Goal: Task Accomplishment & Management: Manage account settings

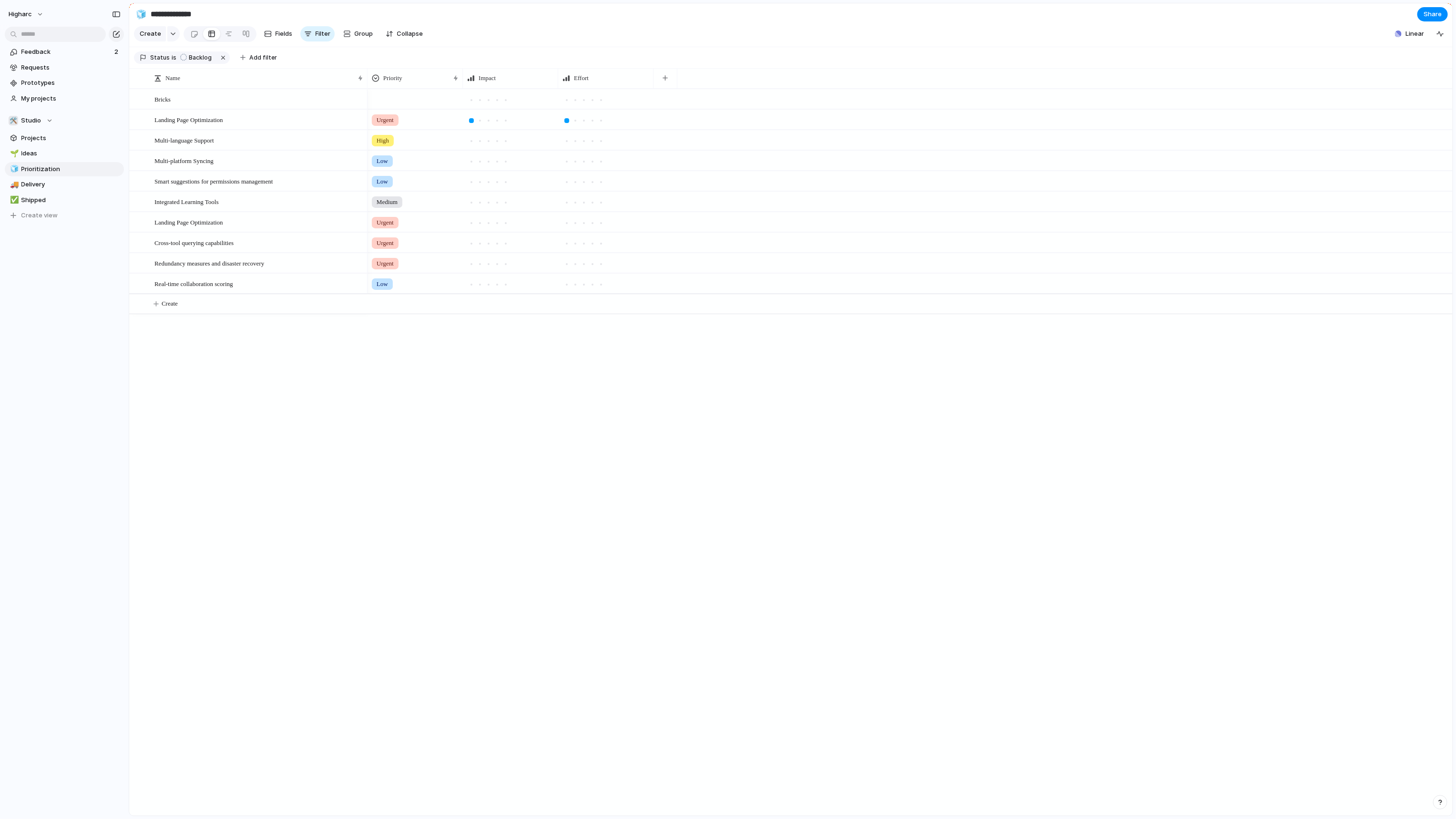
click at [30, 21] on div "higharc" at bounding box center [64, 12] width 129 height 25
click at [36, 9] on button "higharc" at bounding box center [26, 14] width 44 height 15
click at [39, 38] on span "Settings" at bounding box center [35, 36] width 26 height 10
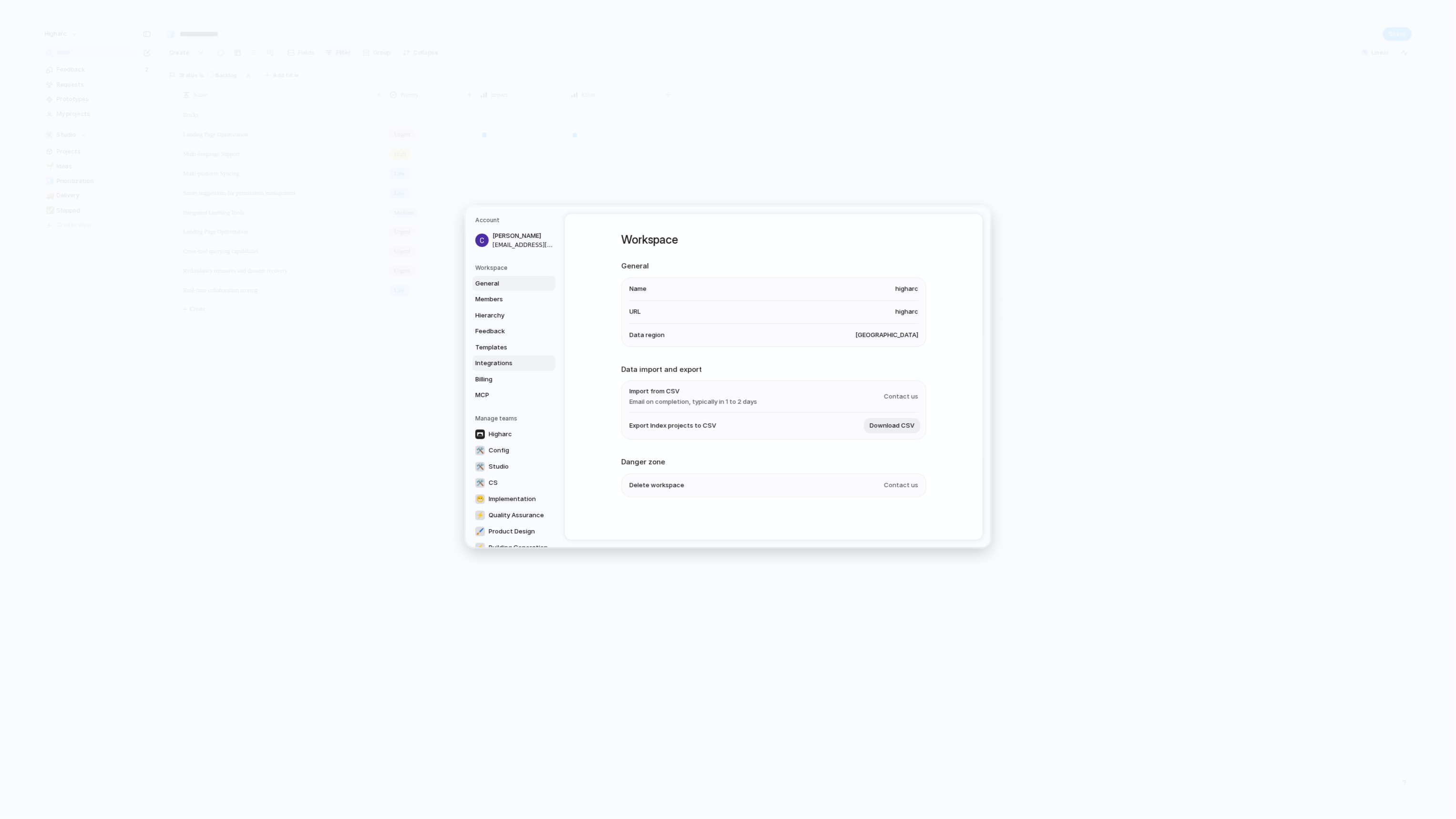
click at [492, 363] on span "Integrations" at bounding box center [506, 363] width 61 height 10
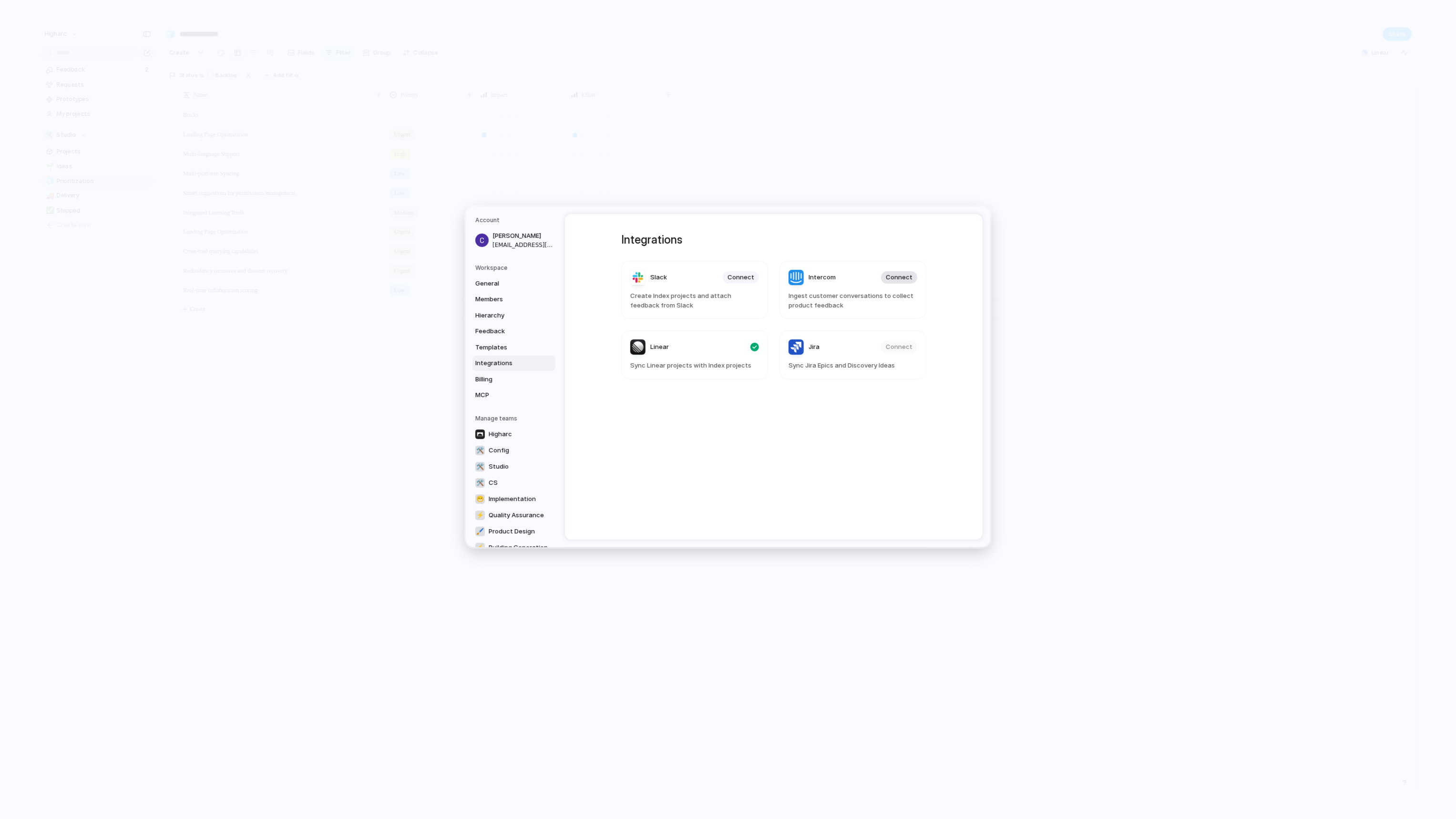
click at [901, 276] on span "Connect" at bounding box center [899, 278] width 27 height 10
drag, startPoint x: 796, startPoint y: 426, endPoint x: 784, endPoint y: 392, distance: 36.1
click at [796, 426] on div "Integrations Slack Connect Create Index projects and attach feedback from Slack…" at bounding box center [773, 376] width 339 height 326
click at [684, 352] on header "Linear" at bounding box center [695, 347] width 129 height 15
click at [499, 326] on link "Feedback" at bounding box center [513, 331] width 83 height 15
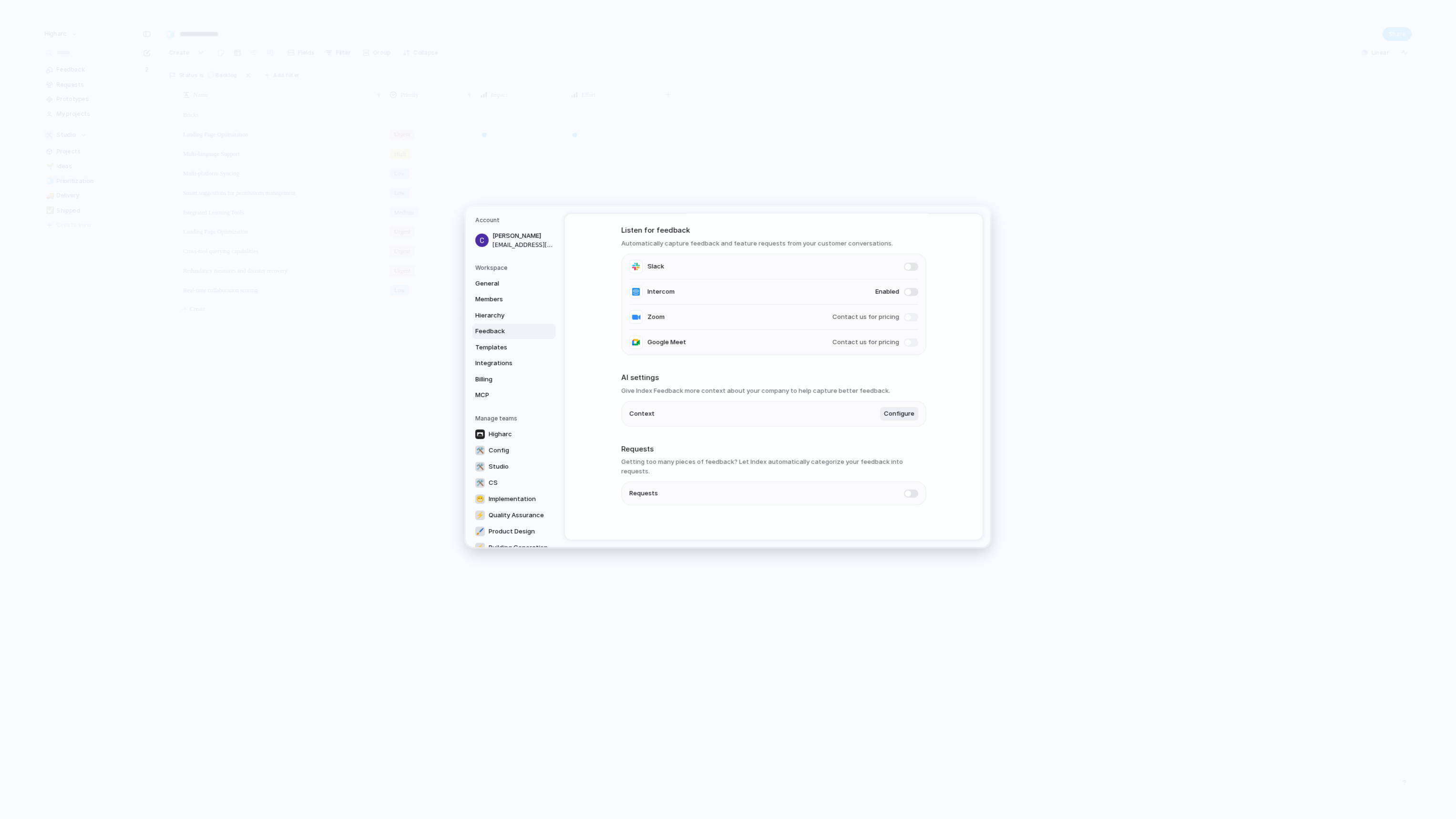
scroll to position [36, 0]
click at [697, 506] on div "Feedback management Listen for feedback Automatically capture feedback and feat…" at bounding box center [773, 363] width 305 height 370
click at [904, 489] on span at bounding box center [911, 492] width 15 height 8
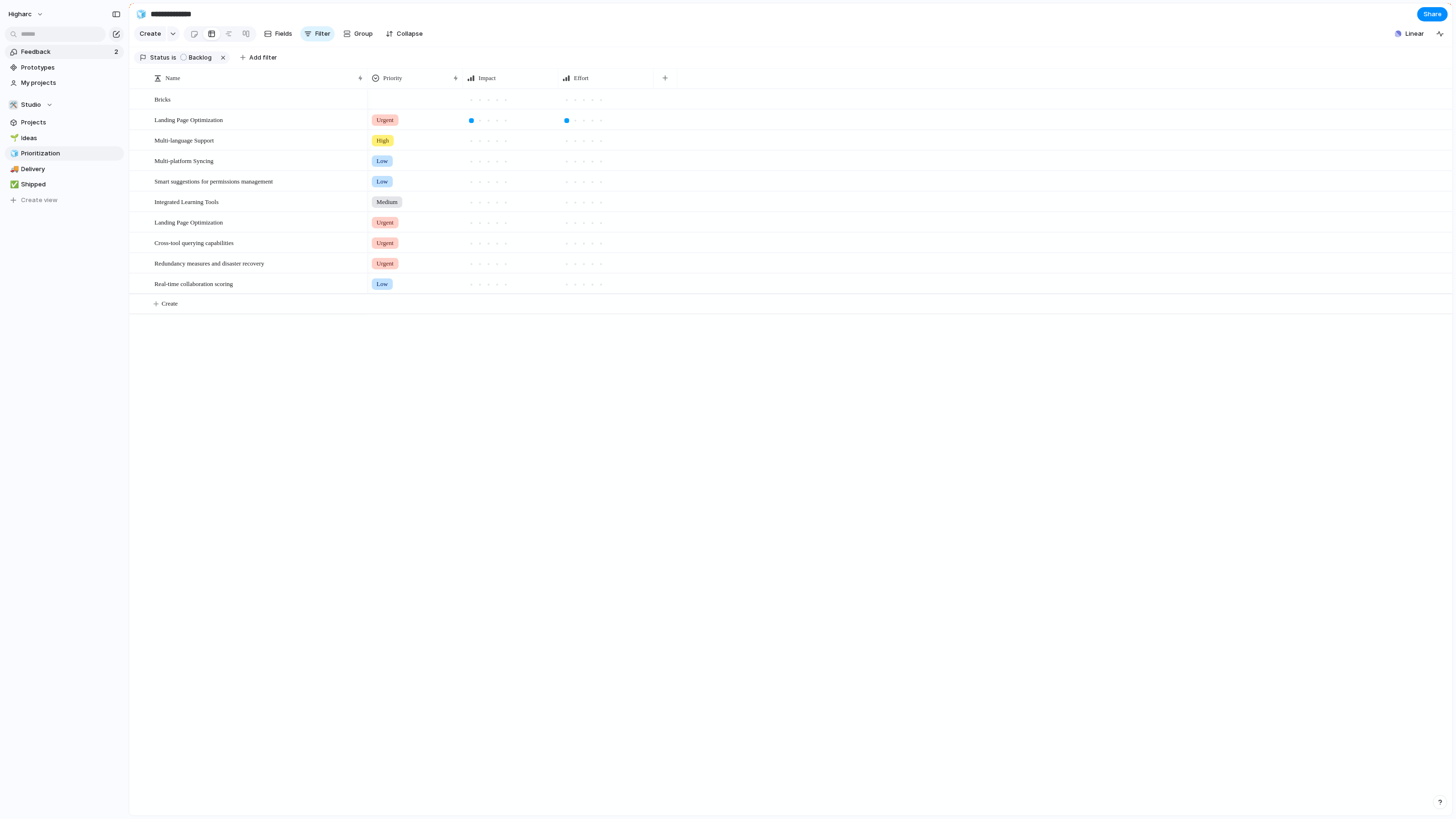
click at [71, 55] on span "Feedback" at bounding box center [66, 52] width 90 height 10
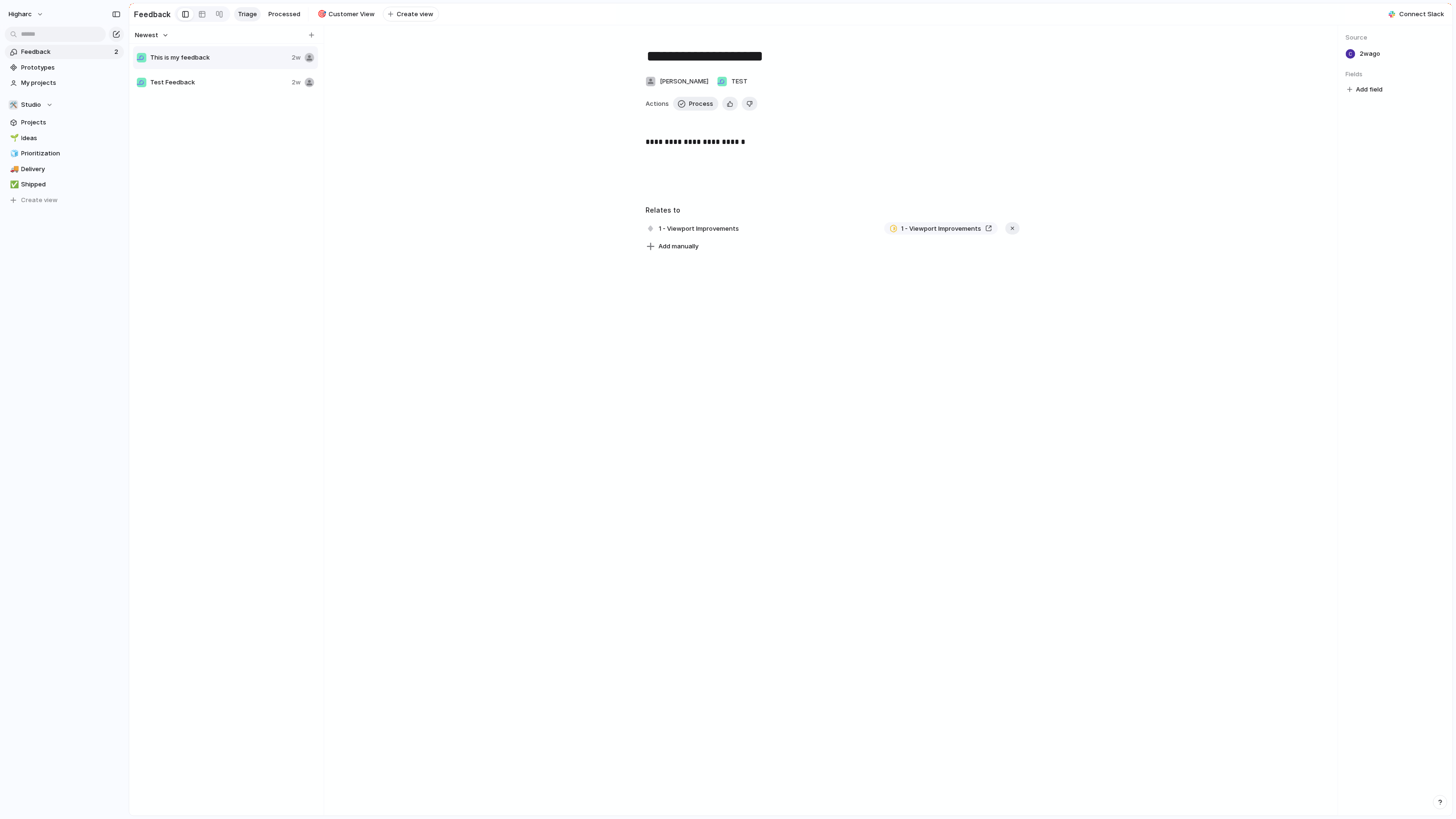
click at [230, 95] on div "This is my feedback 2w Test Feedback 2w" at bounding box center [226, 70] width 187 height 50
click at [230, 94] on div "Test Feedback 2w" at bounding box center [225, 82] width 185 height 23
click at [240, 62] on span "This is my feedback" at bounding box center [219, 58] width 138 height 10
type textarea "**********"
click at [1074, 437] on div "**********" at bounding box center [832, 421] width 1010 height 791
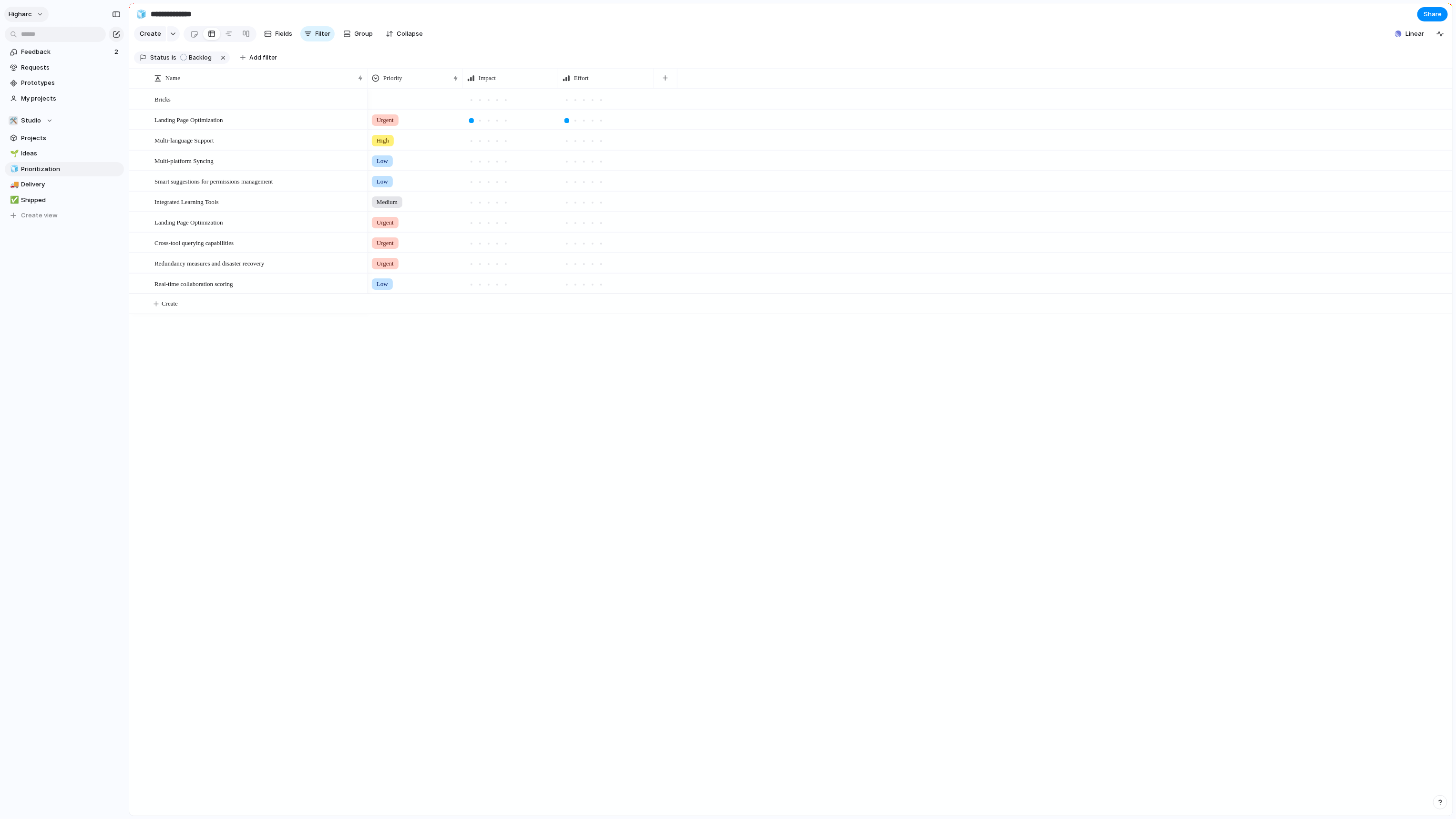
click at [44, 15] on button "higharc" at bounding box center [26, 14] width 44 height 15
click at [52, 37] on li "Settings" at bounding box center [46, 35] width 79 height 15
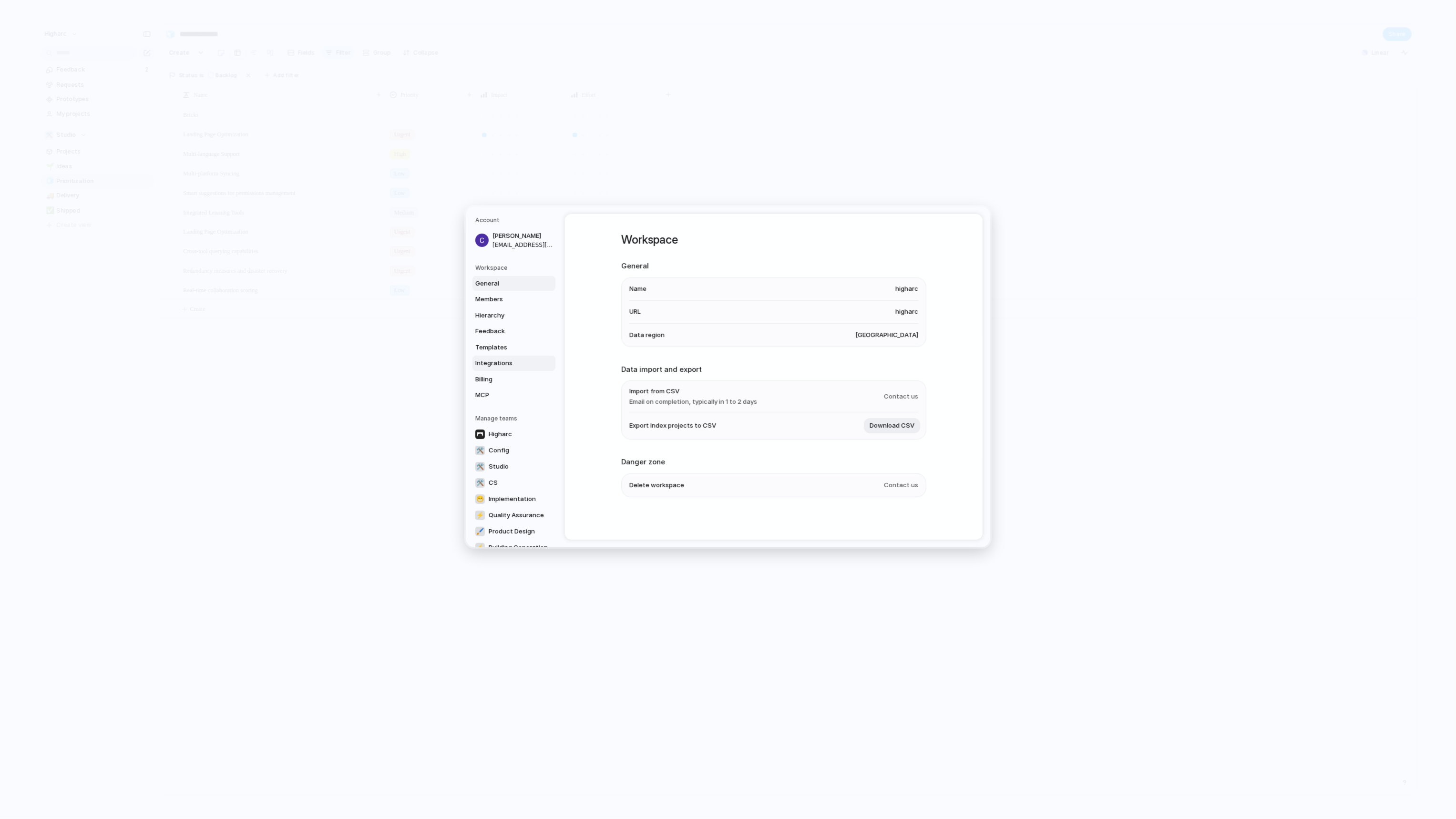
click at [504, 366] on span "Integrations" at bounding box center [506, 363] width 61 height 10
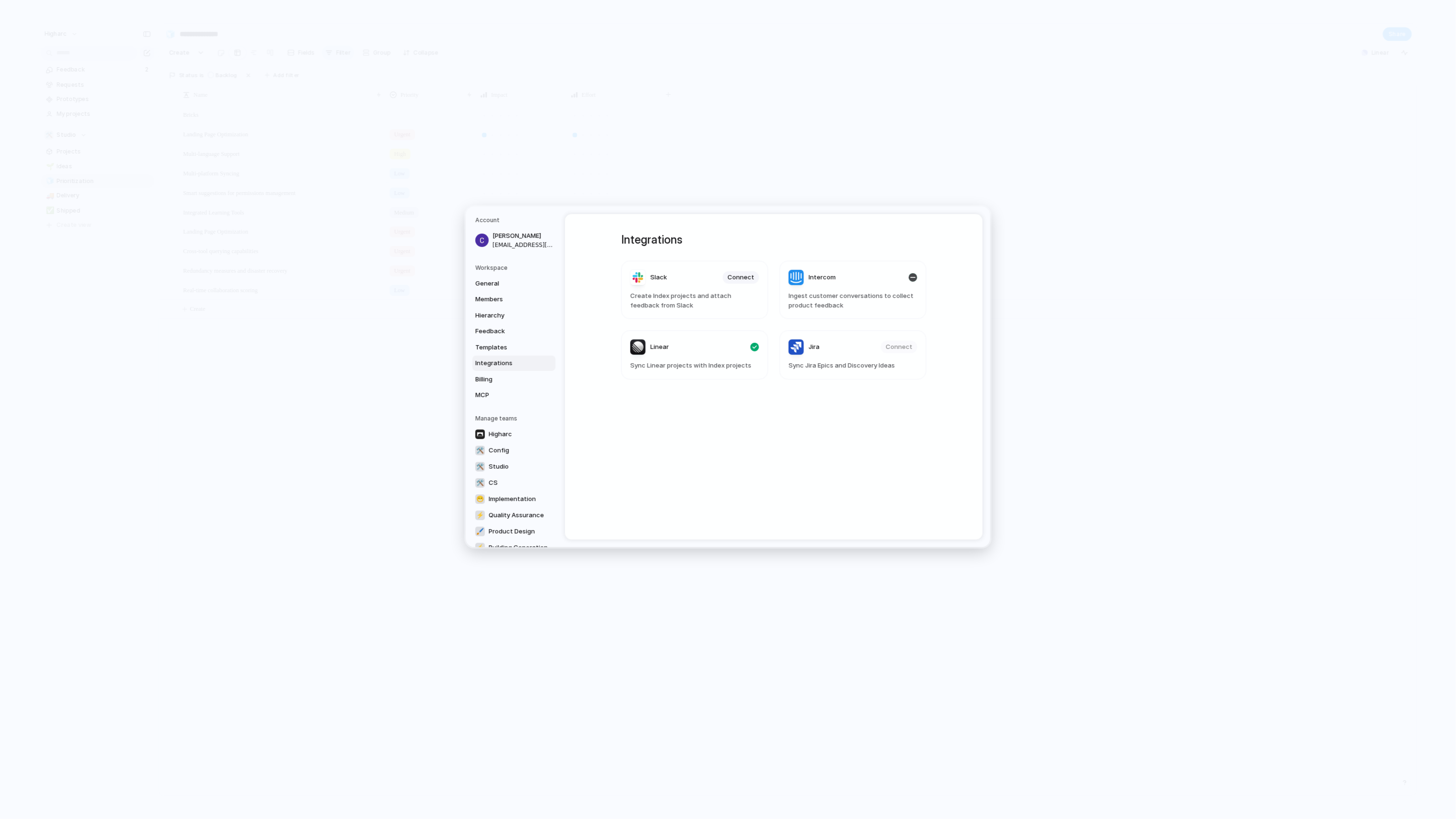
click at [818, 279] on span "Intercom" at bounding box center [822, 278] width 27 height 10
click at [795, 271] on div "Intercom" at bounding box center [812, 277] width 47 height 15
click at [516, 345] on span "Templates" at bounding box center [506, 347] width 61 height 10
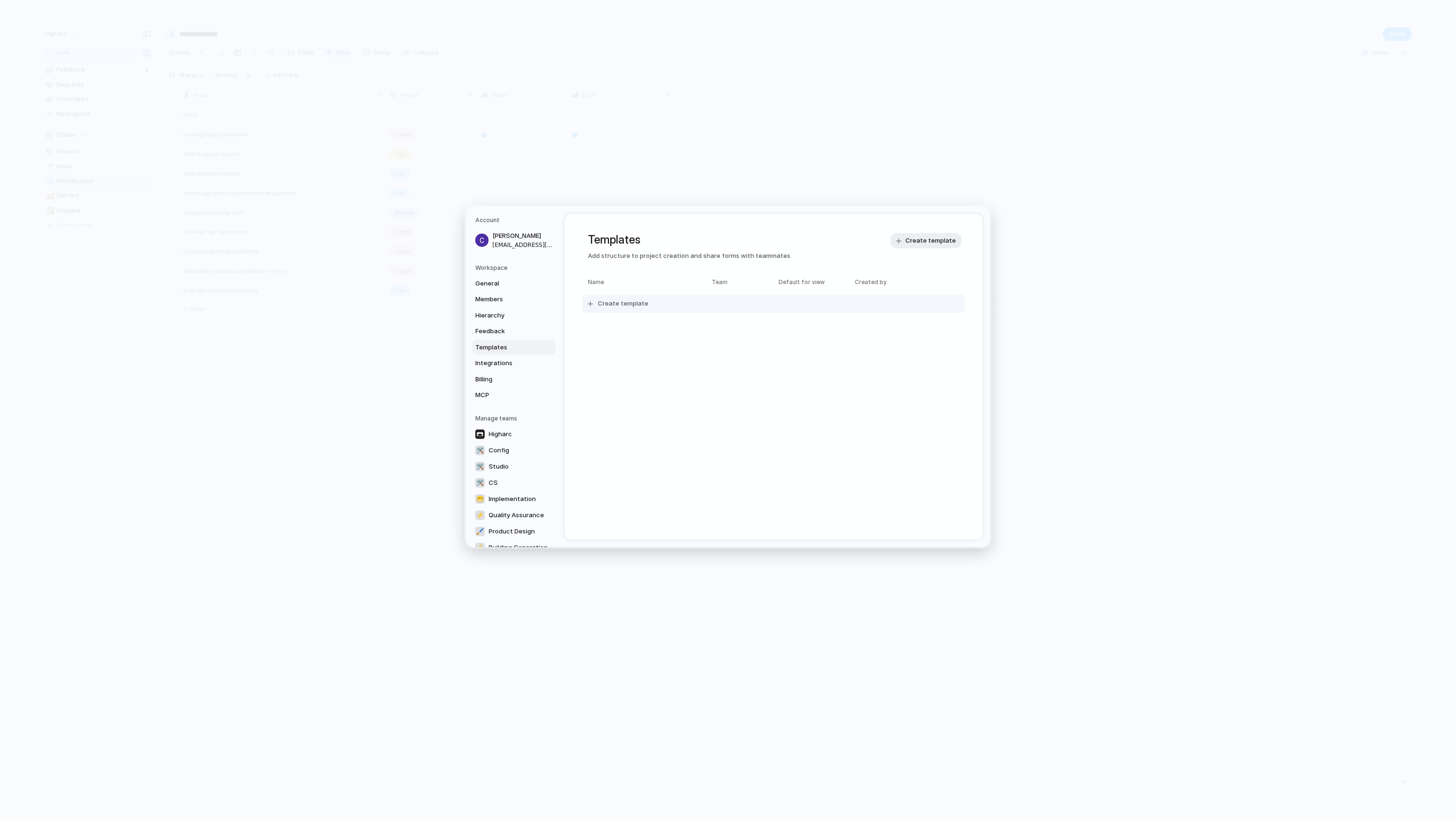
click at [598, 301] on button "Create template" at bounding box center [773, 304] width 383 height 18
type input "**********"
drag, startPoint x: 749, startPoint y: 429, endPoint x: 723, endPoint y: 427, distance: 26.1
click at [749, 429] on span "Visibility" at bounding box center [773, 430] width 263 height 11
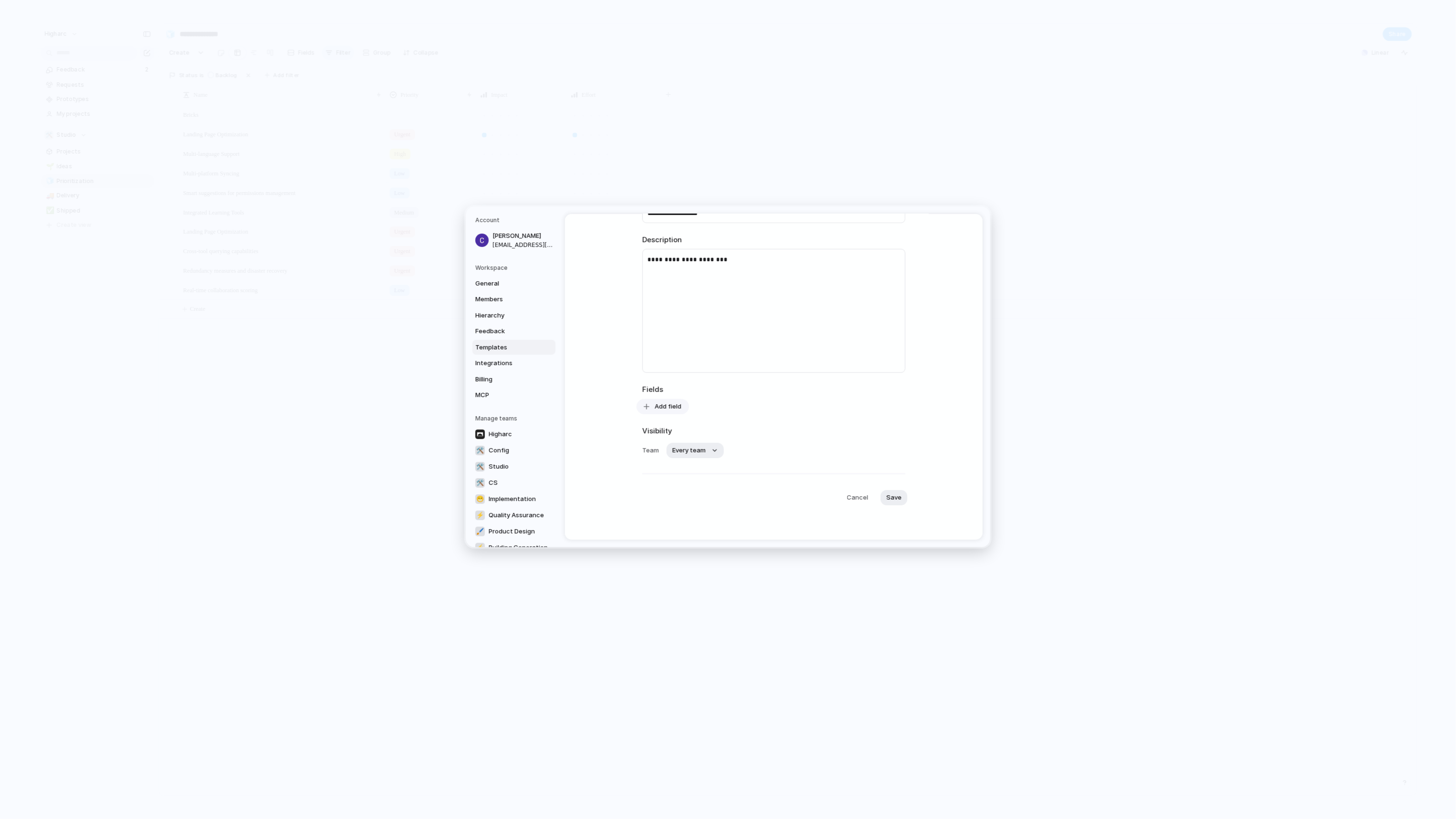
click at [675, 406] on span "Add field" at bounding box center [668, 407] width 27 height 10
drag, startPoint x: 916, startPoint y: 437, endPoint x: 899, endPoint y: 426, distance: 20.2
click at [909, 428] on div "Customer Design ready Effort Estimate (weeks) Impact Notes Owner Priority Start…" at bounding box center [728, 409] width 1456 height 819
click at [900, 501] on button "Save" at bounding box center [893, 497] width 27 height 15
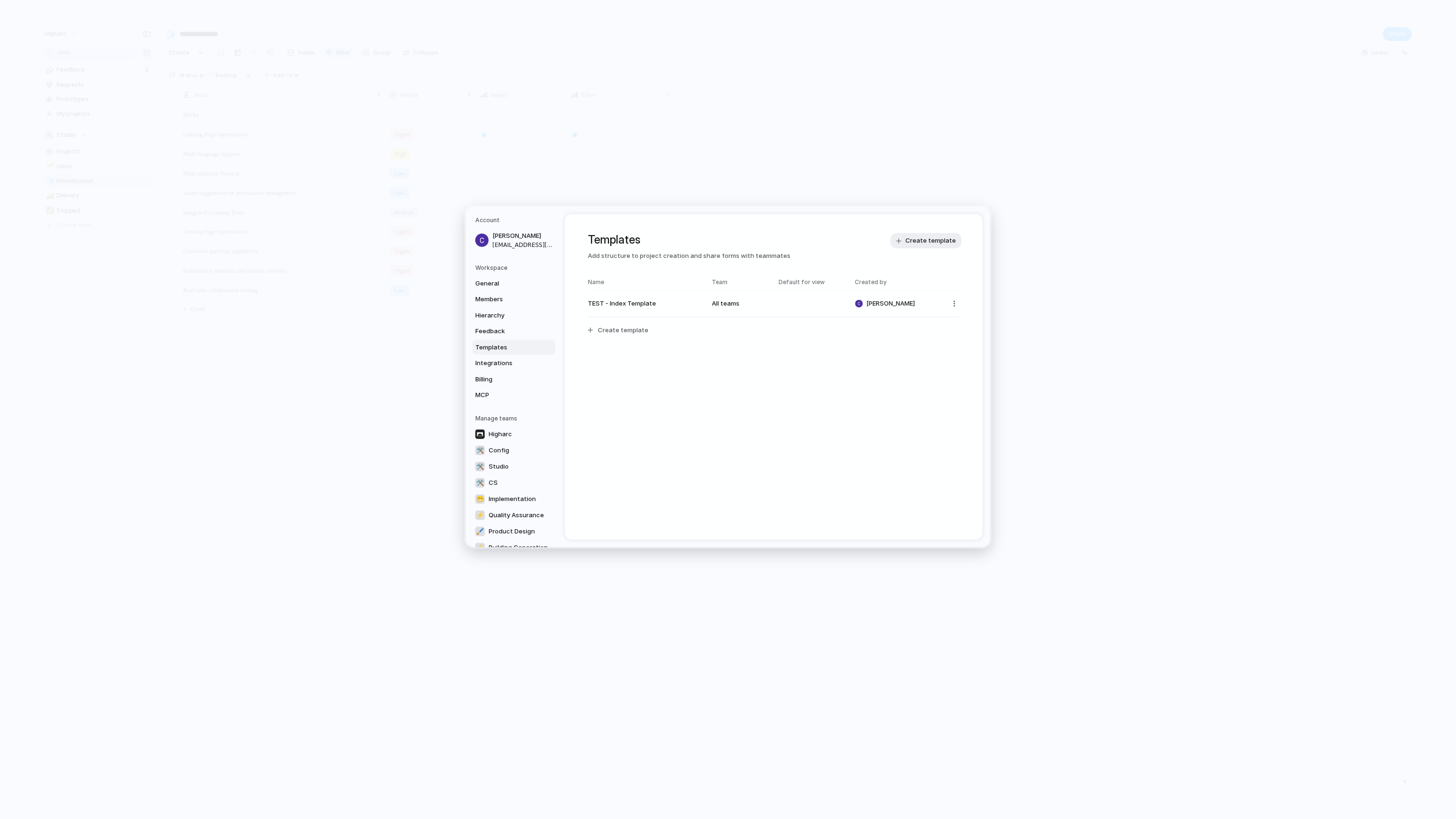
click at [471, 361] on nav "Account Carson Dallas carsondallas@higharc.com Workspace General Members Hierar…" at bounding box center [515, 376] width 99 height 341
click at [484, 361] on span "Integrations" at bounding box center [506, 363] width 61 height 10
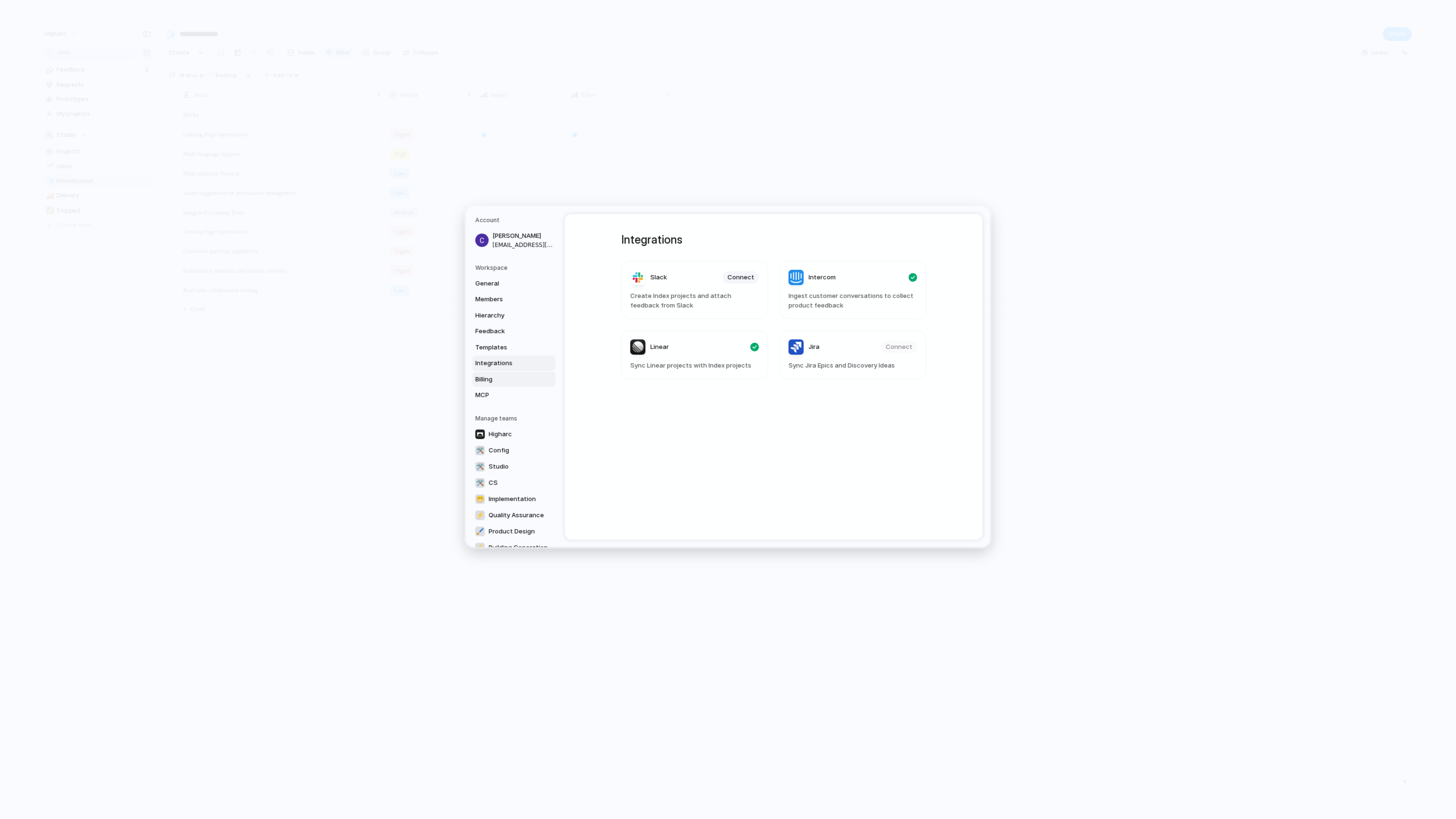
click at [485, 383] on span "Billing" at bounding box center [506, 379] width 61 height 10
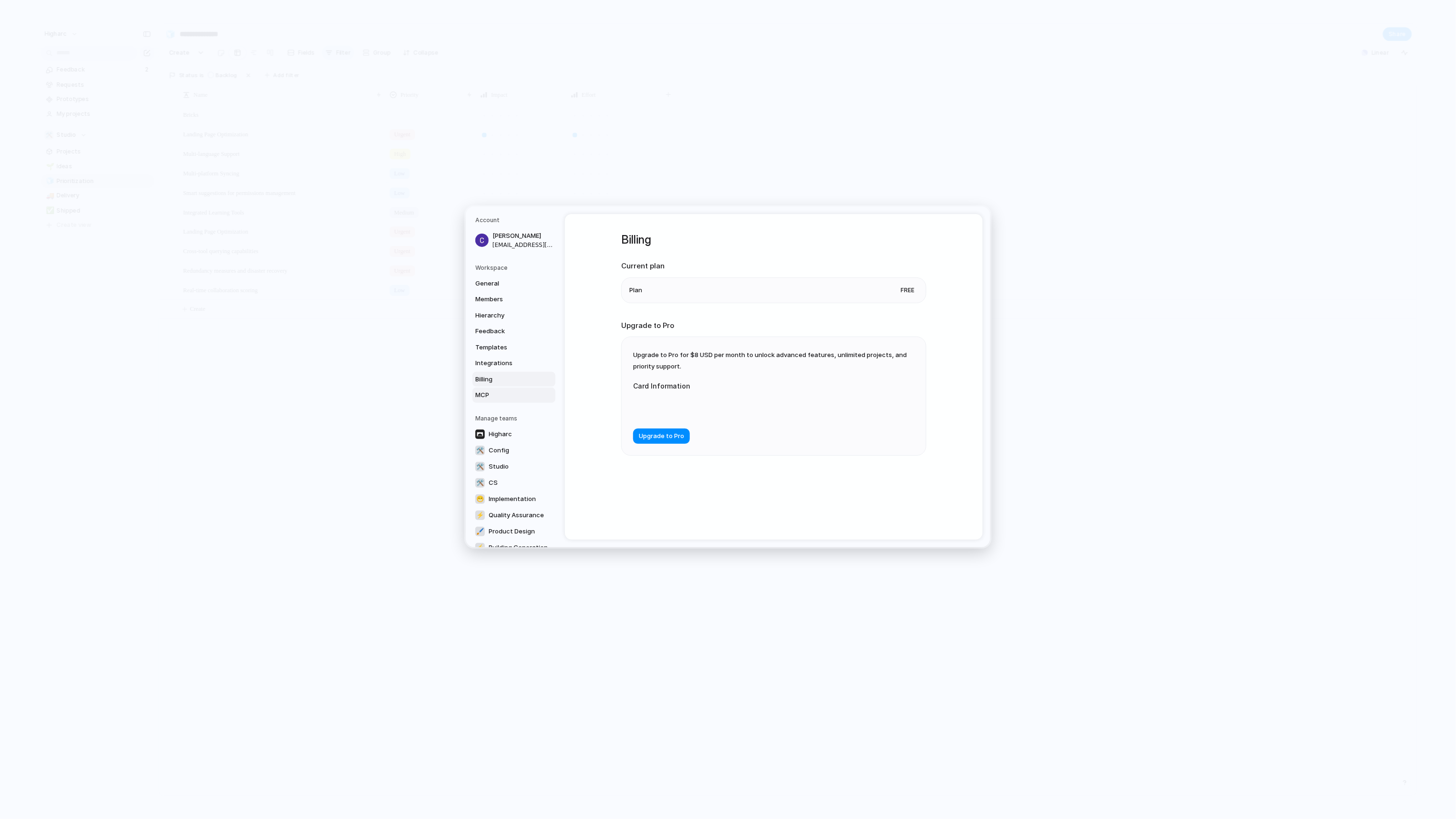
click at [489, 396] on span "MCP" at bounding box center [506, 395] width 61 height 10
click at [490, 378] on span "Billing" at bounding box center [506, 379] width 61 height 10
click at [497, 365] on span "Integrations" at bounding box center [506, 363] width 61 height 10
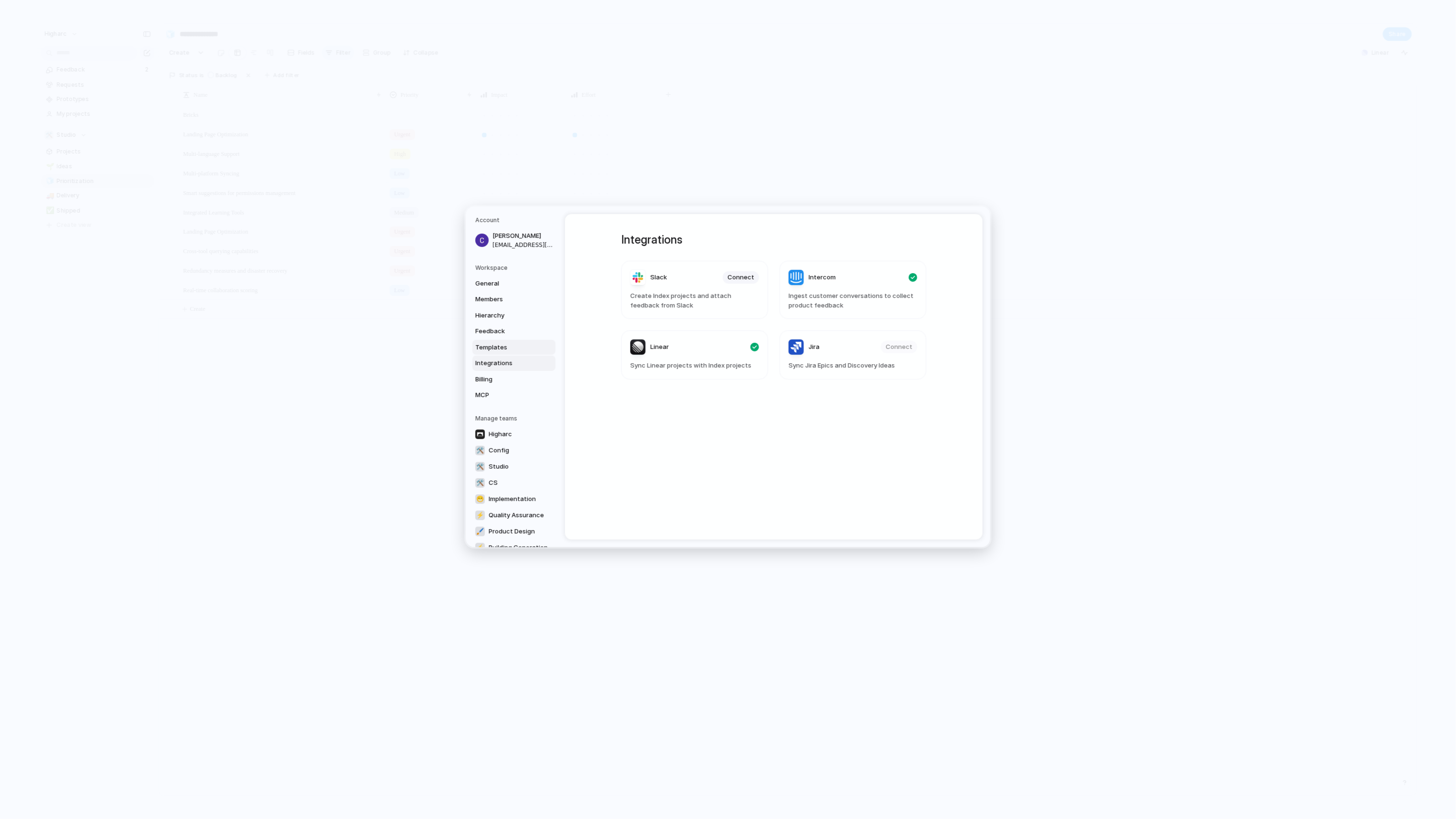
click at [507, 351] on span "Templates" at bounding box center [506, 347] width 61 height 10
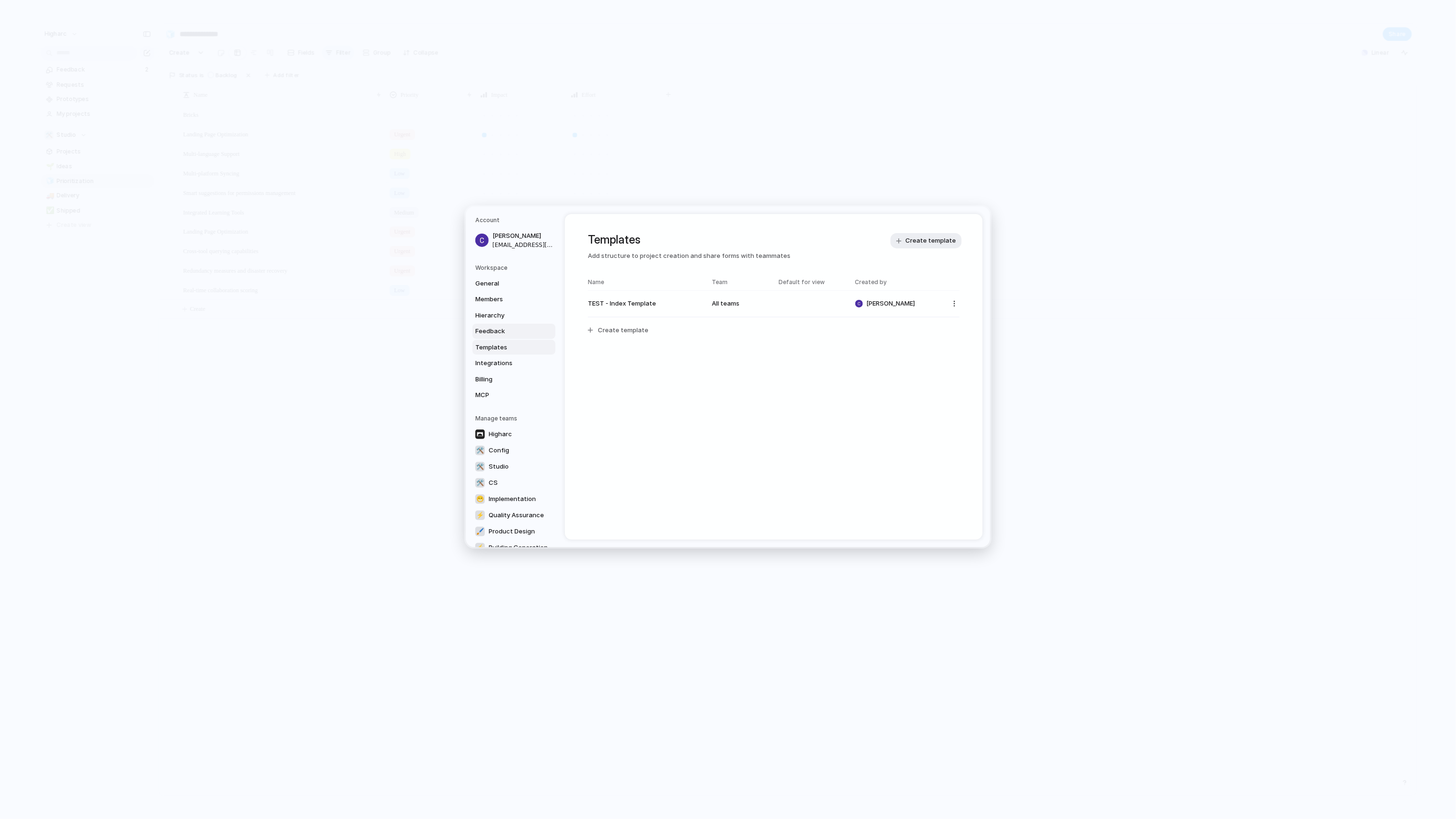
click at [510, 335] on span "Feedback" at bounding box center [506, 332] width 61 height 10
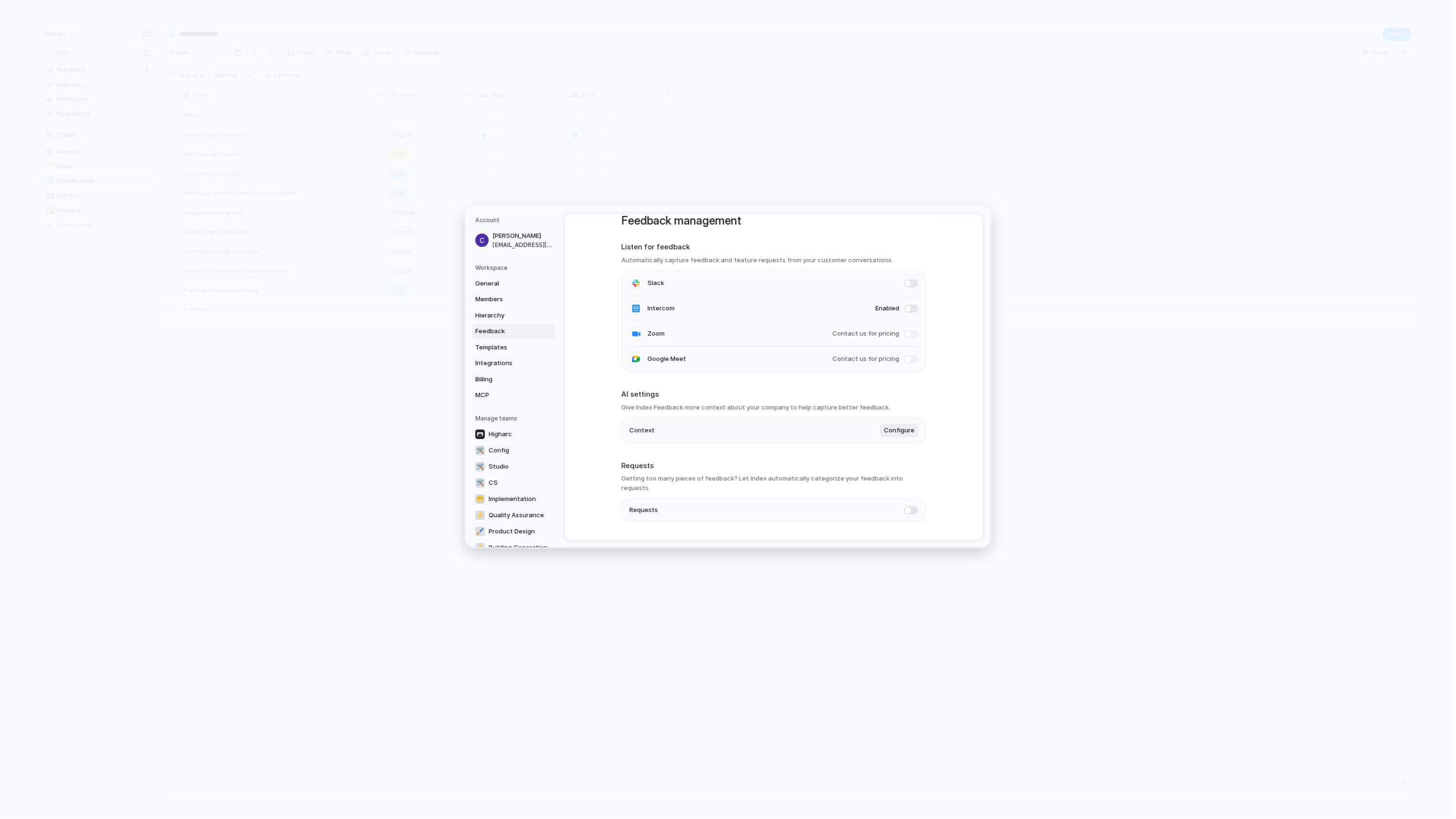
scroll to position [36, 0]
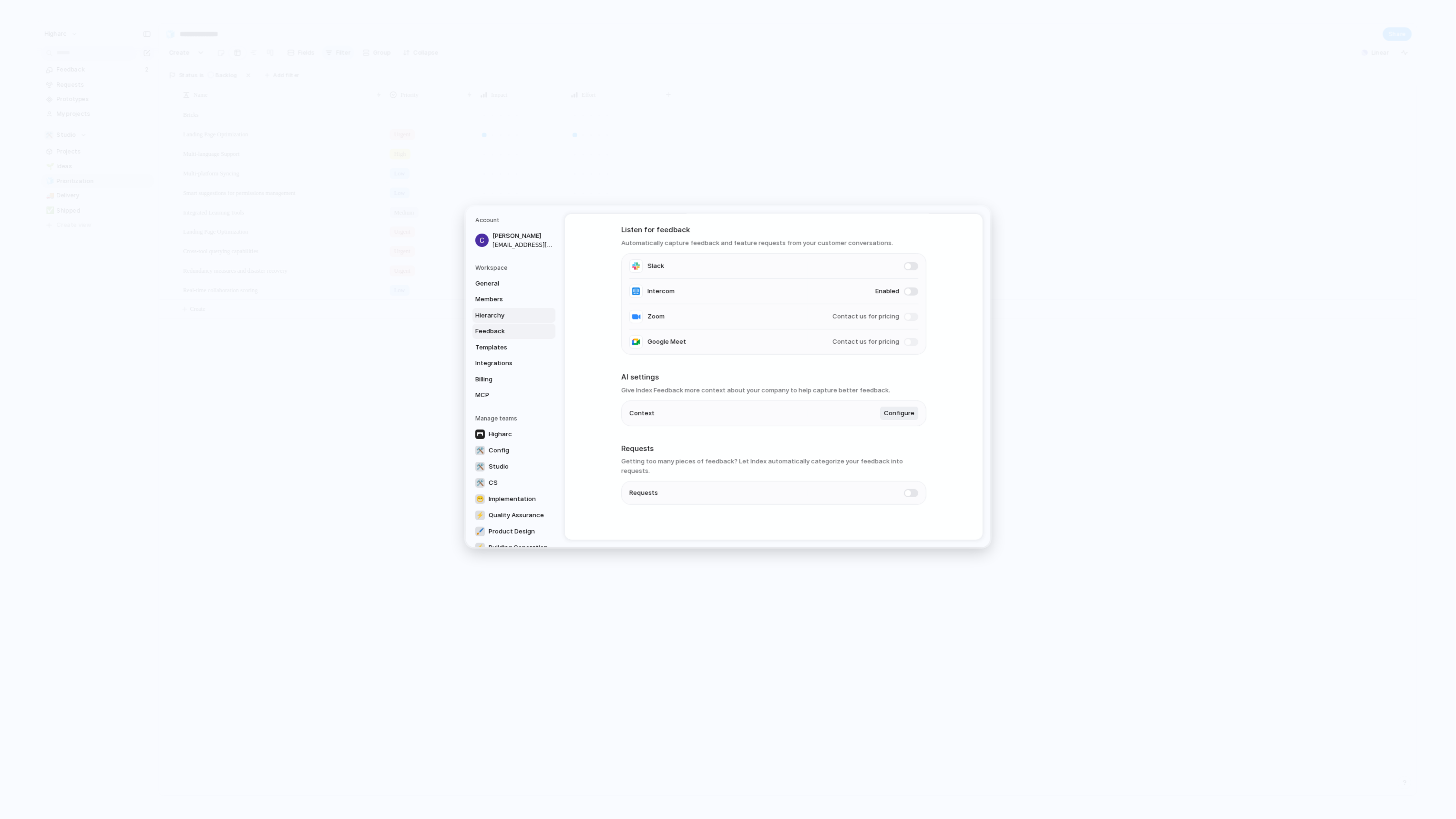
click at [494, 310] on span "Hierarchy" at bounding box center [506, 315] width 61 height 10
click at [490, 299] on span "Members" at bounding box center [506, 299] width 61 height 10
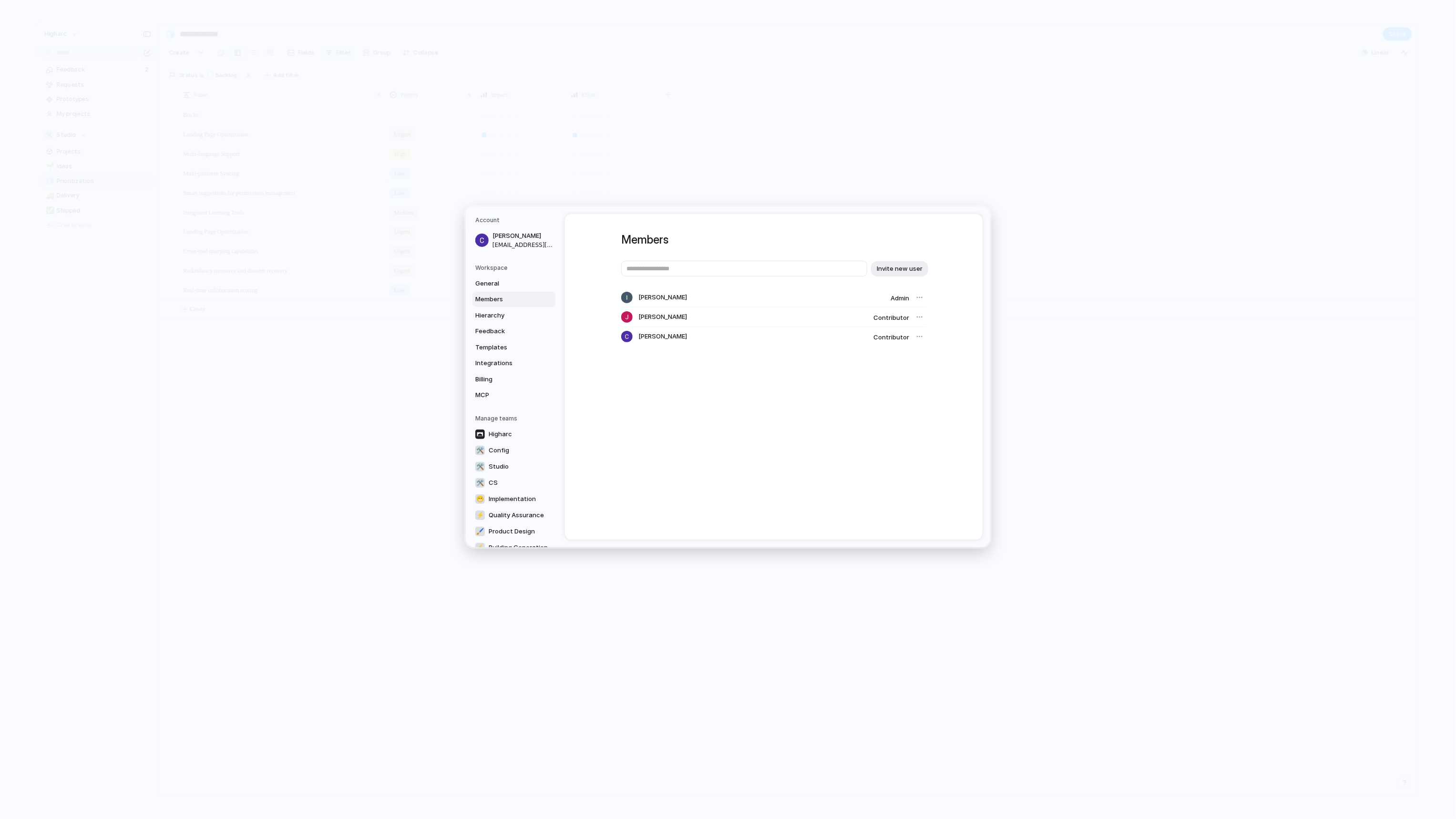
click at [903, 316] on span "Contributor" at bounding box center [891, 317] width 36 height 8
click at [915, 315] on div at bounding box center [920, 317] width 13 height 13
click at [918, 316] on div at bounding box center [920, 317] width 13 height 13
click at [918, 316] on div at bounding box center [920, 317] width 13 height 13
click at [499, 281] on span "General" at bounding box center [506, 283] width 61 height 10
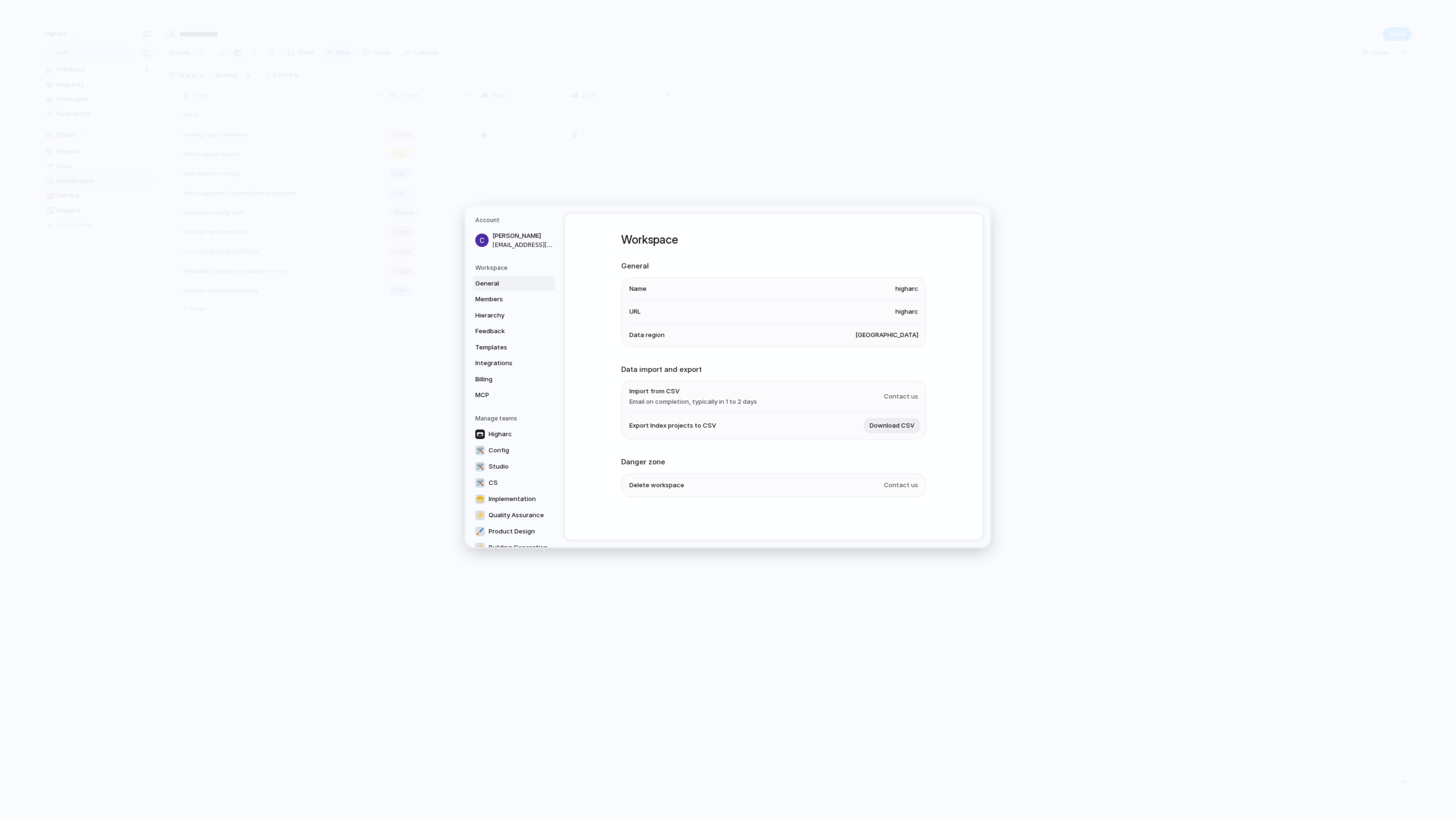
click at [689, 464] on h2 "Danger zone" at bounding box center [773, 462] width 305 height 11
click at [494, 270] on h5 "Workspace" at bounding box center [515, 267] width 80 height 8
click at [494, 266] on h5 "Workspace" at bounding box center [515, 267] width 80 height 8
click at [486, 266] on h5 "Workspace" at bounding box center [515, 267] width 80 height 8
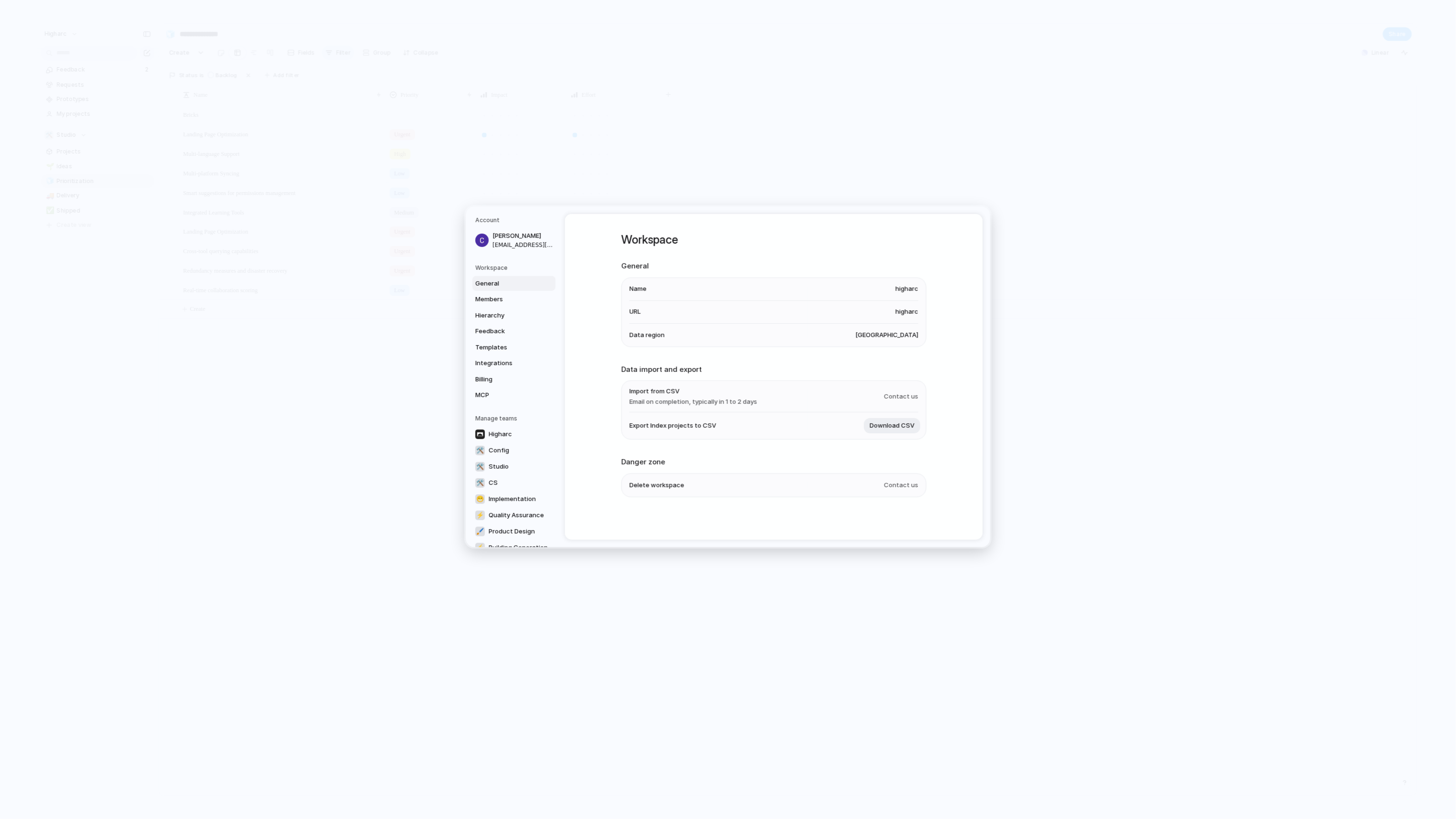
click at [486, 266] on h5 "Workspace" at bounding box center [515, 267] width 80 height 8
click at [486, 269] on h5 "Workspace" at bounding box center [515, 267] width 80 height 8
click at [507, 514] on span "PF - All Teams" at bounding box center [509, 515] width 41 height 10
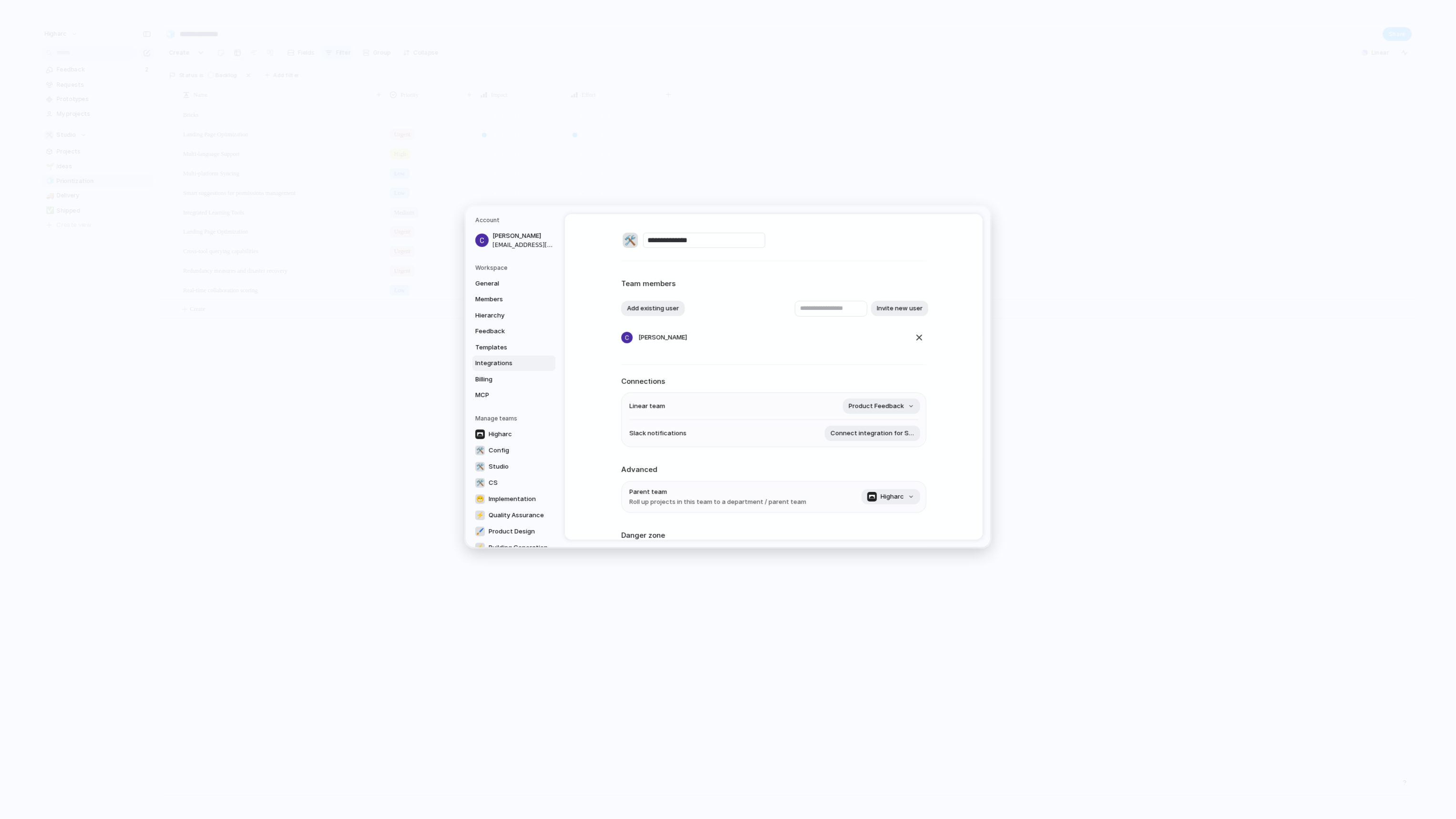
click at [490, 361] on span "Integrations" at bounding box center [506, 363] width 61 height 10
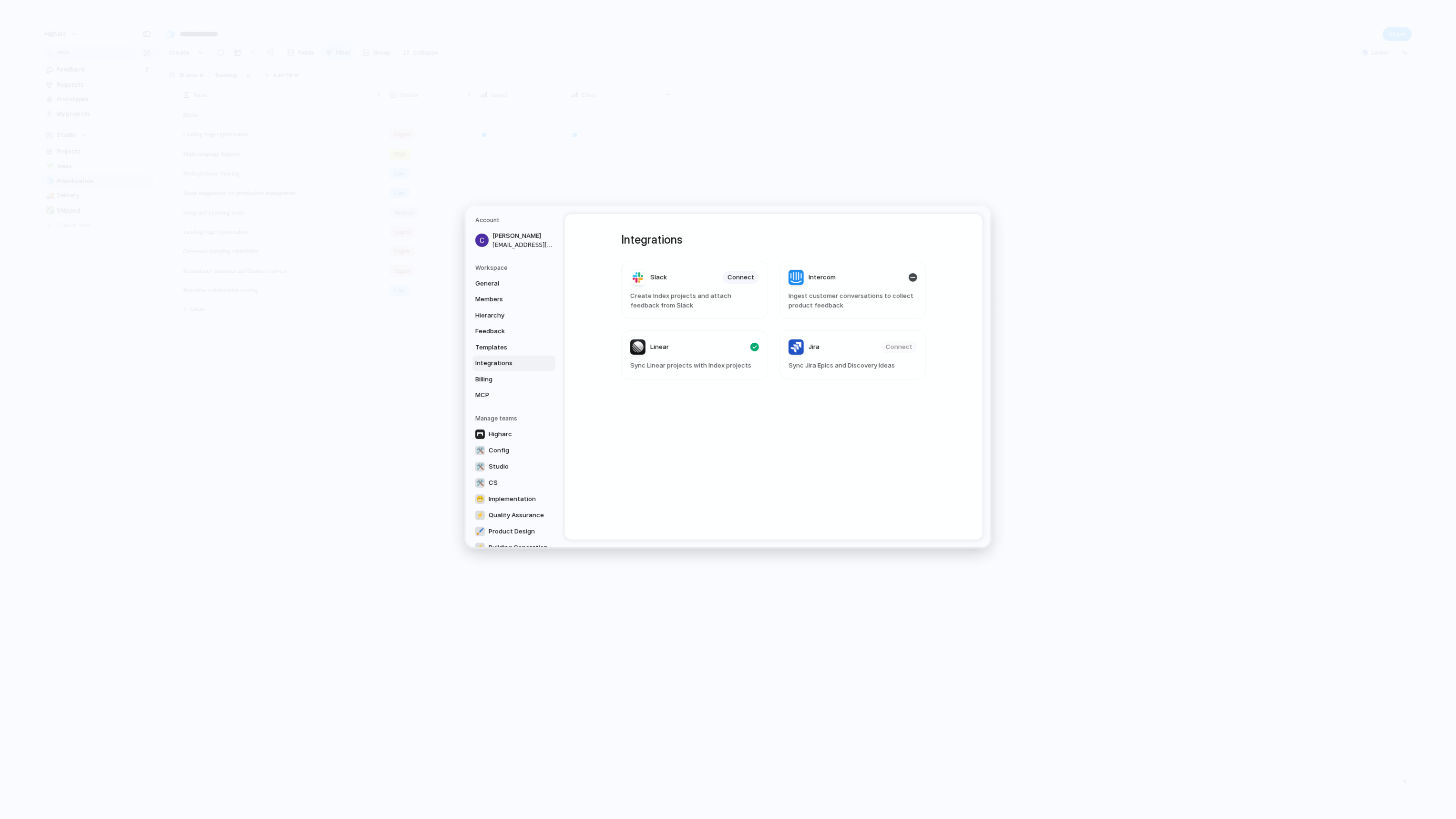
click at [804, 278] on div "Intercom" at bounding box center [812, 277] width 47 height 15
click at [959, 289] on div "Integrations Slack Connect Create Index projects and attach feedback from Slack…" at bounding box center [773, 376] width 418 height 326
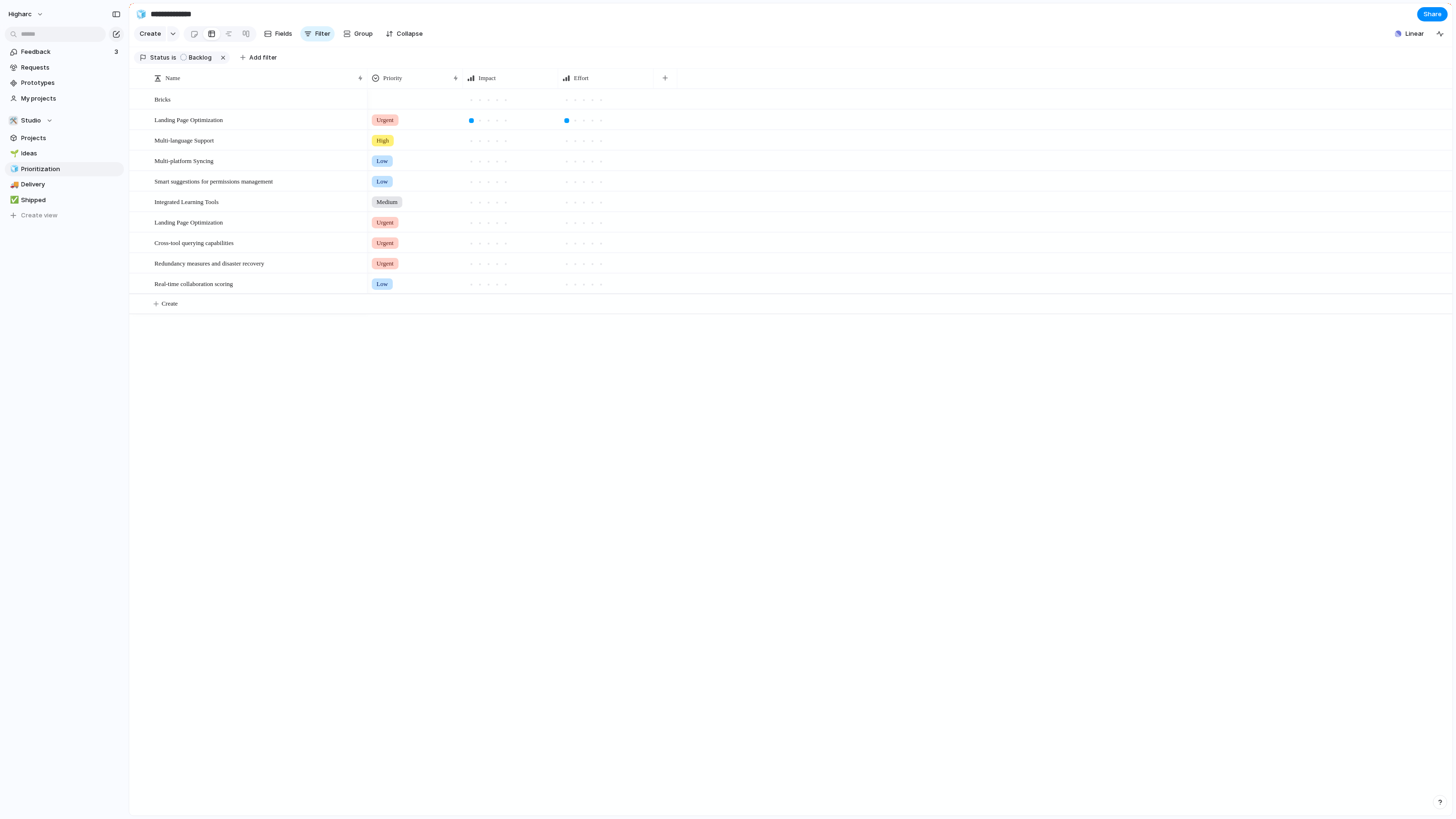
click at [454, 567] on div "Urgent High Low Low Medium Urgent Urgent Urgent Low" at bounding box center [910, 452] width 1085 height 727
click at [84, 48] on span "Feedback" at bounding box center [66, 52] width 90 height 10
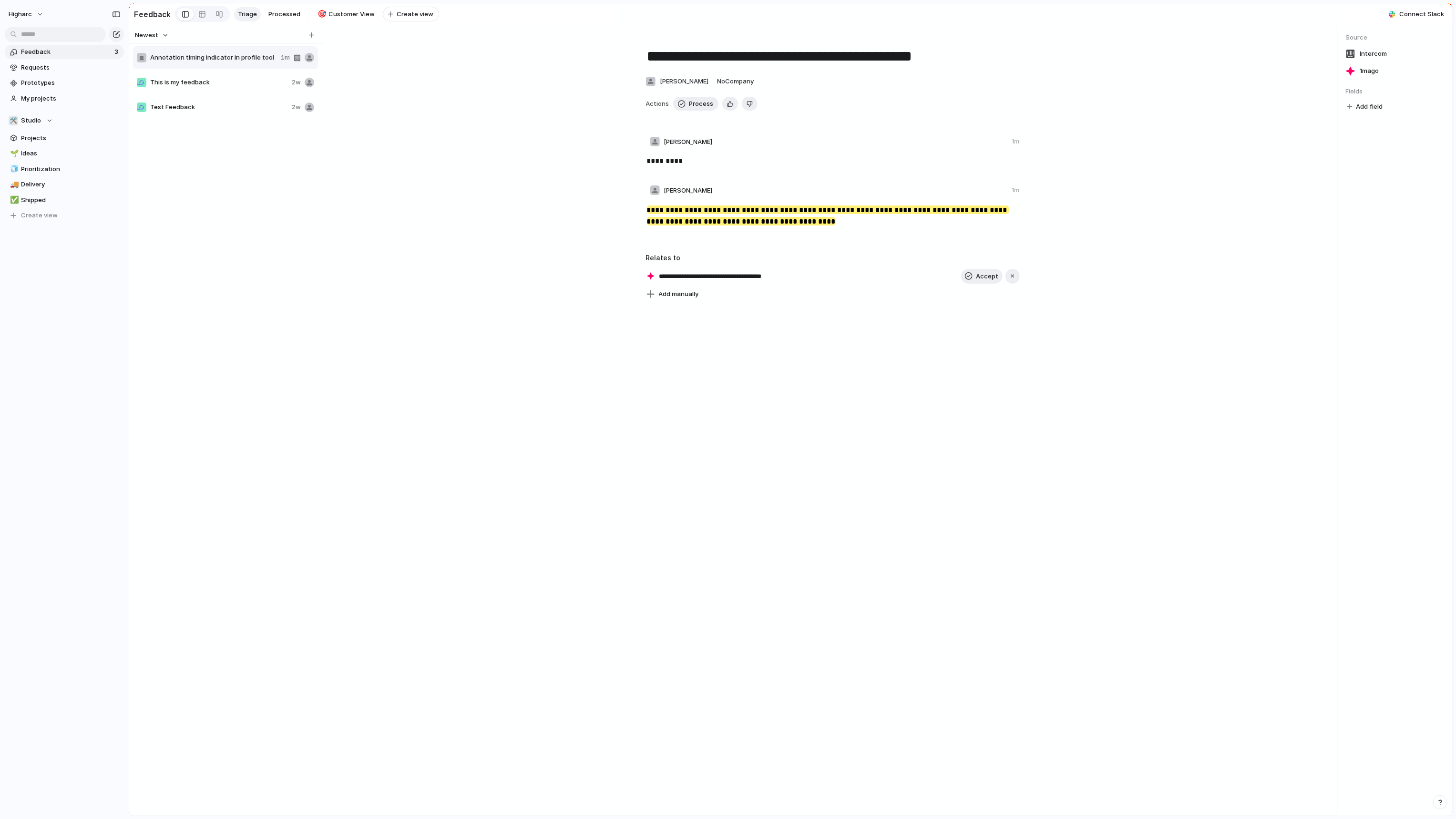
click at [181, 59] on span "Annotation timing indicator in profile tool" at bounding box center [213, 58] width 127 height 10
click at [735, 281] on input "**********" at bounding box center [724, 276] width 130 height 10
click at [592, 216] on div "**********" at bounding box center [833, 219] width 957 height 30
click at [675, 164] on p "*********" at bounding box center [833, 161] width 374 height 12
click at [619, 175] on div "*********" at bounding box center [833, 164] width 957 height 19
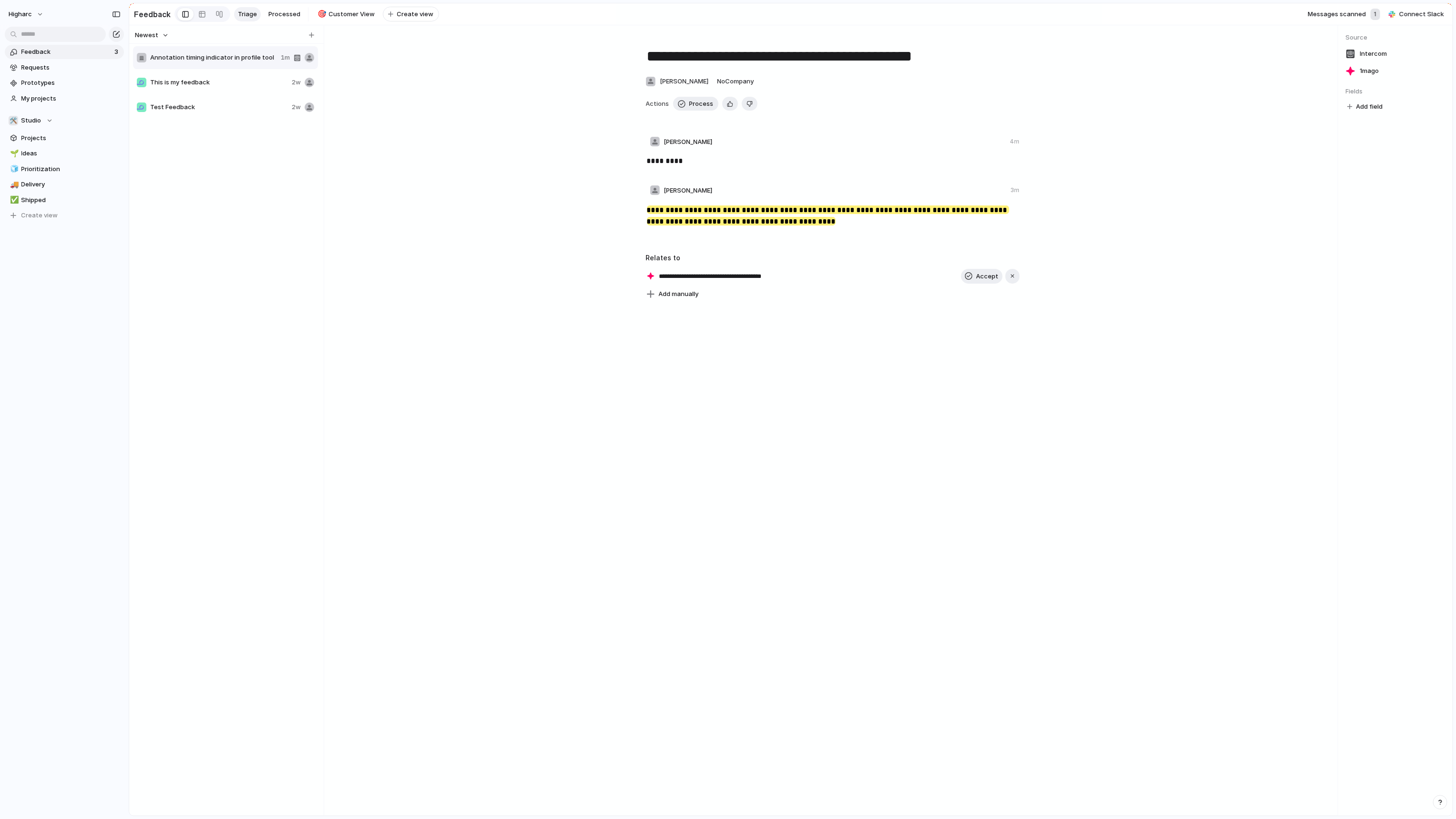
click at [798, 204] on div "**********" at bounding box center [833, 219] width 970 height 40
click at [680, 277] on input "**********" at bounding box center [724, 276] width 130 height 10
click at [646, 279] on div "**********" at bounding box center [718, 276] width 143 height 10
click at [720, 281] on input "**********" at bounding box center [724, 276] width 130 height 10
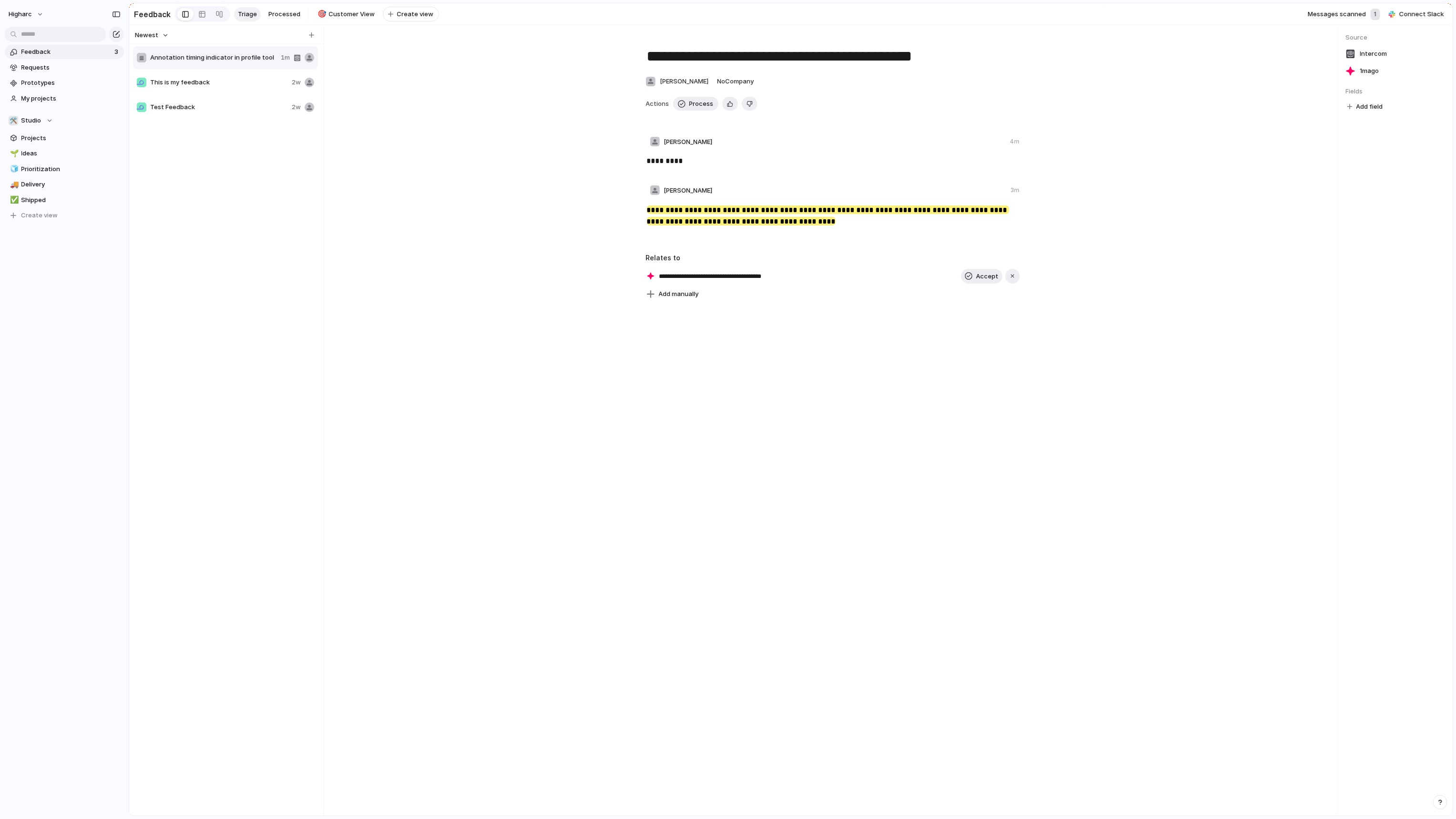
click at [720, 281] on input "**********" at bounding box center [724, 276] width 130 height 10
click at [1075, 259] on div "**********" at bounding box center [832, 169] width 995 height 264
drag, startPoint x: 732, startPoint y: 279, endPoint x: 725, endPoint y: 282, distance: 7.6
click at [732, 280] on input "**********" at bounding box center [724, 276] width 130 height 10
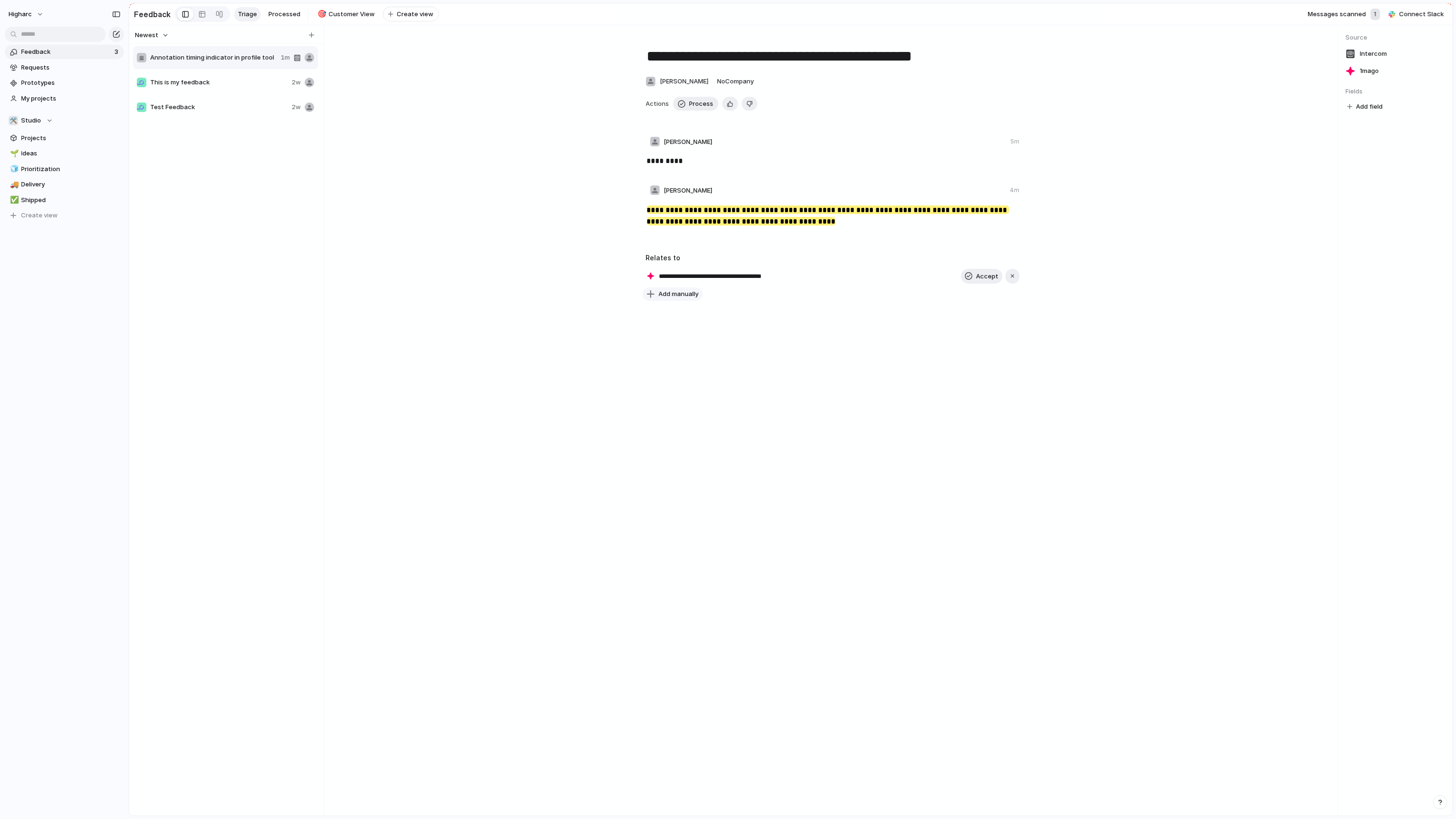
click at [690, 301] on button "Add manually" at bounding box center [672, 294] width 60 height 13
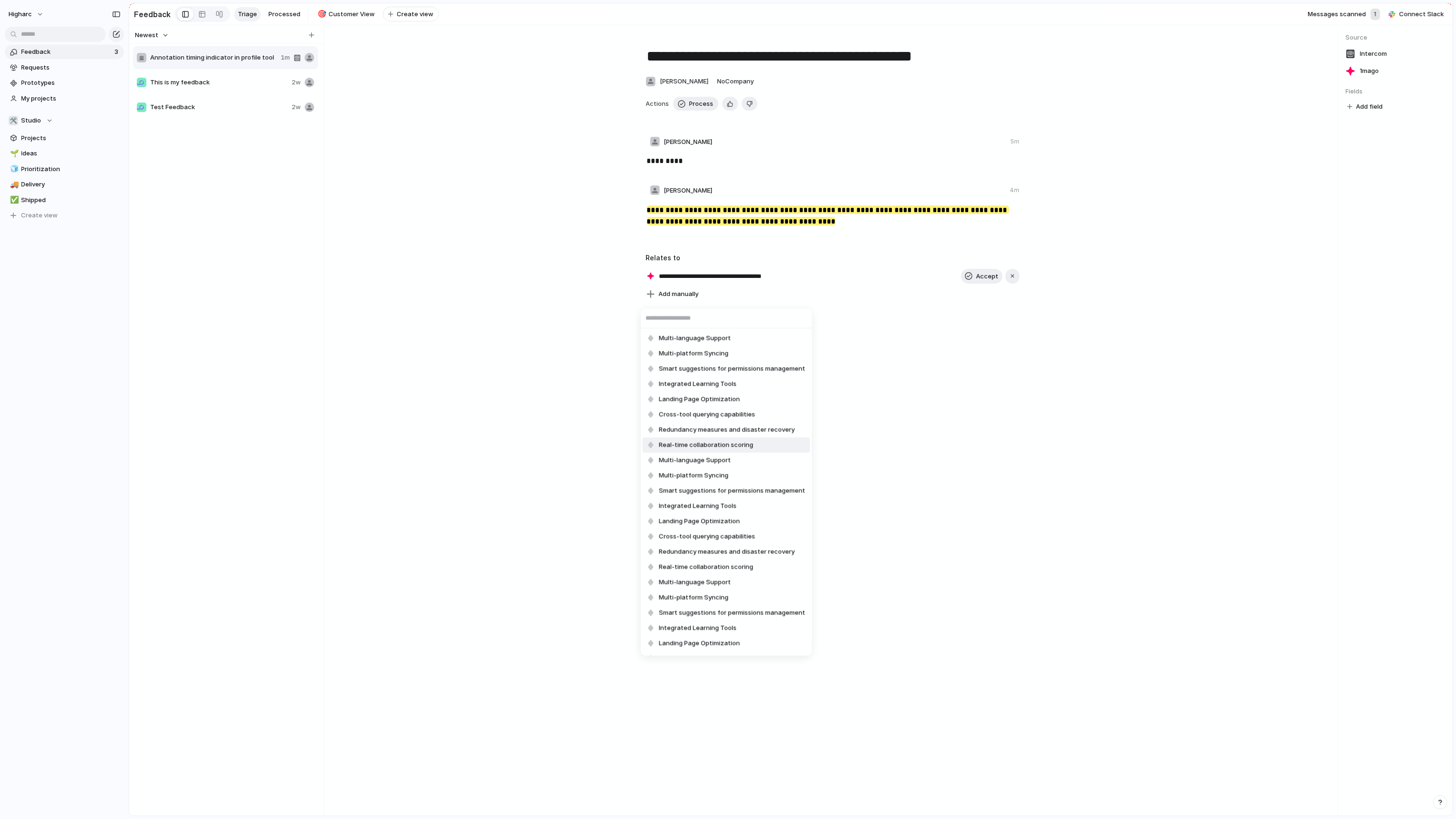
scroll to position [424, 0]
click at [952, 396] on div "Multi-language Support Multi-platform Syncing Smart suggestions for permissions…" at bounding box center [728, 409] width 1456 height 819
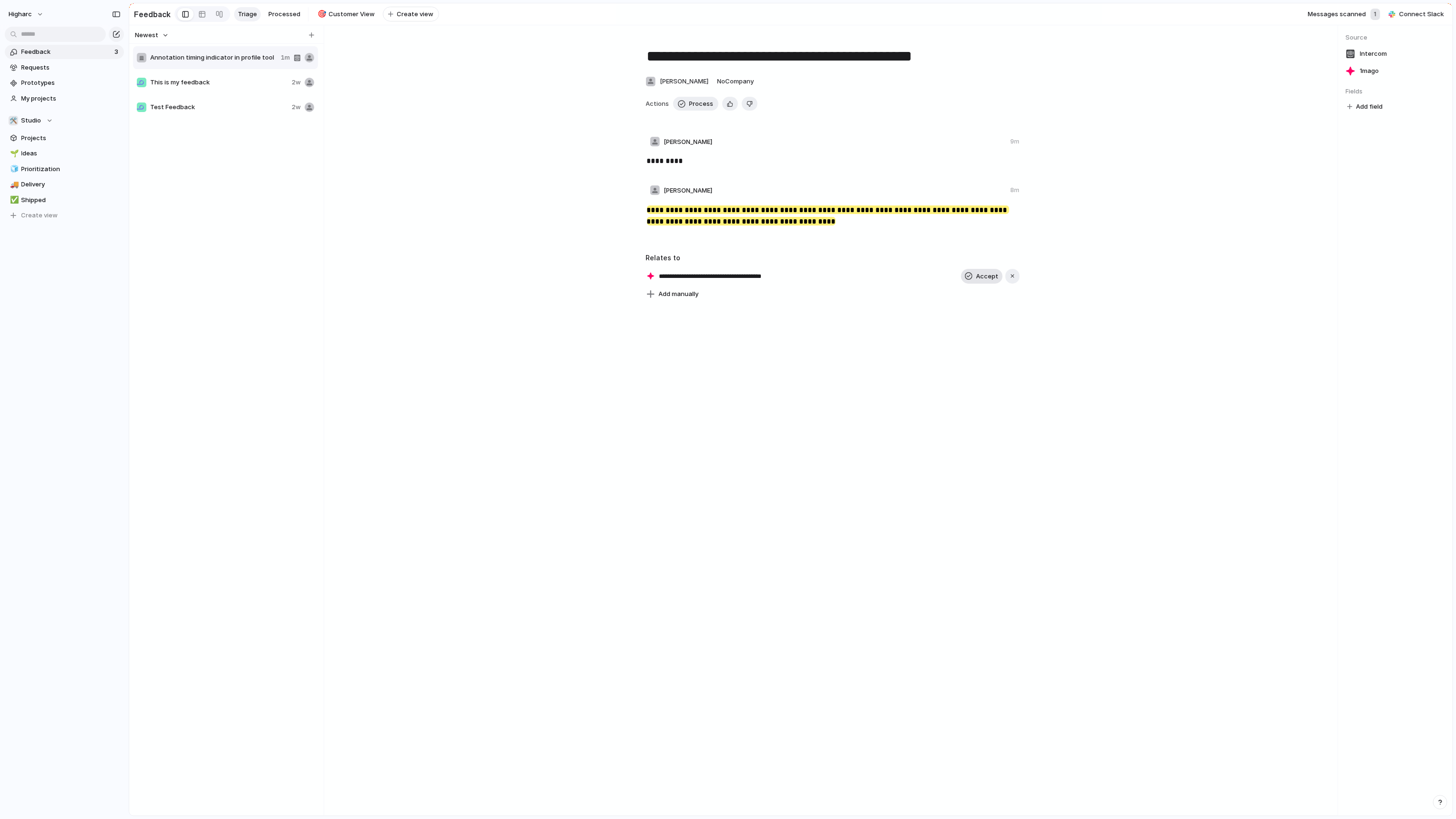
click at [974, 284] on button "Accept" at bounding box center [981, 276] width 41 height 15
click at [993, 282] on button "button" at bounding box center [995, 276] width 12 height 12
click at [833, 361] on div "Projects Issues Improve Integrity of Mirrored Plans Multi-Room Ceilings Entity …" at bounding box center [728, 409] width 1456 height 819
click at [720, 278] on span "Annotation timing indicator in profile tool" at bounding box center [721, 276] width 130 height 13
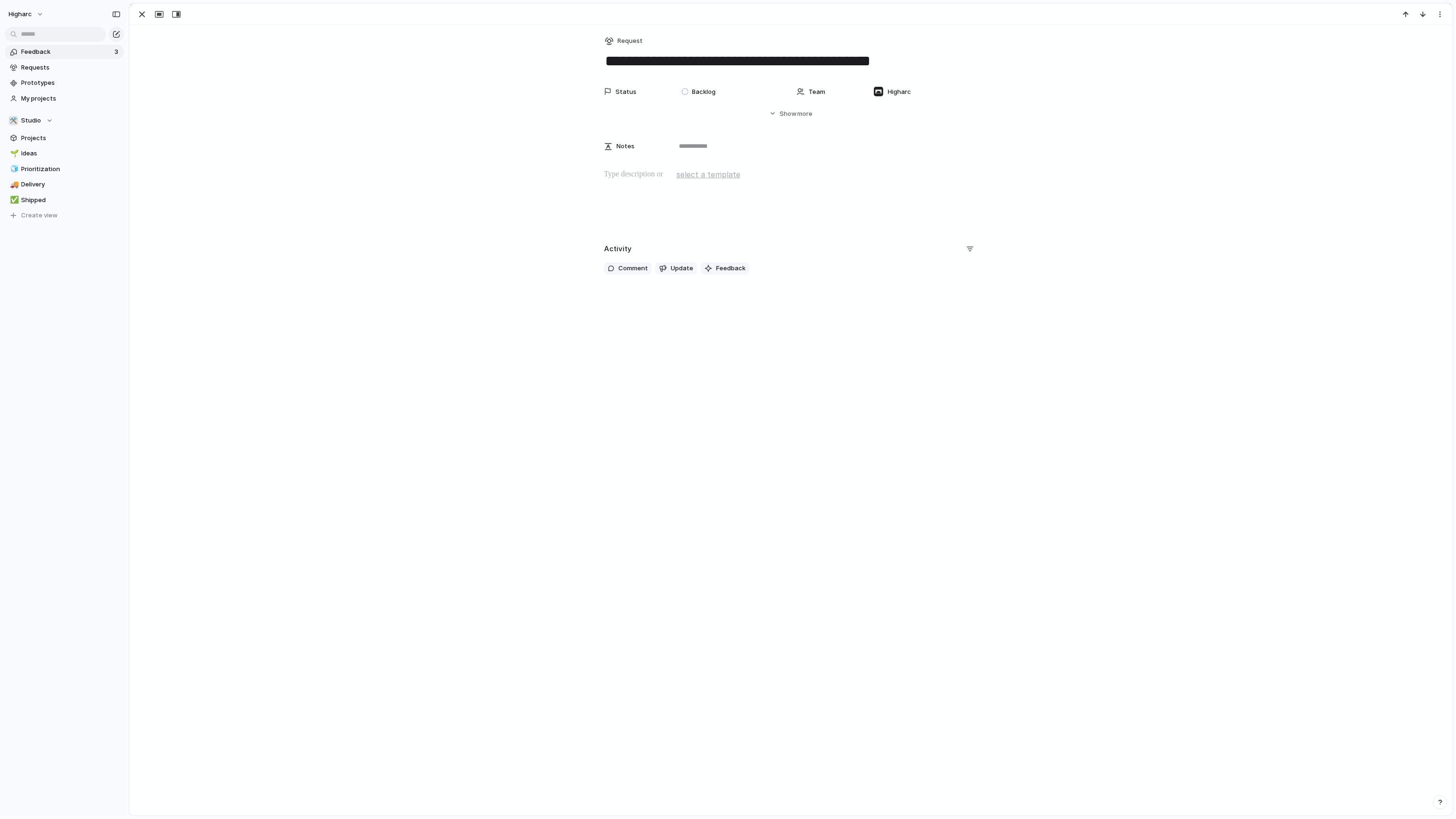
drag, startPoint x: 546, startPoint y: 278, endPoint x: 552, endPoint y: 273, distance: 7.8
click at [547, 277] on div "Activity Comment Update Feedback" at bounding box center [791, 262] width 1300 height 43
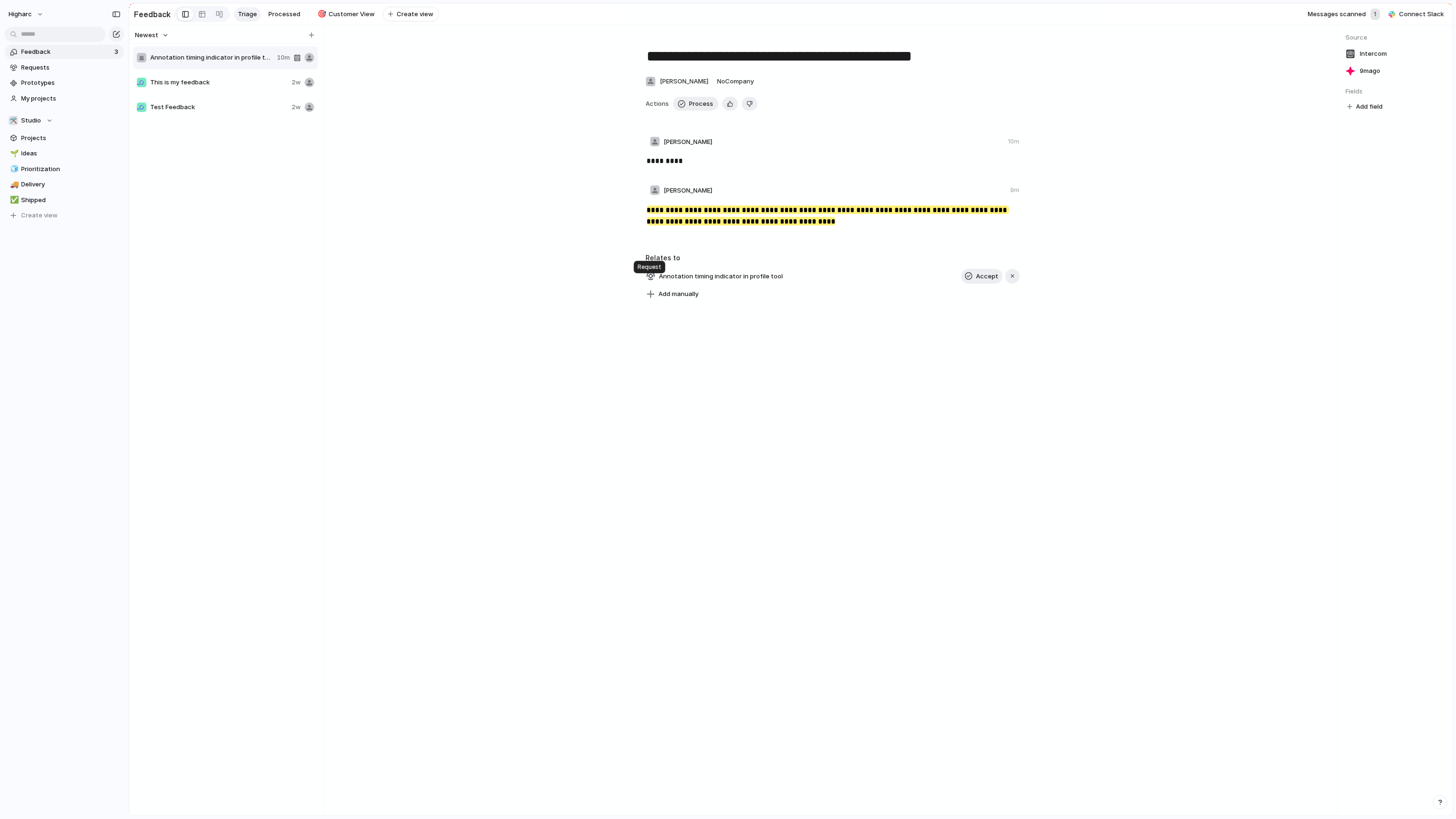
click at [650, 279] on div "button" at bounding box center [650, 276] width 8 height 8
click at [703, 277] on div "Workstream Initiative Launch Goal Objective Key result Program Project Request …" at bounding box center [728, 409] width 1456 height 819
click at [696, 281] on span "Annotation timing indicator in profile tool" at bounding box center [721, 276] width 130 height 13
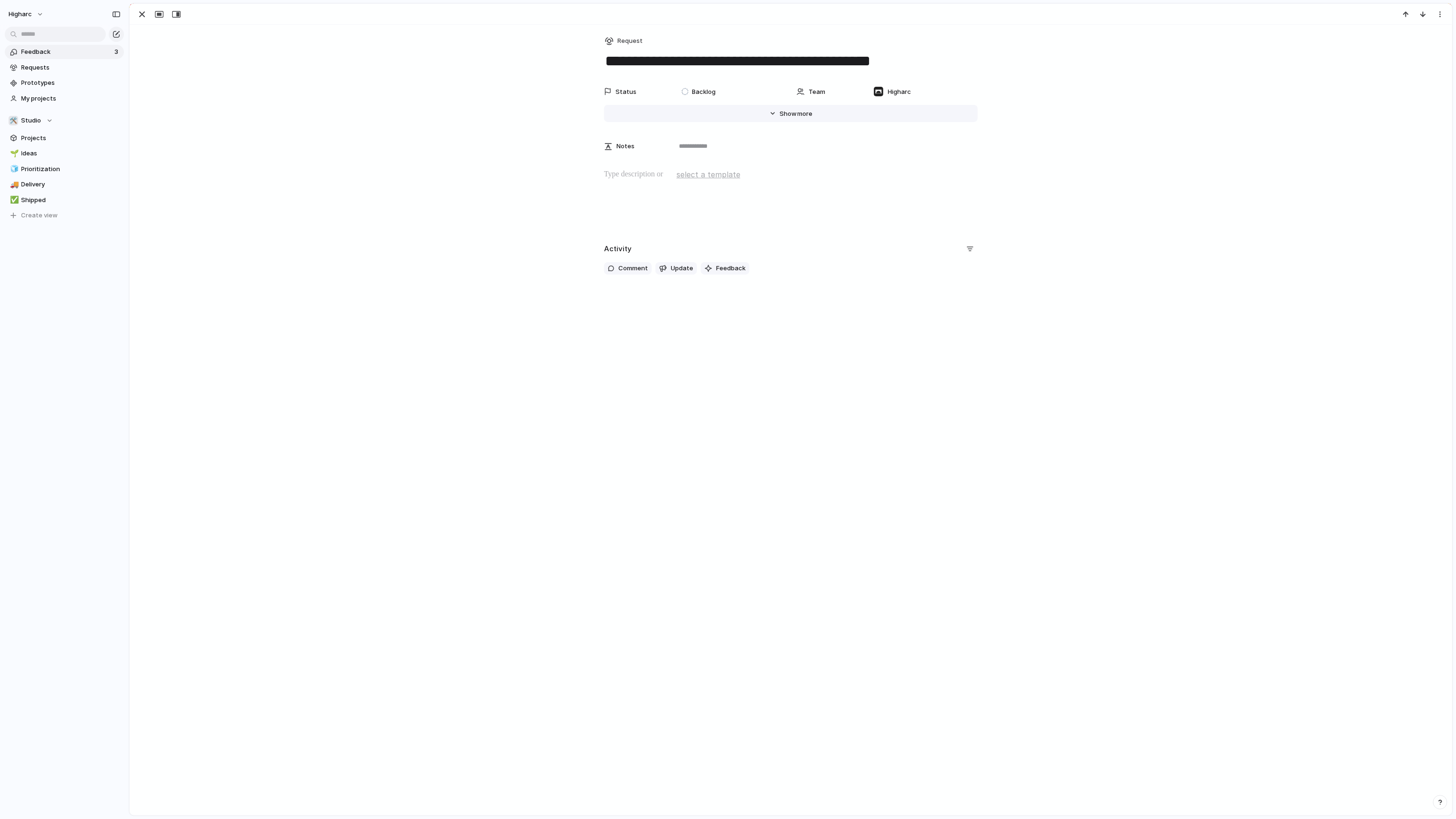
click at [780, 113] on span "Show" at bounding box center [788, 114] width 17 height 10
click at [454, 194] on div "Status Backlog Team Higharc Start date Target date Last changed 3 October Creat…" at bounding box center [791, 207] width 1300 height 250
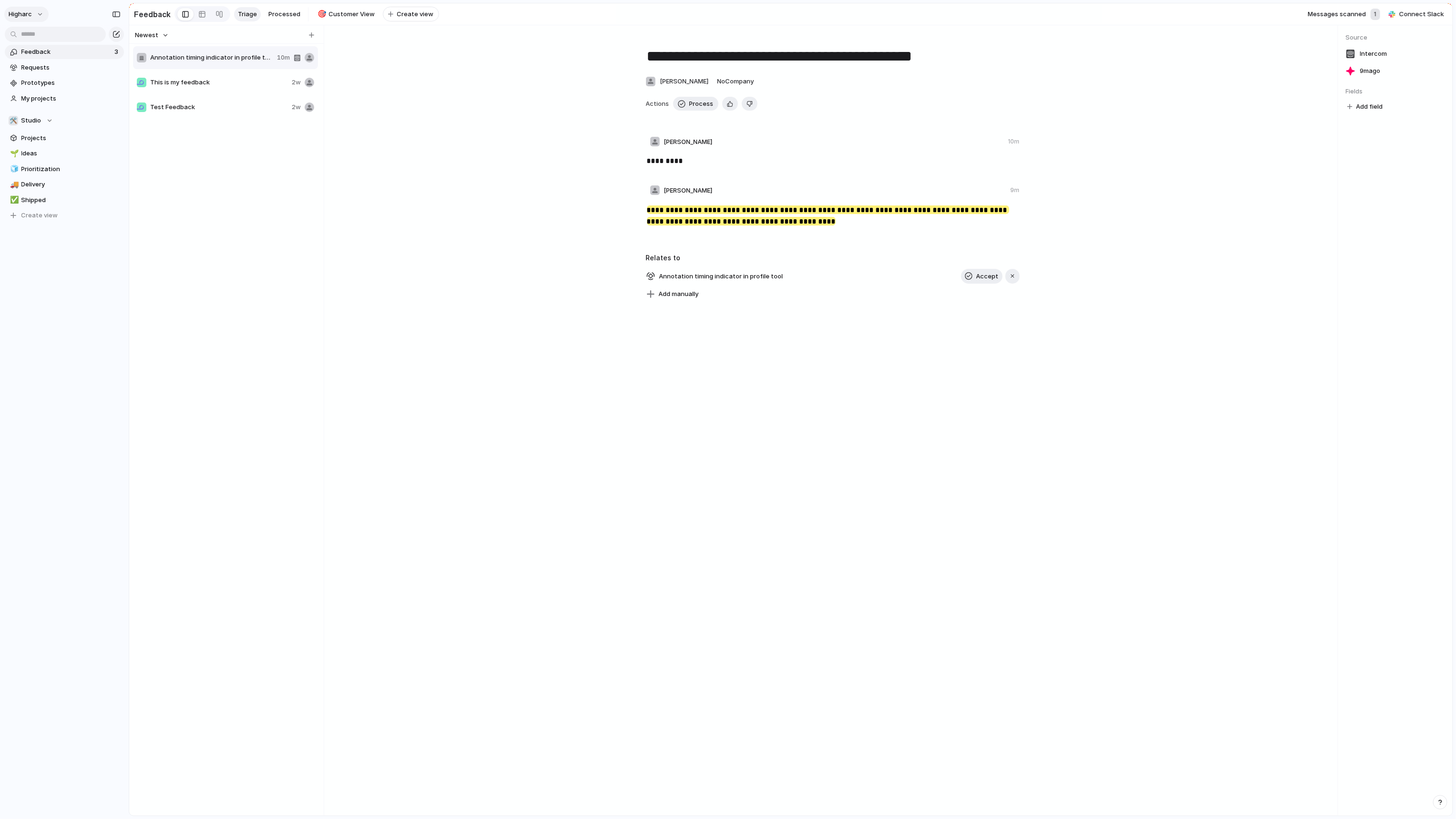
click at [38, 18] on button "higharc" at bounding box center [26, 14] width 44 height 15
click at [45, 35] on span "Settings" at bounding box center [35, 36] width 26 height 10
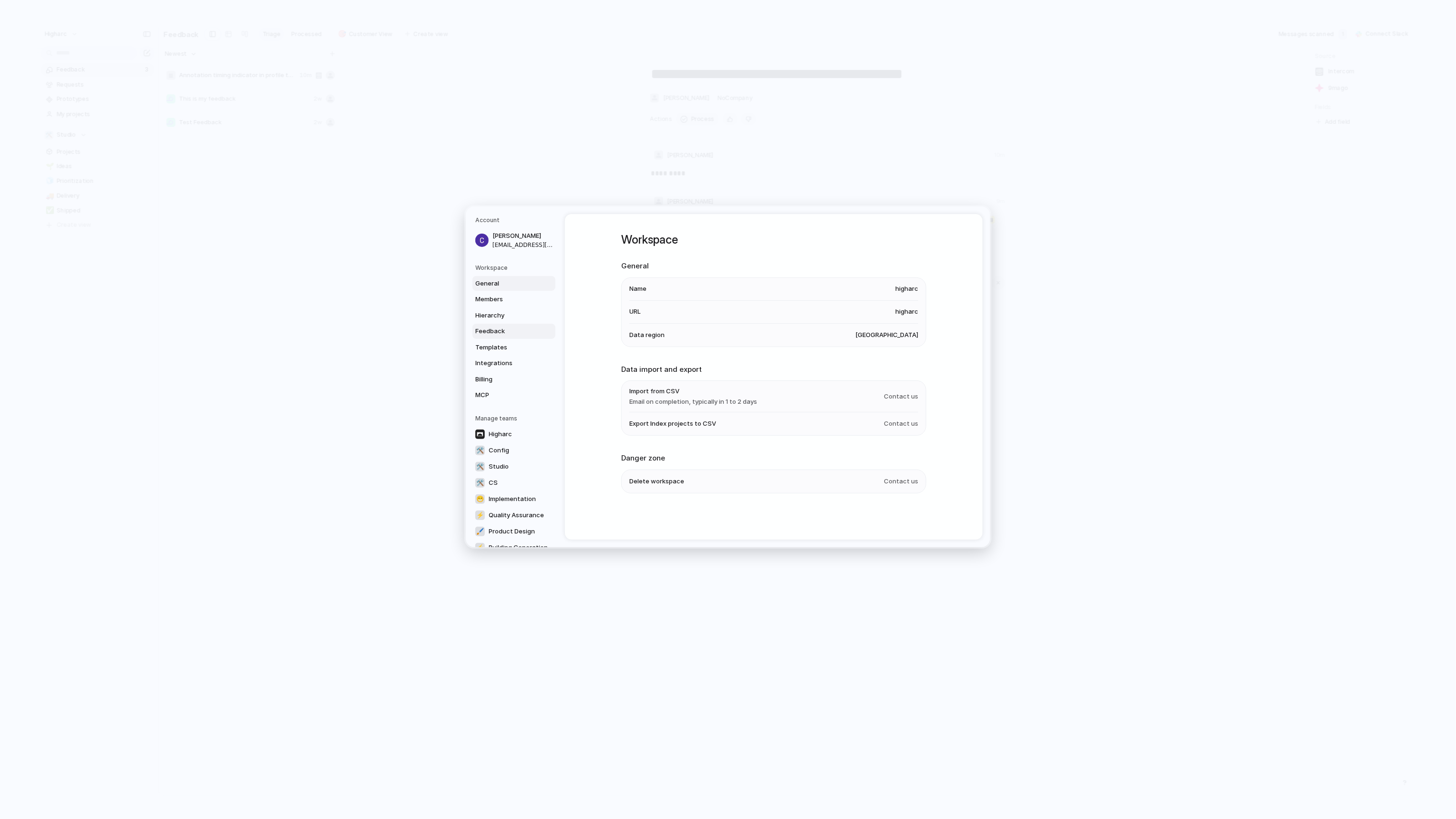
click at [501, 329] on span "Feedback" at bounding box center [506, 332] width 61 height 10
click at [916, 489] on span at bounding box center [911, 492] width 15 height 8
click at [913, 489] on span at bounding box center [911, 492] width 15 height 8
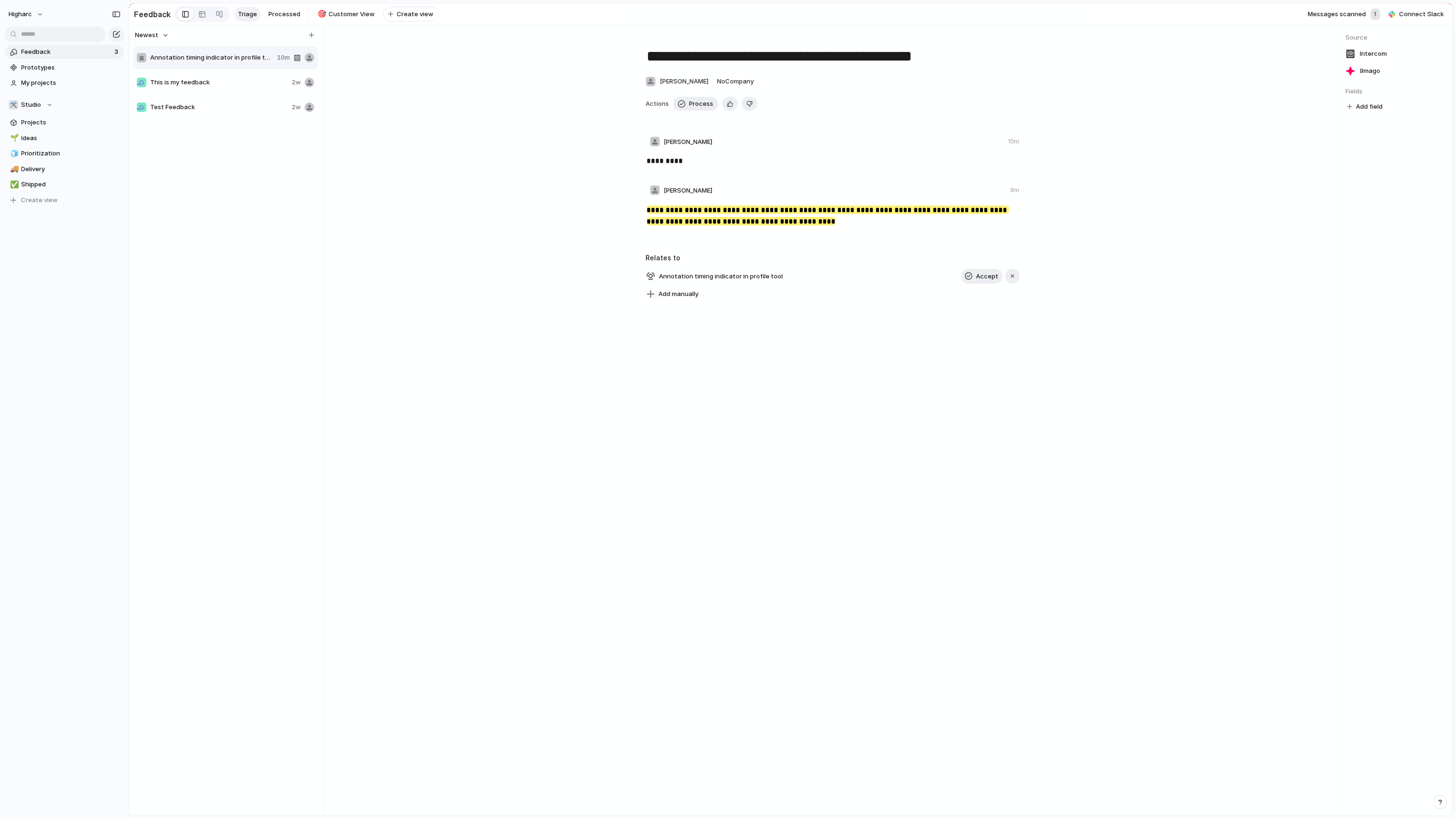
click at [242, 84] on span "This is my feedback" at bounding box center [219, 82] width 138 height 10
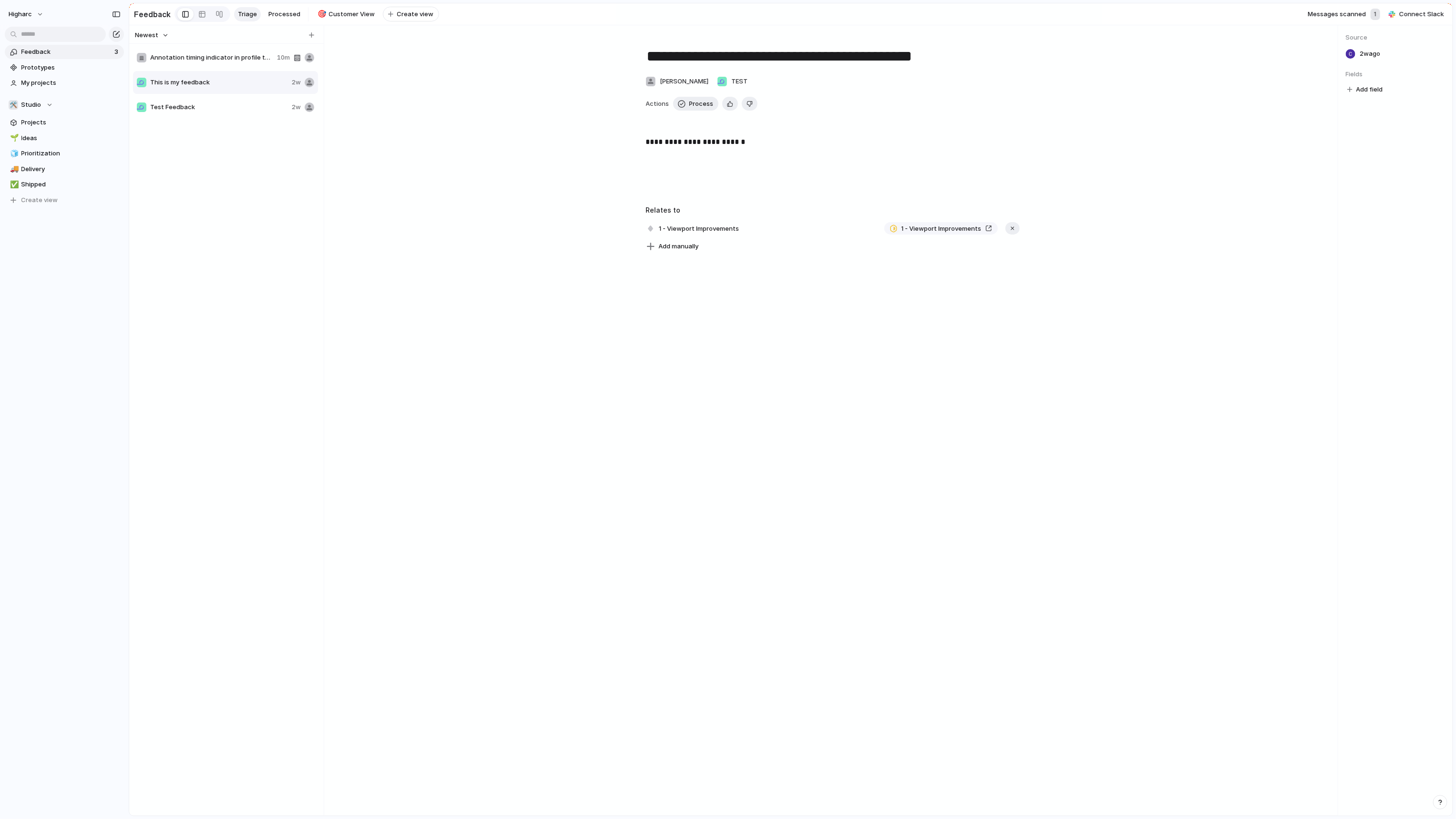
click at [236, 59] on span "Annotation timing indicator in profile tool" at bounding box center [212, 58] width 123 height 10
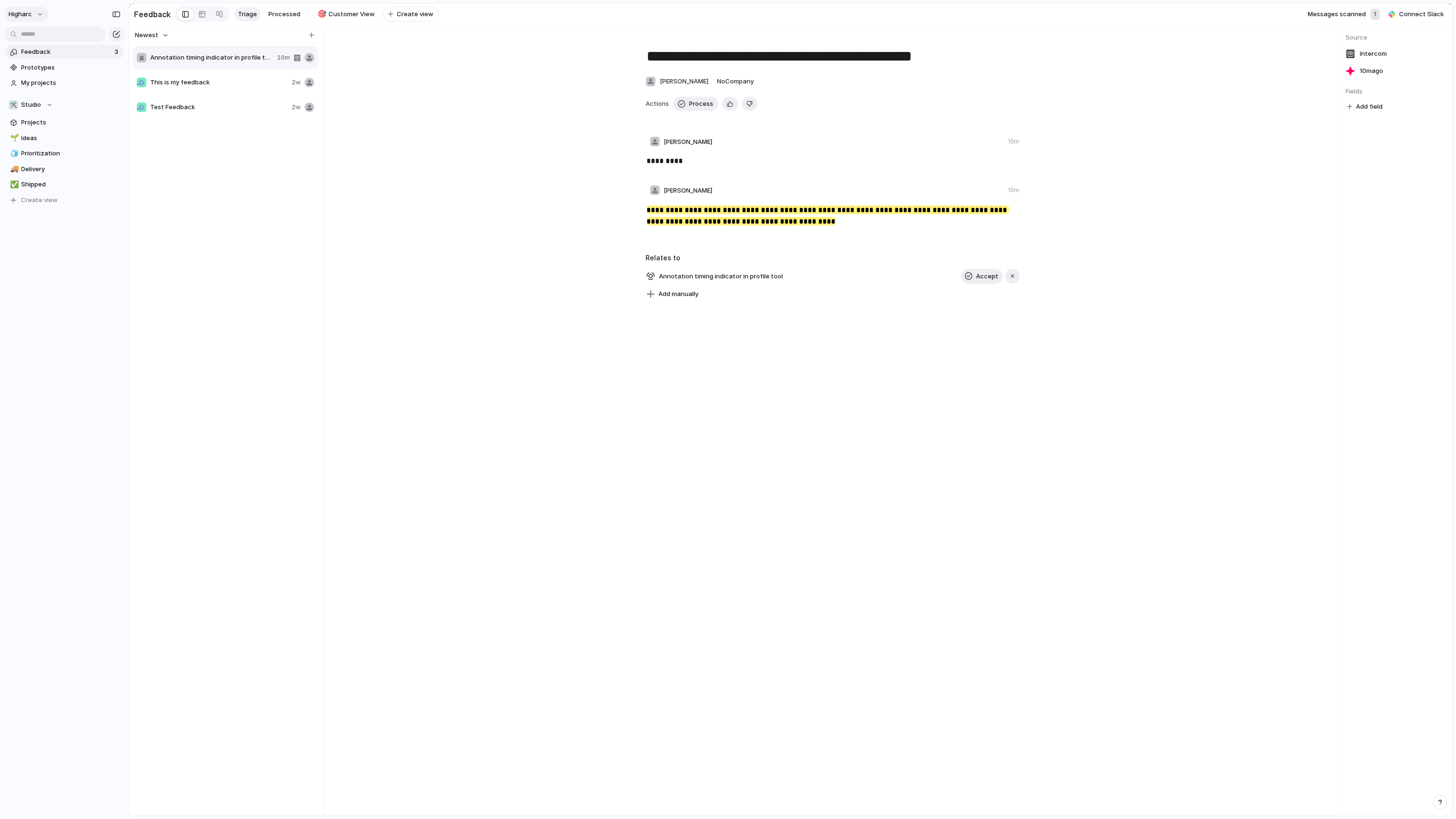
click at [27, 7] on button "higharc" at bounding box center [26, 14] width 44 height 15
click at [38, 35] on span "Settings" at bounding box center [35, 36] width 26 height 10
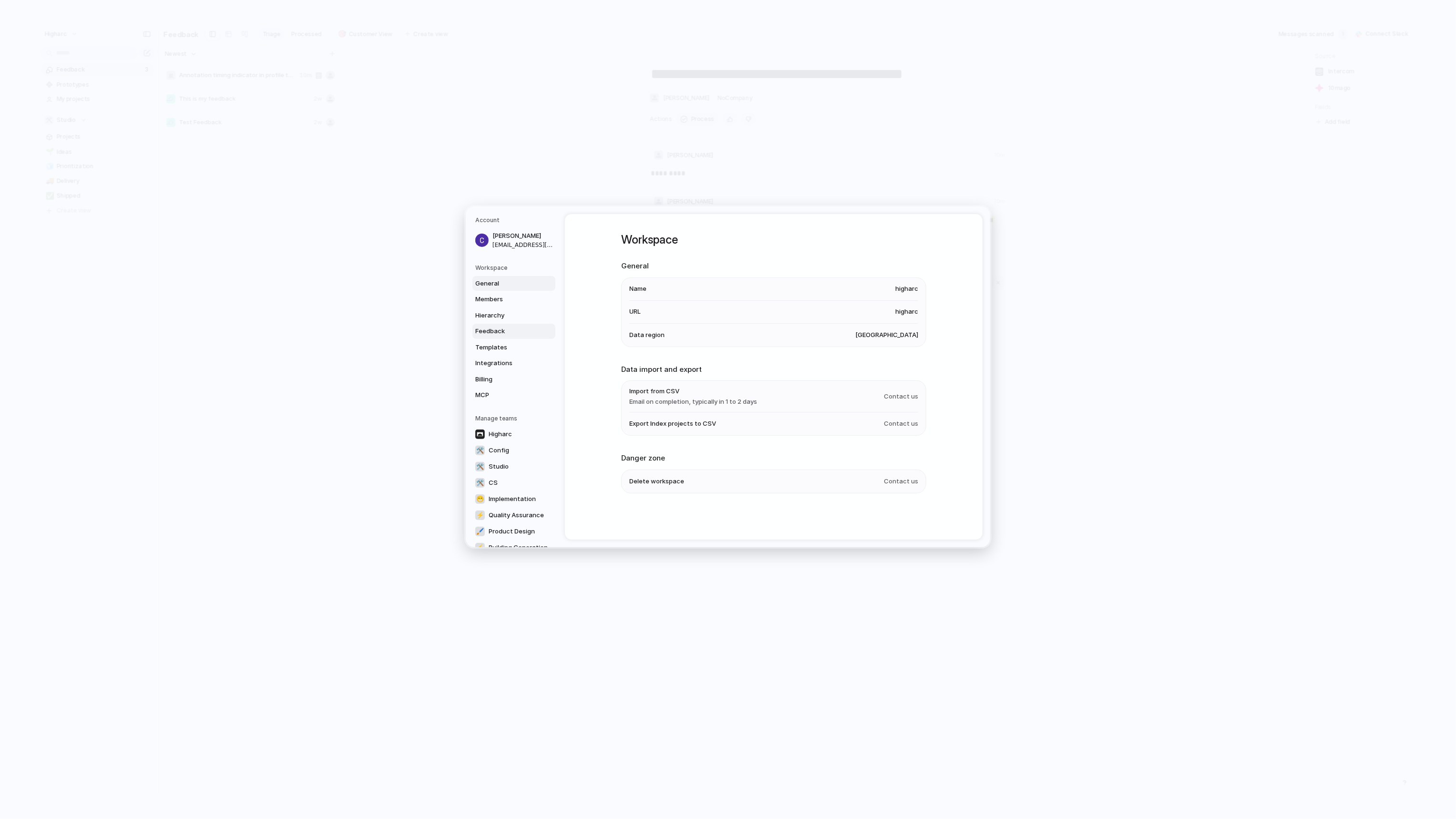
click at [490, 333] on span "Feedback" at bounding box center [506, 332] width 61 height 10
click at [754, 463] on h3 "Getting too many pieces of feedback? Let Index automatically categorize your fe…" at bounding box center [773, 466] width 305 height 19
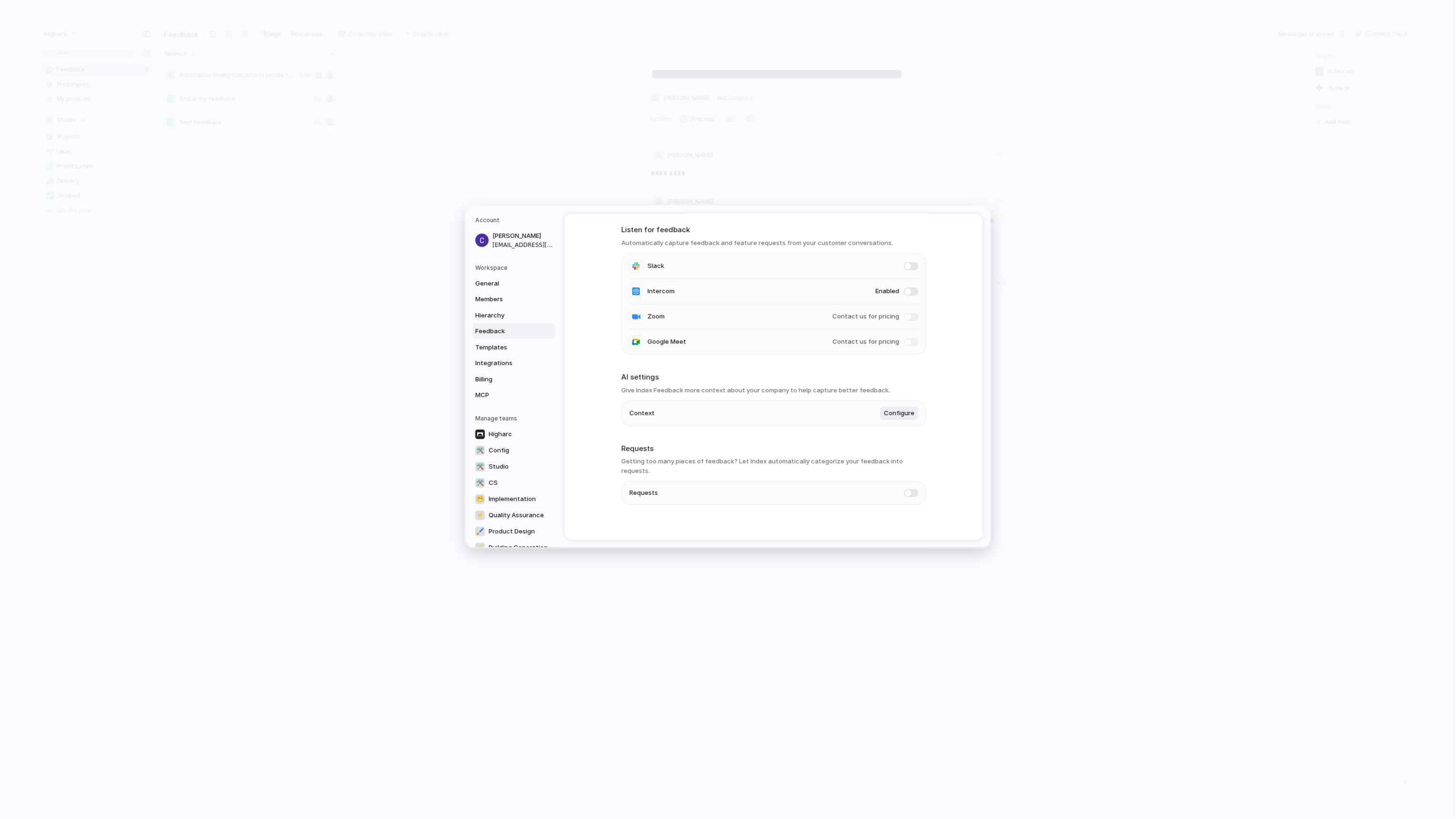
click at [754, 463] on h3 "Getting too many pieces of feedback? Let Index automatically categorize your fe…" at bounding box center [773, 466] width 305 height 19
click at [514, 367] on span "Integrations" at bounding box center [506, 363] width 61 height 10
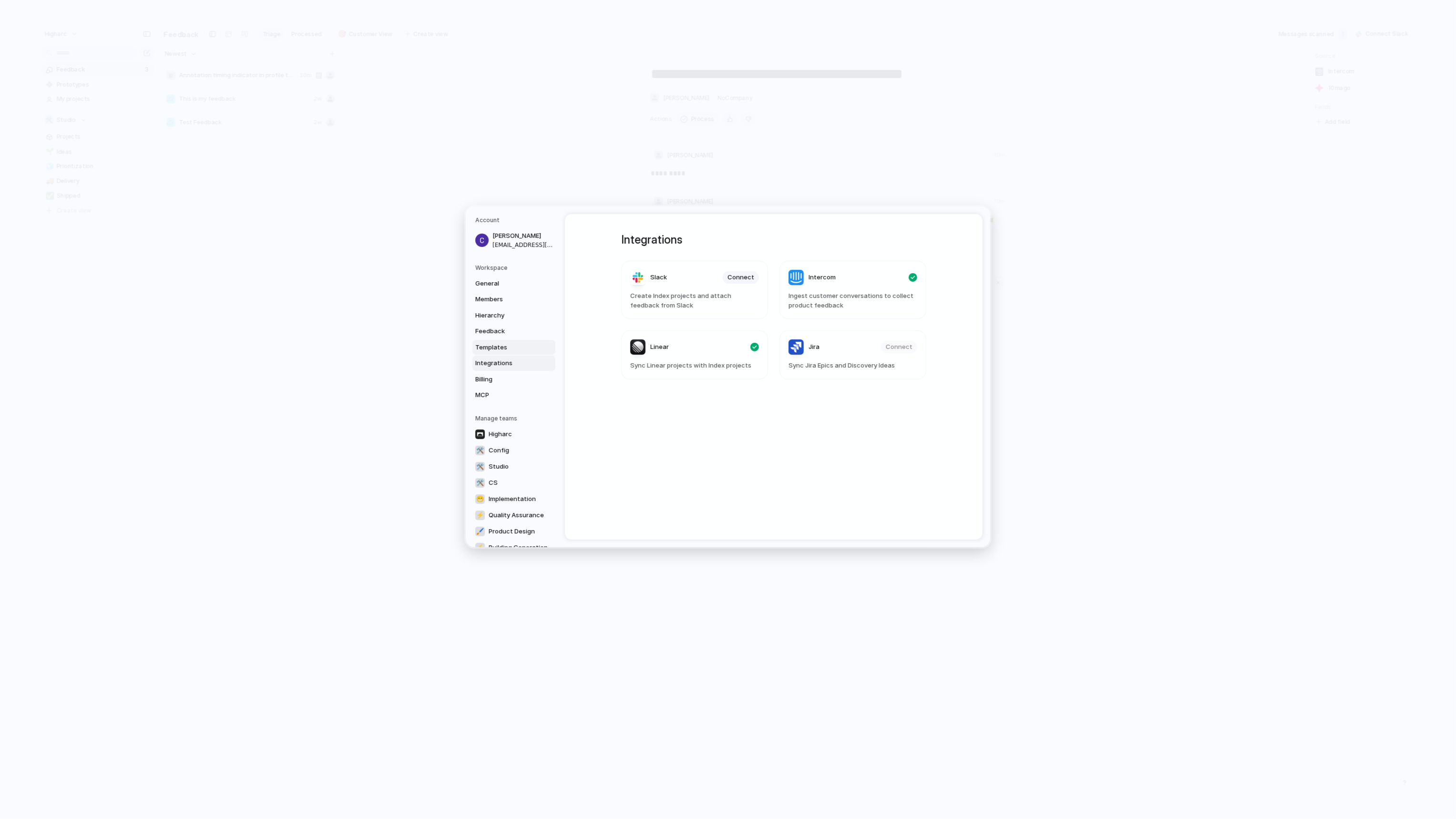
click at [506, 347] on span "Templates" at bounding box center [506, 347] width 61 height 10
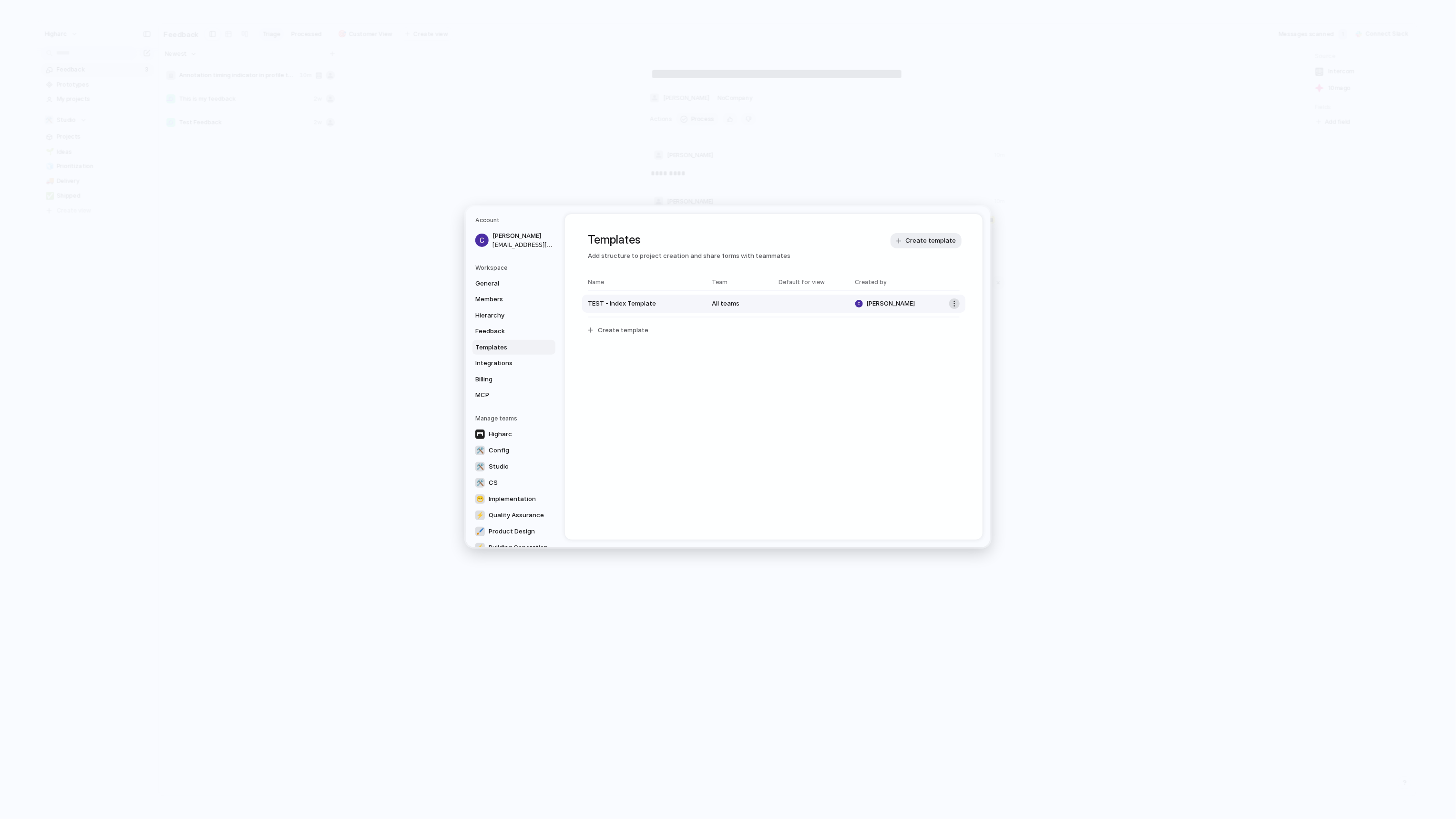
click at [950, 306] on button "button" at bounding box center [954, 303] width 10 height 10
click at [944, 348] on div "Delete template" at bounding box center [728, 409] width 1456 height 819
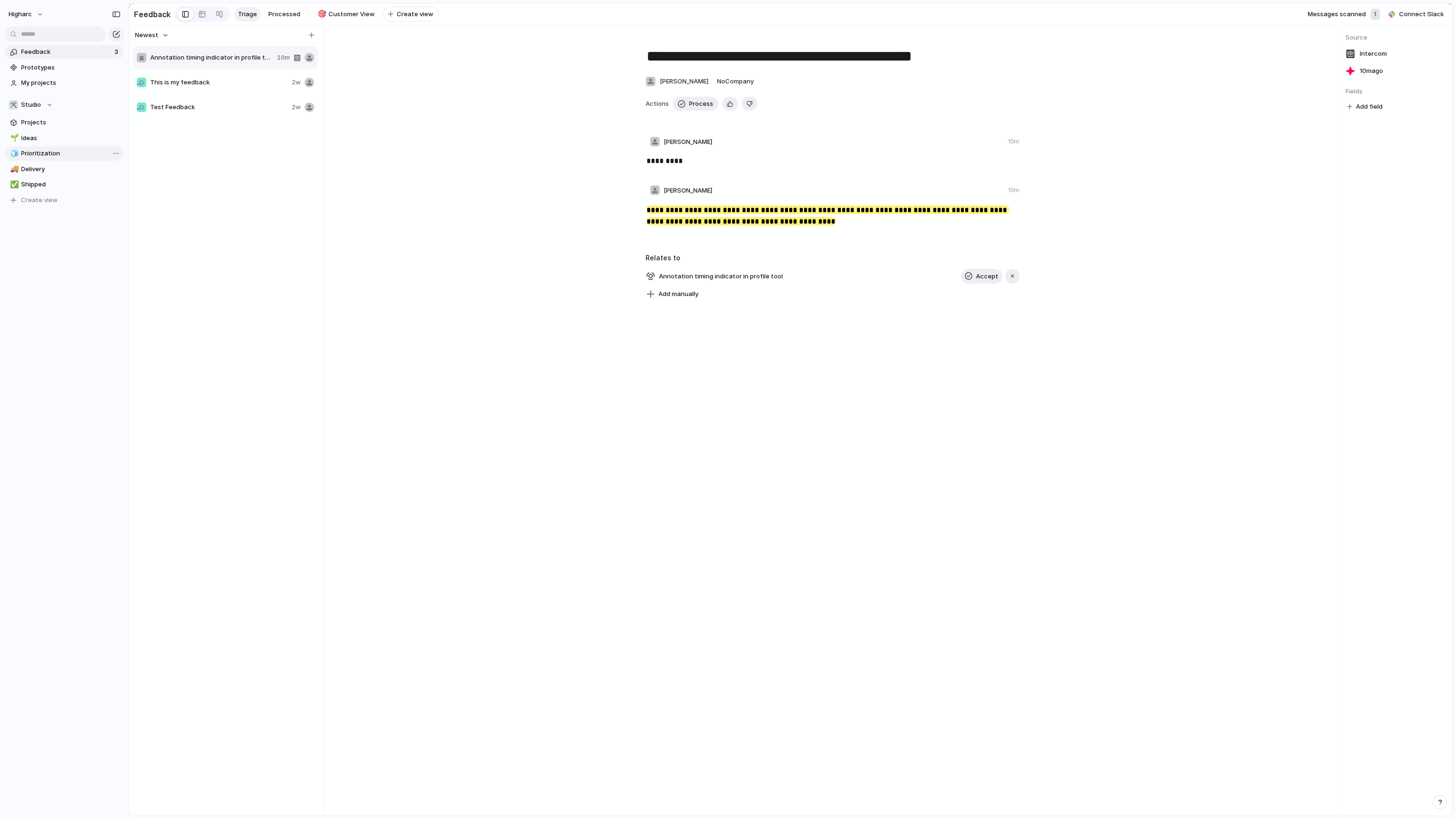
click at [70, 158] on span "Prioritization" at bounding box center [71, 153] width 99 height 10
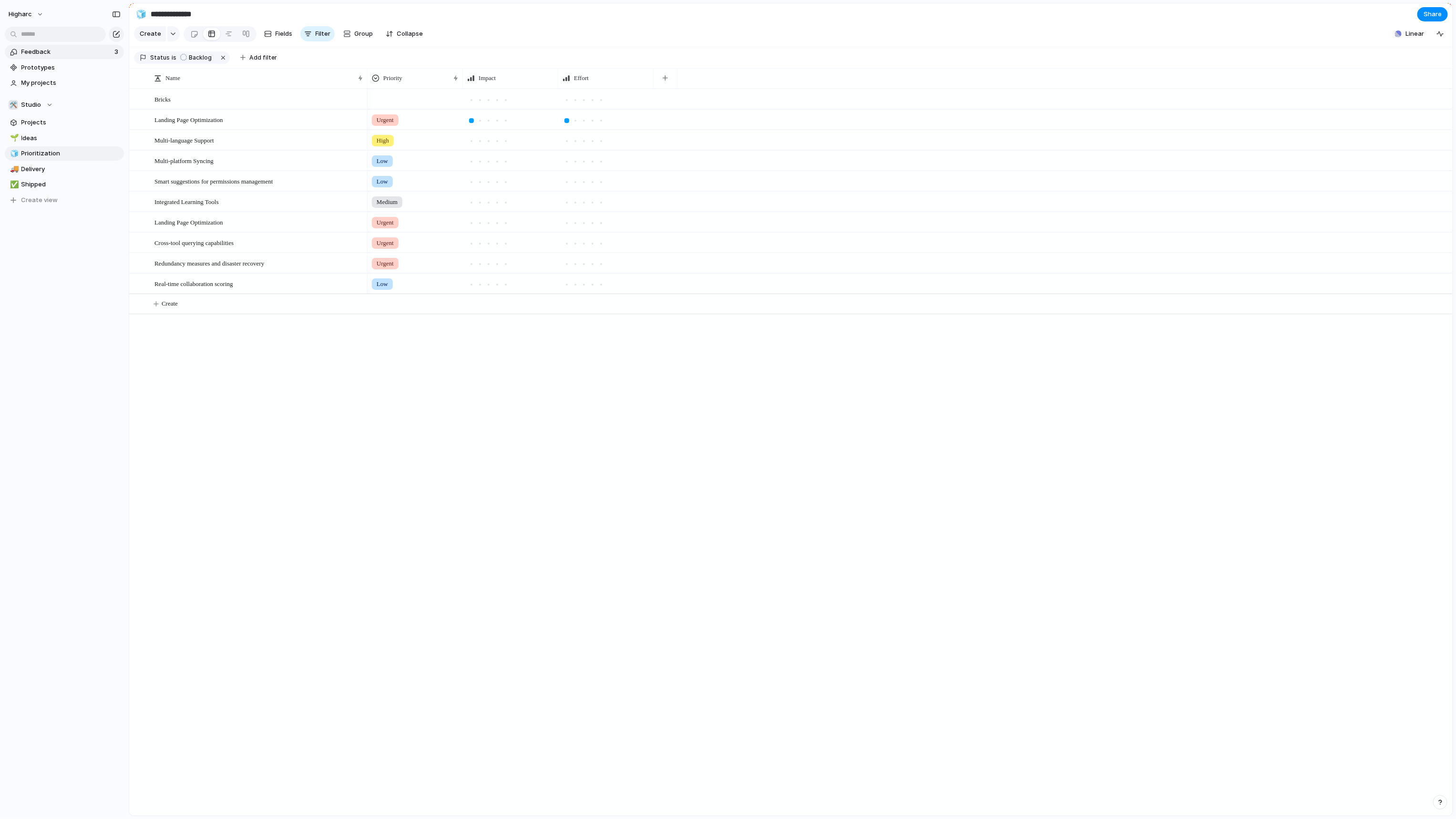
click at [56, 54] on span "Feedback" at bounding box center [66, 52] width 90 height 10
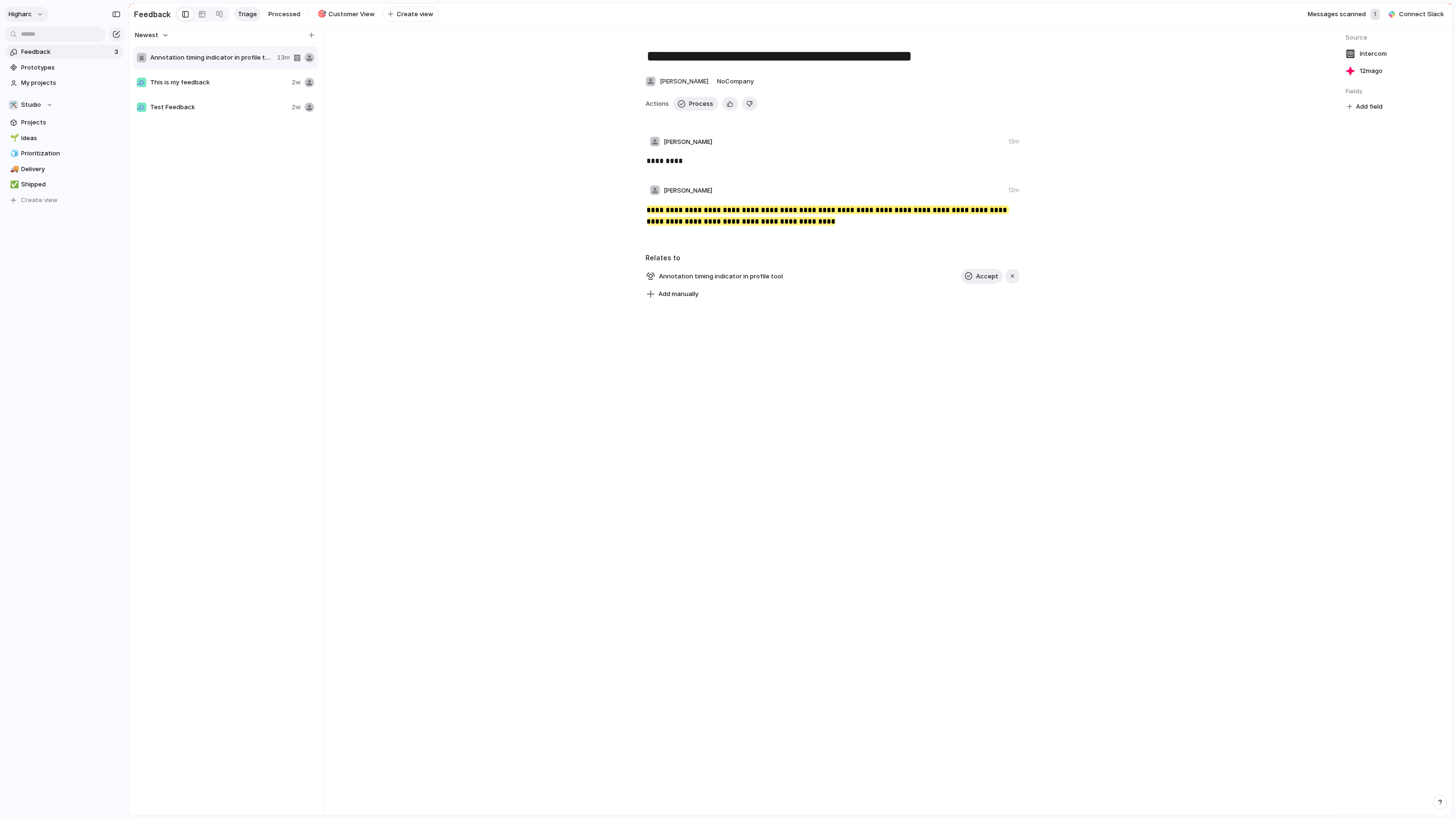
click at [31, 19] on button "higharc" at bounding box center [26, 14] width 44 height 15
click at [42, 32] on span "Settings" at bounding box center [35, 36] width 26 height 10
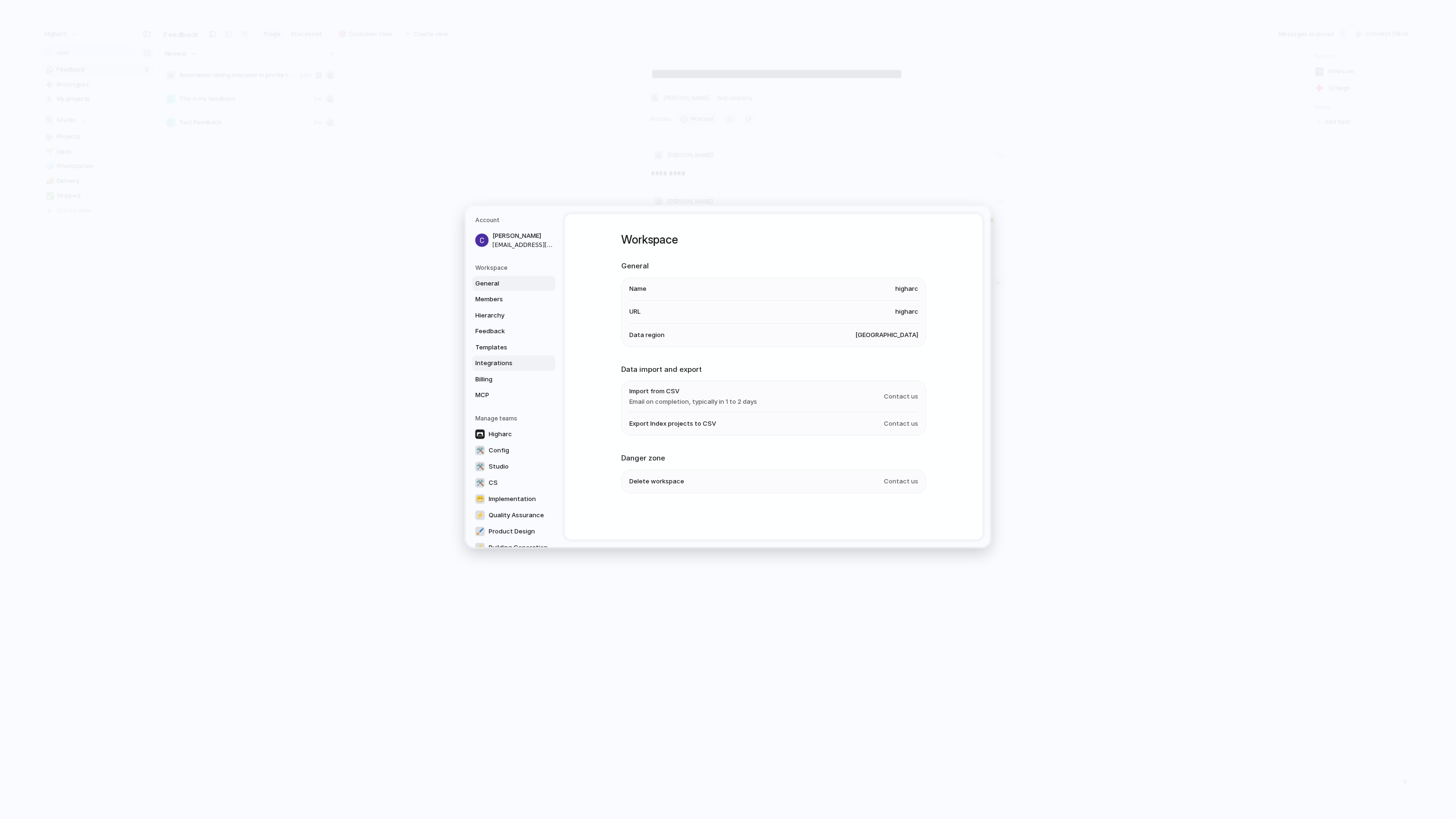
click at [496, 364] on span "Integrations" at bounding box center [506, 363] width 61 height 10
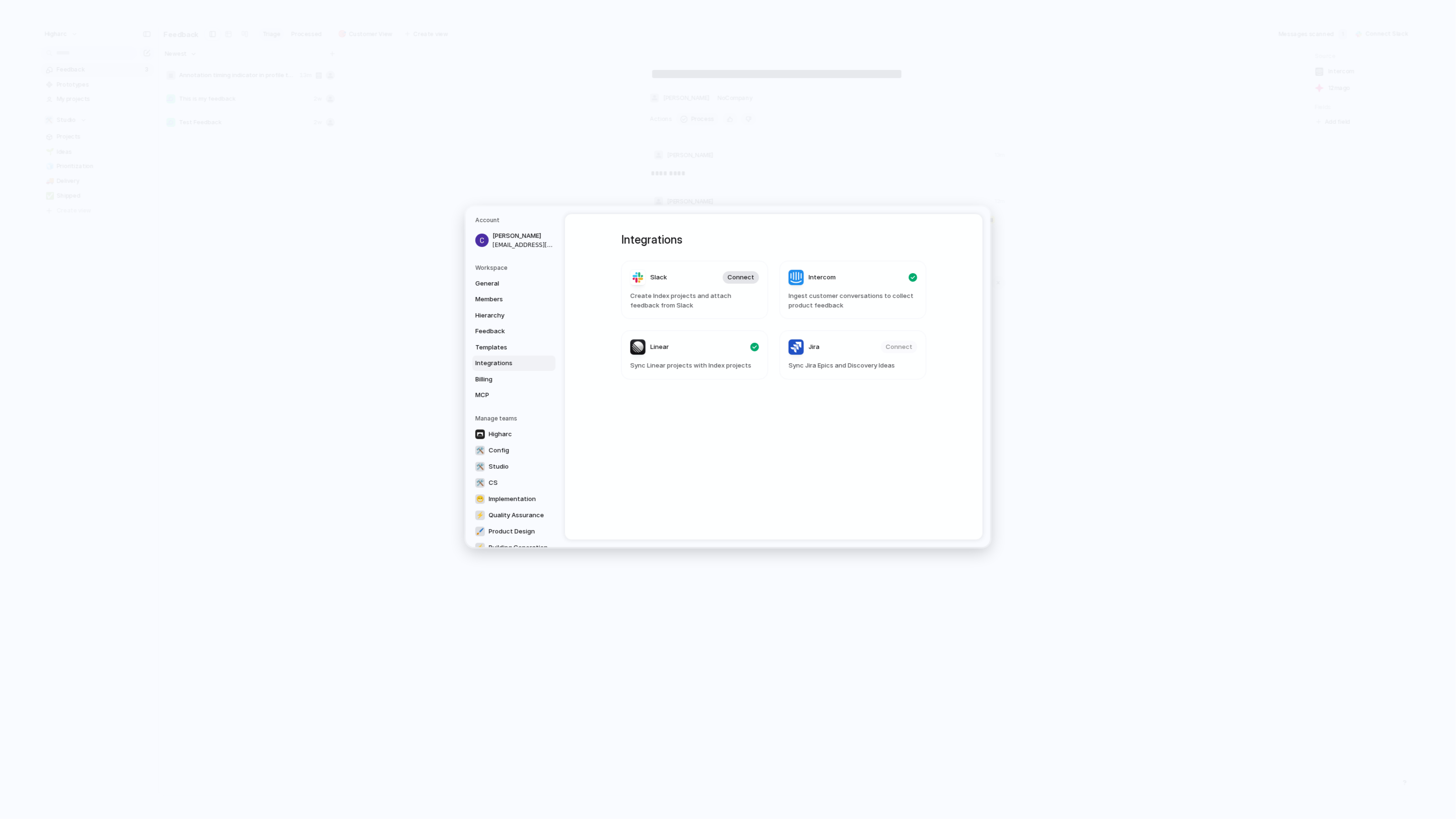
click at [742, 276] on span "Connect" at bounding box center [741, 278] width 27 height 10
click at [687, 288] on article "Slack Connect Create Index projects and attach feedback from Slack" at bounding box center [695, 290] width 147 height 58
click at [637, 313] on article "Slack Connect Create Index projects and attach feedback from Slack" at bounding box center [695, 290] width 147 height 58
click at [647, 307] on span "Create Index projects and attach feedback from Slack" at bounding box center [695, 300] width 129 height 19
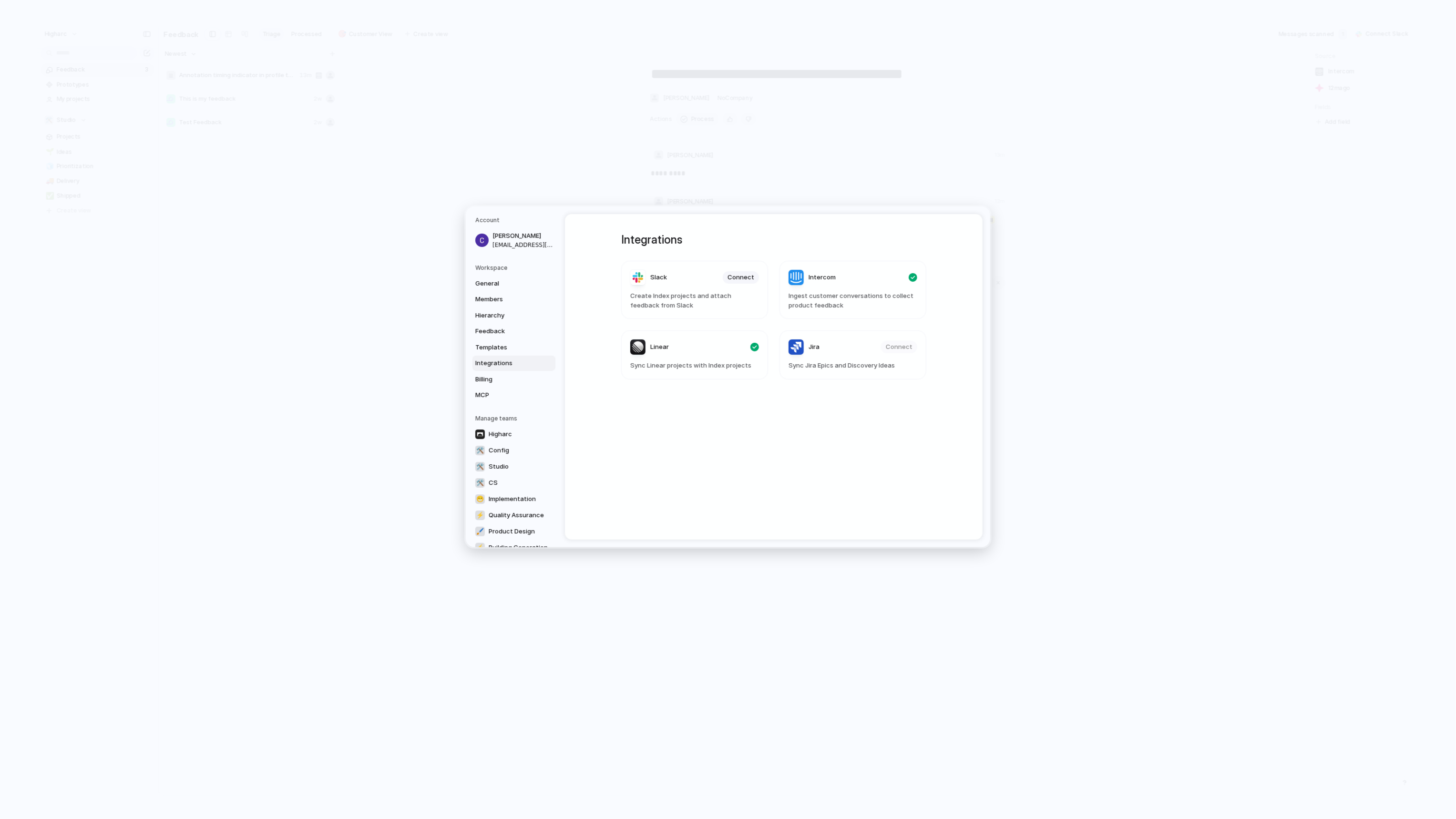
click at [647, 307] on span "Create Index projects and attach feedback from Slack" at bounding box center [695, 300] width 129 height 19
click at [809, 302] on span "Ingest customer conversations to collect product feedback" at bounding box center [853, 300] width 129 height 19
click at [678, 307] on span "Create Index projects and attach feedback from Slack" at bounding box center [695, 300] width 129 height 19
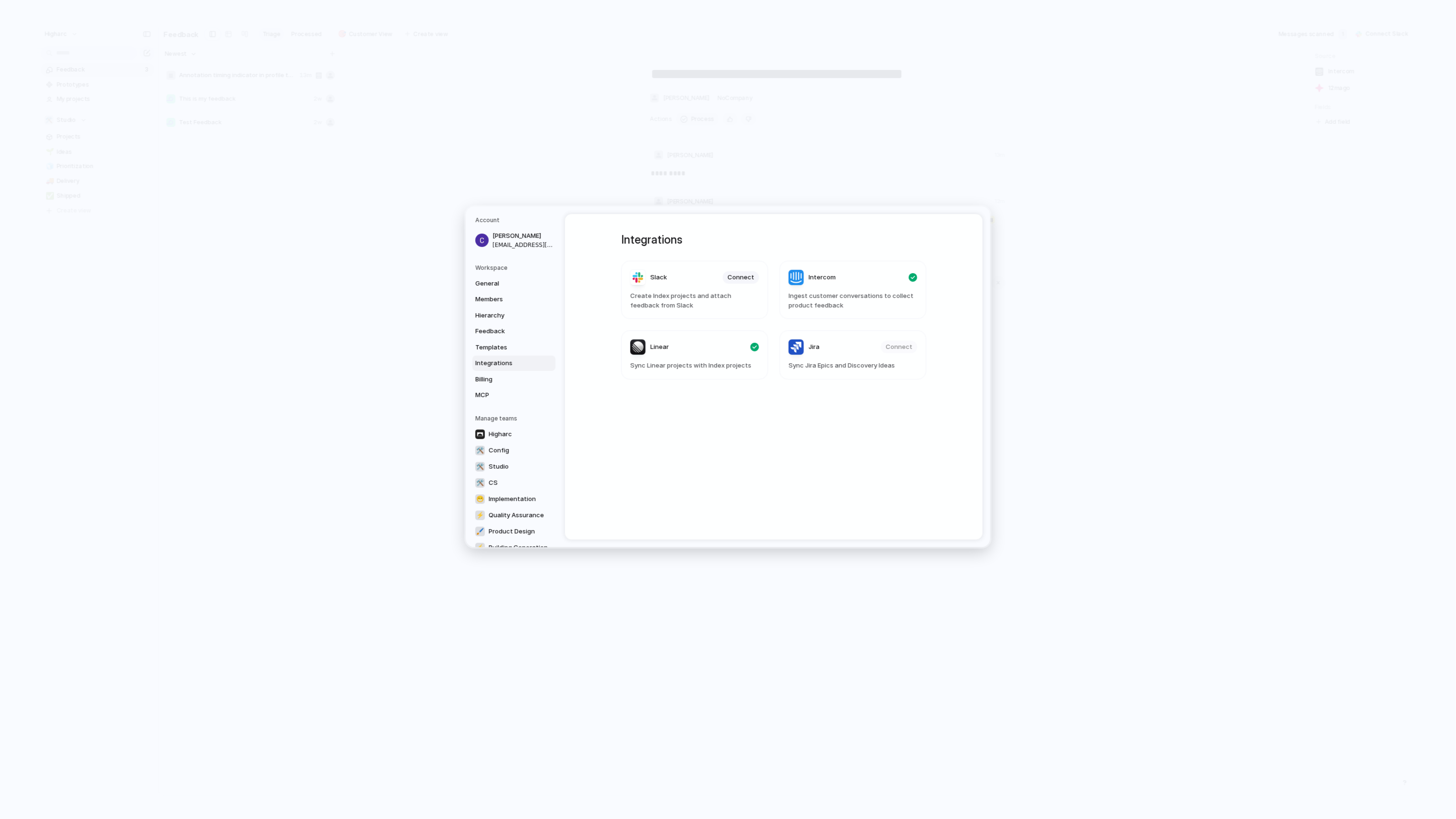
click at [678, 307] on span "Create Index projects and attach feedback from Slack" at bounding box center [695, 300] width 129 height 19
click at [666, 301] on span "Create Index projects and attach feedback from Slack" at bounding box center [695, 300] width 129 height 19
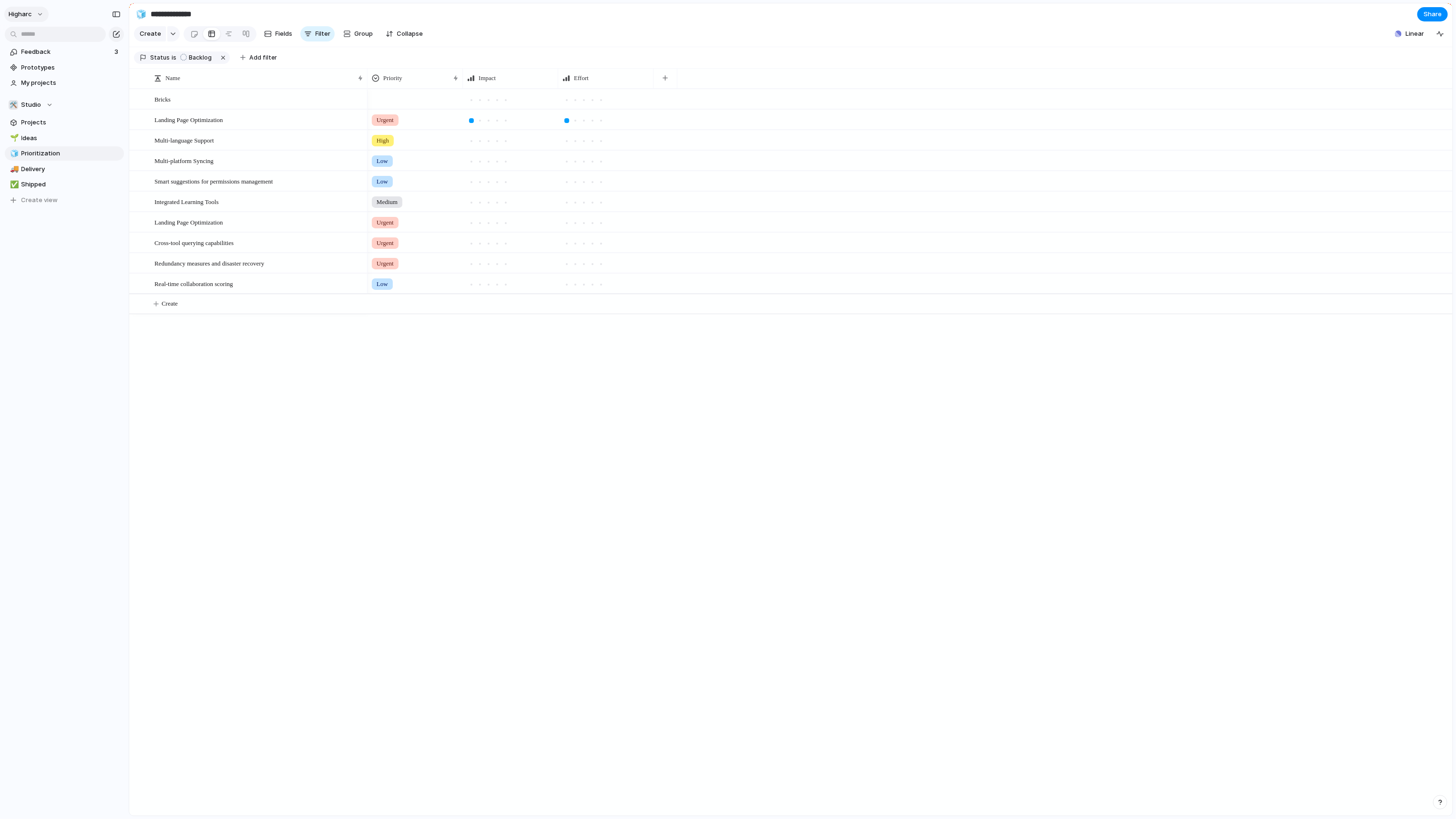
click at [25, 10] on span "higharc" at bounding box center [20, 15] width 24 height 10
click at [47, 38] on li "Settings" at bounding box center [46, 35] width 79 height 15
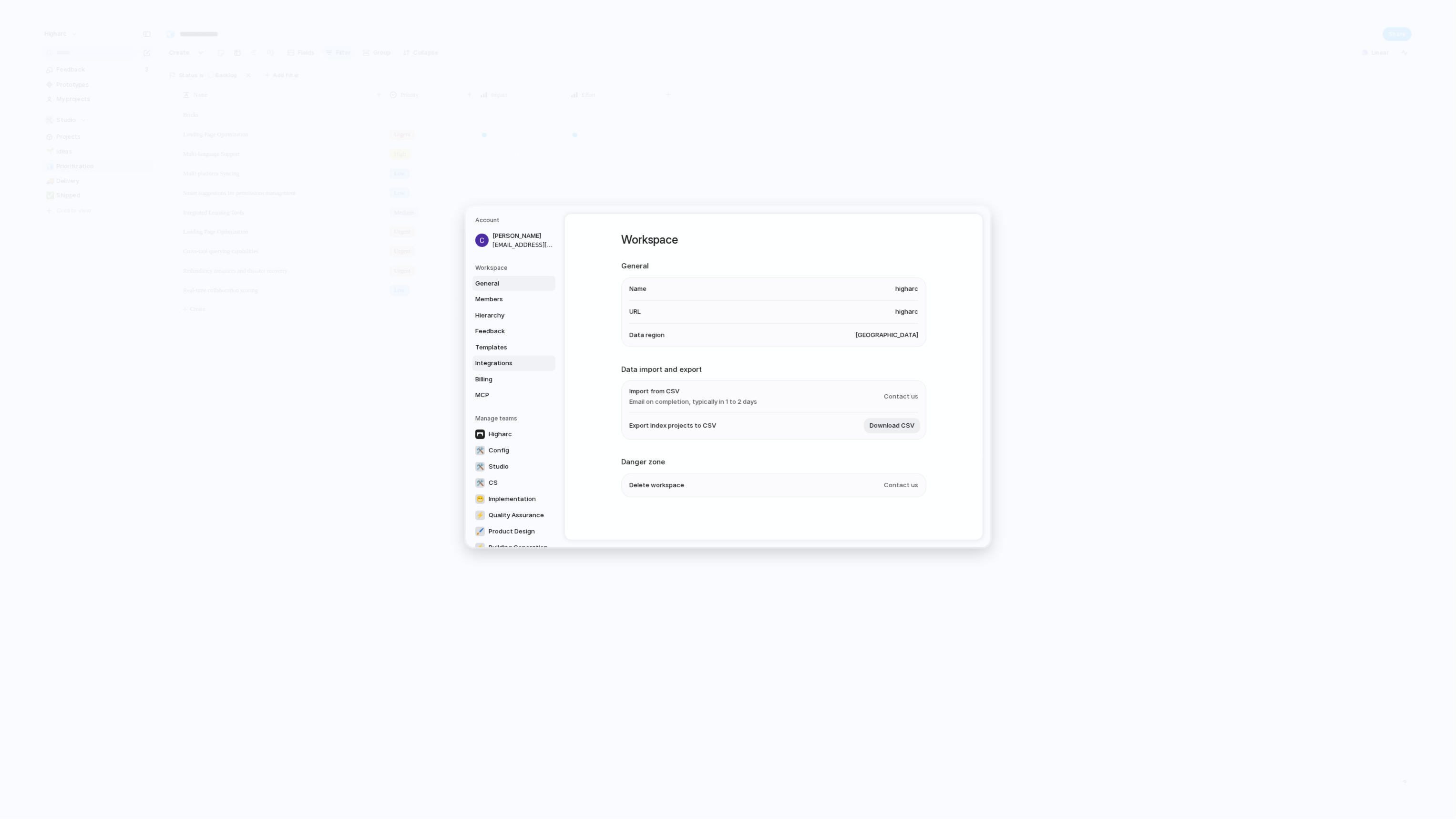
click at [503, 358] on span "Integrations" at bounding box center [506, 363] width 61 height 10
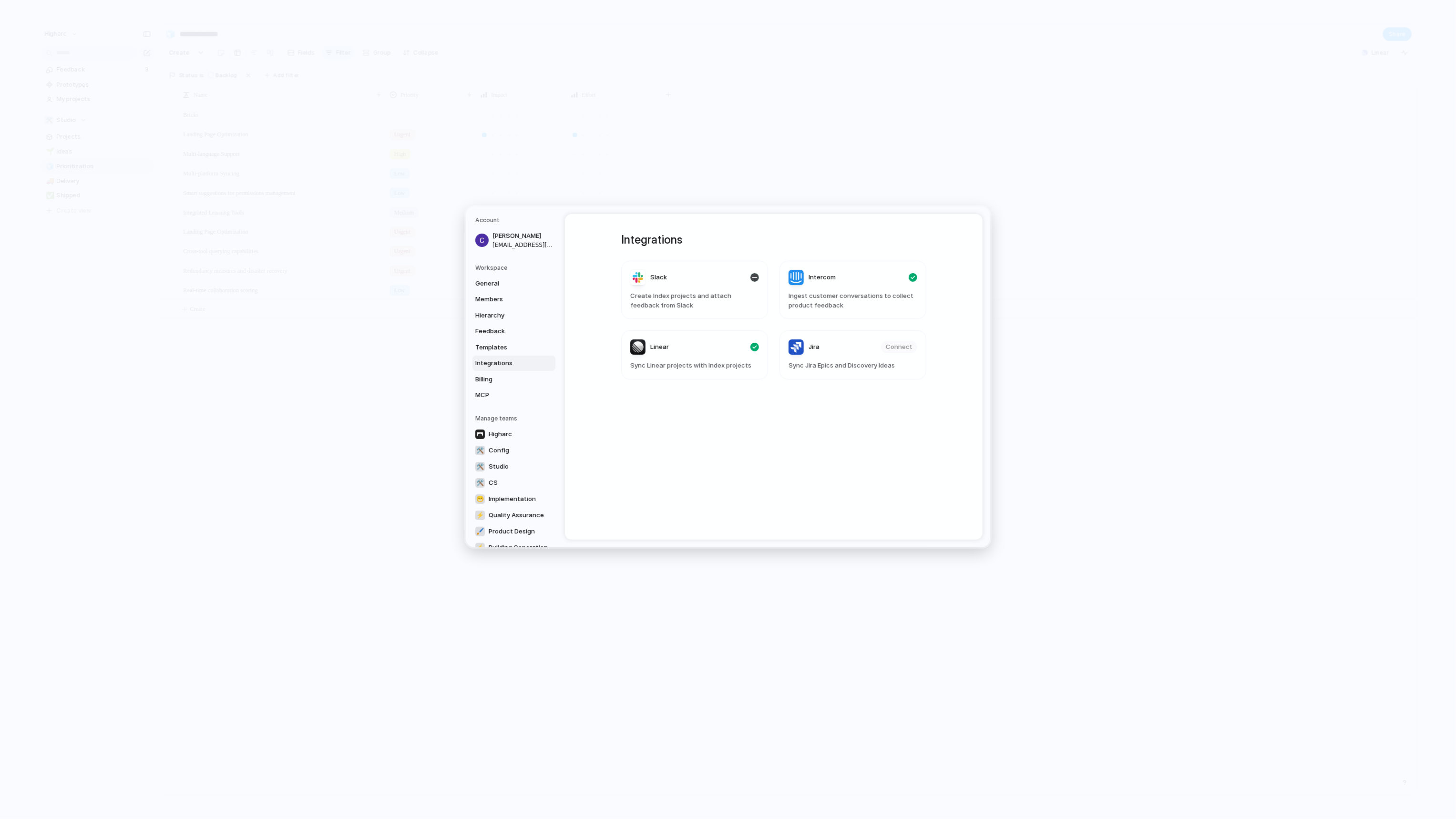
click at [698, 298] on span "Create Index projects and attach feedback from Slack" at bounding box center [695, 300] width 129 height 19
click at [660, 278] on span "Slack" at bounding box center [659, 278] width 17 height 10
click at [630, 276] on div "Slack" at bounding box center [649, 277] width 37 height 15
click at [496, 327] on span "Feedback" at bounding box center [506, 332] width 61 height 10
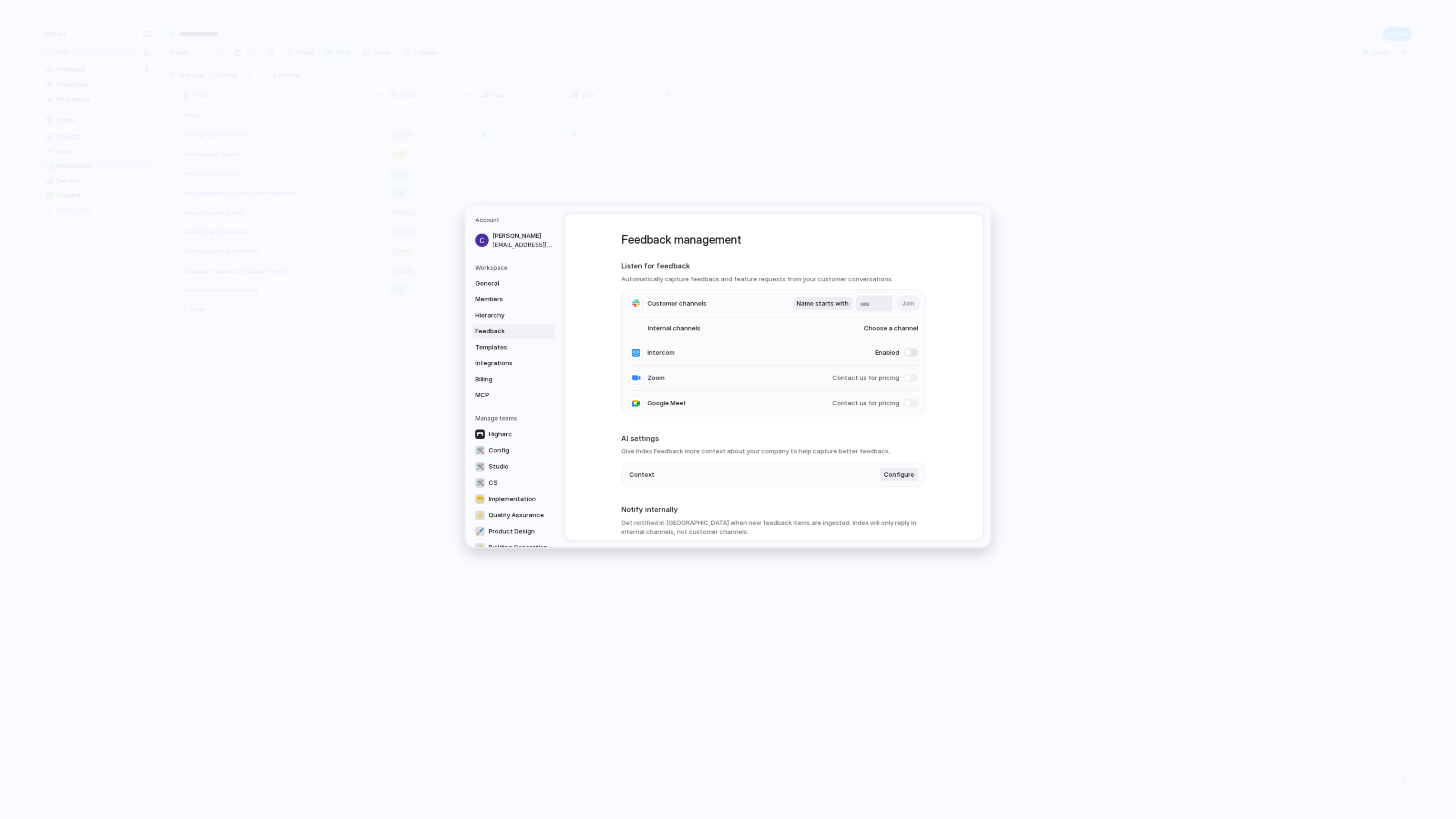
click at [878, 303] on input "text" at bounding box center [874, 305] width 28 height 10
click at [914, 332] on span "Choose a channel" at bounding box center [881, 329] width 73 height 10
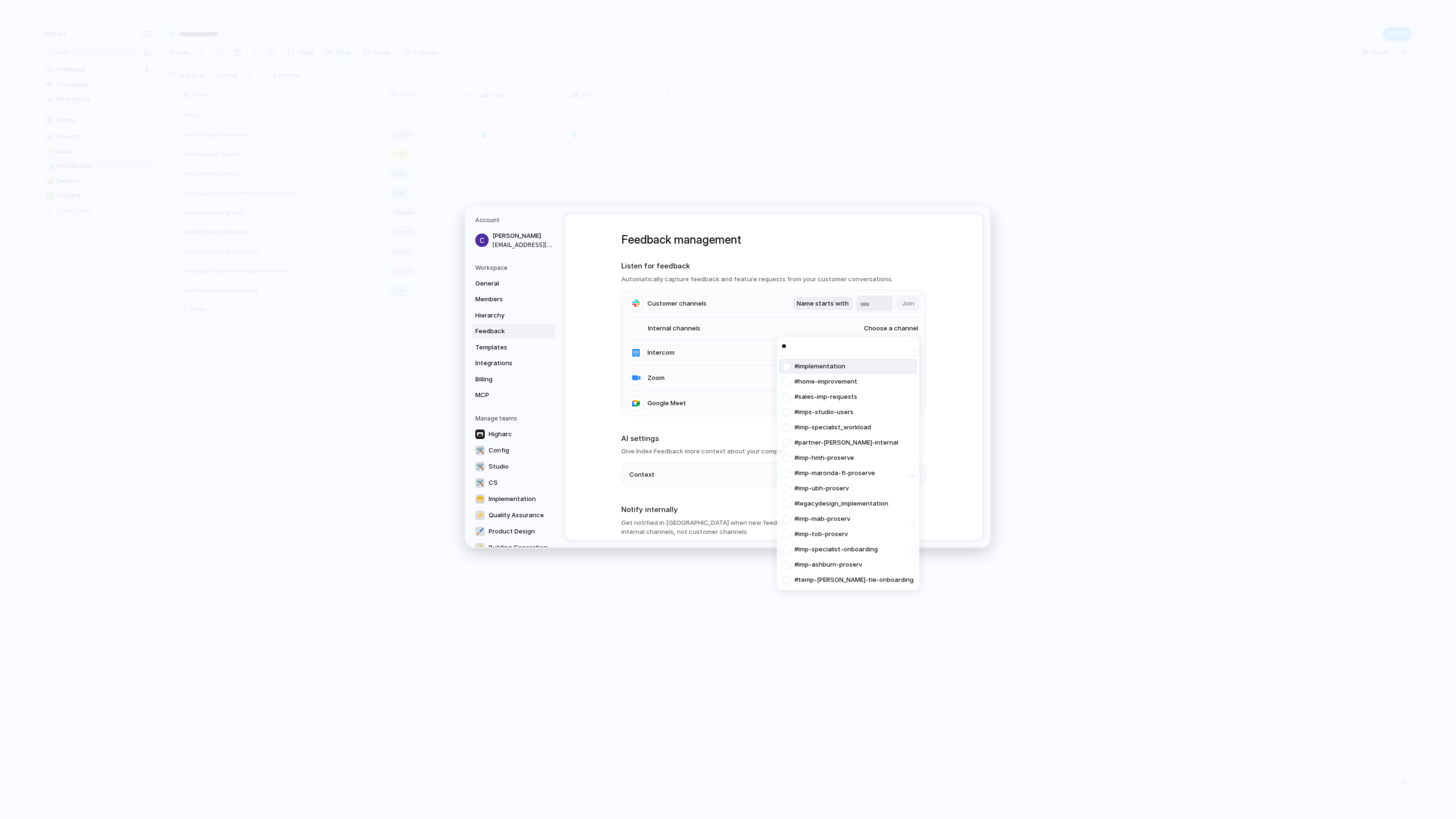
type input "*"
type input "******"
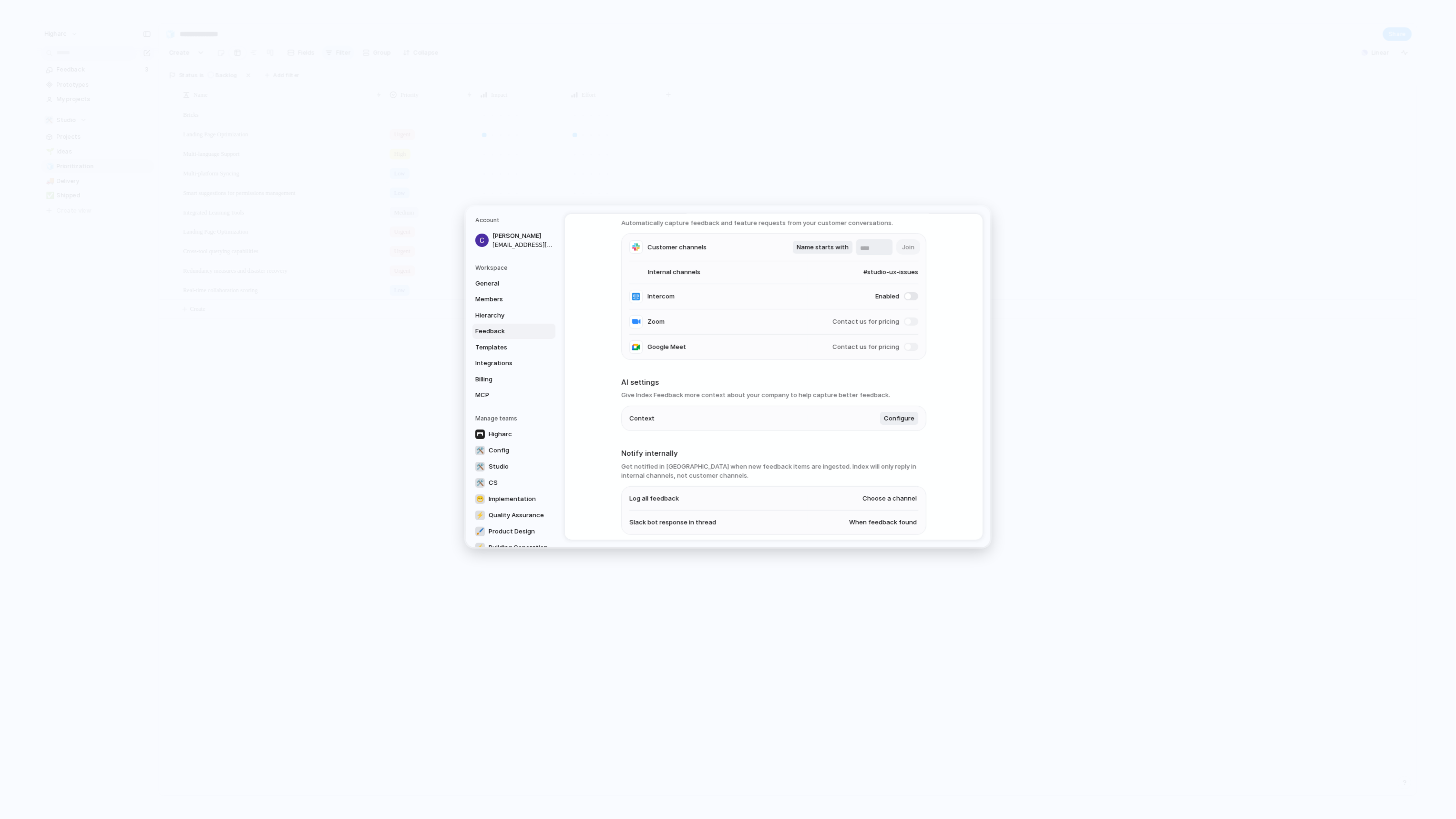
scroll to position [77, 0]
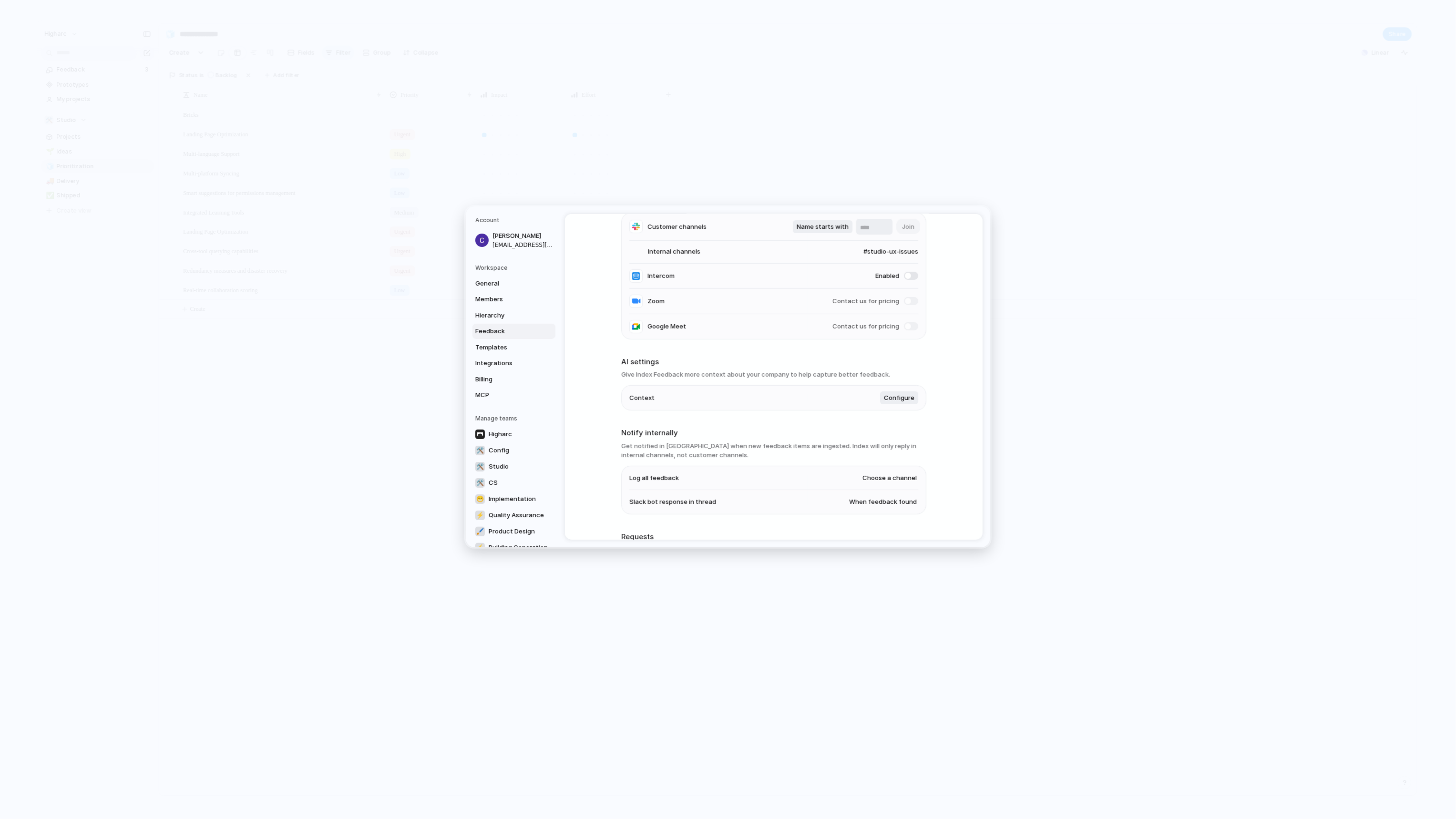
click at [840, 447] on h3 "Get notified in Slack when new feedback items are ingested. Index will only rep…" at bounding box center [773, 450] width 305 height 19
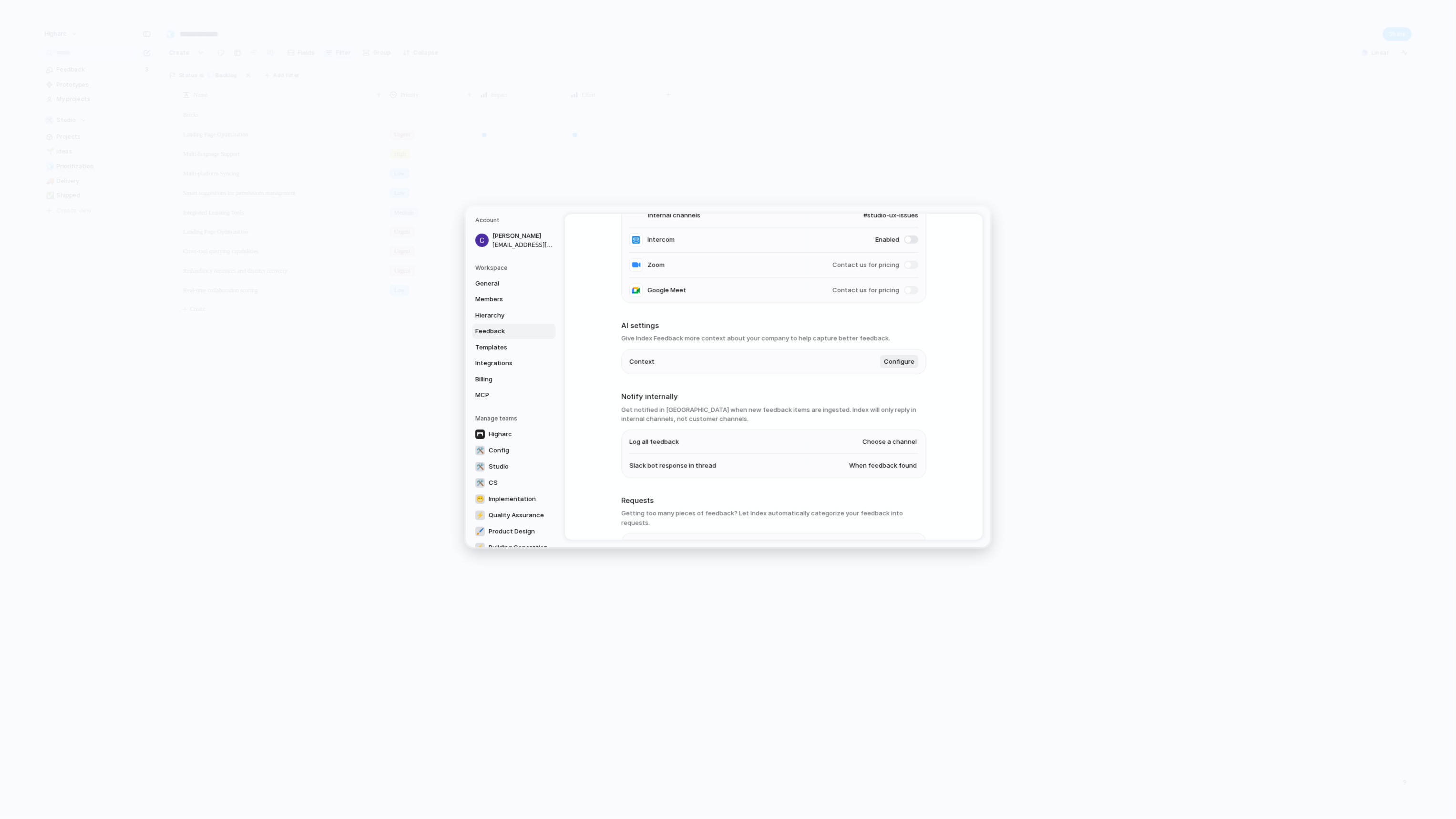
scroll to position [165, 0]
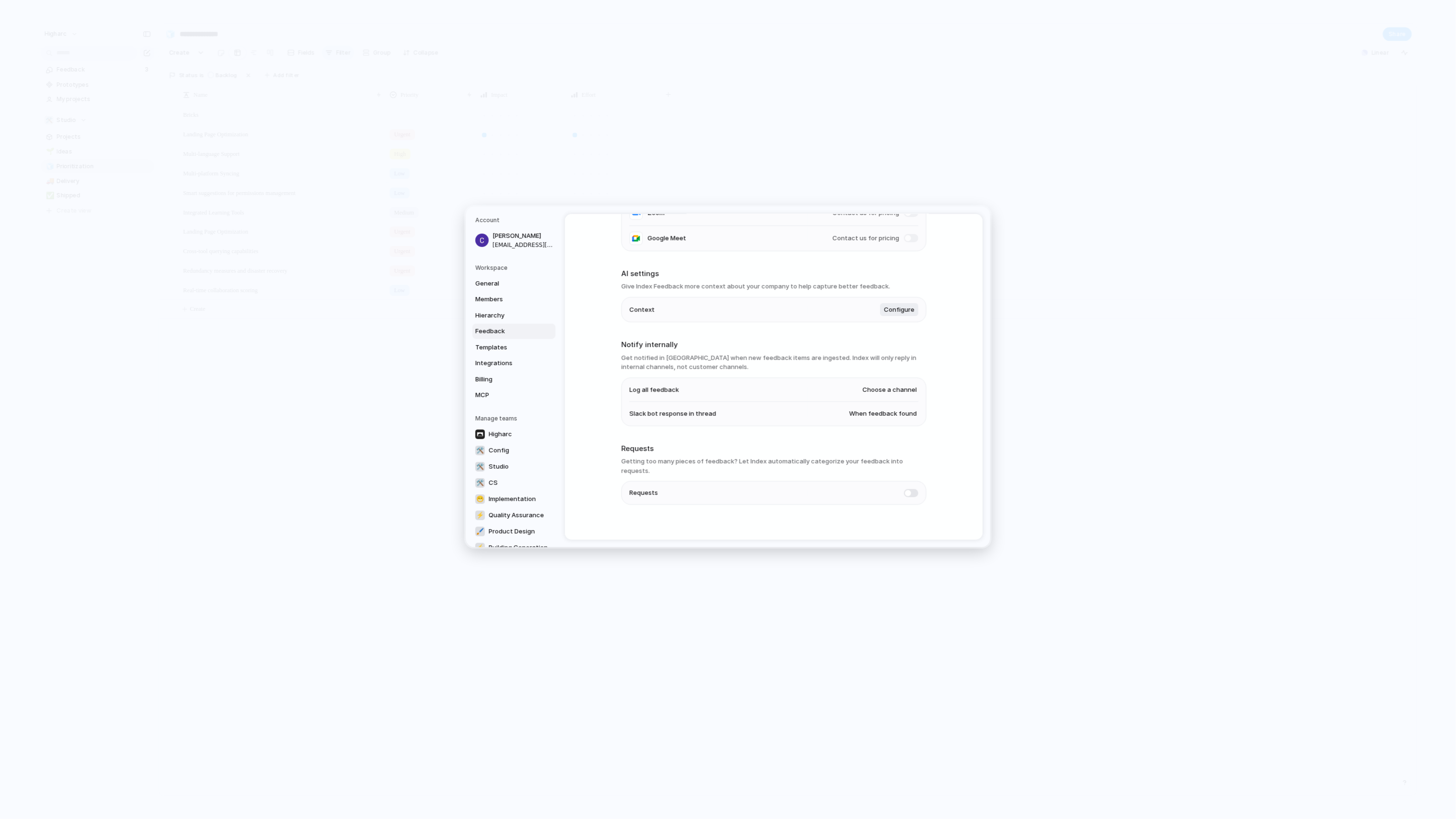
click at [690, 361] on h3 "Get notified in Slack when new feedback items are ingested. Index will only rep…" at bounding box center [773, 362] width 305 height 19
click at [682, 414] on span "Slack bot response in thread" at bounding box center [672, 414] width 87 height 10
click at [854, 412] on span "When feedback found" at bounding box center [883, 414] width 68 height 10
click at [860, 432] on span "Never" at bounding box center [858, 430] width 18 height 10
click at [895, 387] on span "Choose a channel" at bounding box center [890, 390] width 55 height 10
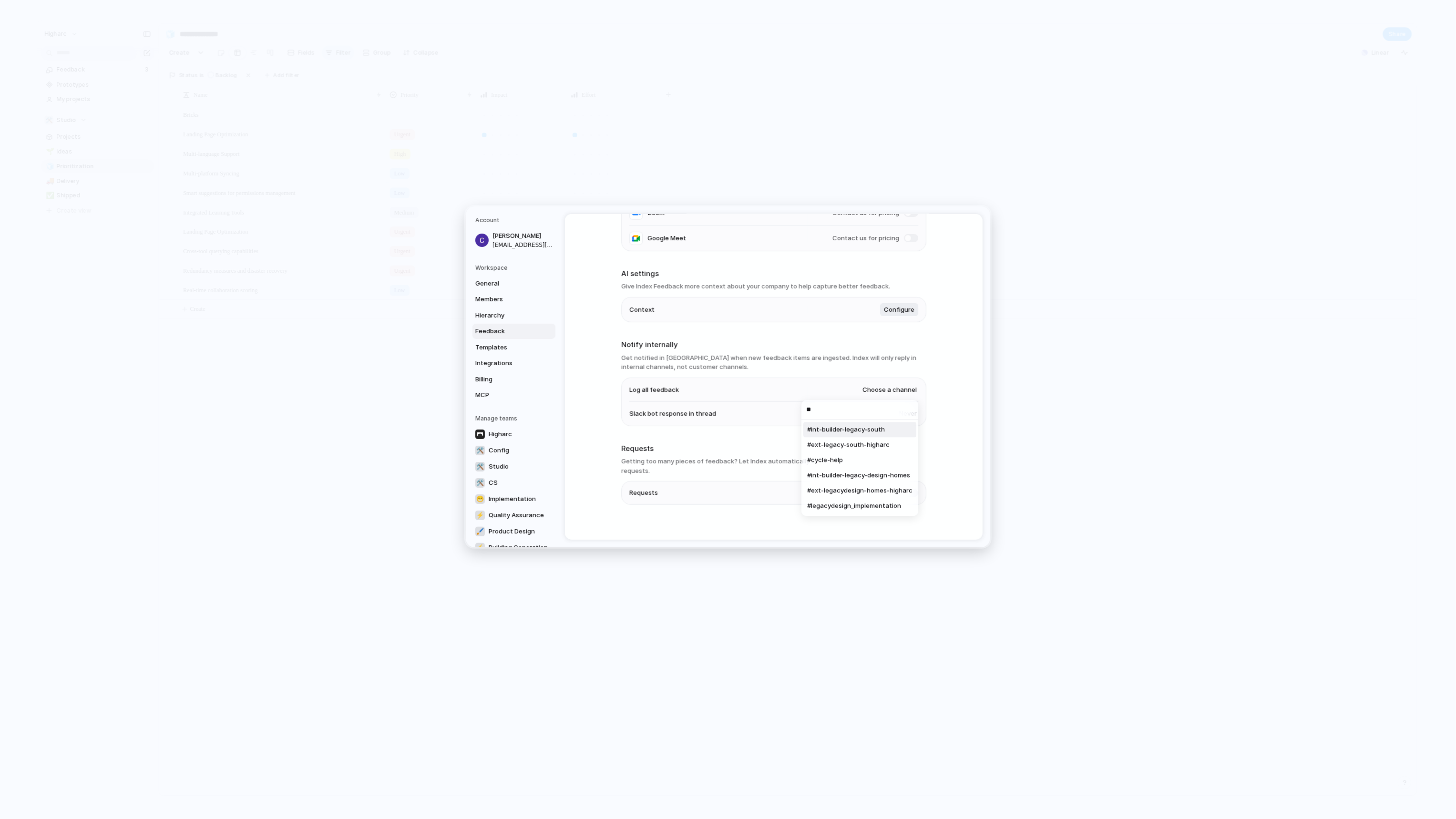
type input "**"
click at [838, 457] on span "#cycle-help" at bounding box center [824, 461] width 36 height 10
click at [847, 447] on h2 "Requests" at bounding box center [773, 449] width 305 height 11
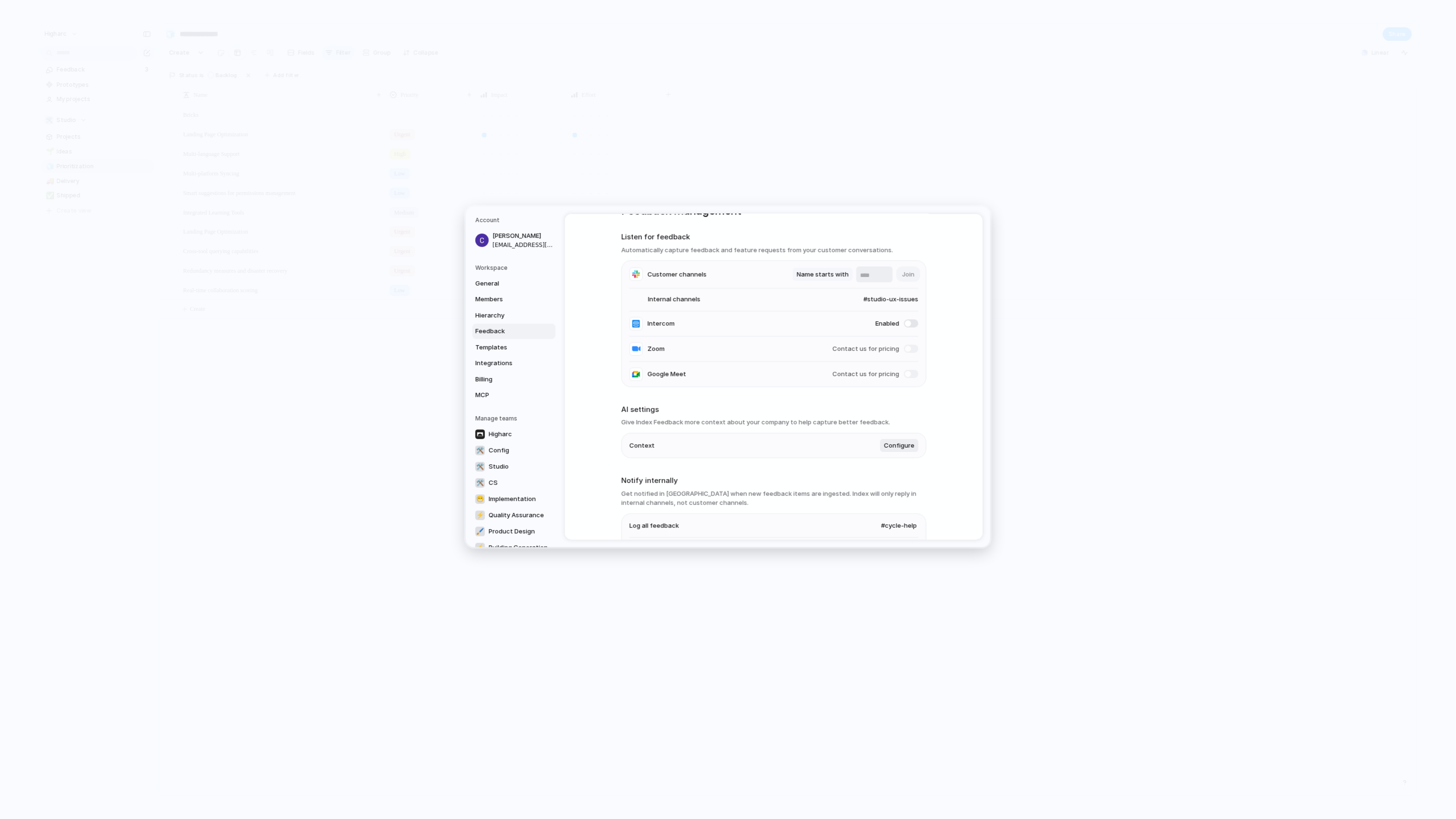
scroll to position [0, 0]
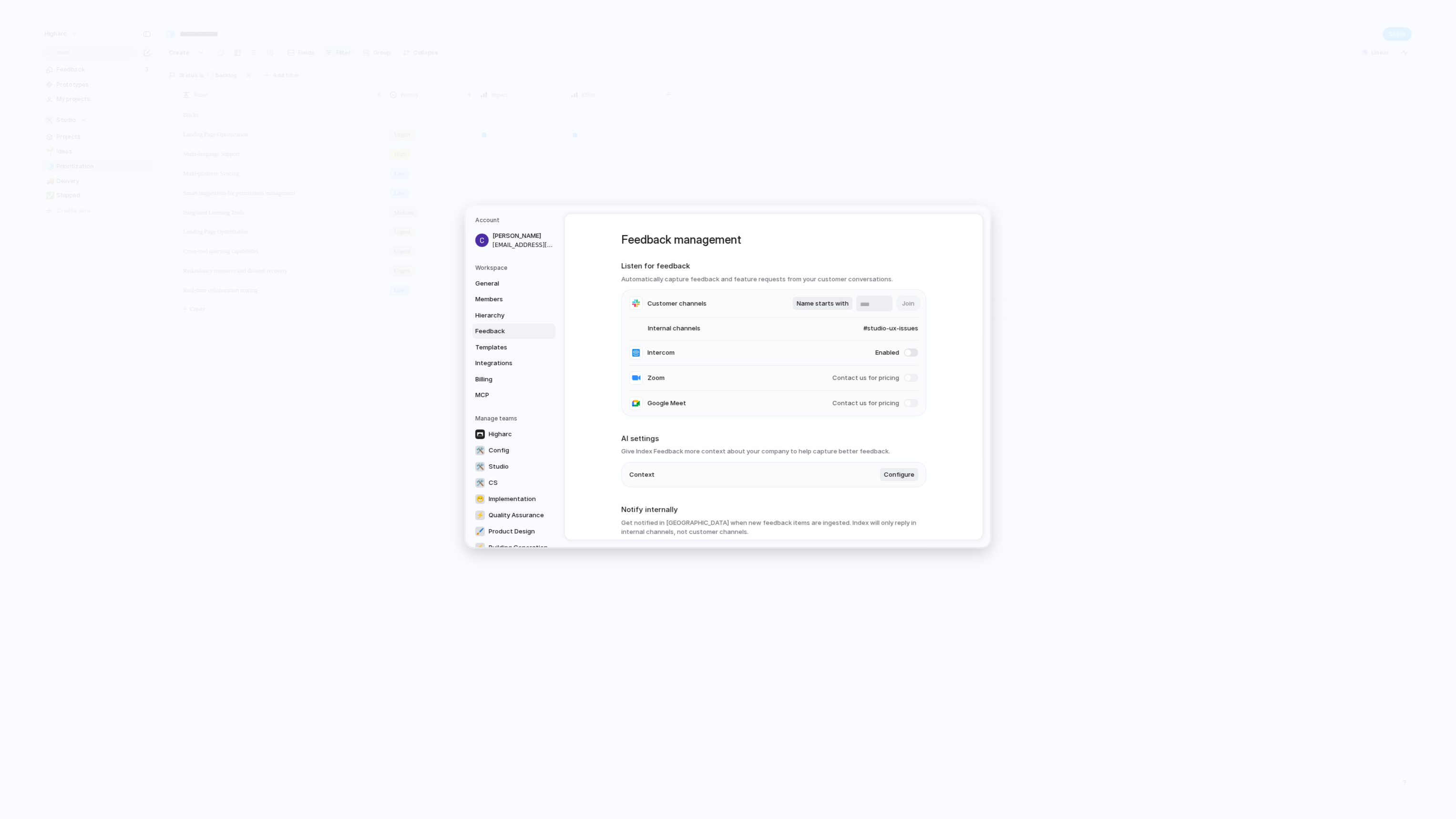
click at [947, 280] on div "Feedback management Listen for feedback Automatically capture feedback and feat…" at bounding box center [773, 376] width 418 height 326
click at [847, 330] on span "#studio-ux-issues" at bounding box center [881, 329] width 73 height 10
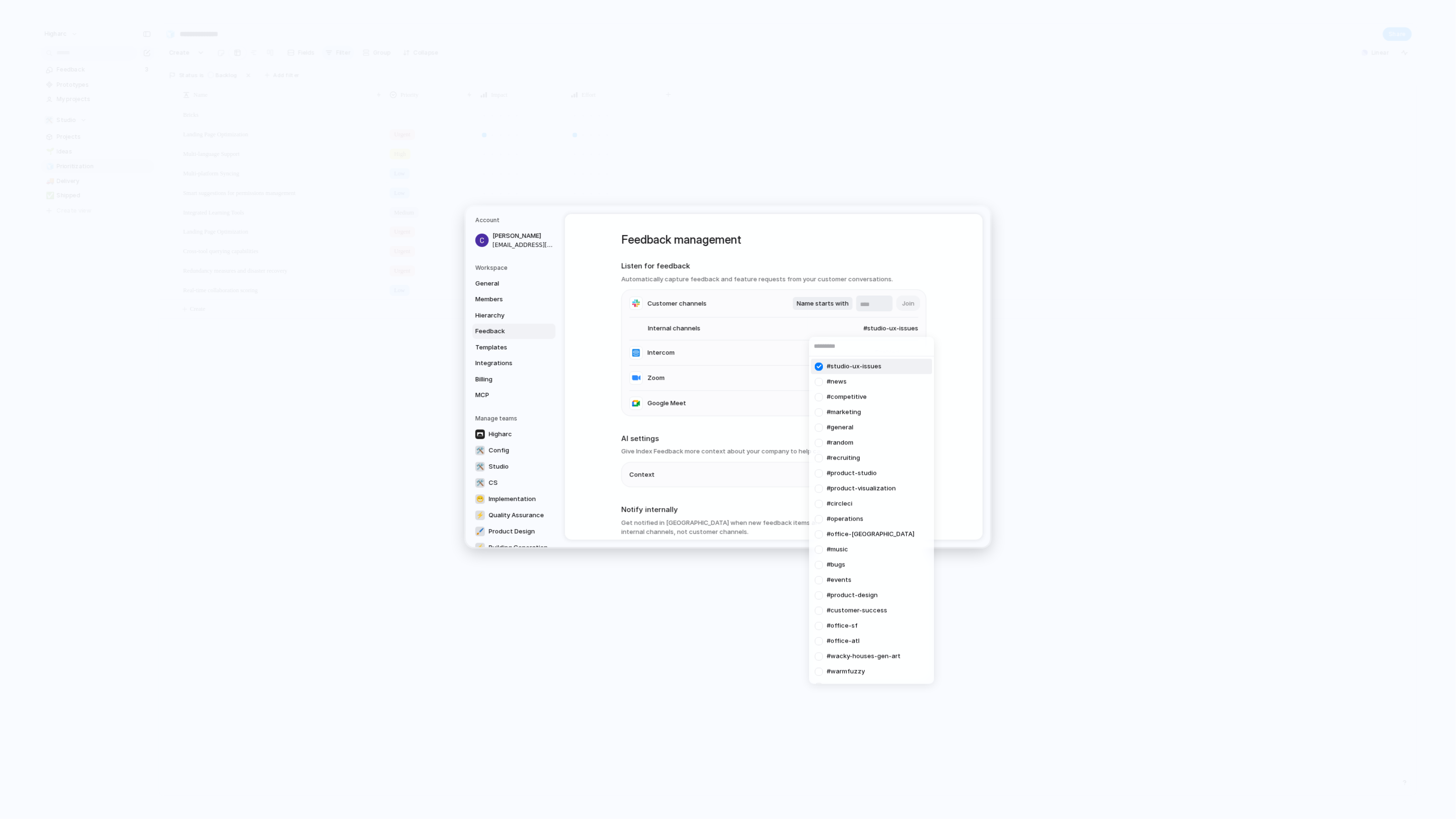
click at [849, 343] on input "text" at bounding box center [871, 346] width 125 height 19
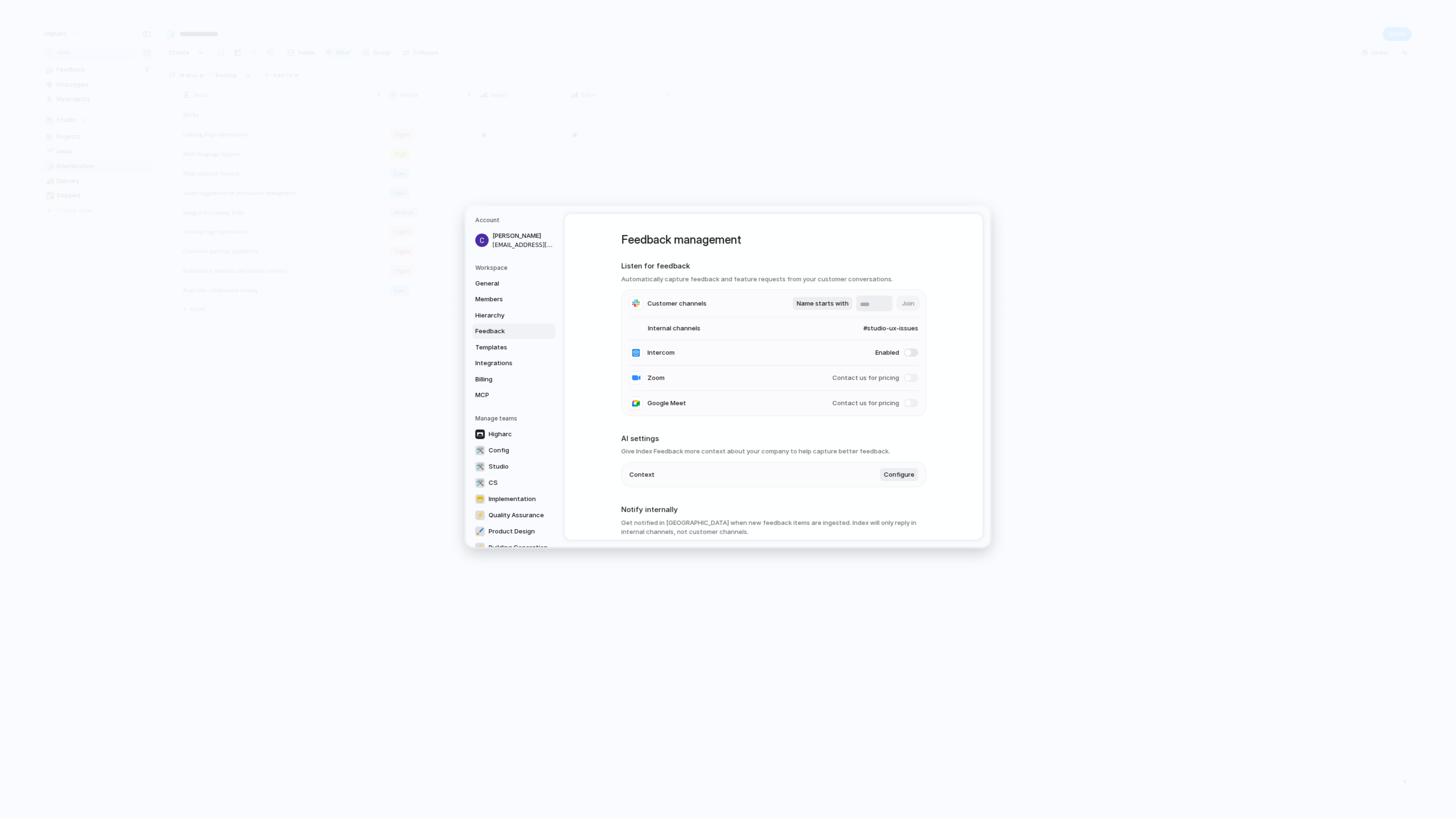
scroll to position [96, 0]
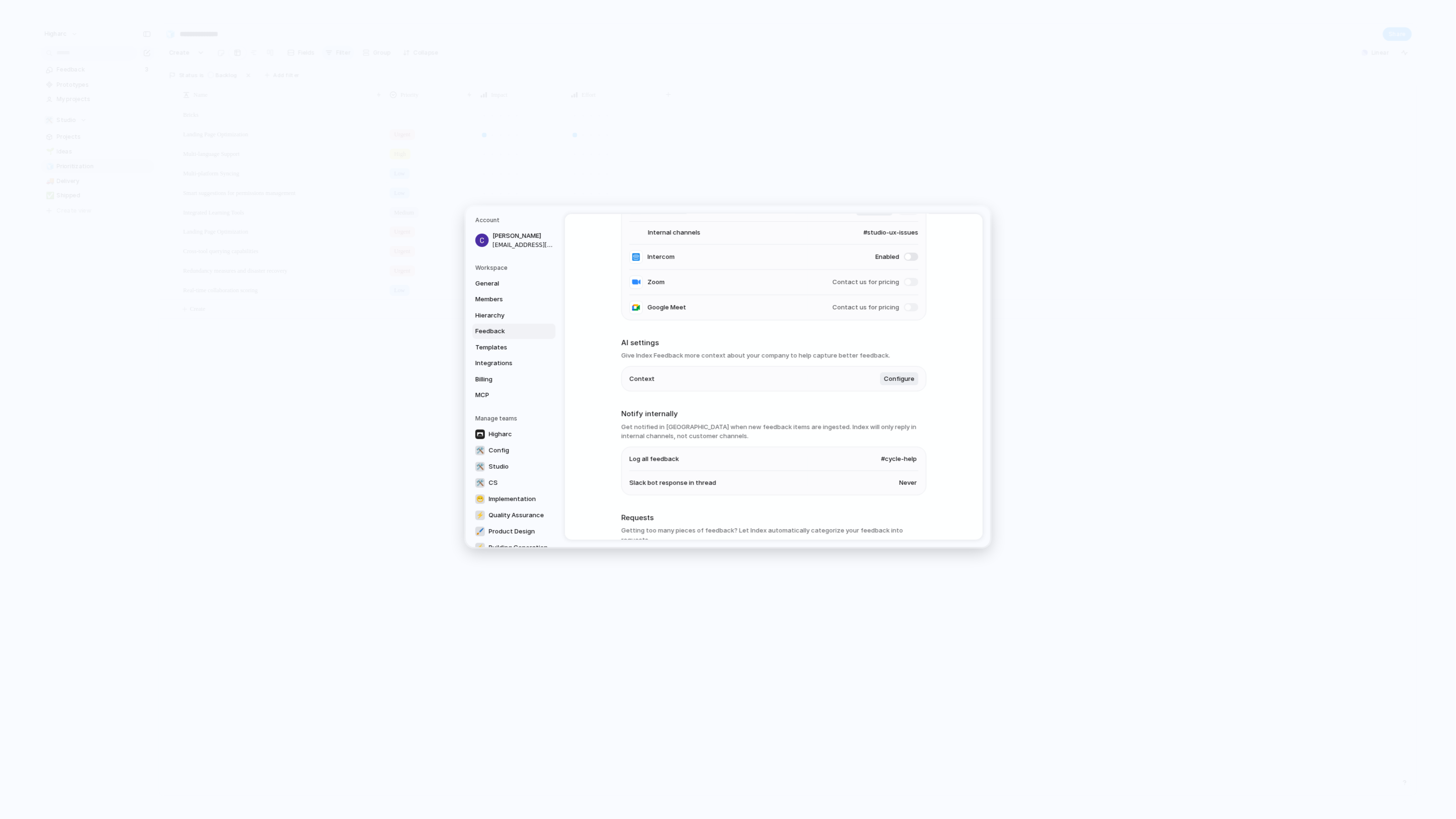
click at [899, 456] on span "#cycle-help" at bounding box center [898, 459] width 36 height 10
drag, startPoint x: 936, startPoint y: 466, endPoint x: 943, endPoint y: 462, distance: 8.1
click at [940, 463] on div "#news #competitive #marketing #general #random #recruiting #product-studio #pro…" at bounding box center [728, 409] width 1456 height 819
click at [943, 462] on div "Feedback management Listen for feedback Automatically capture feedback and feat…" at bounding box center [773, 376] width 418 height 326
click at [903, 486] on span "Never" at bounding box center [907, 483] width 18 height 10
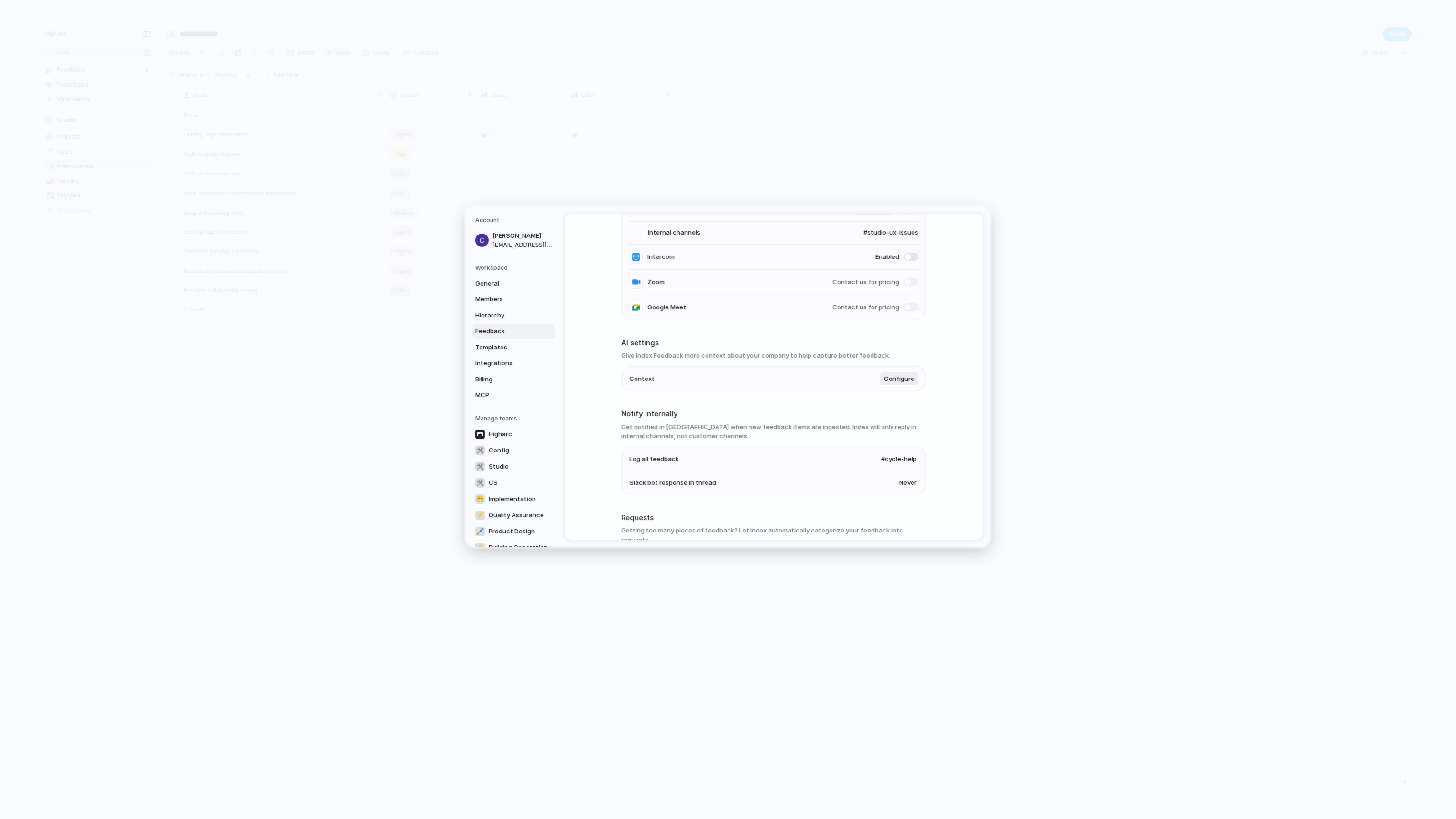
click at [931, 504] on div "Always When feedback found Never" at bounding box center [728, 409] width 1456 height 819
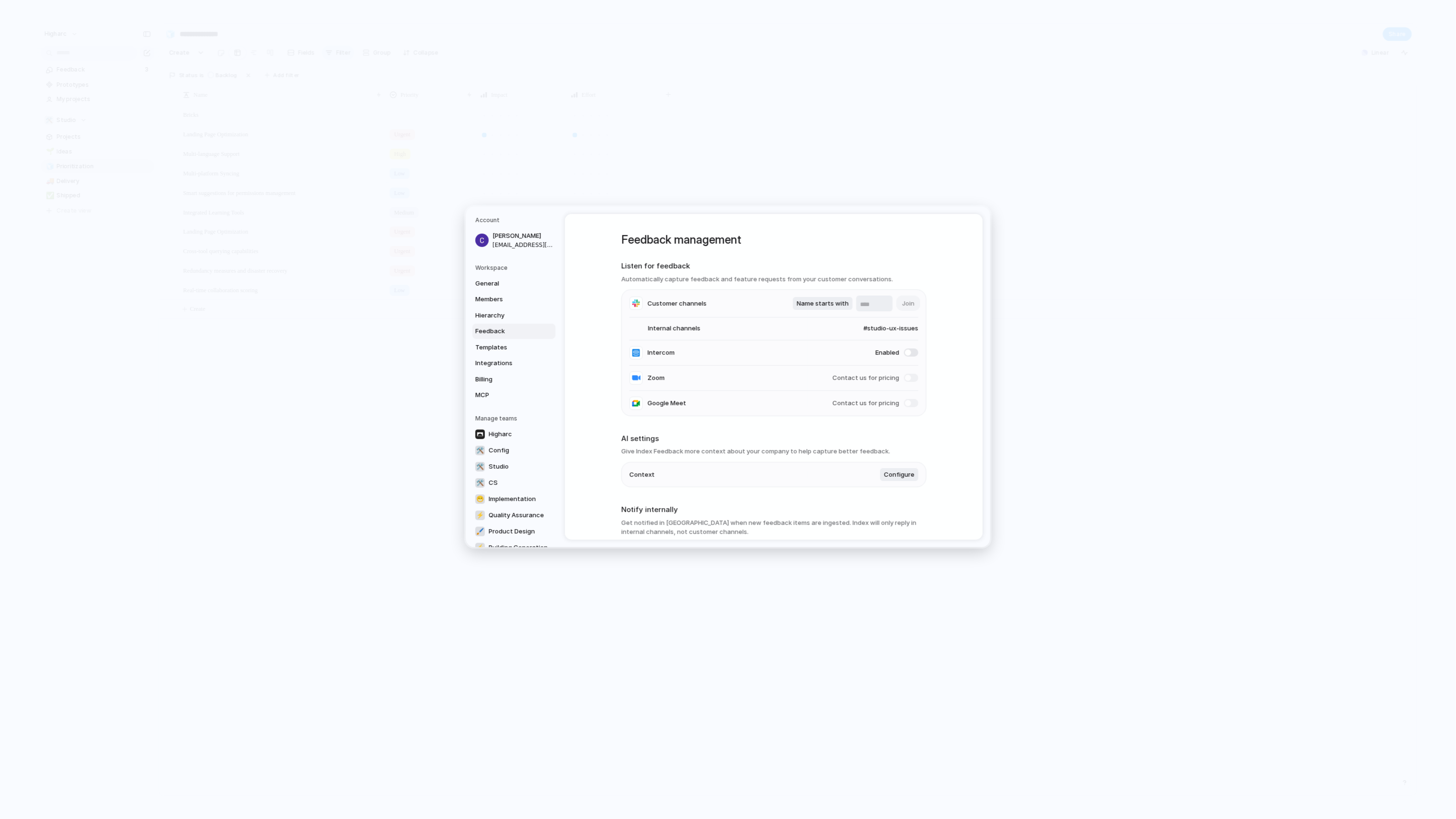
click at [910, 331] on span "#studio-ux-issues" at bounding box center [881, 329] width 73 height 10
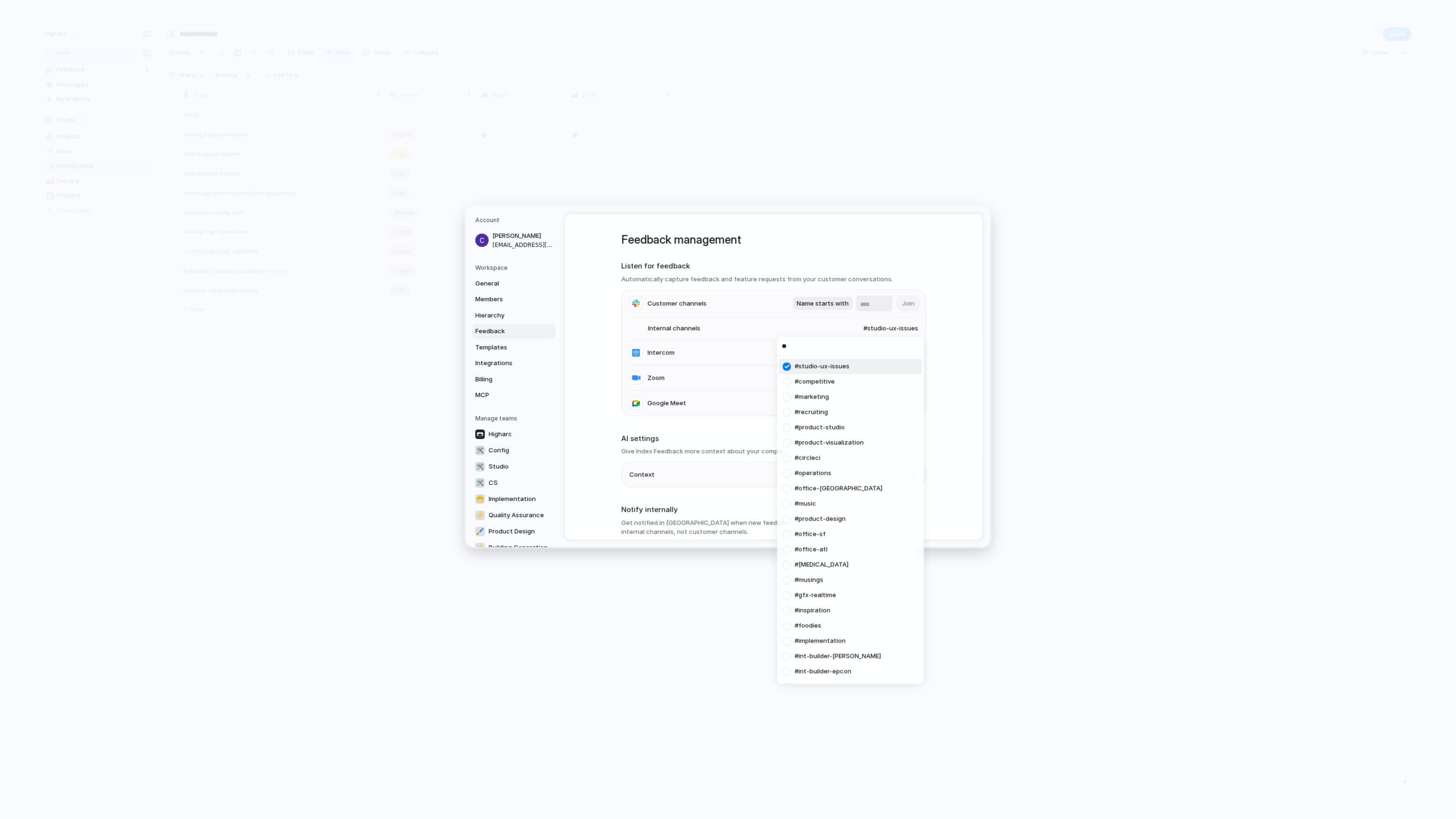
type input "***"
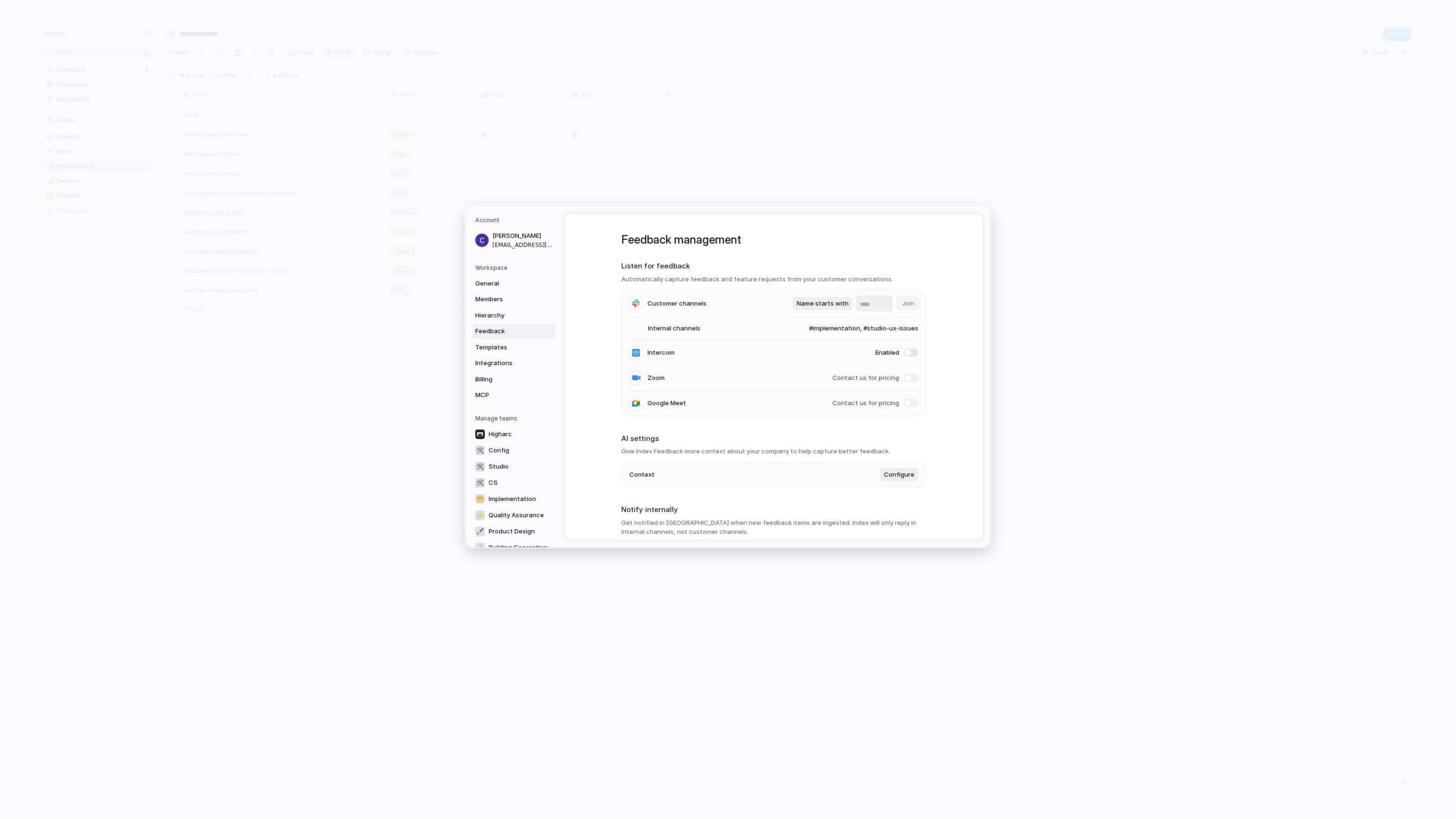
click at [872, 329] on span "#implementation, #studio-ux-issues" at bounding box center [854, 329] width 128 height 10
type input "**"
click at [864, 333] on li "Internal channels #implementation, #live-plans-wysiwyg, #studio-ux-issues" at bounding box center [773, 329] width 289 height 23
click at [867, 332] on span "#implementation, #live-plans-wysiwyg, #studio-ux-issues" at bounding box center [837, 329] width 162 height 10
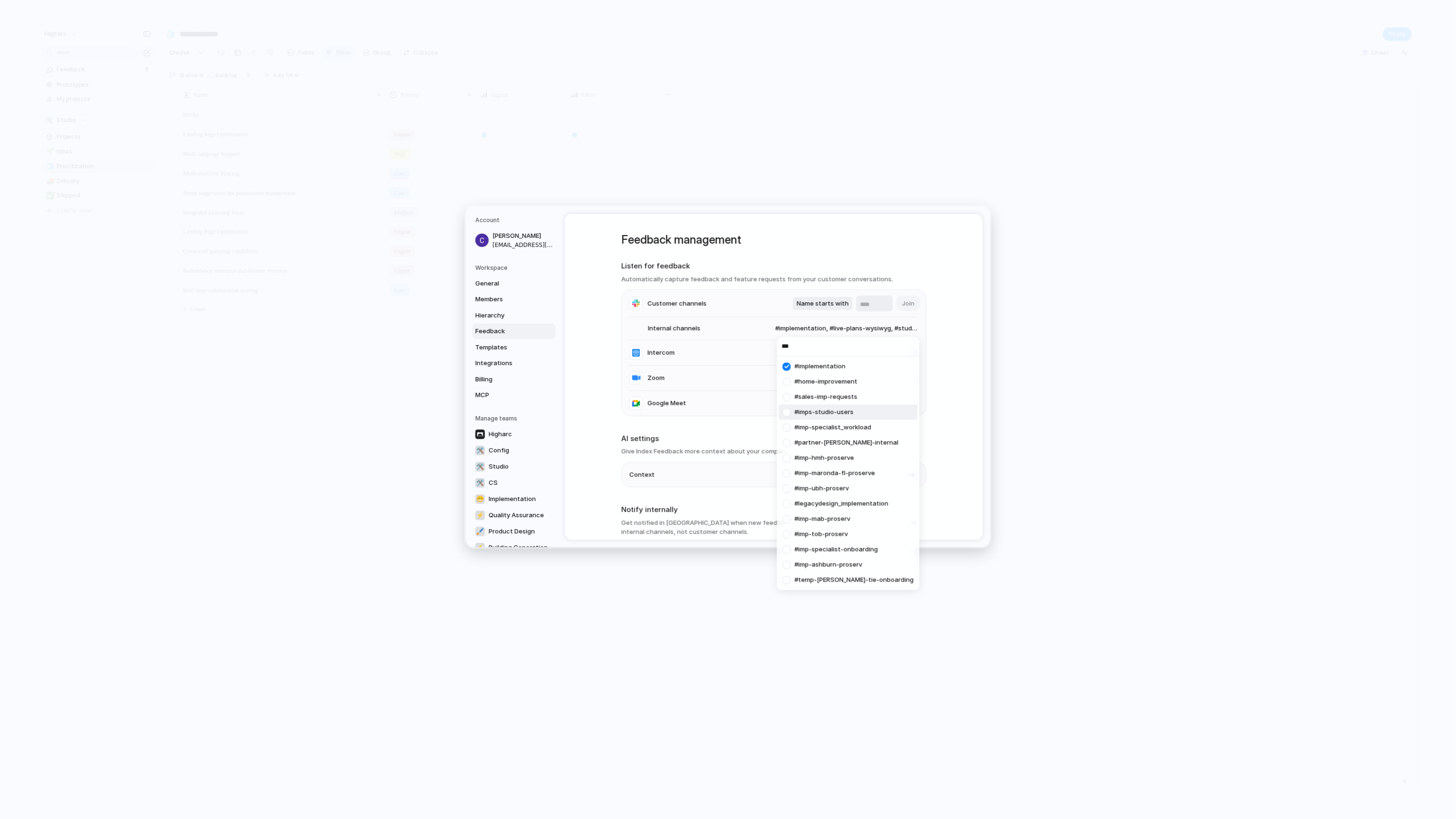
type input "***"
click at [850, 410] on span "#imps-studio-users" at bounding box center [824, 412] width 59 height 10
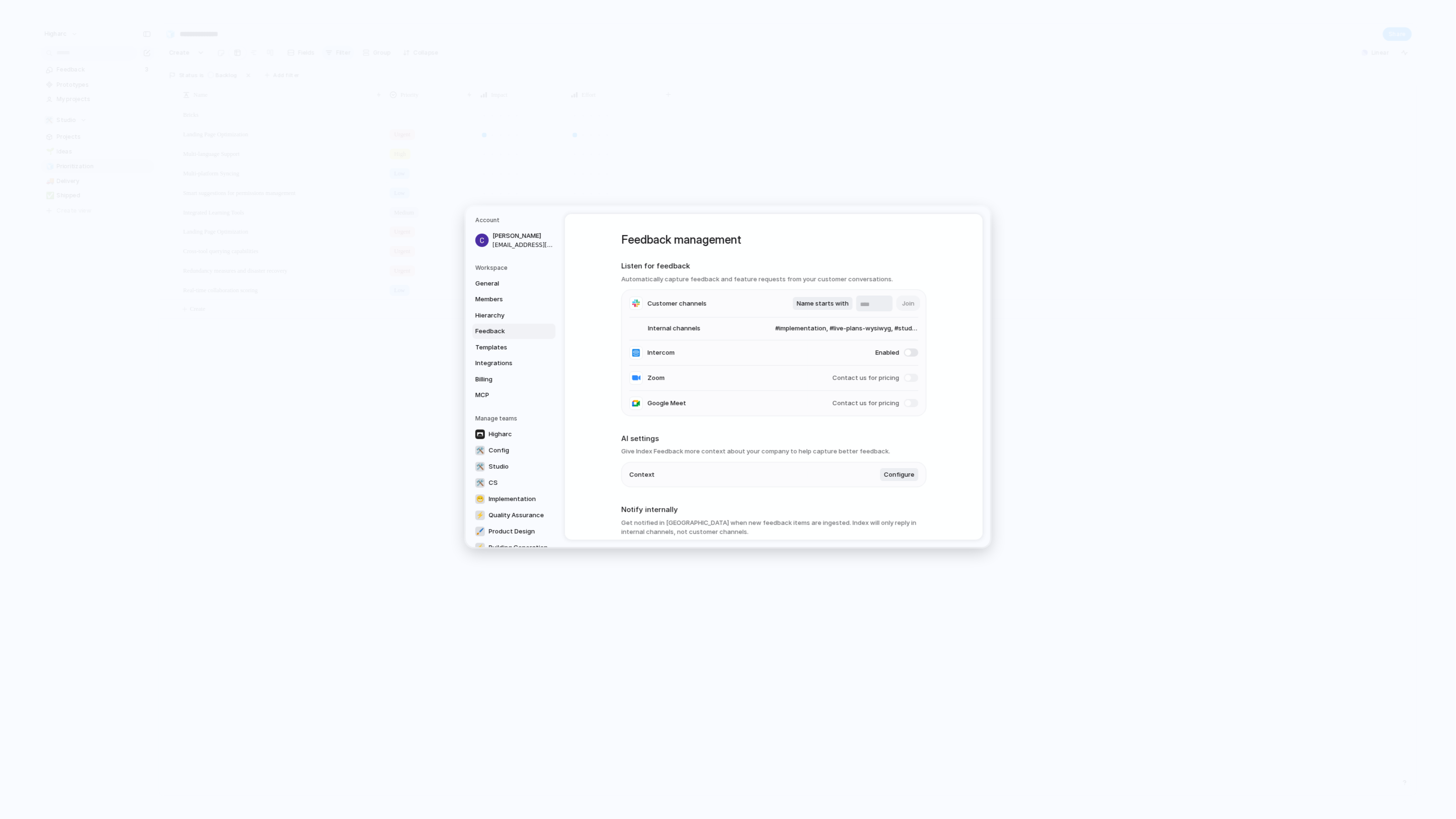
click at [952, 319] on div "Feedback management Listen for feedback Automatically capture feedback and feat…" at bounding box center [773, 376] width 418 height 326
click at [866, 301] on input "text" at bounding box center [874, 305] width 28 height 10
click at [867, 301] on input "text" at bounding box center [874, 305] width 28 height 10
click at [807, 306] on span "Name starts with" at bounding box center [823, 303] width 52 height 10
click at [877, 299] on div "Name contains Name starts with Name ends with" at bounding box center [728, 409] width 1456 height 819
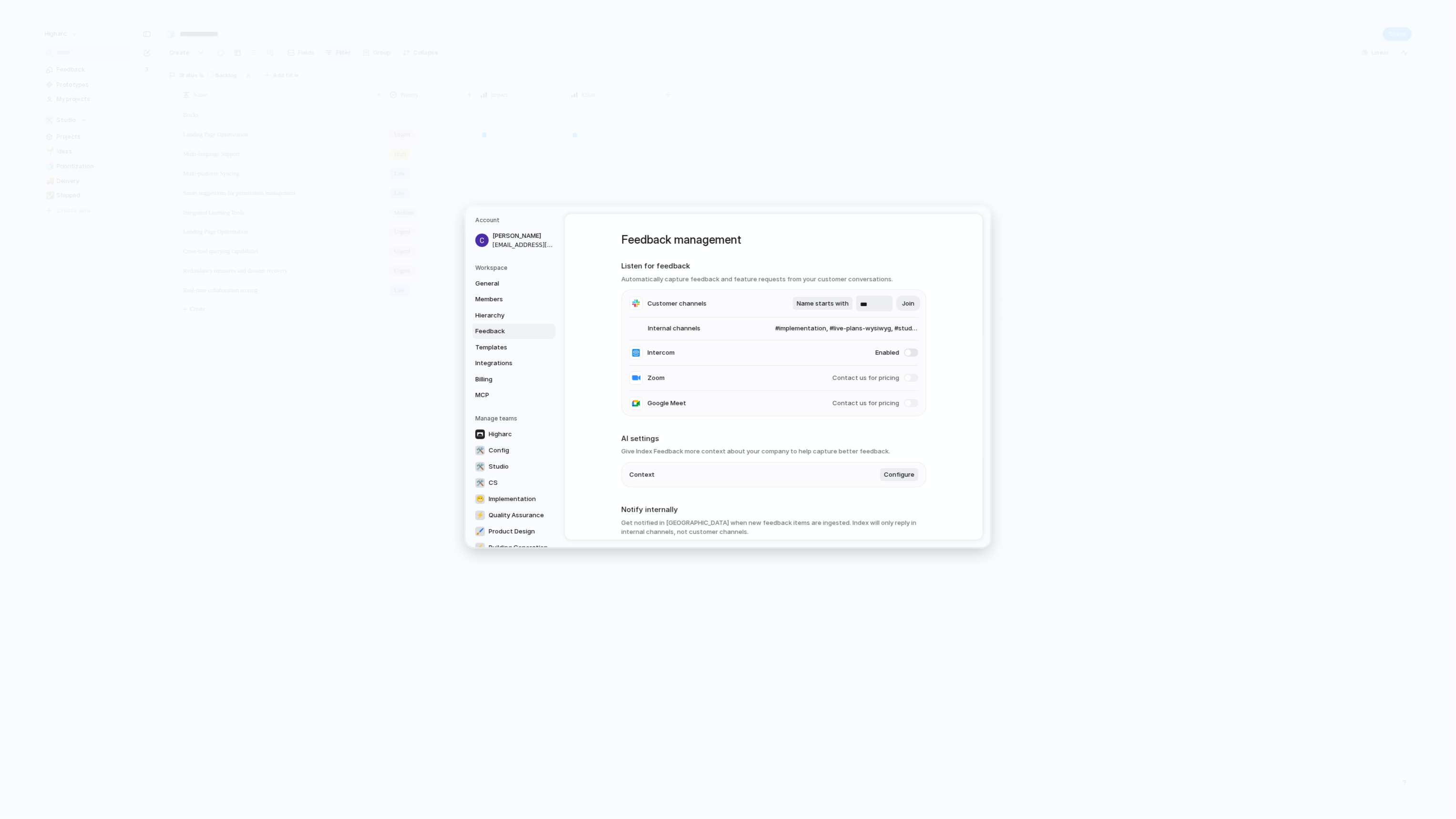
click at [878, 300] on input "***" at bounding box center [874, 305] width 28 height 10
type input "*"
click at [925, 271] on div "Feedback management Listen for feedback Automatically capture feedback and feat…" at bounding box center [773, 376] width 418 height 326
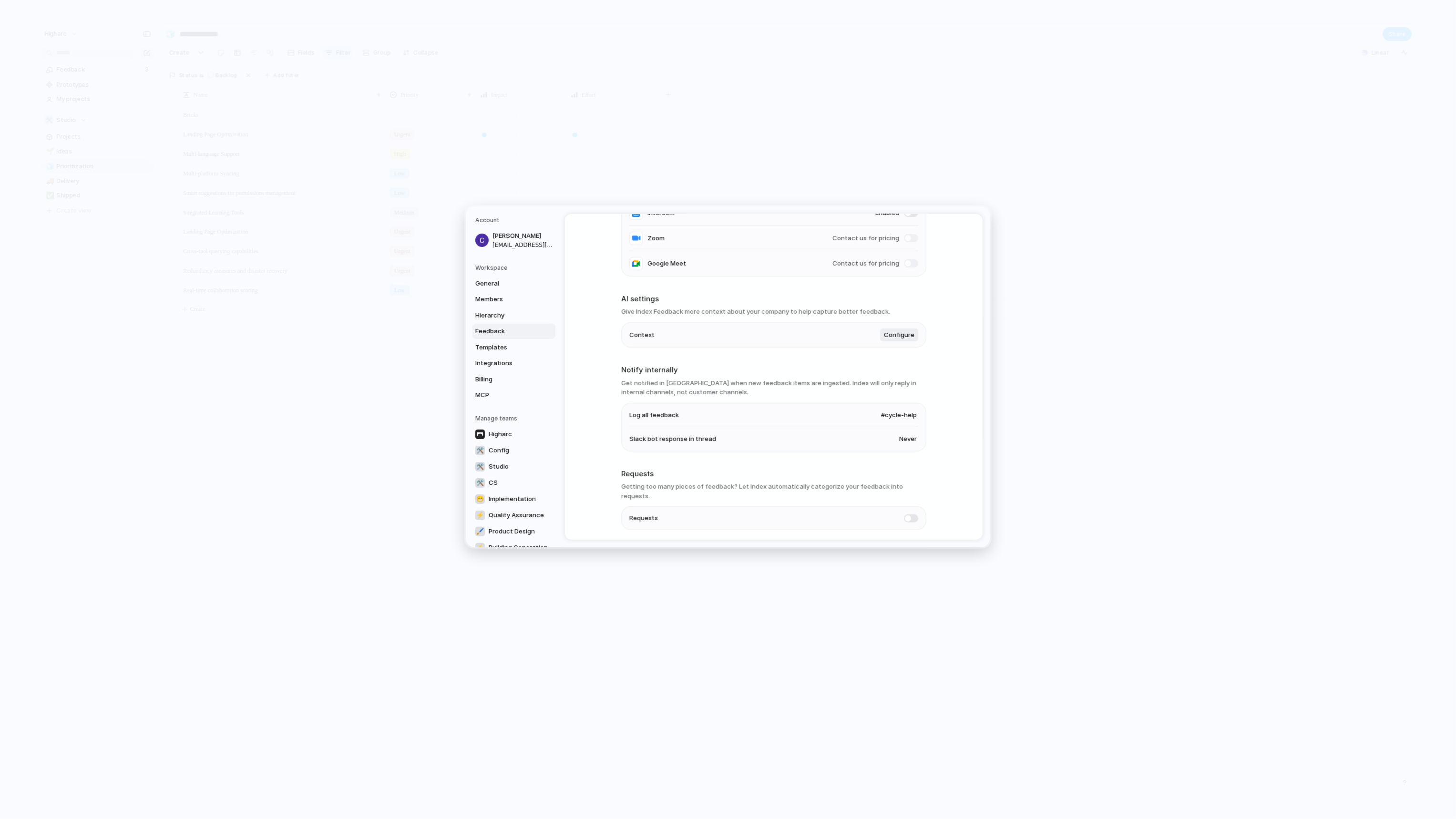
scroll to position [165, 0]
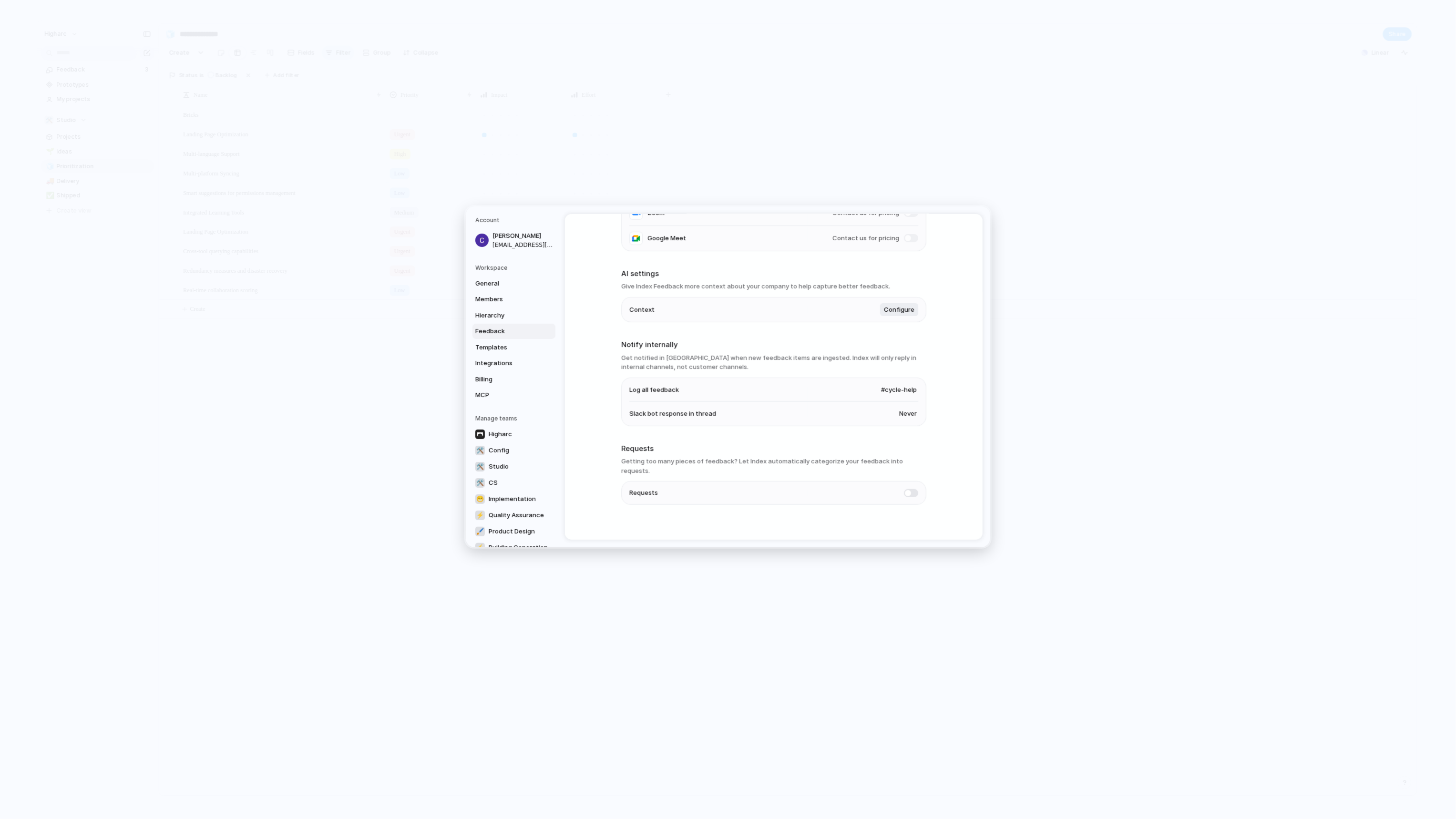
click at [906, 390] on span "#cycle-help" at bounding box center [898, 390] width 36 height 10
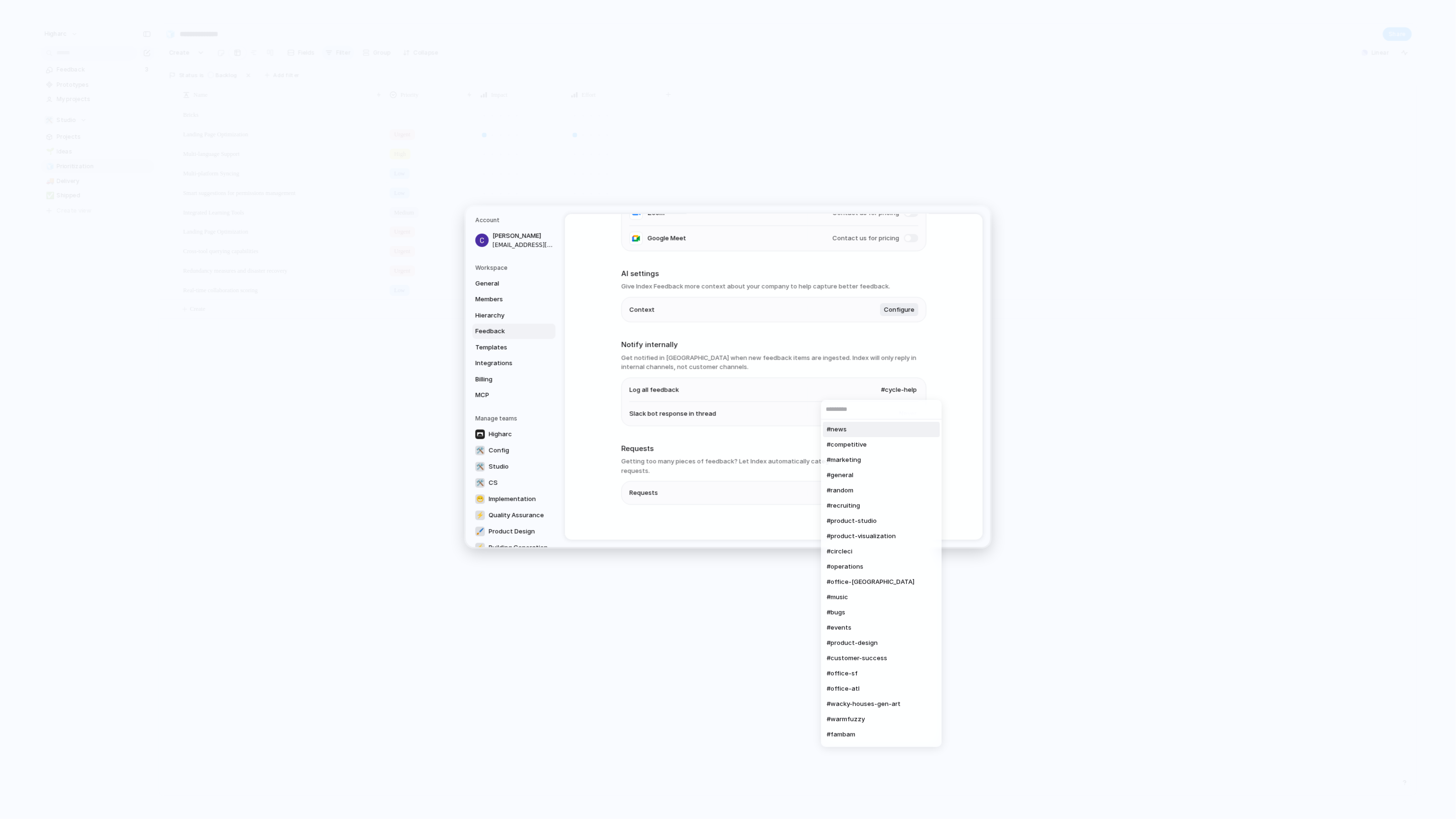
click at [949, 367] on div "#news #competitive #marketing #general #random #recruiting #product-studio #pro…" at bounding box center [728, 409] width 1456 height 819
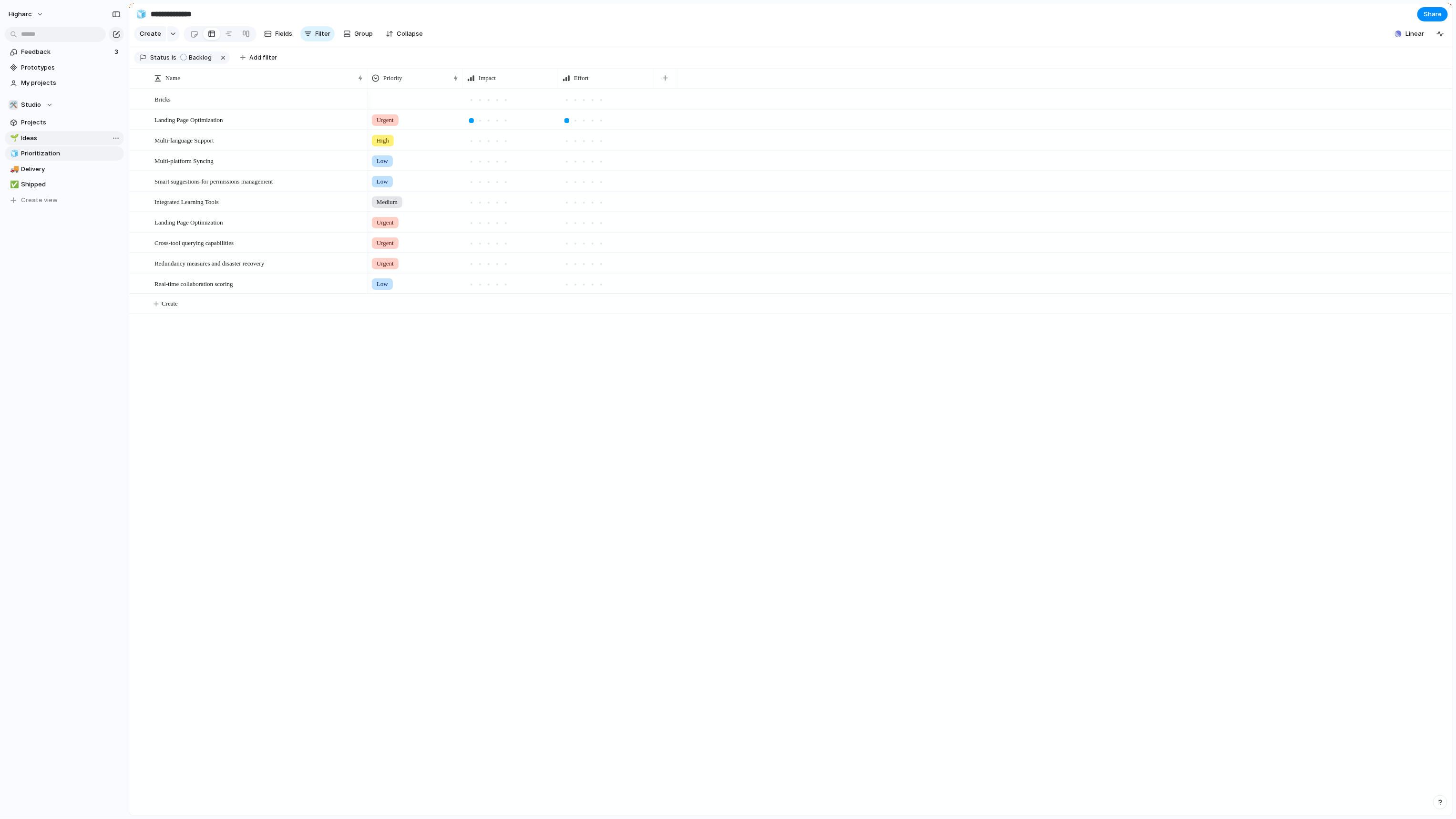
click at [45, 140] on span "Ideas" at bounding box center [71, 138] width 99 height 10
type input "*****"
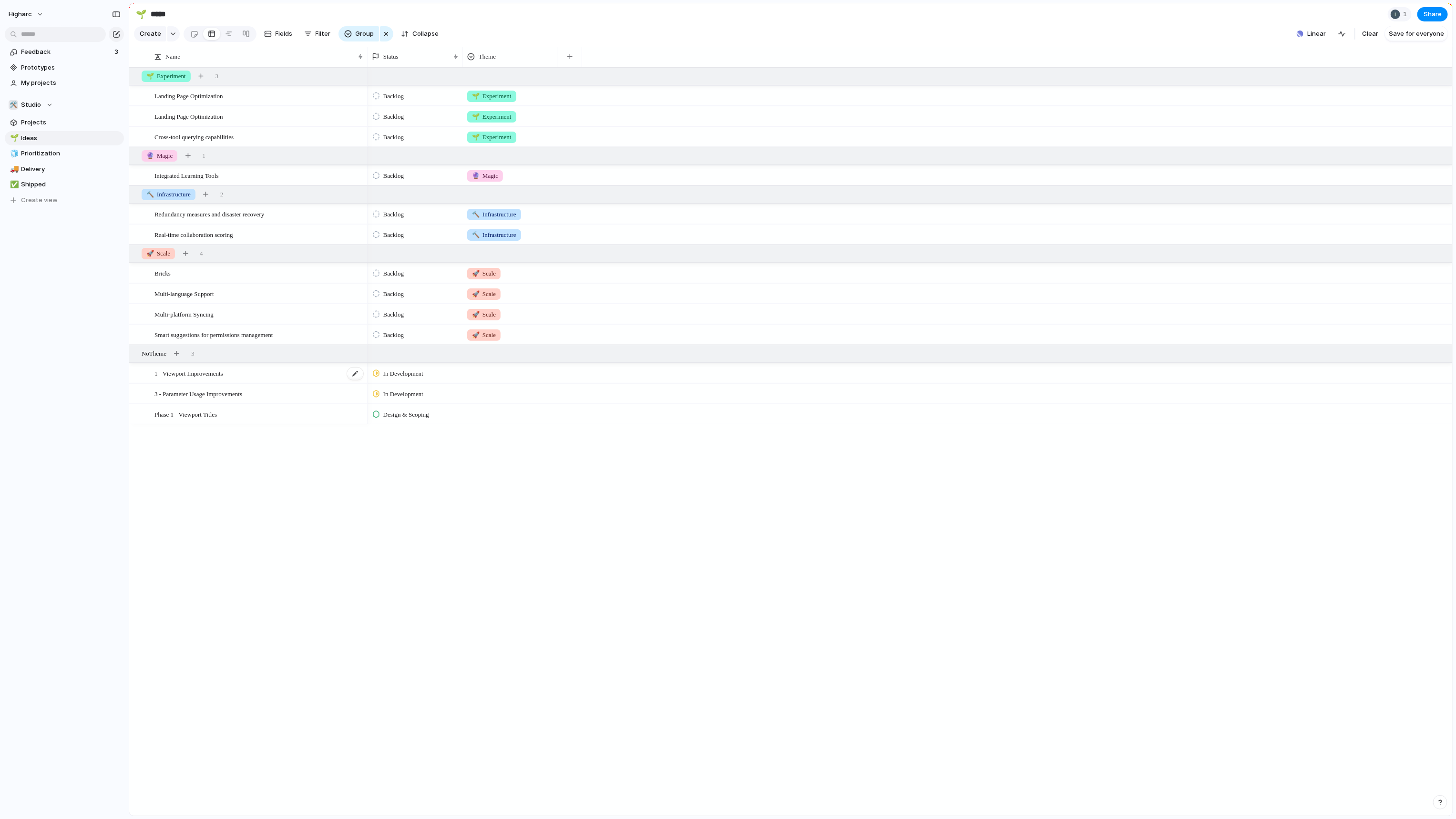
click at [189, 378] on span "1 - Viewport Improvements" at bounding box center [189, 373] width 68 height 11
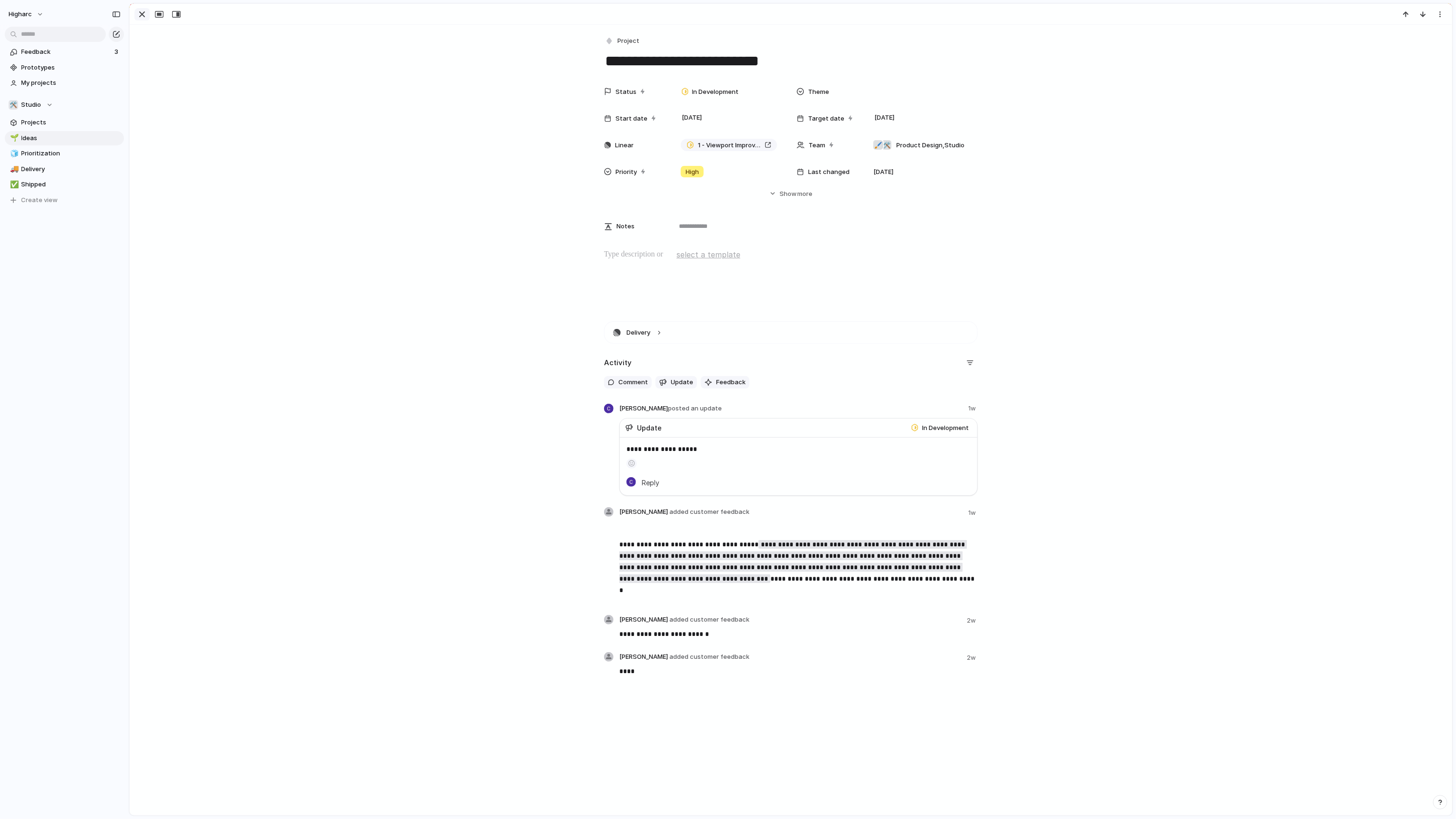
click at [144, 19] on div "button" at bounding box center [142, 14] width 12 height 12
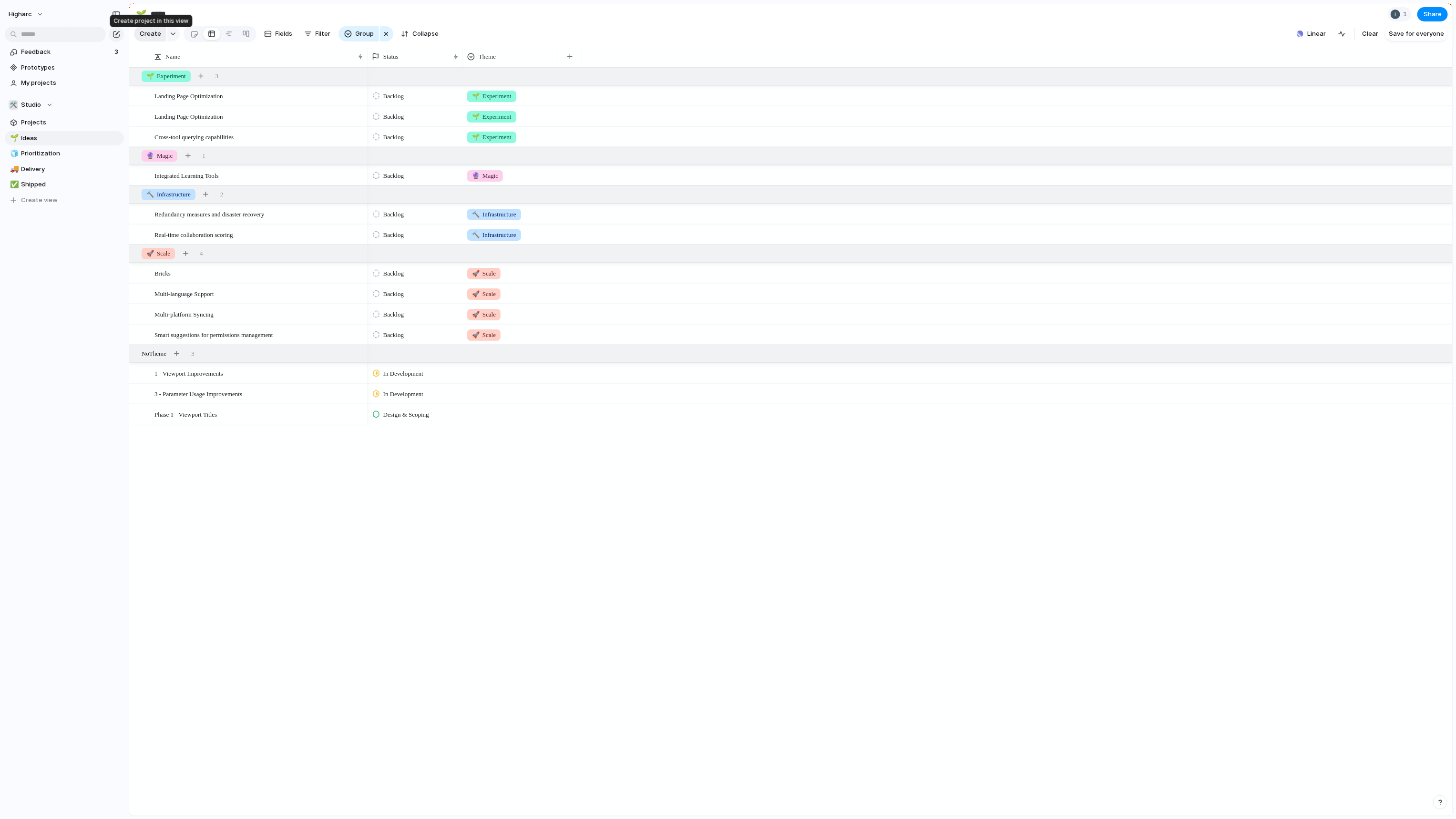
click at [142, 32] on button "Create" at bounding box center [150, 33] width 32 height 15
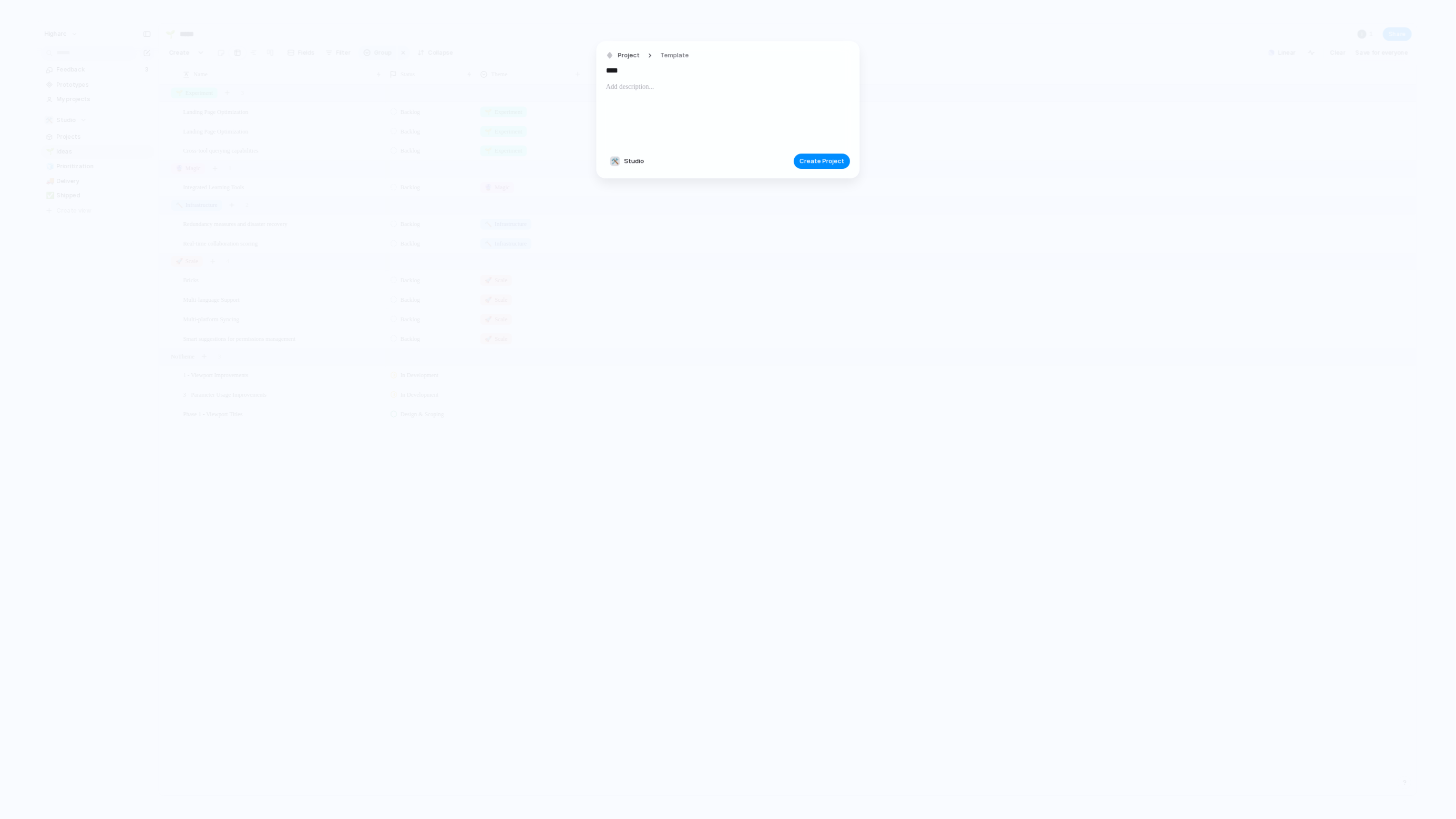
type input "****"
click at [629, 95] on div at bounding box center [727, 113] width 244 height 65
click at [798, 158] on footer "🛠️ Studio Create Project" at bounding box center [727, 161] width 244 height 15
click at [812, 158] on span "Create Project" at bounding box center [822, 161] width 45 height 10
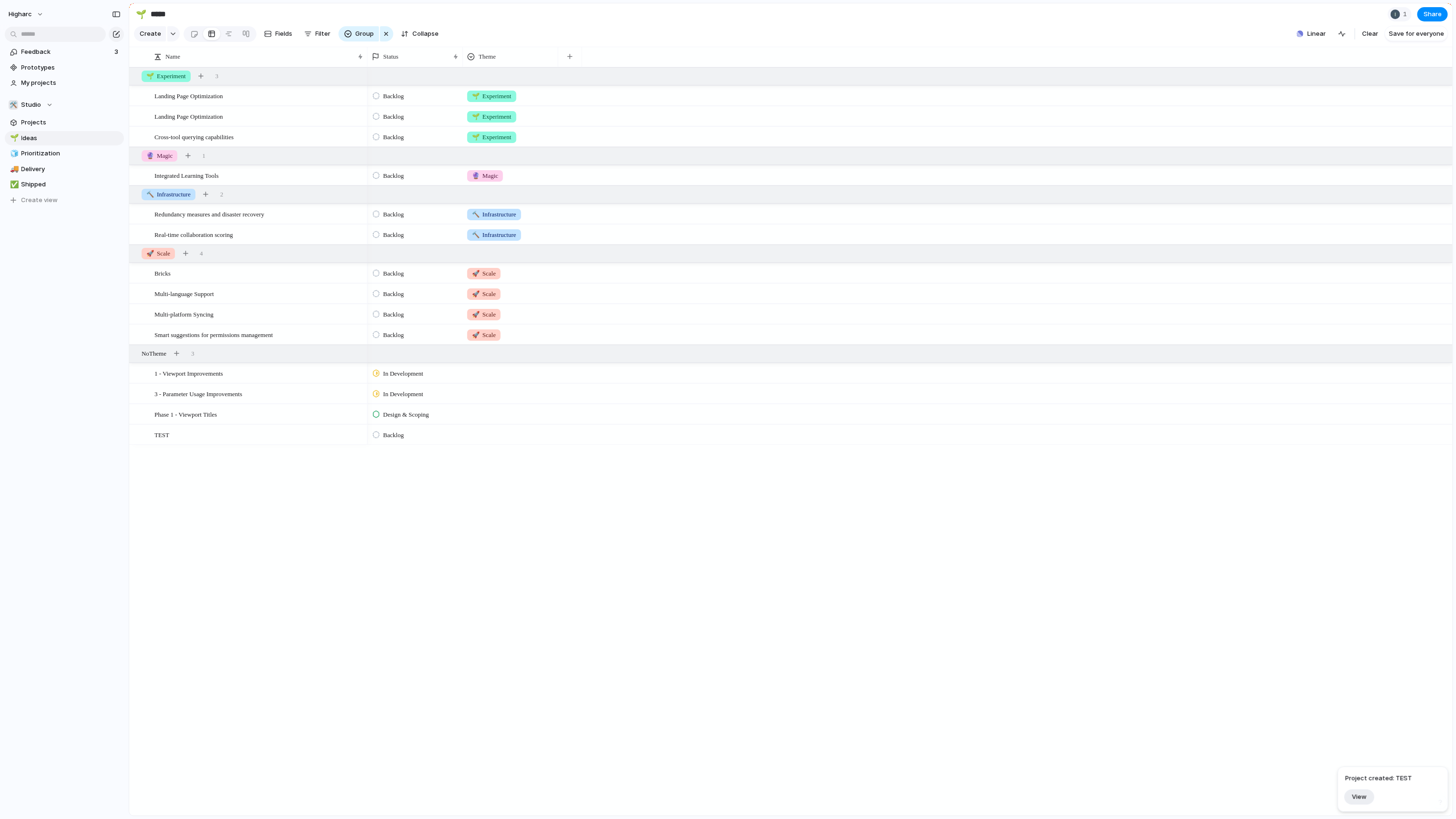
click at [404, 440] on span "Backlog" at bounding box center [393, 435] width 21 height 10
click at [404, 500] on span "Planned" at bounding box center [395, 498] width 24 height 10
click at [395, 440] on span "Planned" at bounding box center [393, 435] width 20 height 10
click at [422, 512] on span "Design & Scoping" at bounding box center [409, 515] width 52 height 10
click at [281, 524] on div "Landing Page Optimization Landing Page Optimization Cross-tool querying capabil…" at bounding box center [790, 441] width 1323 height 749
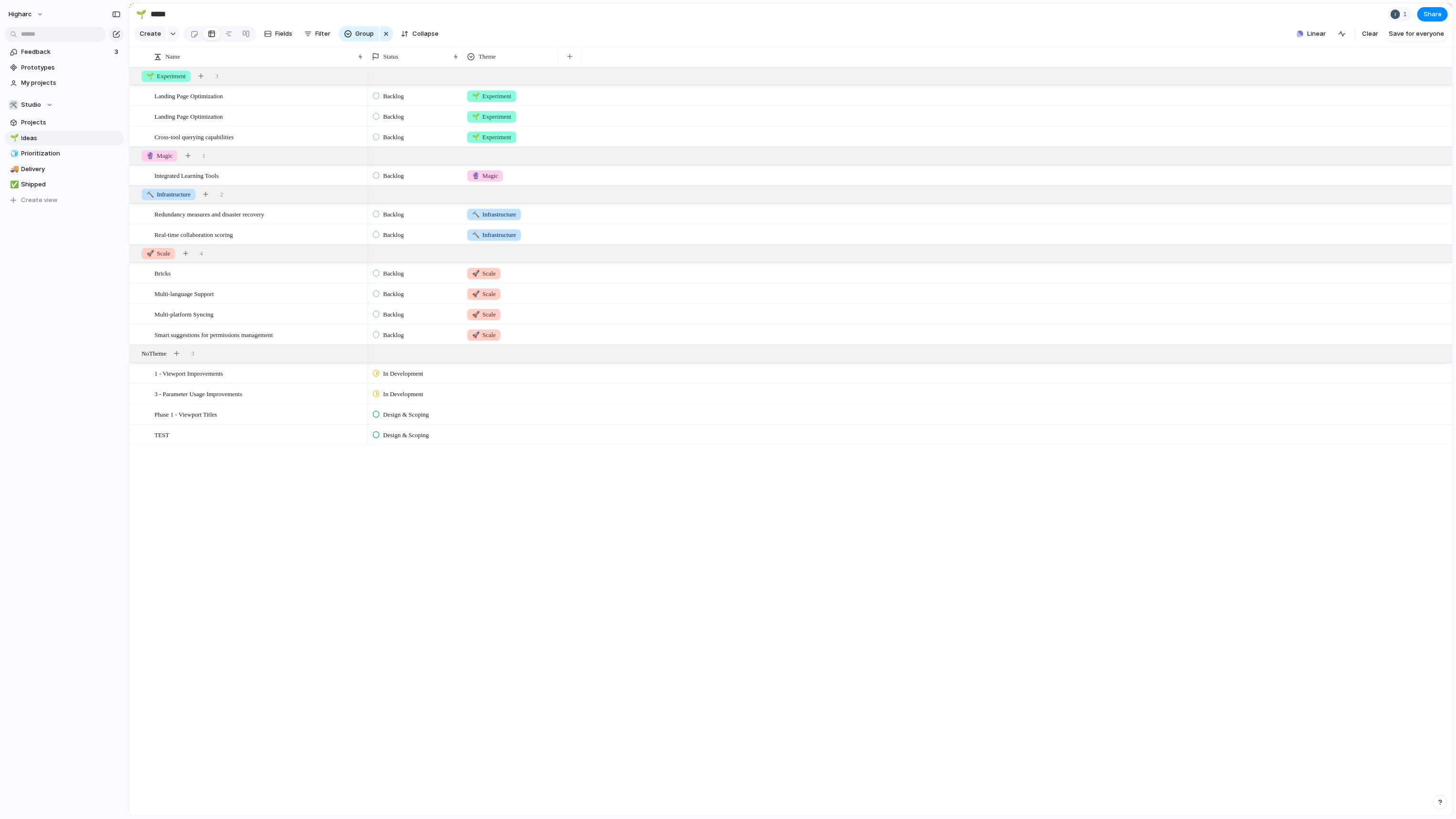
click at [1294, 424] on div "Design & Scoping" at bounding box center [910, 414] width 1085 height 21
click at [1306, 424] on div "Design & Scoping" at bounding box center [910, 414] width 1085 height 21
click at [181, 445] on div "TEST" at bounding box center [259, 435] width 210 height 19
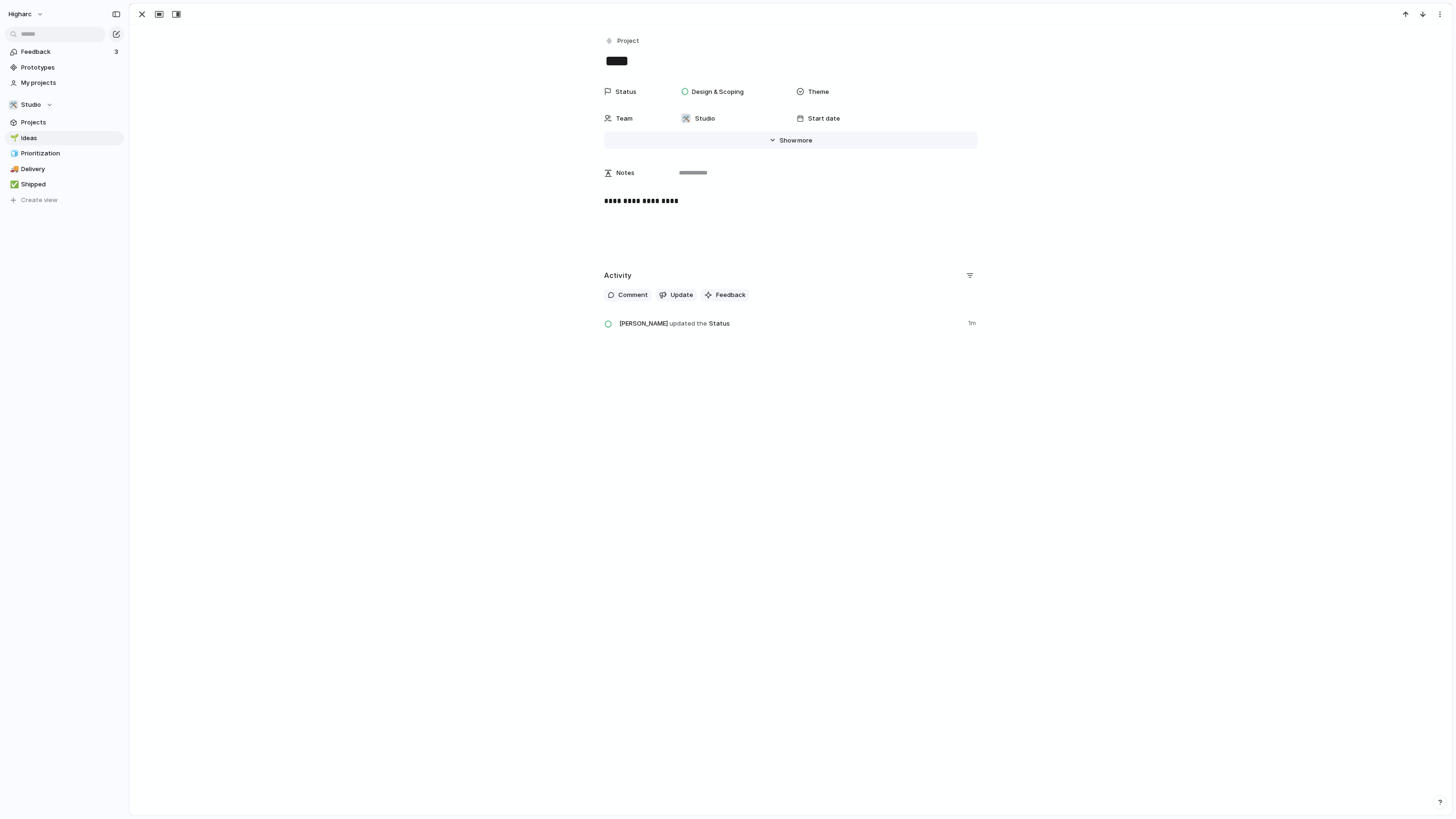
click at [794, 145] on button "Hide Show more" at bounding box center [790, 140] width 374 height 17
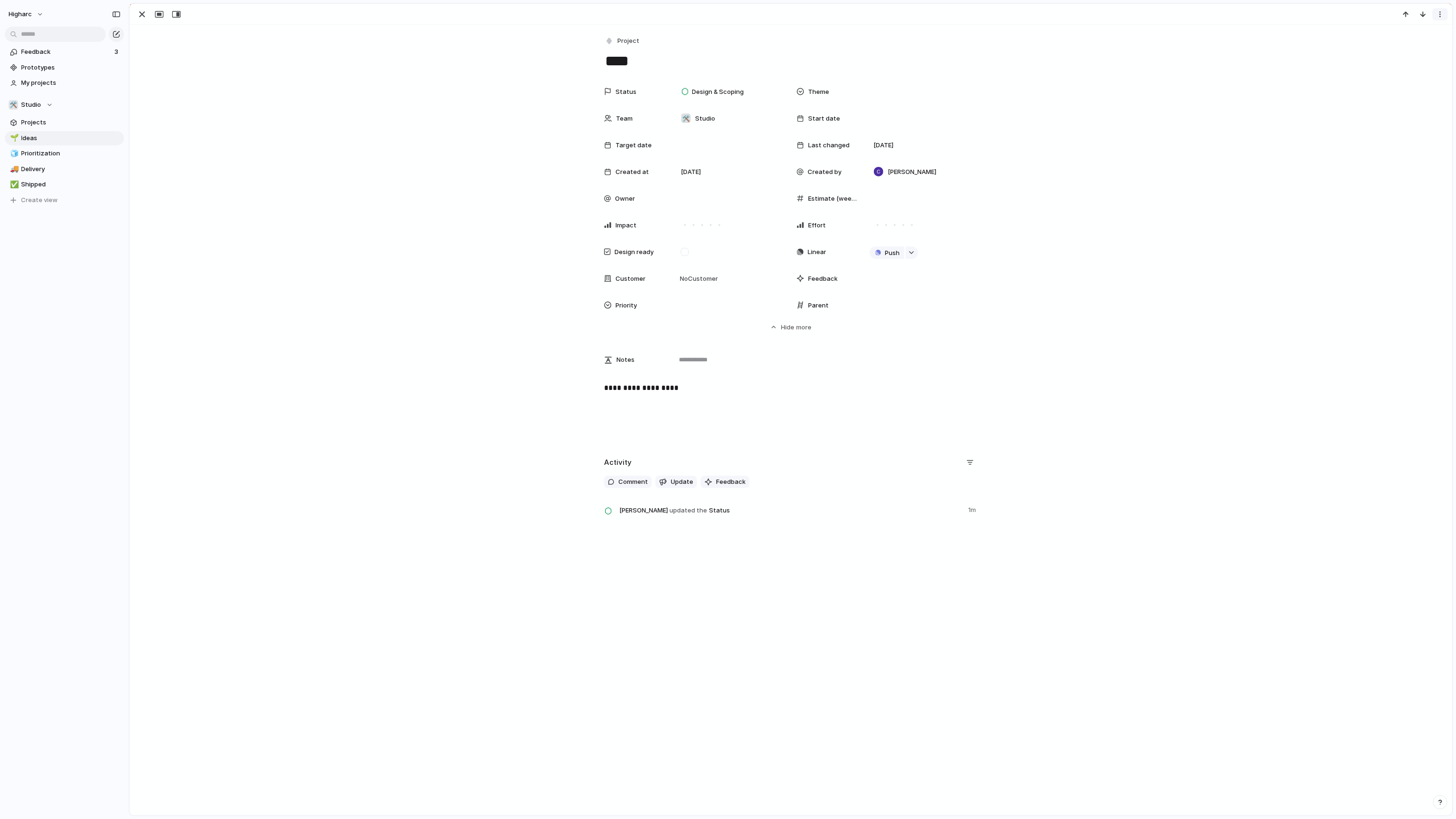
click at [1443, 15] on div "button" at bounding box center [1440, 14] width 8 height 8
click at [1395, 47] on span "Delete" at bounding box center [1398, 50] width 20 height 10
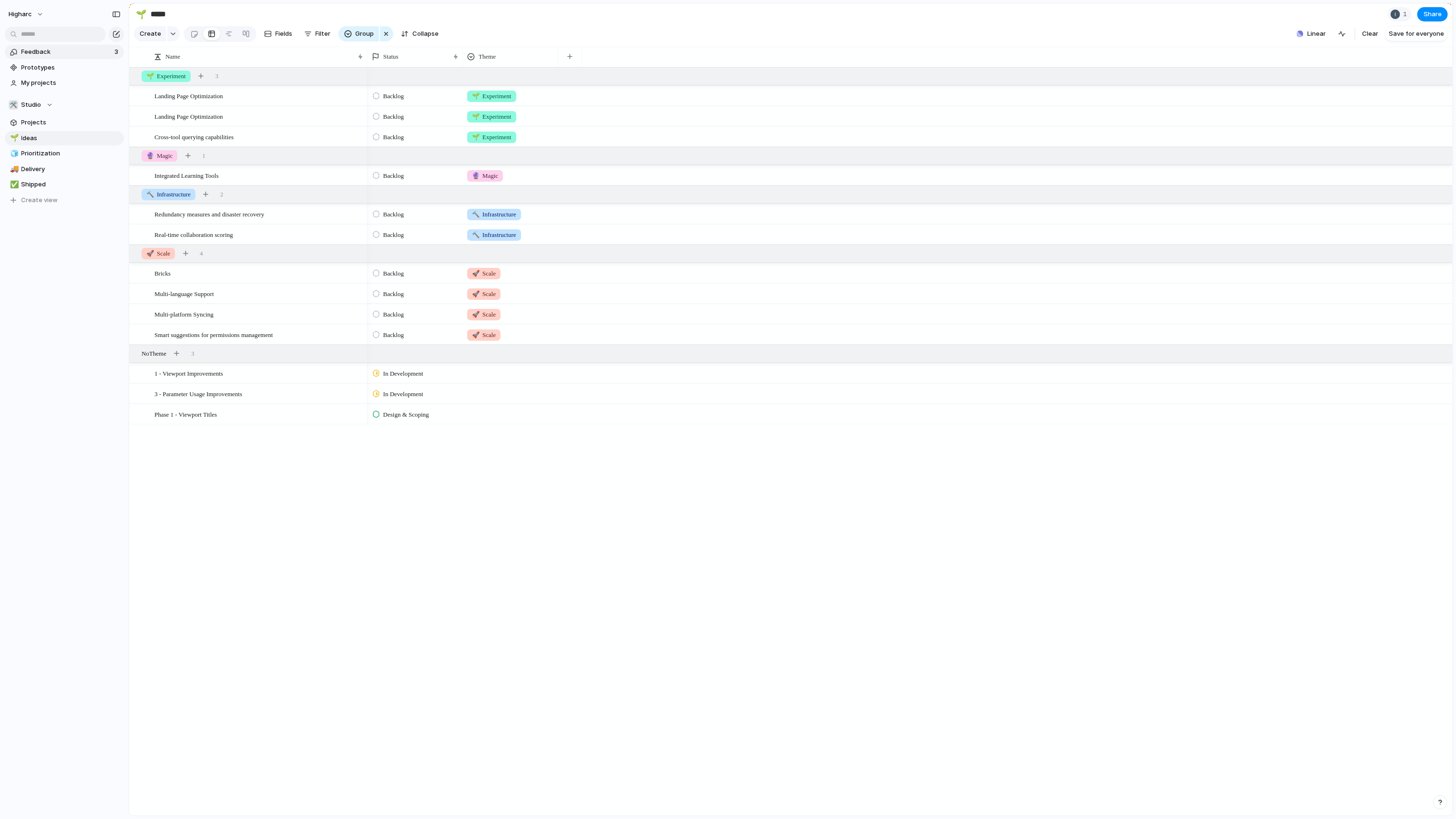
click at [62, 57] on link "Feedback 3" at bounding box center [64, 52] width 119 height 15
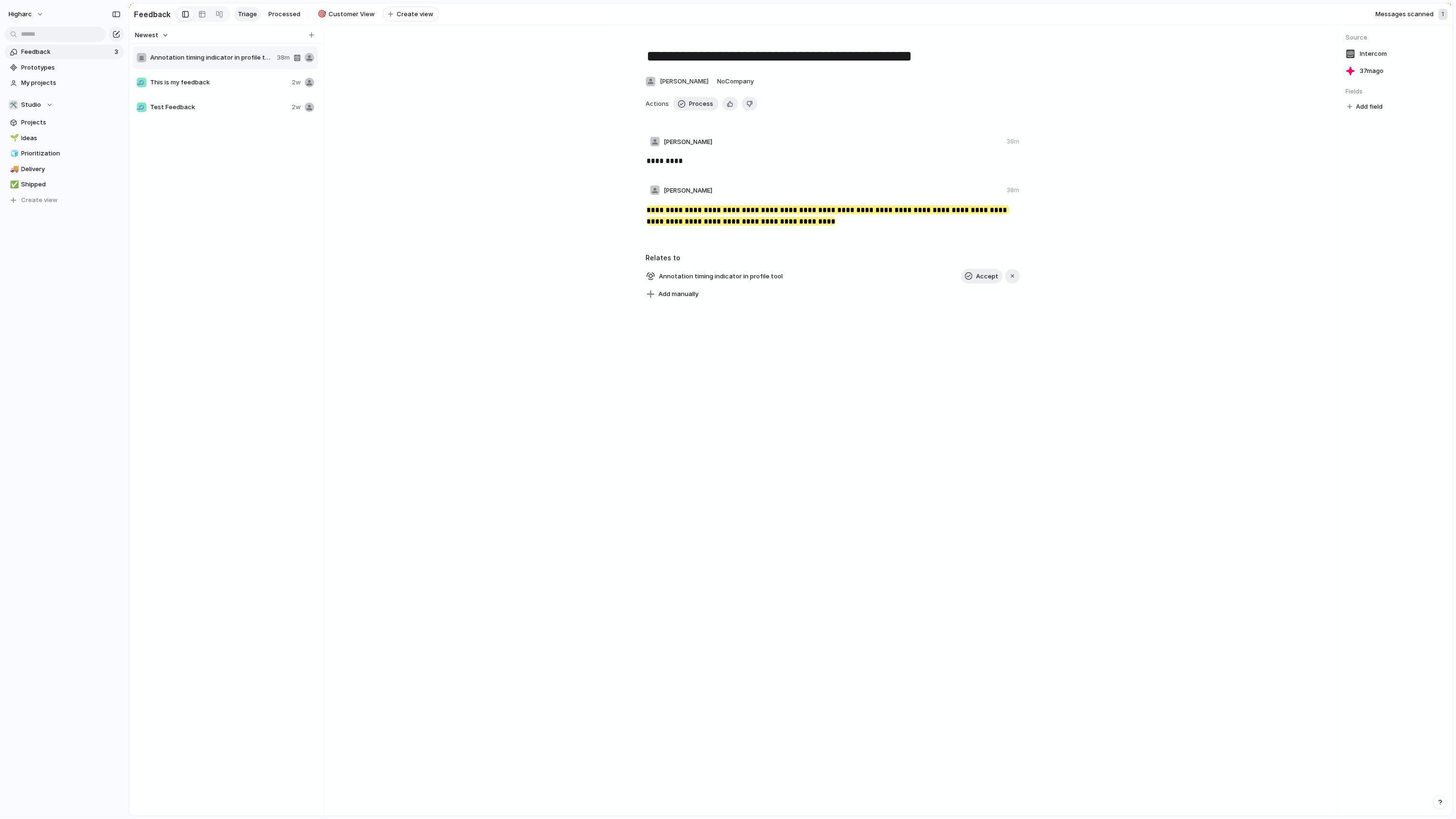
click at [224, 62] on span "Annotation timing indicator in profile tool" at bounding box center [212, 58] width 123 height 10
click at [1440, 18] on div "1" at bounding box center [1443, 14] width 10 height 12
click at [809, 291] on div "Annotation timing indicator in profile tool Accept Add manually" at bounding box center [833, 284] width 374 height 32
click at [746, 283] on span "Annotation timing indicator in profile tool" at bounding box center [721, 276] width 130 height 13
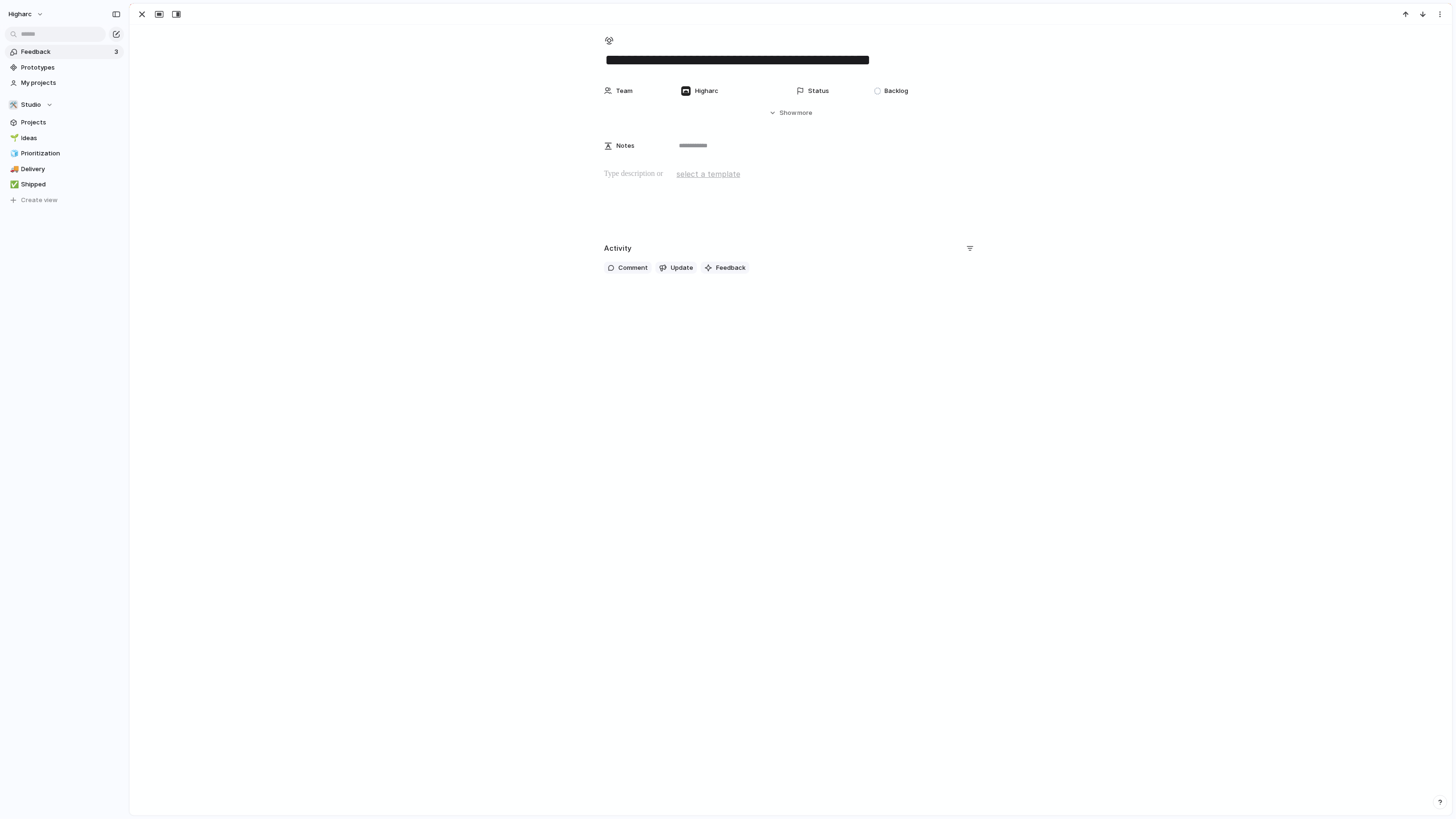
click at [566, 330] on div "**********" at bounding box center [790, 420] width 1322 height 791
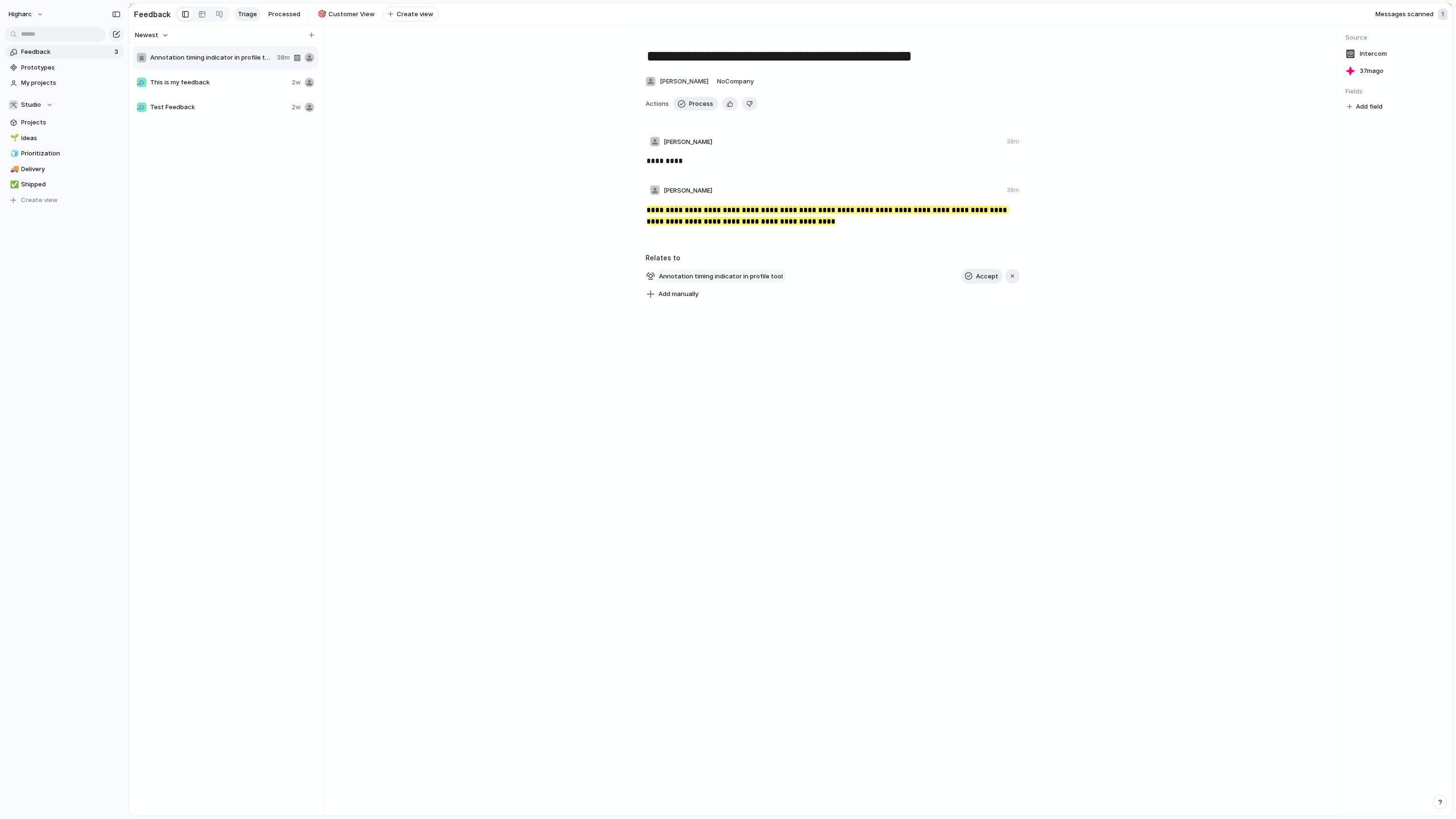
click at [689, 275] on span "Annotation timing indicator in profile tool" at bounding box center [721, 276] width 130 height 13
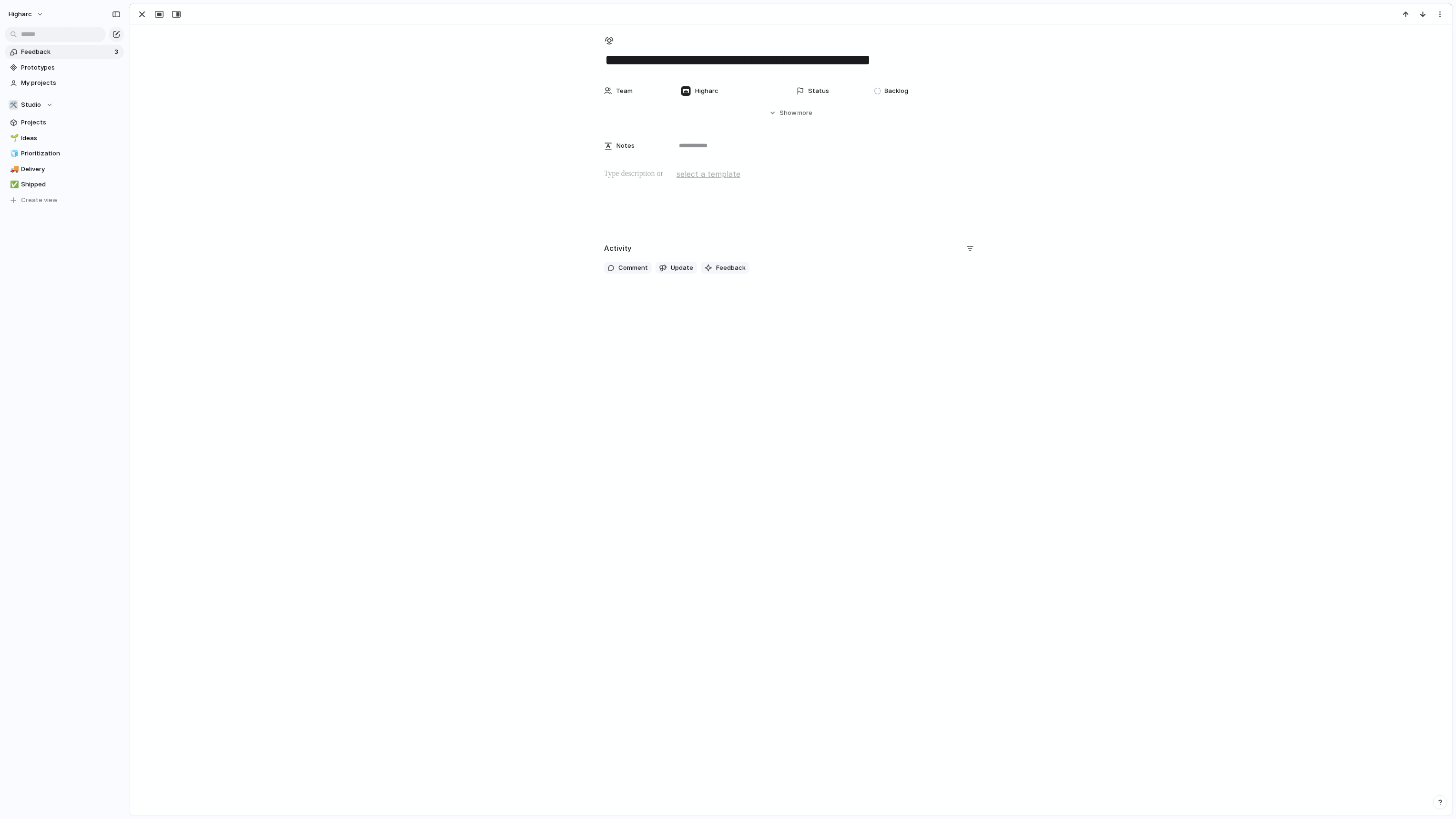
click at [815, 103] on div "Team Higharc Status Backlog Start date Target date Last changed 3 October Creat…" at bounding box center [791, 99] width 1300 height 36
click at [790, 110] on span "Show" at bounding box center [788, 113] width 17 height 10
click at [467, 272] on div "Team Higharc Status Backlog Start date Target date Last changed 3 October Creat…" at bounding box center [791, 206] width 1300 height 250
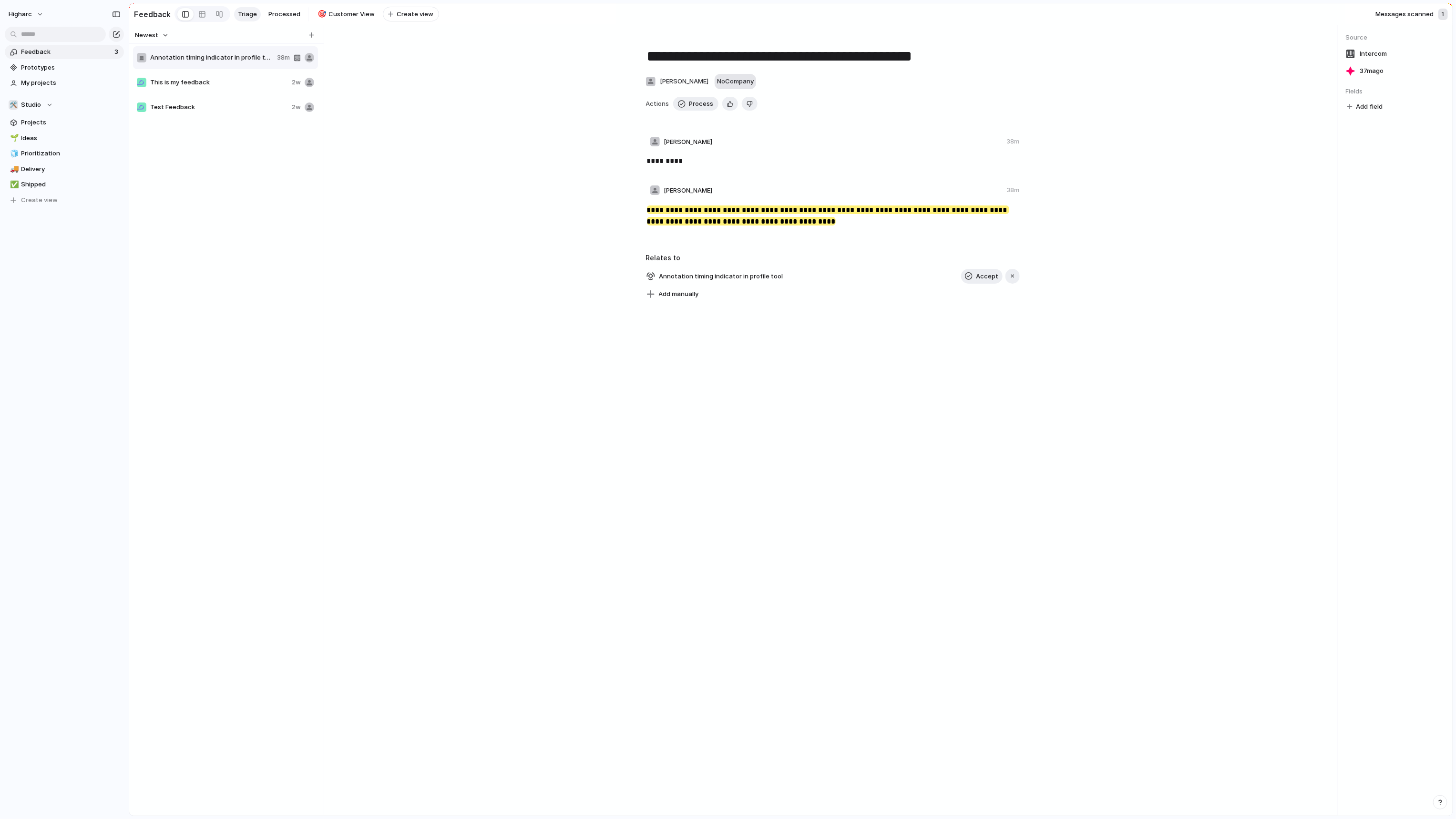
click at [720, 84] on span "No Company" at bounding box center [735, 81] width 37 height 8
click at [740, 121] on span "TEST" at bounding box center [747, 124] width 16 height 9
drag, startPoint x: 544, startPoint y: 373, endPoint x: 636, endPoint y: 356, distance: 93.6
click at [550, 372] on div "**********" at bounding box center [832, 421] width 1010 height 791
click at [987, 279] on span "Accept" at bounding box center [987, 276] width 22 height 10
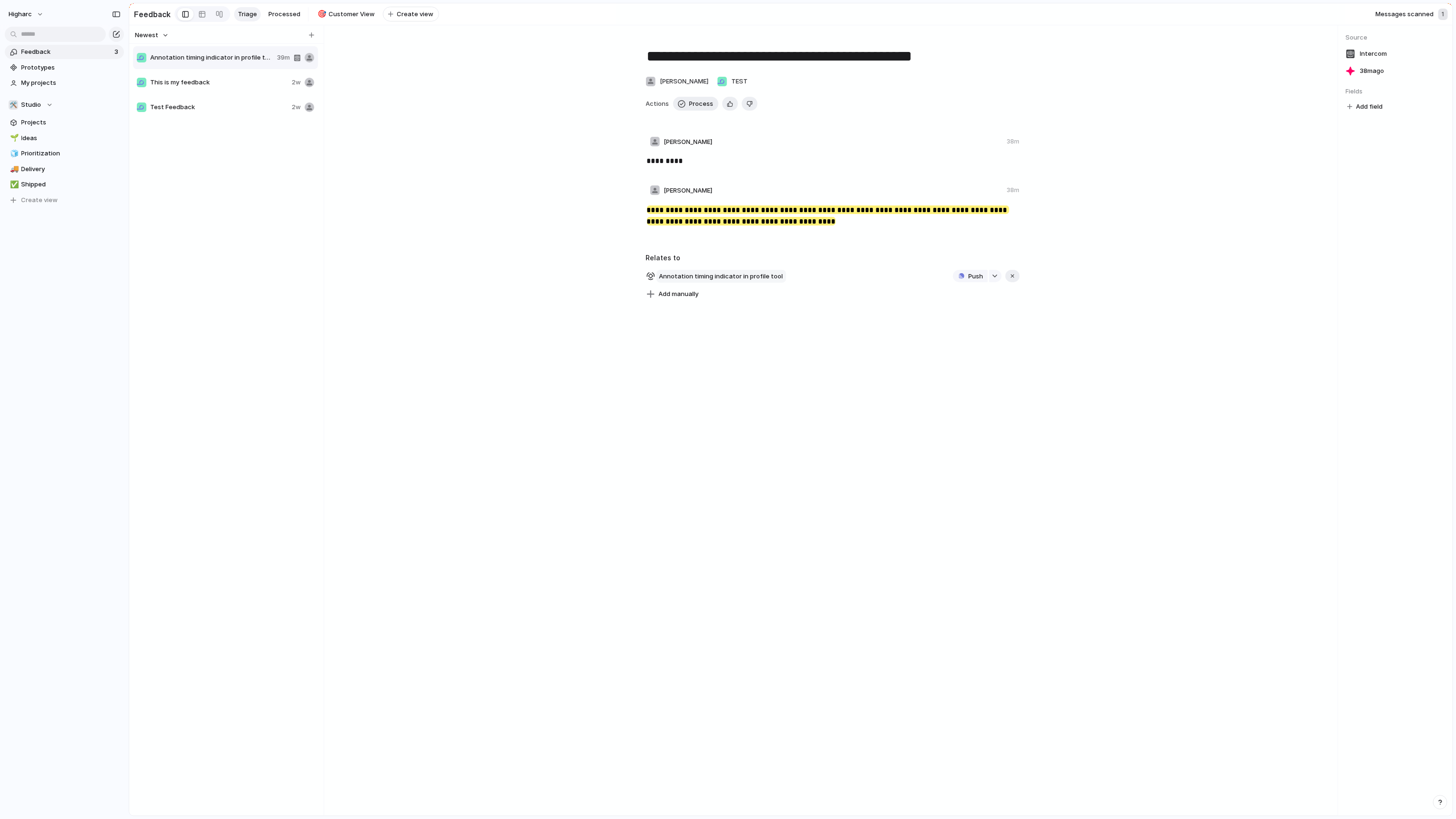
click at [715, 278] on span "Annotation timing indicator in profile tool" at bounding box center [721, 276] width 130 height 13
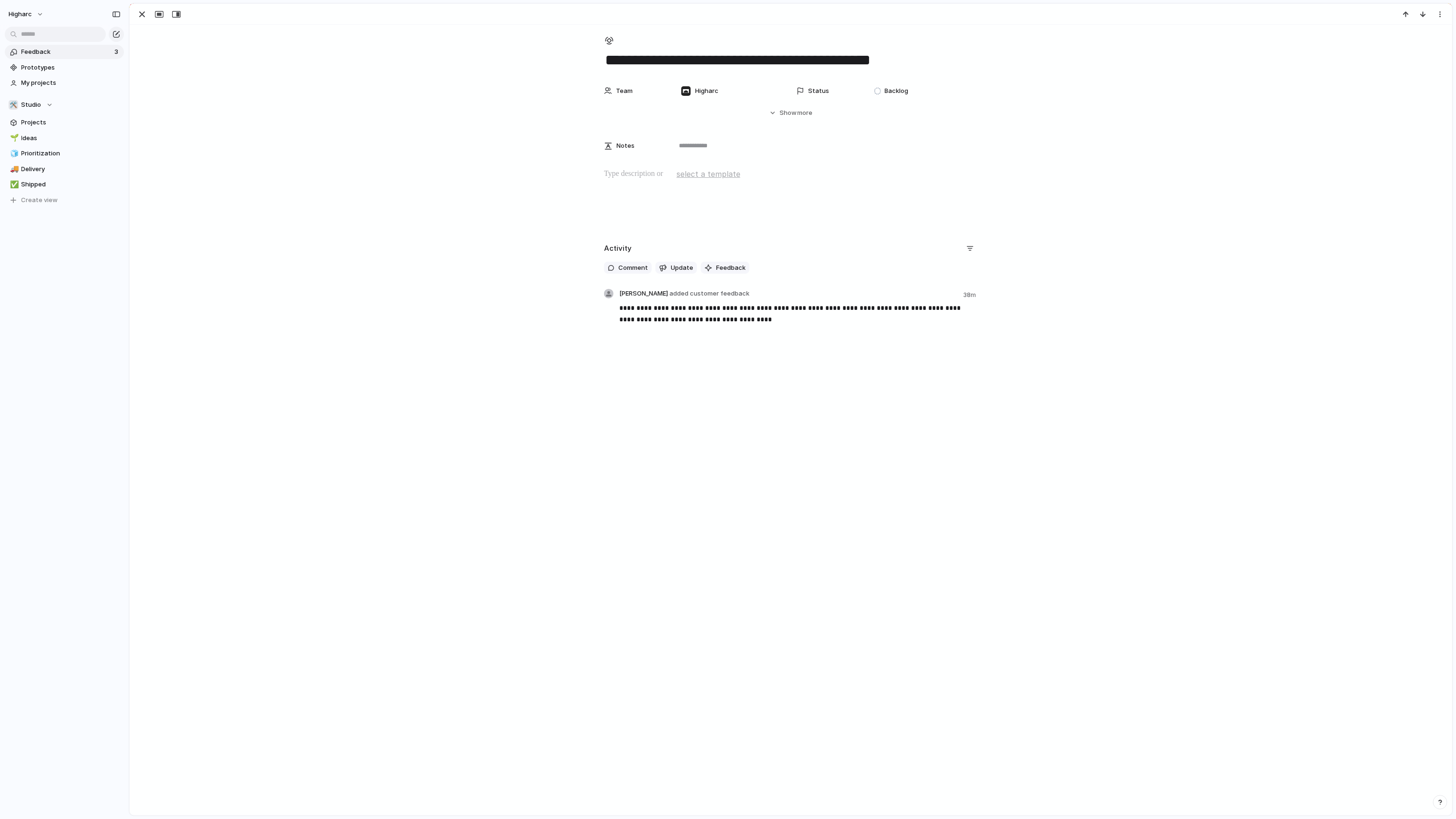
click at [496, 372] on div "**********" at bounding box center [790, 420] width 1322 height 791
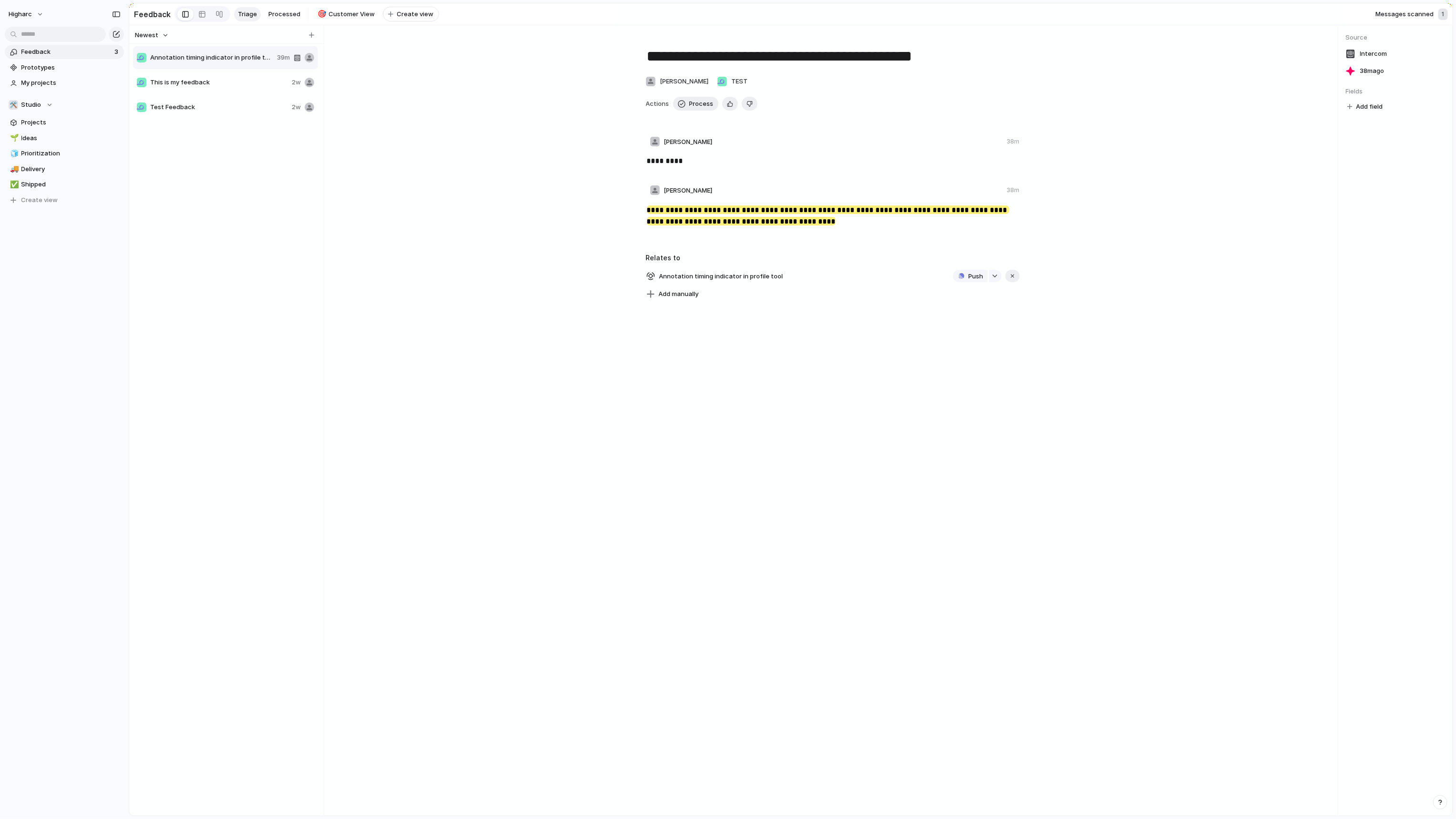
click at [498, 378] on div "**********" at bounding box center [832, 421] width 1010 height 791
click at [26, 105] on span "Studio" at bounding box center [31, 105] width 20 height 10
click at [60, 85] on span "My projects" at bounding box center [71, 83] width 99 height 10
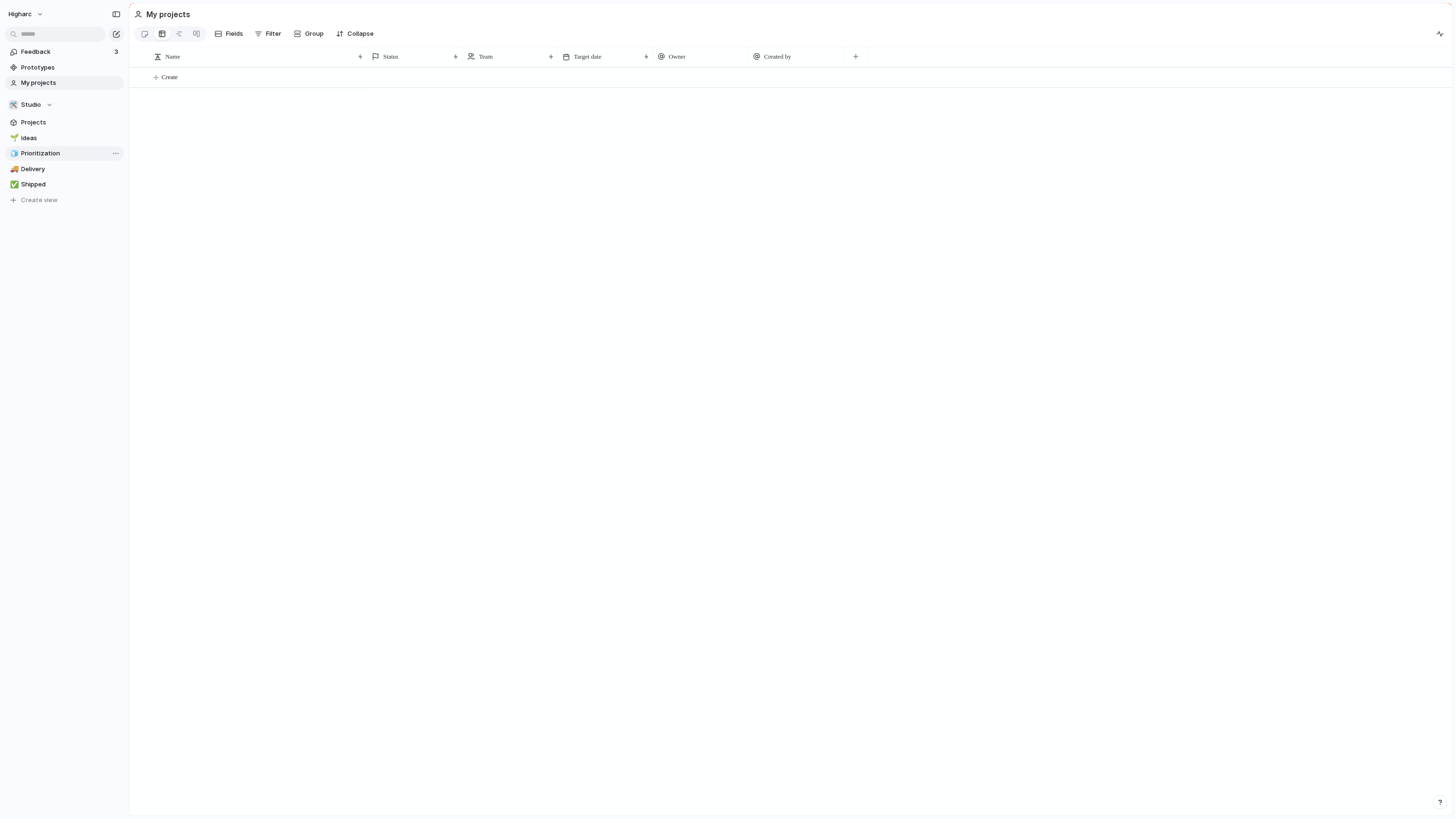
click at [41, 158] on link "🧊 Prioritization" at bounding box center [64, 153] width 119 height 15
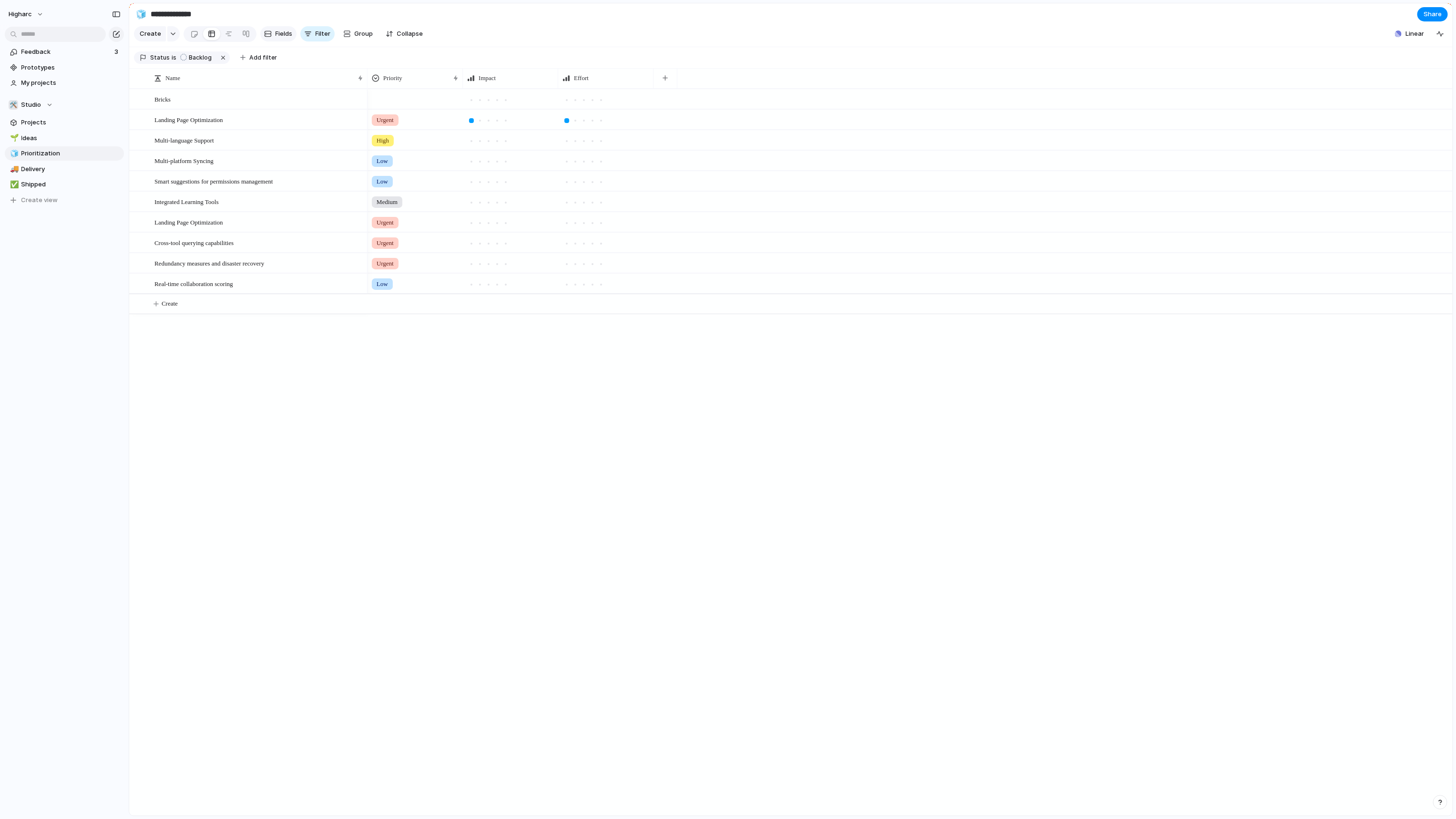
click at [276, 38] on span "Fields" at bounding box center [284, 34] width 17 height 10
click at [1431, 4] on section "**********" at bounding box center [790, 14] width 1323 height 21
click at [1431, 16] on span "Share" at bounding box center [1432, 15] width 18 height 10
click at [1412, 80] on span "No access" at bounding box center [1421, 79] width 32 height 8
click at [1415, 79] on span "No access" at bounding box center [1421, 79] width 32 height 8
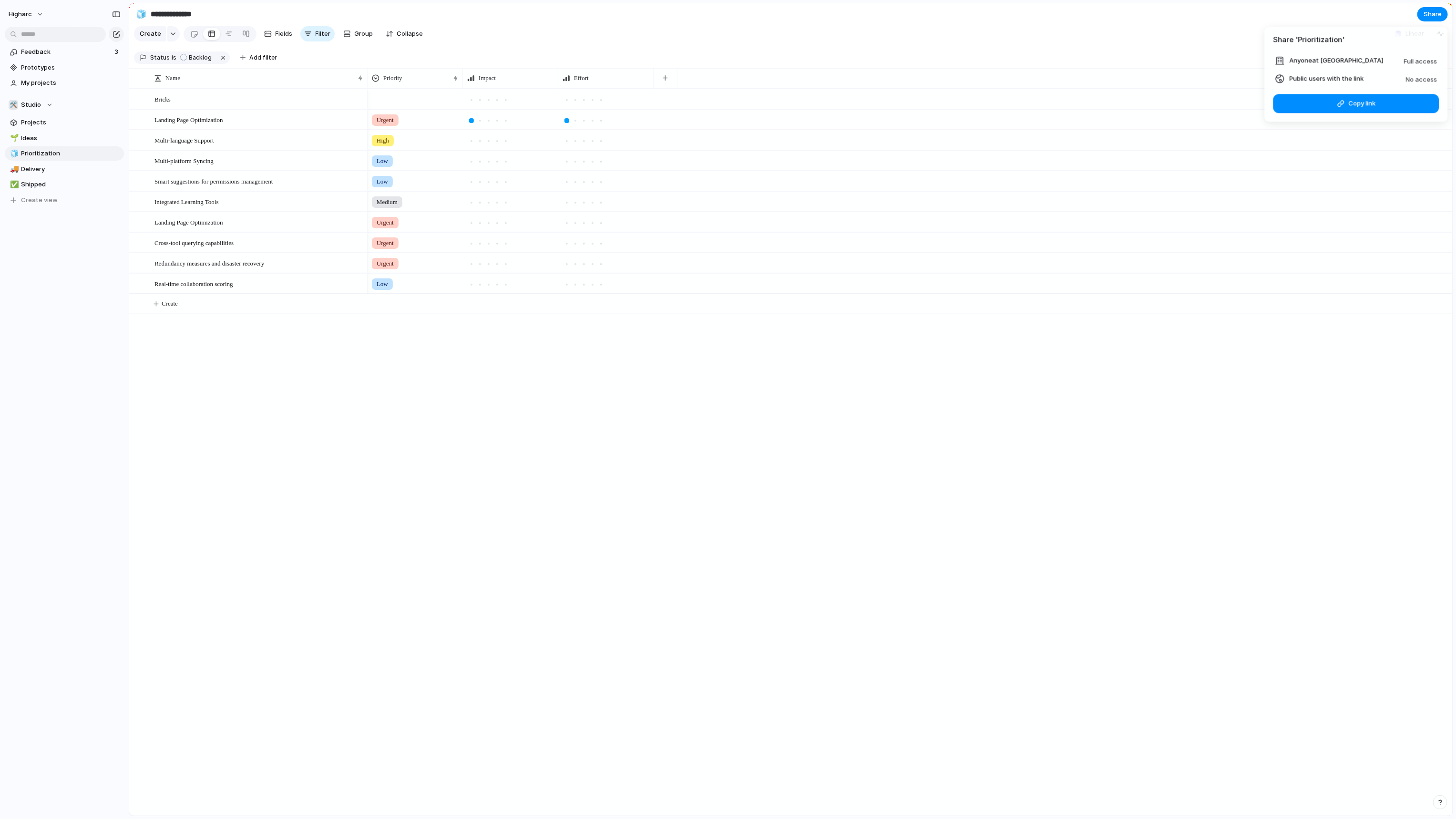
click at [1280, 72] on ul "Anyone at Higharc Full access Public users with the link No access" at bounding box center [1356, 69] width 183 height 30
click at [1284, 79] on div at bounding box center [1280, 79] width 10 height 10
click at [1321, 84] on li "Public users with the link No access" at bounding box center [1356, 78] width 162 height 12
click at [1324, 64] on span "Anyone at Higharc" at bounding box center [1336, 61] width 94 height 10
drag, startPoint x: 1331, startPoint y: 59, endPoint x: 1416, endPoint y: 57, distance: 85.0
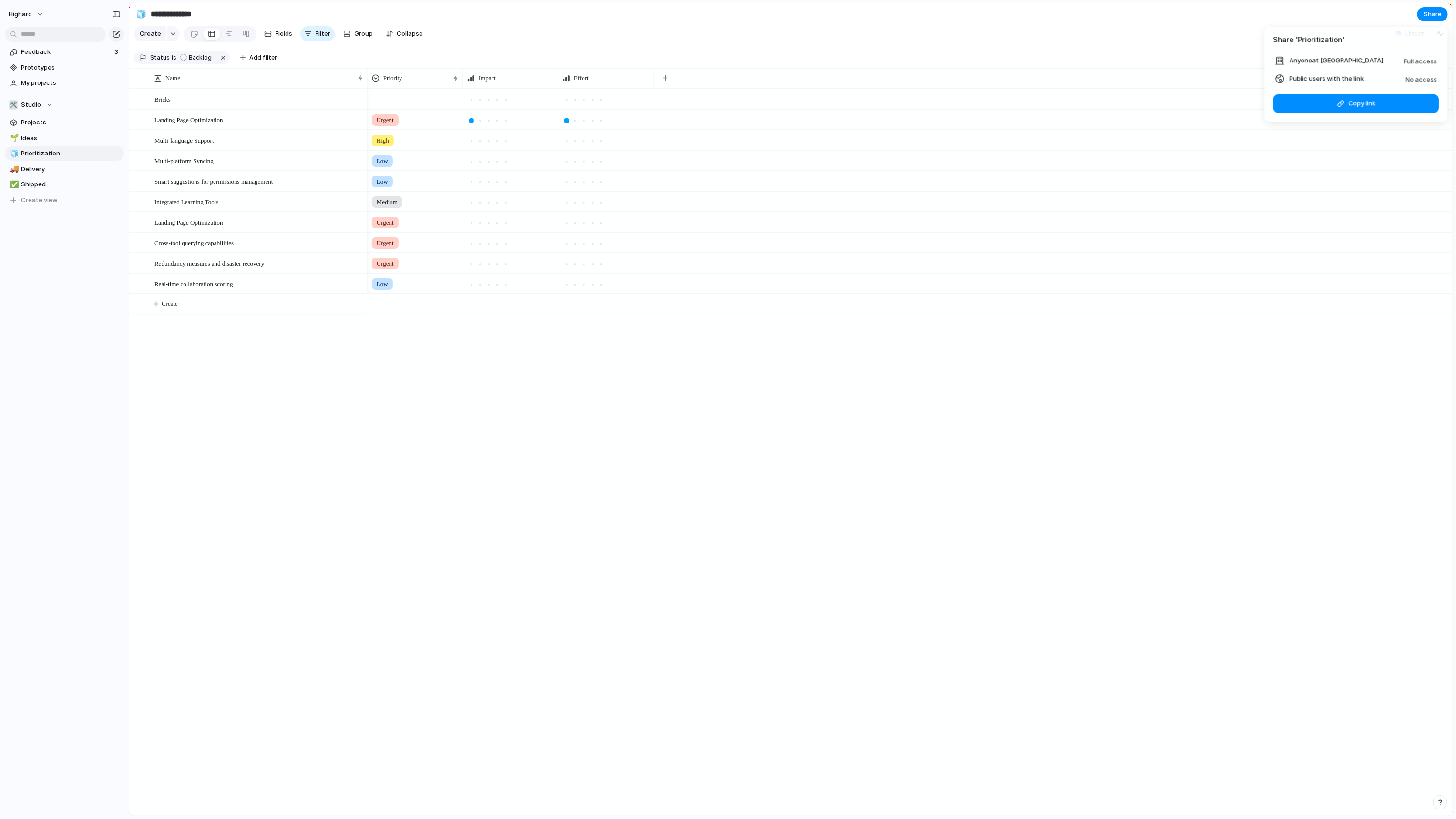
click at [1333, 59] on span "Anyone at Higharc" at bounding box center [1336, 61] width 94 height 10
click at [1421, 58] on span "Full access" at bounding box center [1420, 61] width 33 height 8
click at [1421, 60] on span "Full access" at bounding box center [1420, 61] width 33 height 8
click at [1368, 98] on button "Copy link" at bounding box center [1356, 103] width 166 height 19
click at [758, 532] on div "Share ' Prioritization ' Anyone at Higharc Full access Public users with the li…" at bounding box center [728, 409] width 1456 height 819
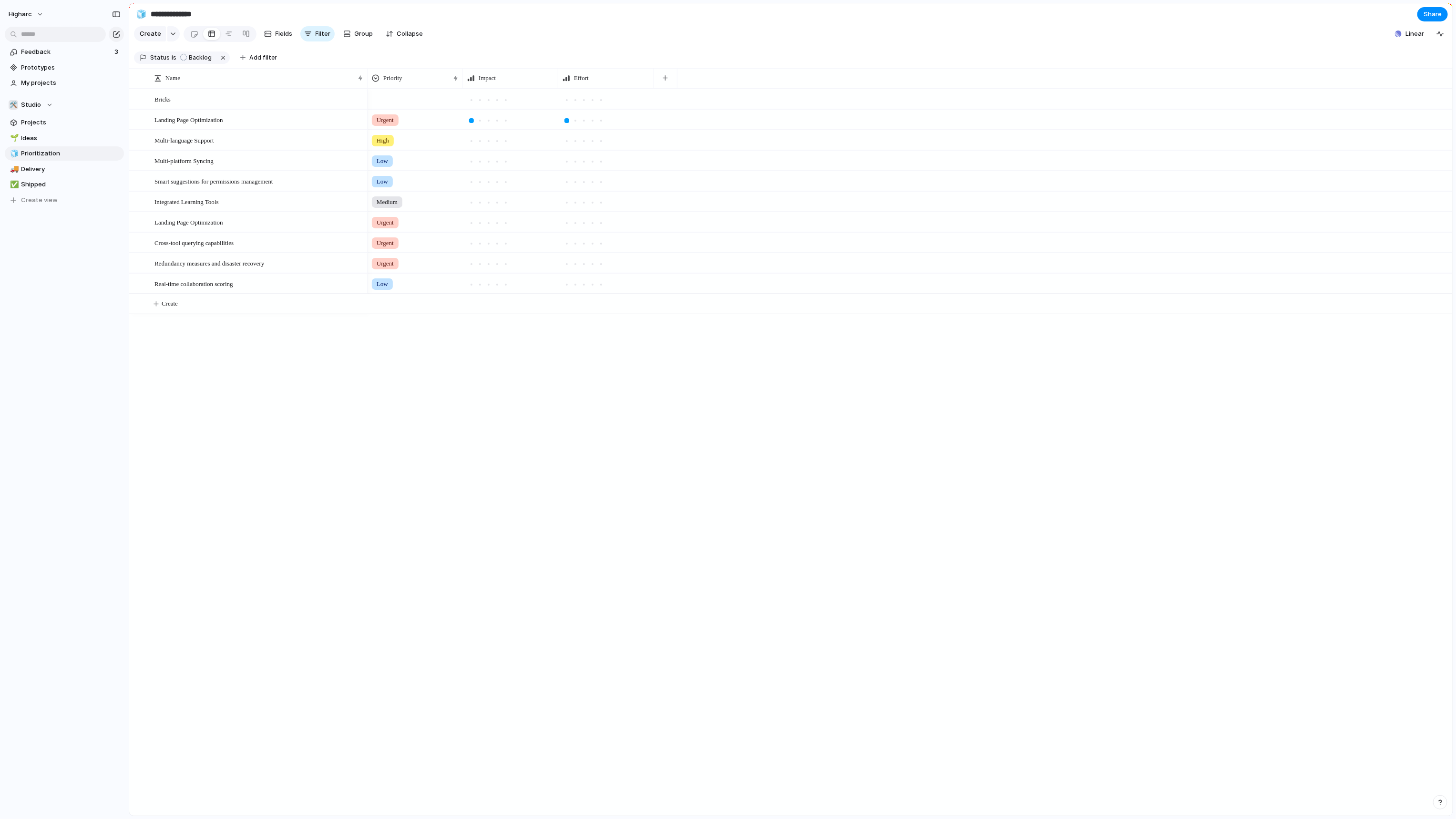
click at [35, 7] on div "higharc" at bounding box center [28, 14] width 40 height 15
click at [34, 17] on button "higharc" at bounding box center [26, 14] width 44 height 15
click at [38, 41] on li "Settings" at bounding box center [46, 35] width 79 height 15
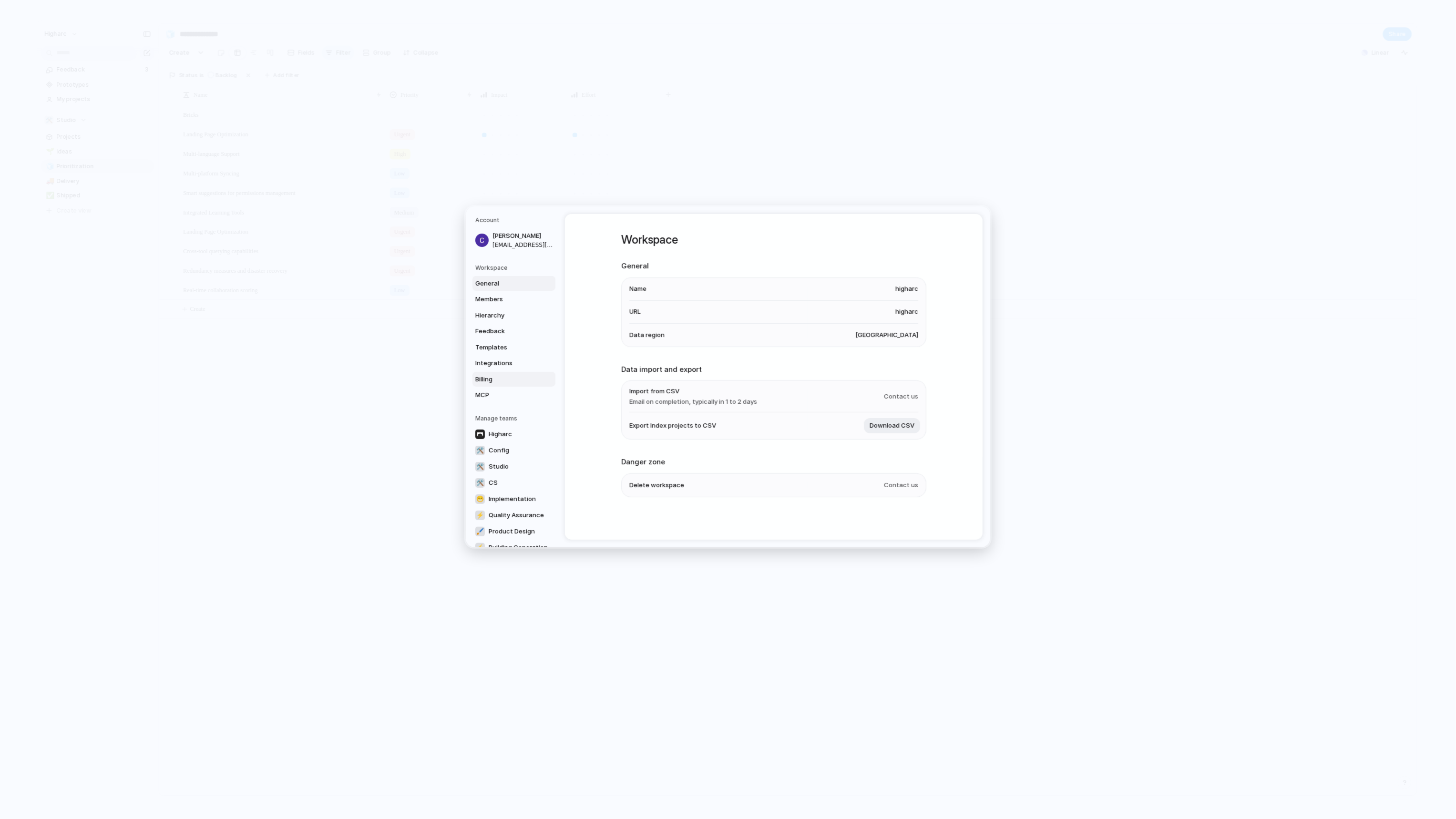
click at [483, 382] on span "Billing" at bounding box center [506, 379] width 61 height 10
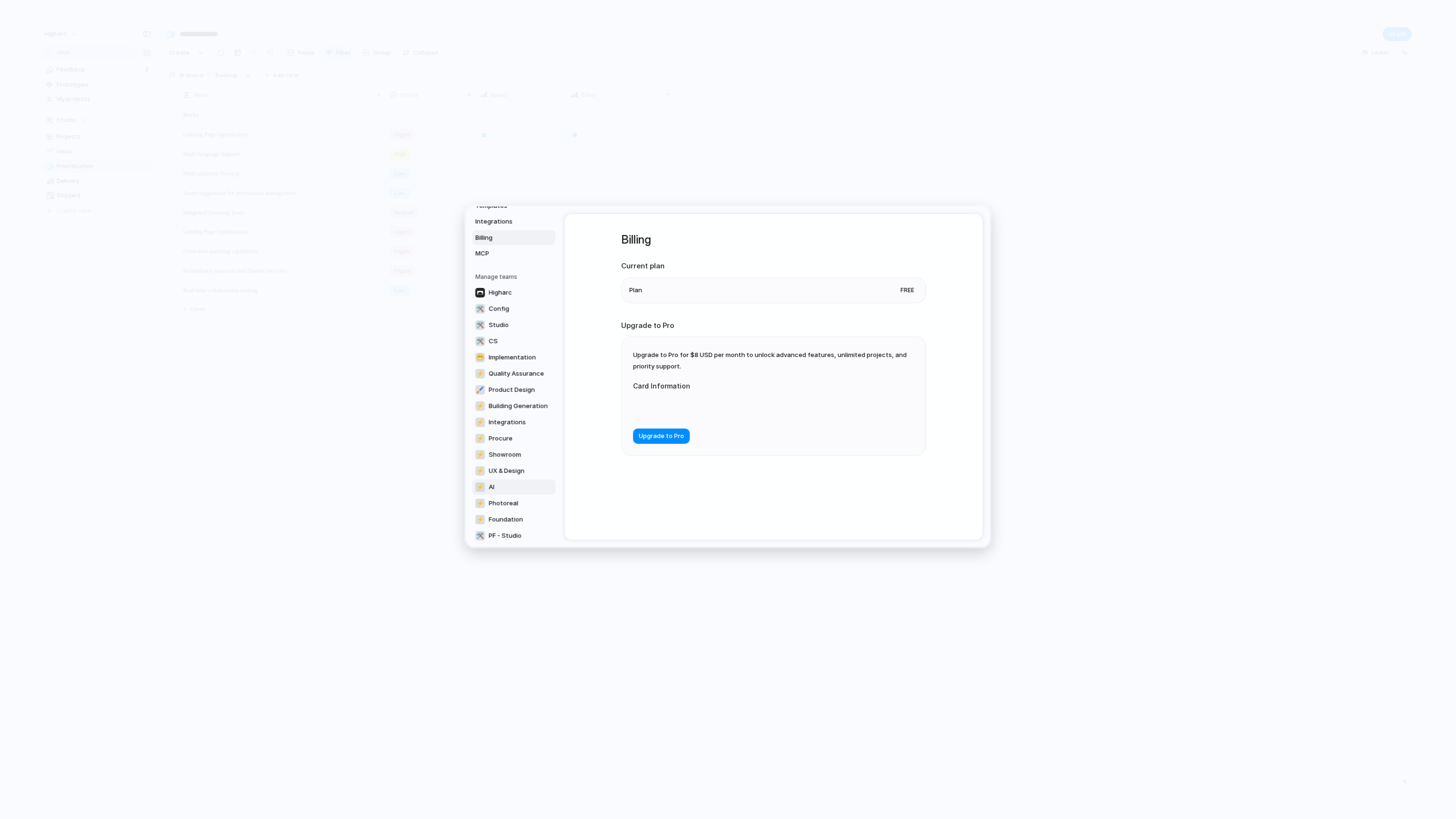
scroll to position [179, 0]
click at [521, 496] on link "🛠️ PF - Studio" at bounding box center [513, 498] width 83 height 15
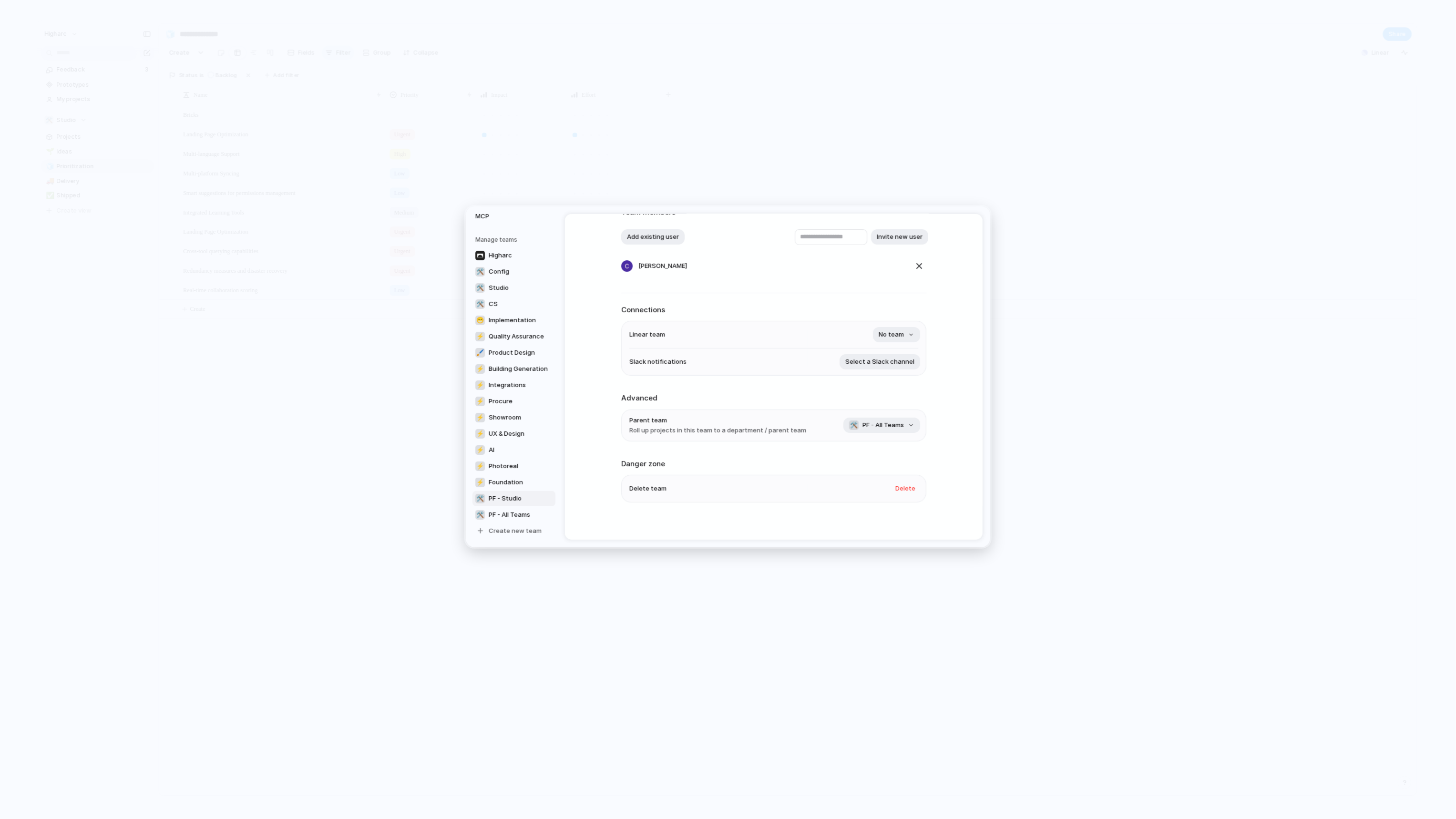
scroll to position [78, 0]
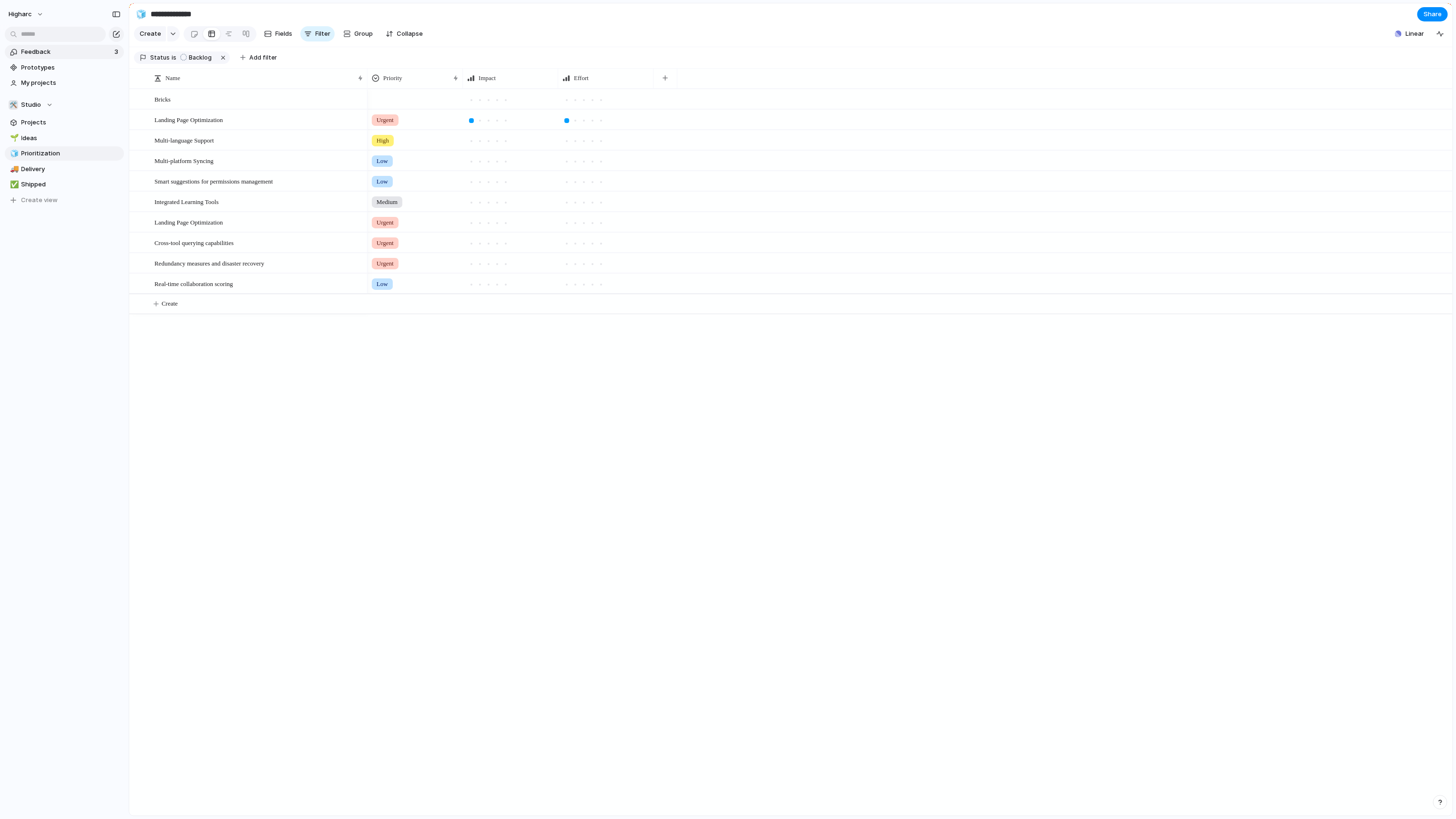
click at [59, 56] on span "Feedback" at bounding box center [66, 52] width 90 height 10
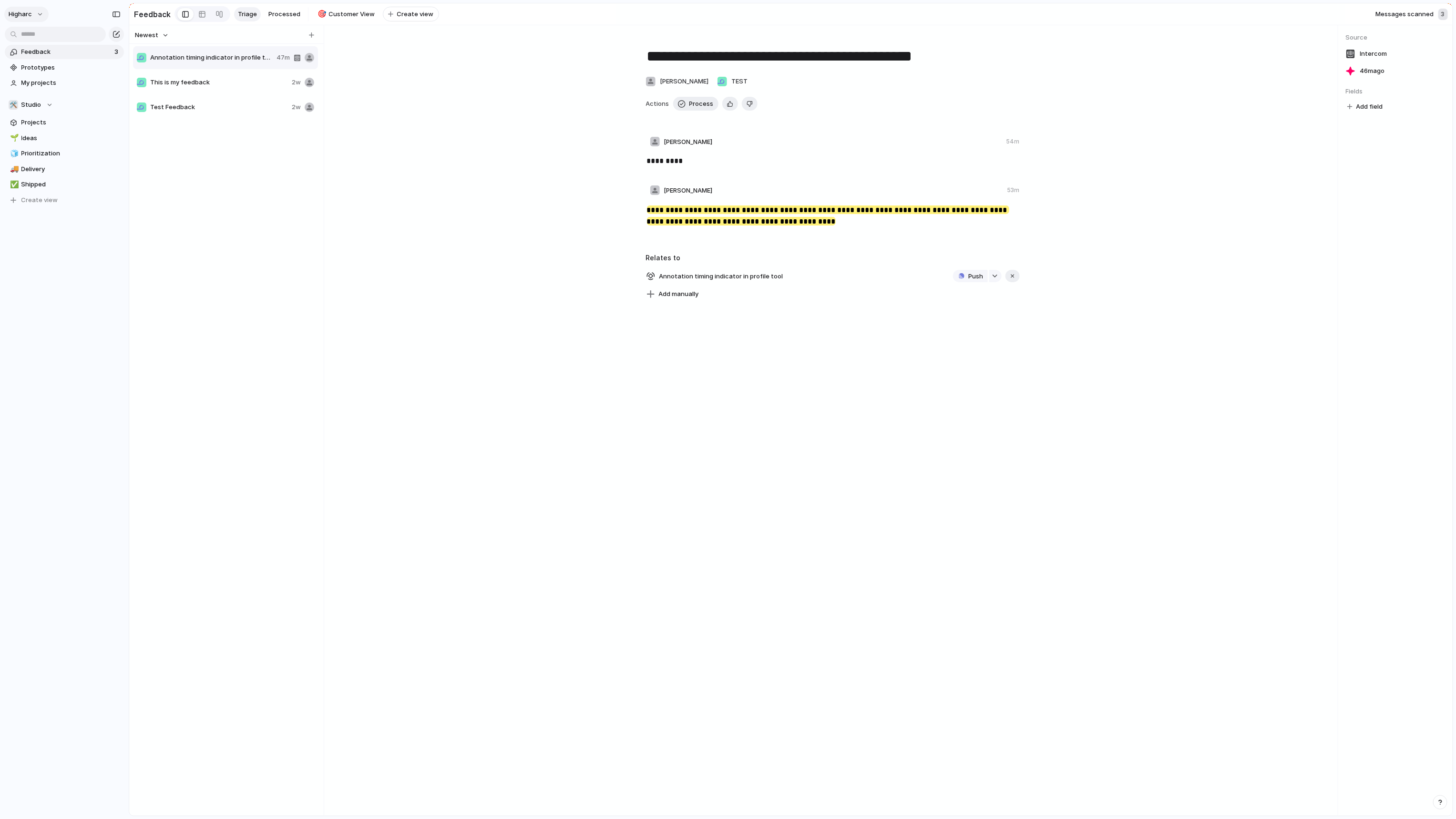
click at [28, 18] on span "higharc" at bounding box center [20, 15] width 24 height 10
click at [55, 36] on li "Settings" at bounding box center [46, 35] width 79 height 15
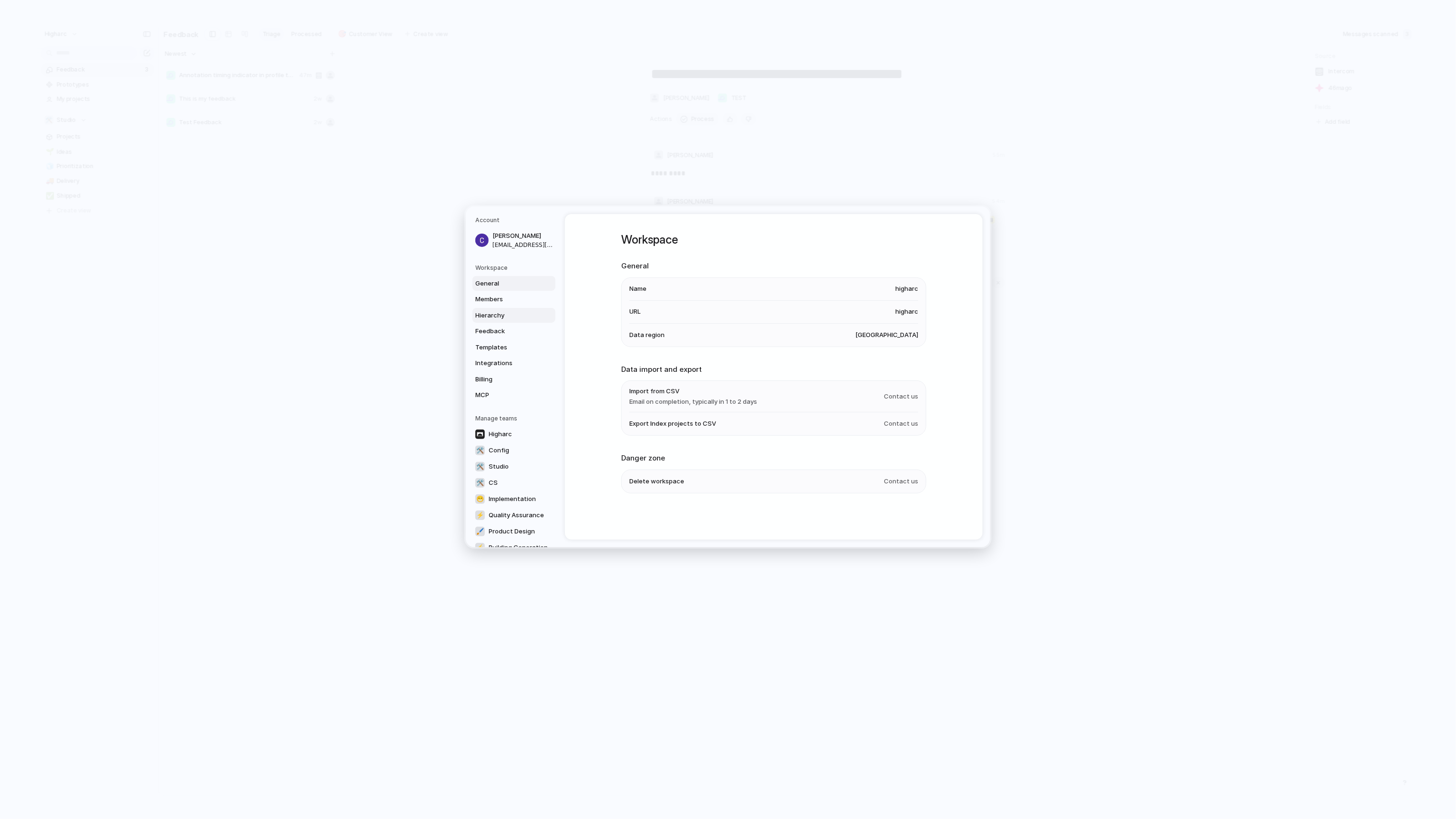
click at [524, 316] on span "Hierarchy" at bounding box center [506, 315] width 61 height 10
click at [892, 339] on div "button" at bounding box center [895, 338] width 8 height 8
click at [858, 337] on div at bounding box center [728, 409] width 1456 height 819
click at [909, 338] on div "button" at bounding box center [912, 338] width 7 height 7
click at [892, 337] on div "button" at bounding box center [895, 338] width 8 height 8
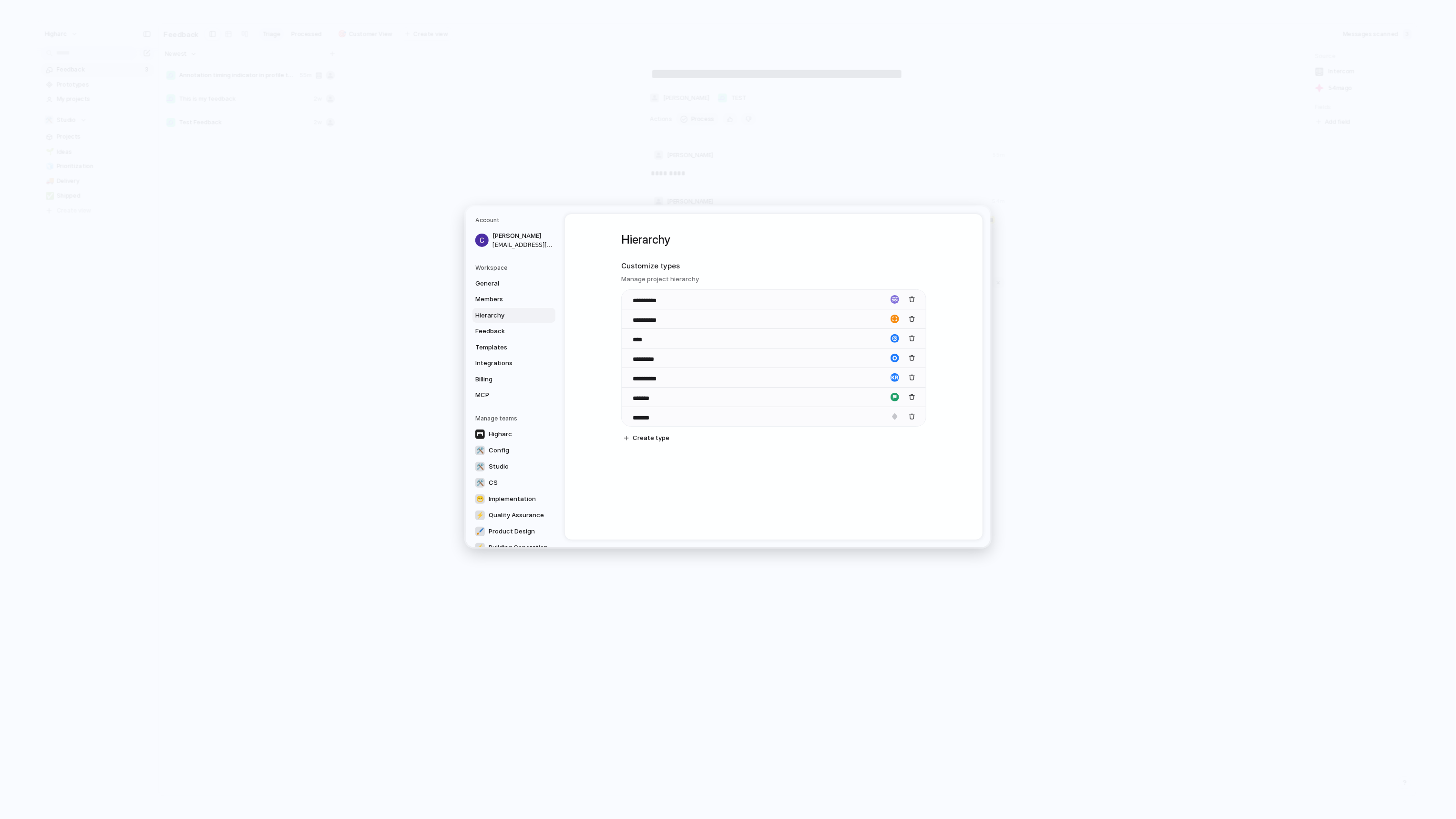
click at [913, 336] on div at bounding box center [728, 409] width 1456 height 819
click at [912, 338] on div "button" at bounding box center [912, 338] width 7 height 7
click at [910, 337] on div "button" at bounding box center [912, 338] width 7 height 7
click at [910, 337] on div "button" at bounding box center [912, 338] width 7 height 7
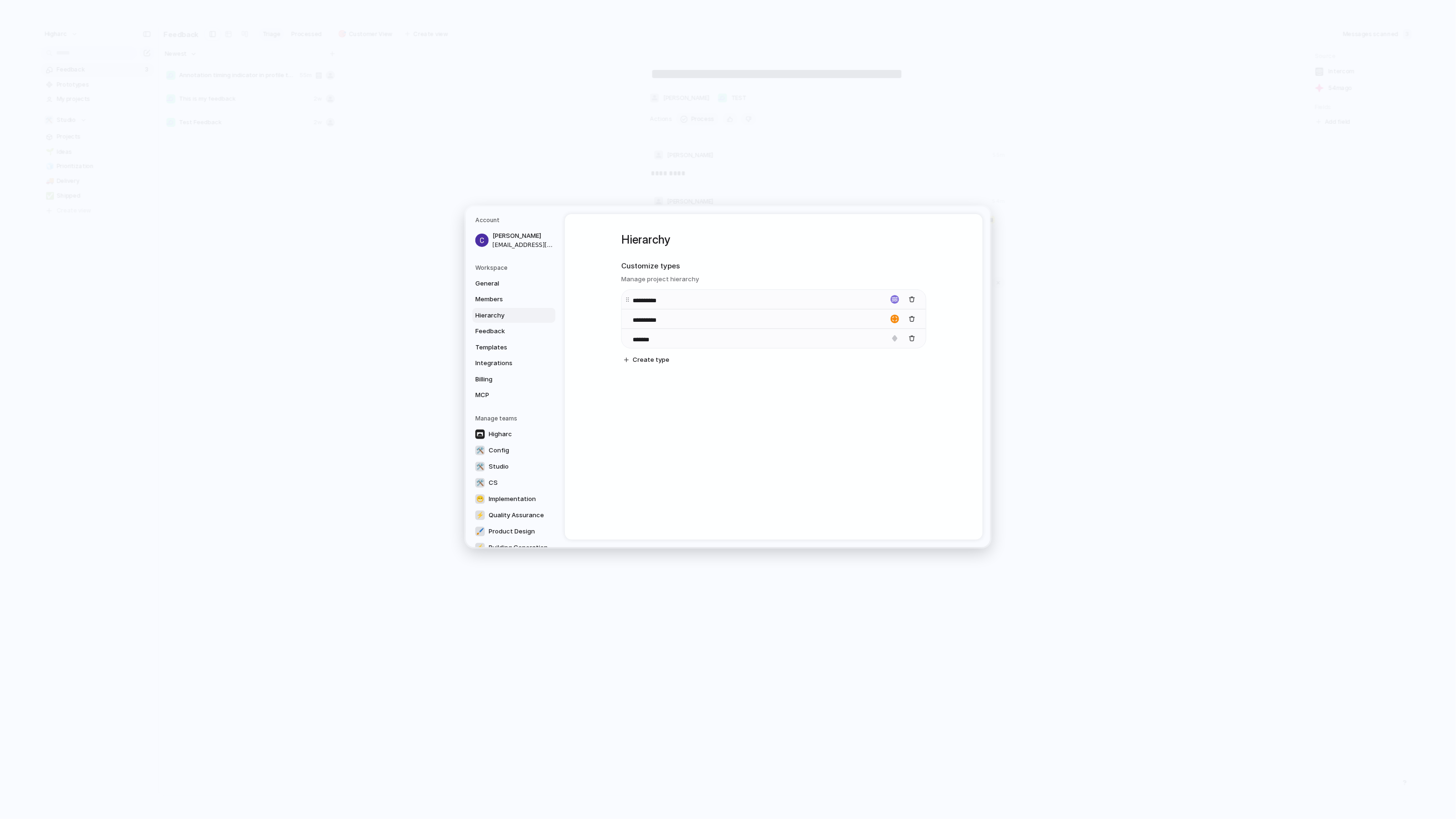
click at [892, 302] on div "button" at bounding box center [895, 299] width 8 height 8
click at [909, 303] on div at bounding box center [728, 409] width 1456 height 819
click at [910, 300] on div "button" at bounding box center [912, 299] width 7 height 7
click at [649, 314] on div "*******" at bounding box center [773, 319] width 304 height 19
click at [649, 294] on div "**********" at bounding box center [650, 299] width 35 height 12
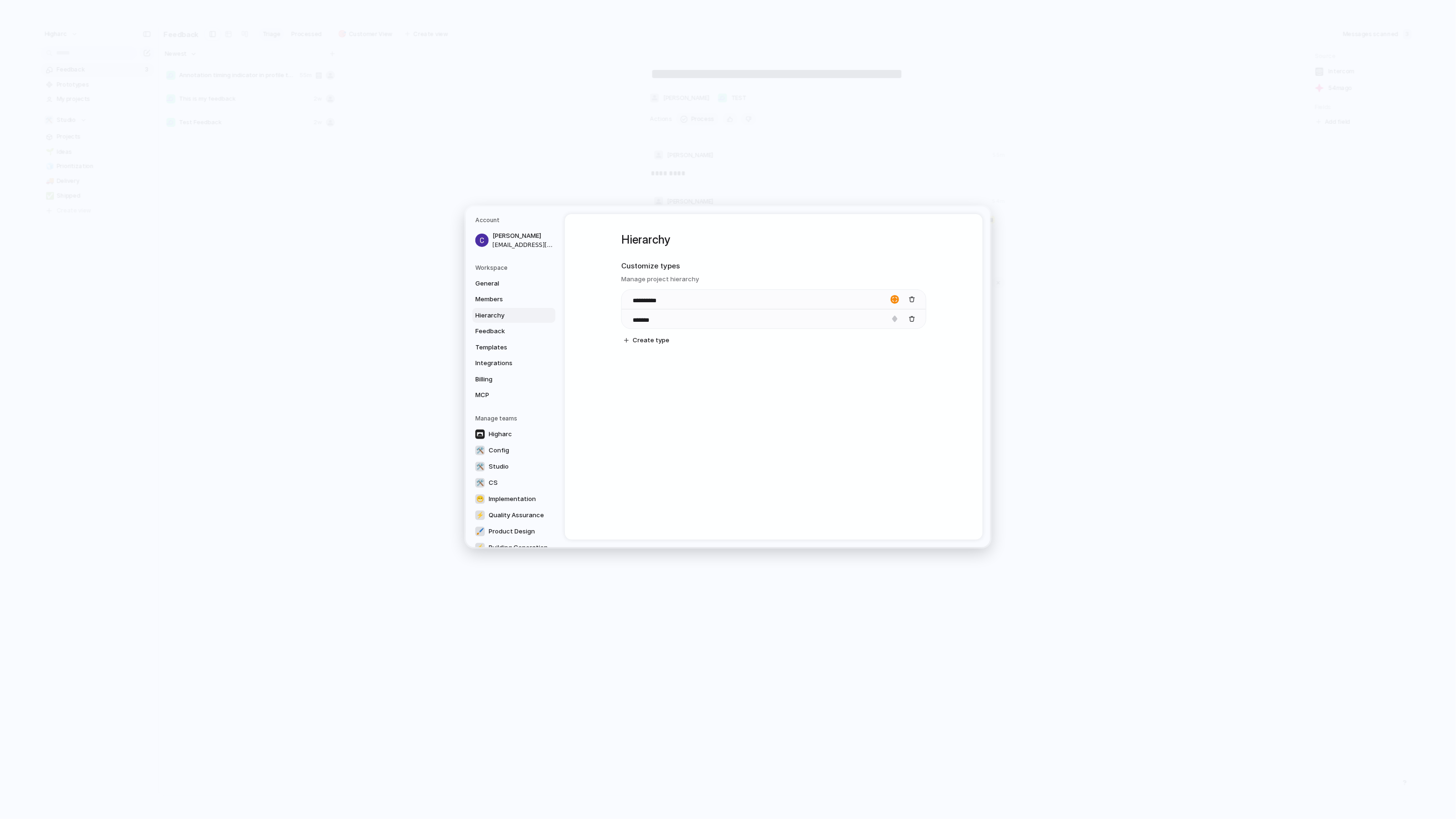
click at [634, 363] on div "**********" at bounding box center [773, 298] width 305 height 167
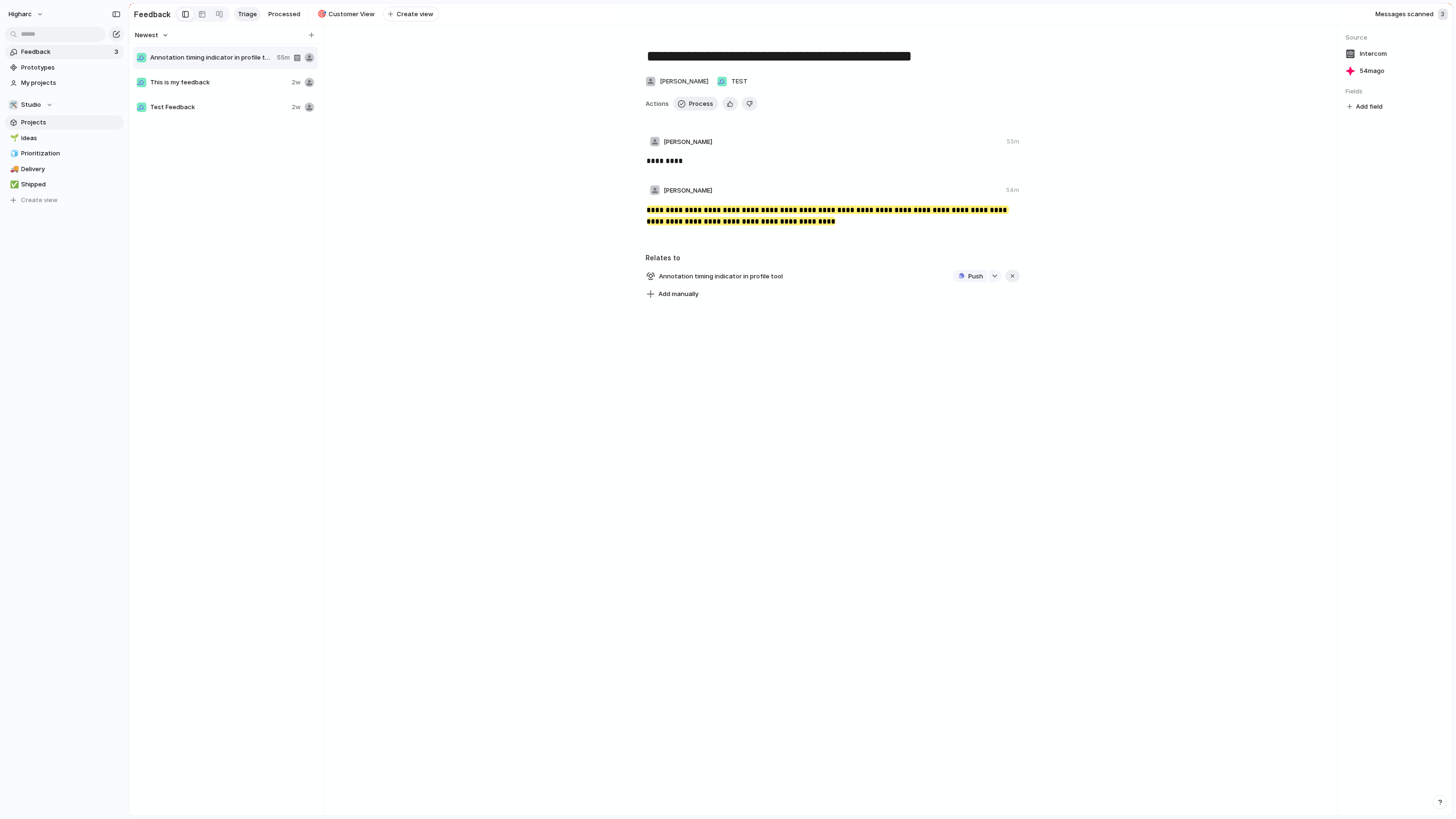
click at [39, 124] on span "Projects" at bounding box center [71, 122] width 99 height 10
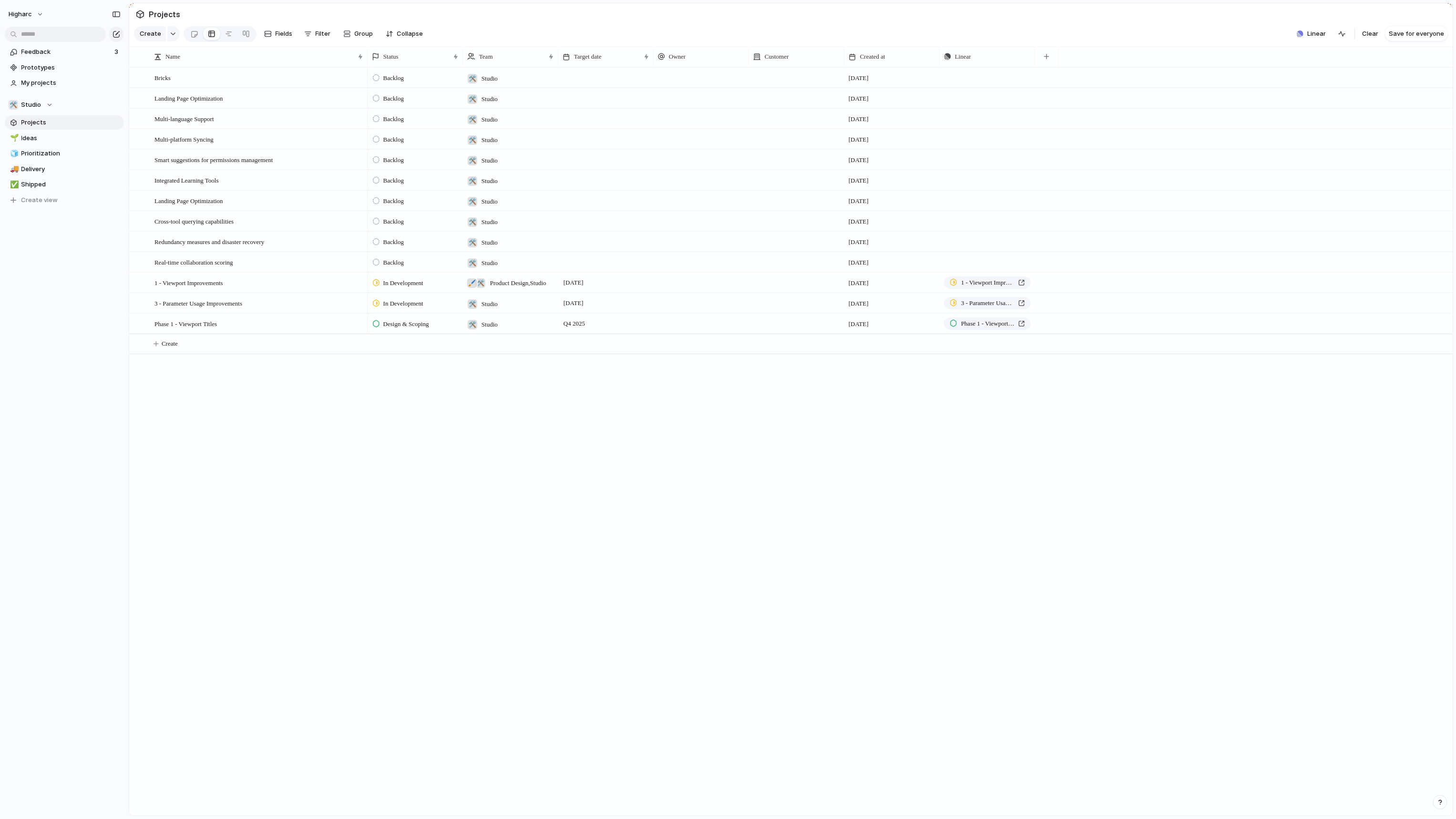
click at [532, 537] on div "Backlog 🛠️ Studio [DATE] Push Backlog 🛠️ Studio [DATE] Push Backlog 🛠️ Studio […" at bounding box center [910, 441] width 1085 height 749
click at [606, 438] on div "Backlog 🛠️ Studio [DATE] Push Backlog 🛠️ Studio [DATE] Push Backlog 🛠️ Studio […" at bounding box center [910, 441] width 1085 height 749
click at [36, 135] on span "Ideas" at bounding box center [71, 138] width 99 height 10
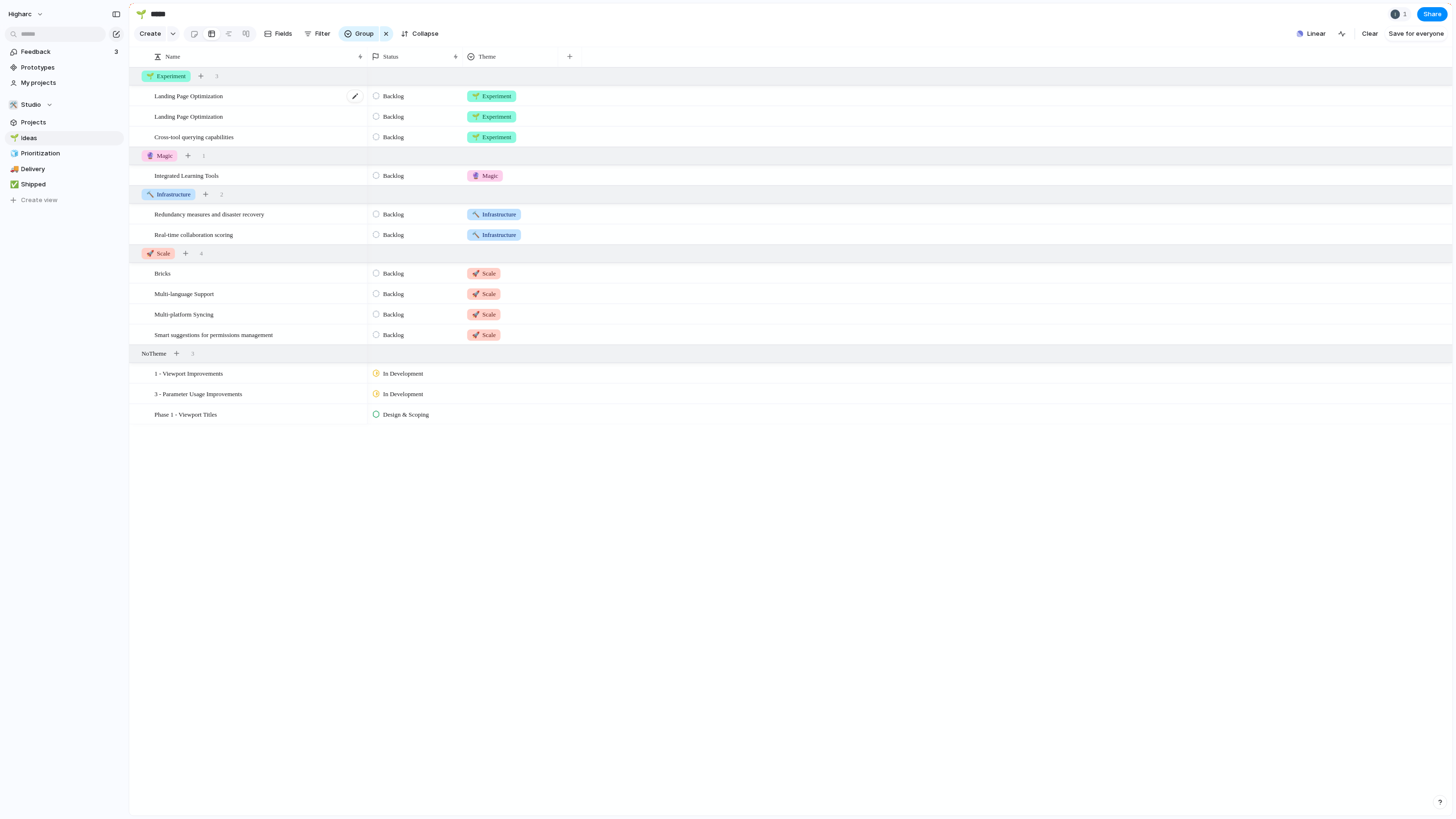
click at [221, 101] on span "Landing Page Optimization" at bounding box center [189, 96] width 68 height 11
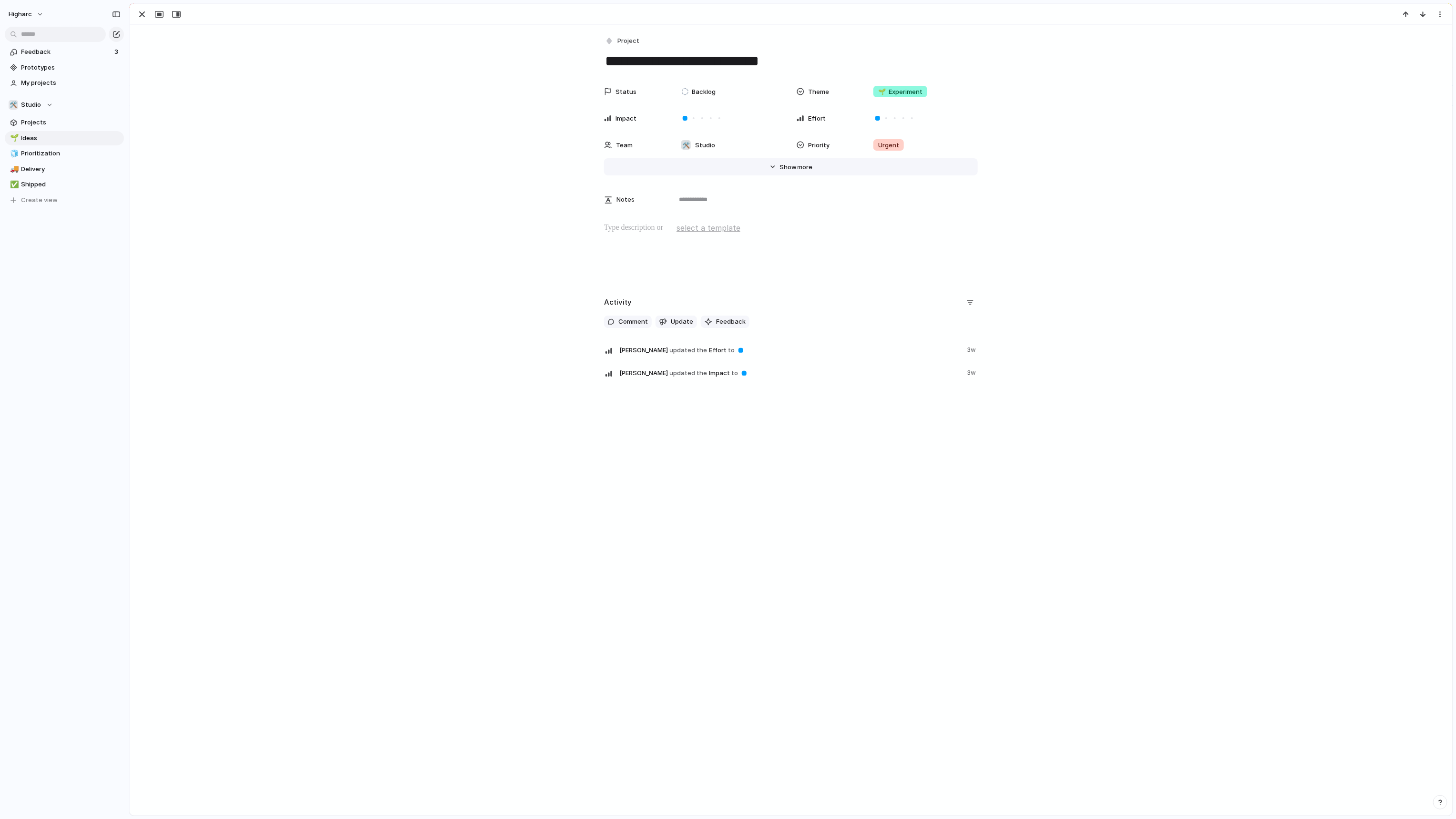
click at [789, 165] on span "Show" at bounding box center [788, 167] width 17 height 10
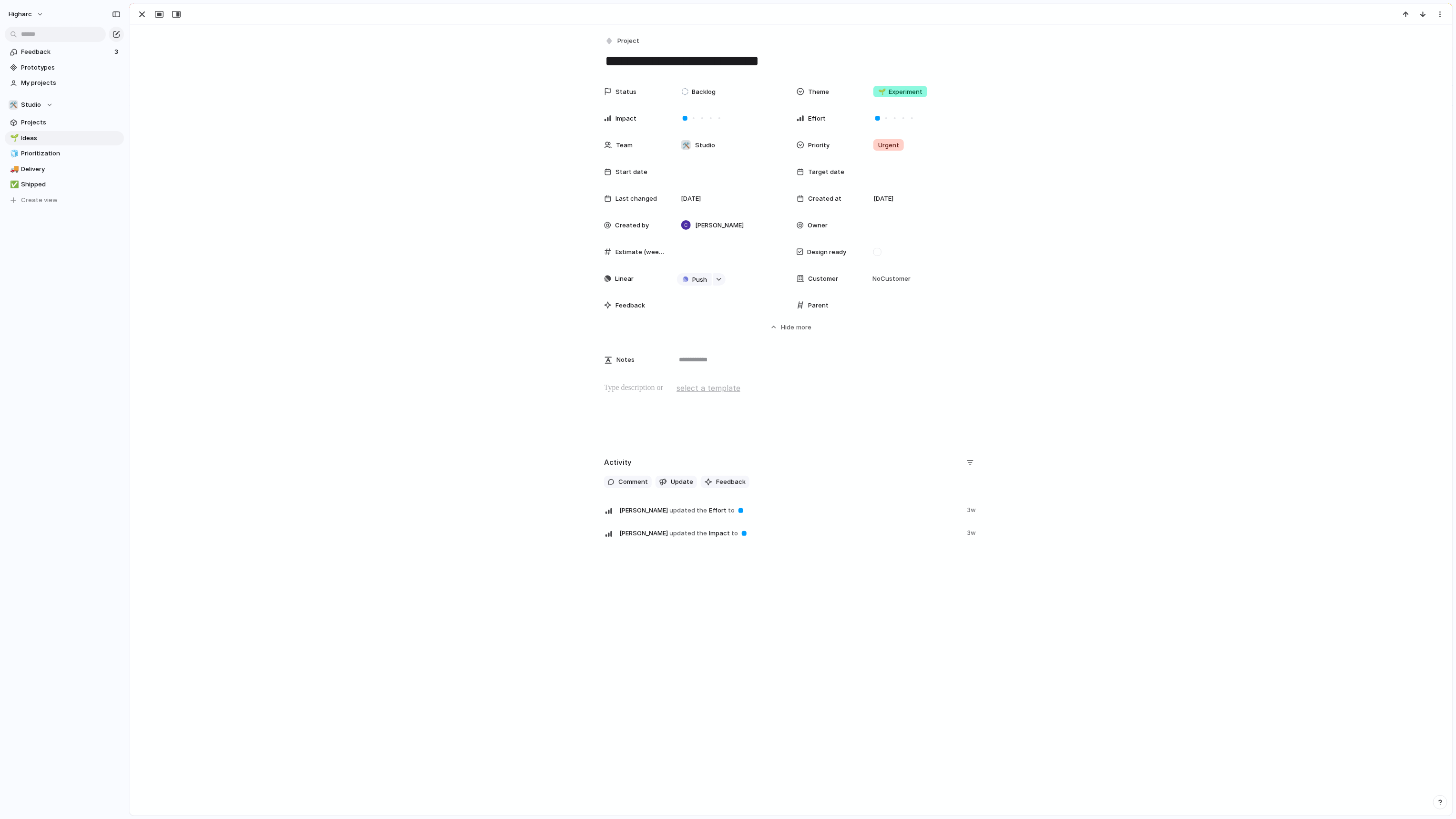
click at [621, 305] on span "Feedback" at bounding box center [630, 306] width 30 height 10
click at [604, 307] on div at bounding box center [607, 305] width 8 height 8
click at [606, 305] on div at bounding box center [607, 305] width 8 height 8
click at [606, 305] on div at bounding box center [607, 305] width 8 height 8
click at [418, 578] on div "**********" at bounding box center [790, 420] width 1322 height 791
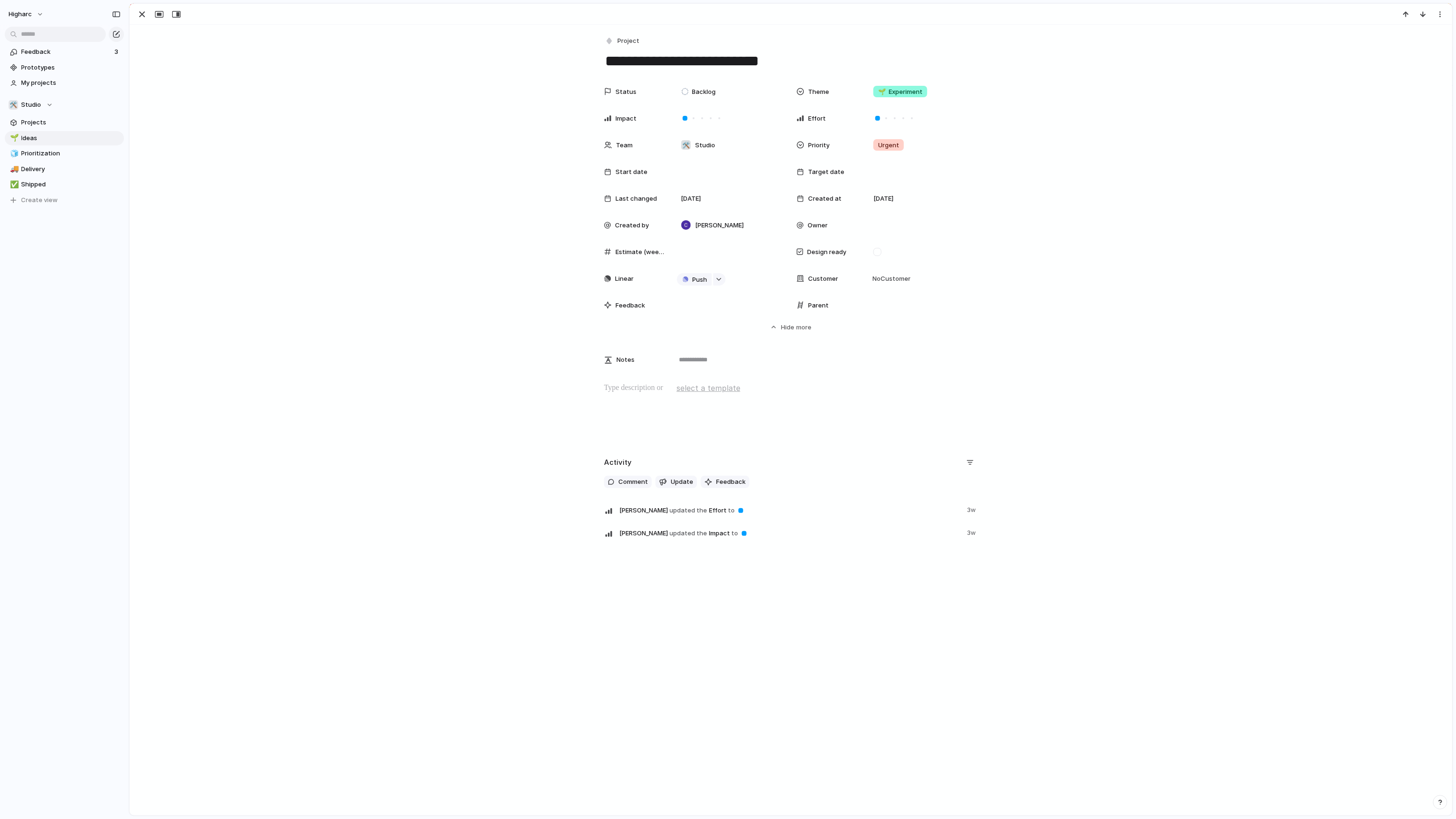
click at [635, 193] on div "Last changed 19 September" at bounding box center [694, 198] width 181 height 19
click at [474, 182] on div "Status Backlog Theme 🌱 Experiment Impact Effort Team 🛠️ Studio Priority Urgent …" at bounding box center [791, 207] width 1300 height 250
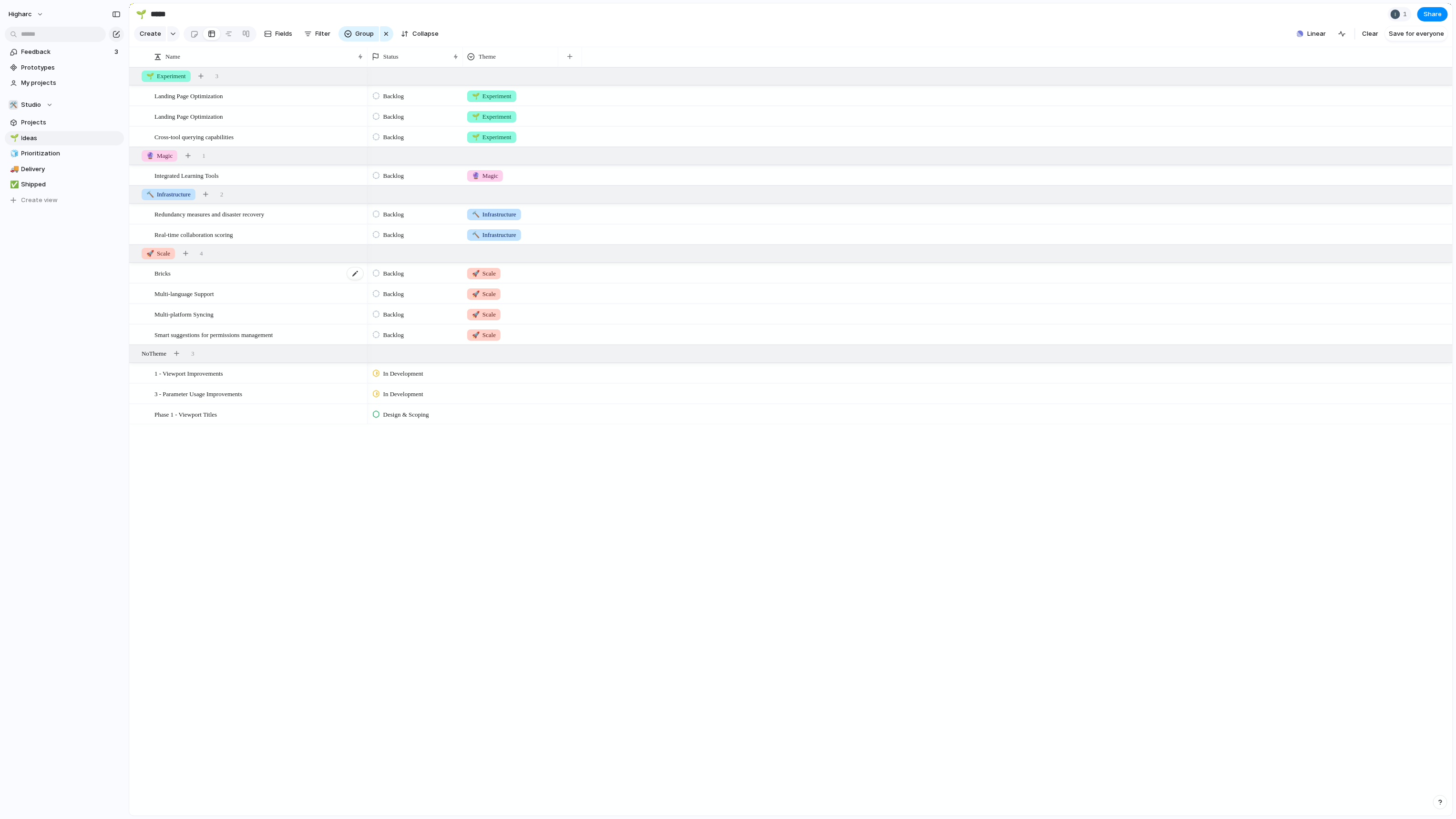
click at [164, 278] on span "Bricks" at bounding box center [162, 273] width 16 height 11
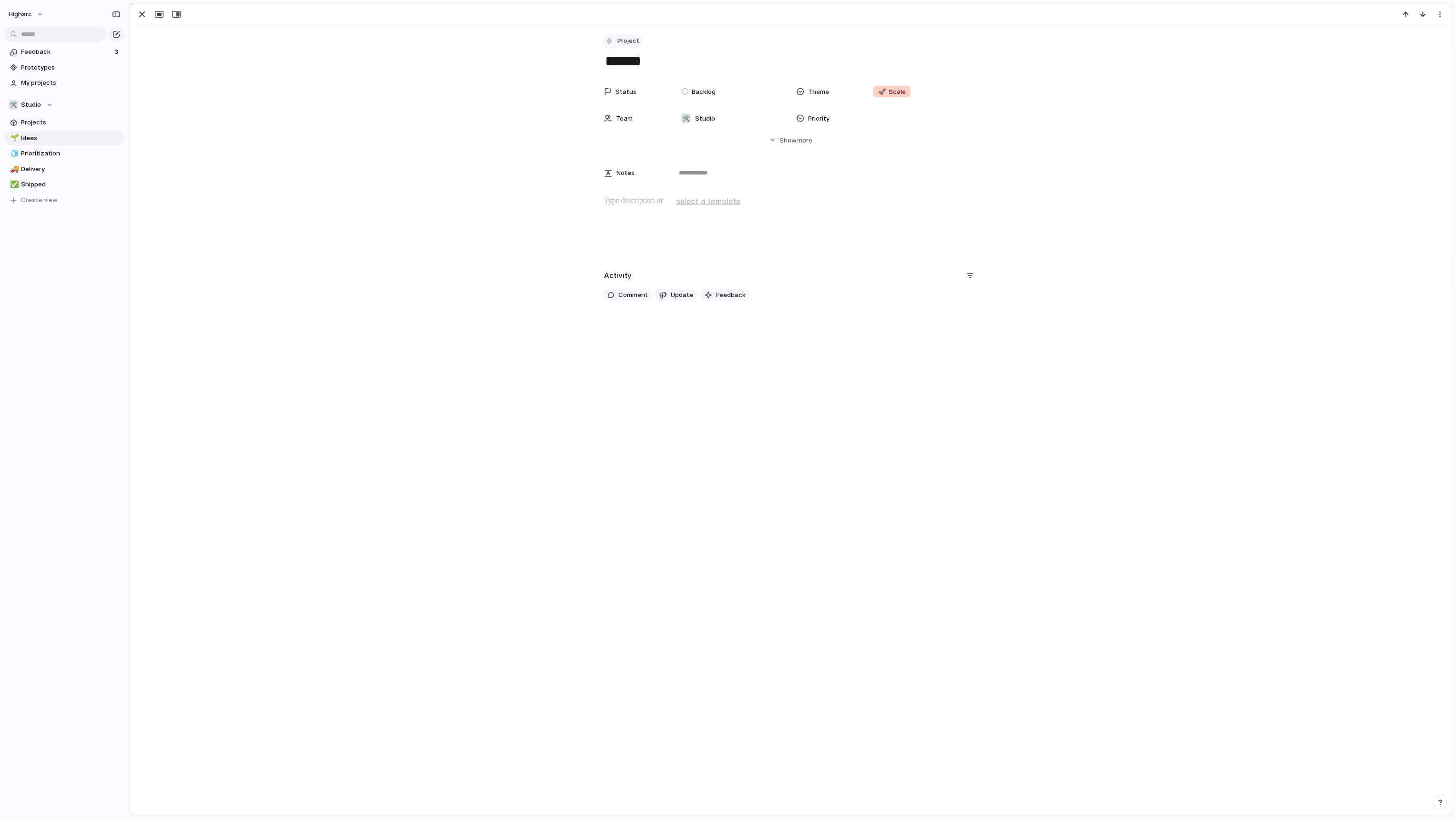
click at [630, 44] on span "Project" at bounding box center [628, 41] width 22 height 10
click at [449, 203] on div "Initiative Project Customize" at bounding box center [728, 409] width 1456 height 819
click at [49, 50] on span "Feedback" at bounding box center [66, 52] width 90 height 10
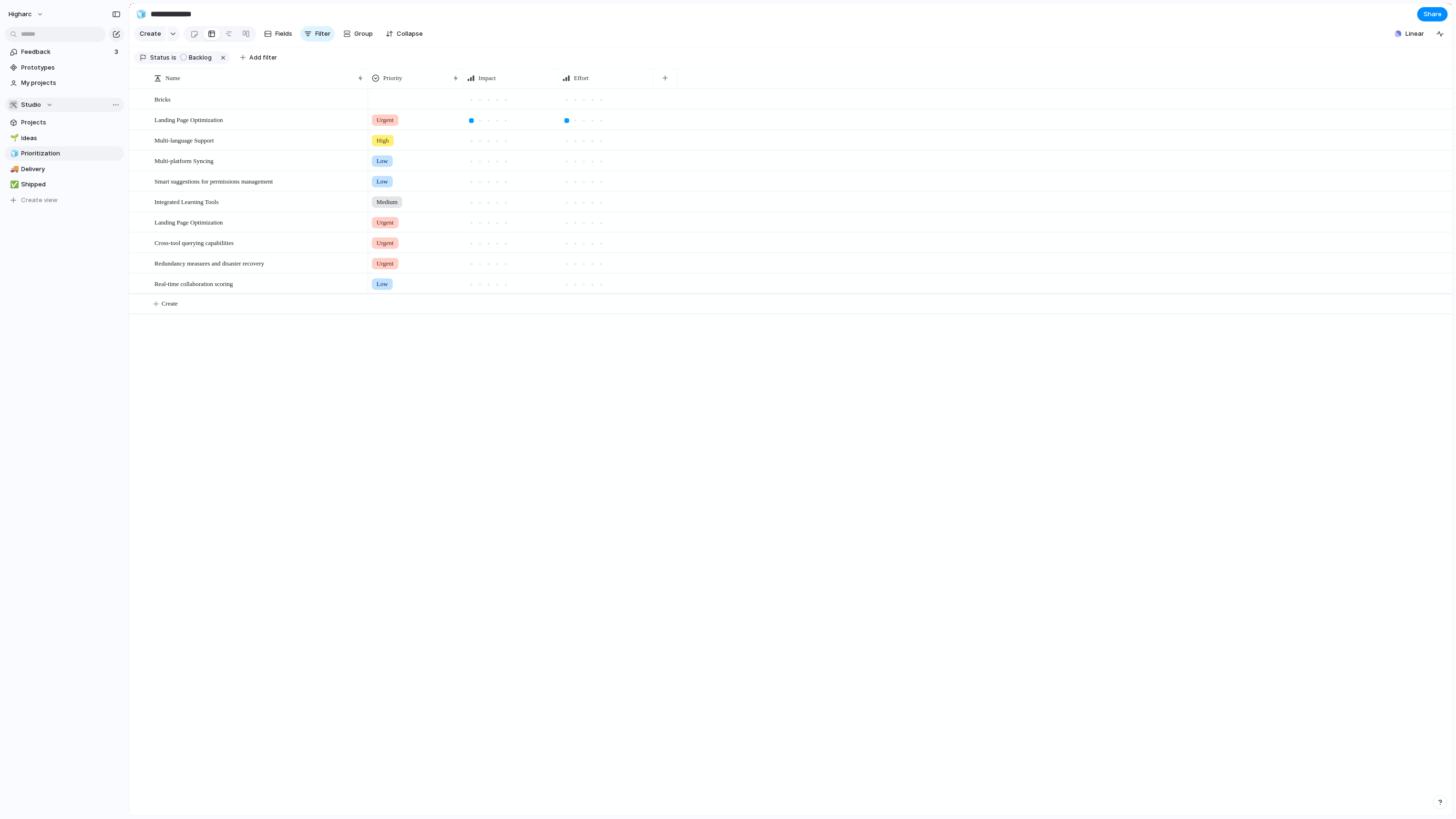
click at [38, 101] on span "Studio" at bounding box center [31, 105] width 20 height 10
click at [165, 33] on div "Recent 🛠️ PF - Studio 🛠️ PF - All Teams ⚡ Quality Assurance Teams Higharc 🛠️ CS…" at bounding box center [728, 409] width 1456 height 819
click at [1427, 18] on span "Share" at bounding box center [1432, 15] width 18 height 10
click at [1388, 99] on button "Copy link" at bounding box center [1356, 103] width 166 height 19
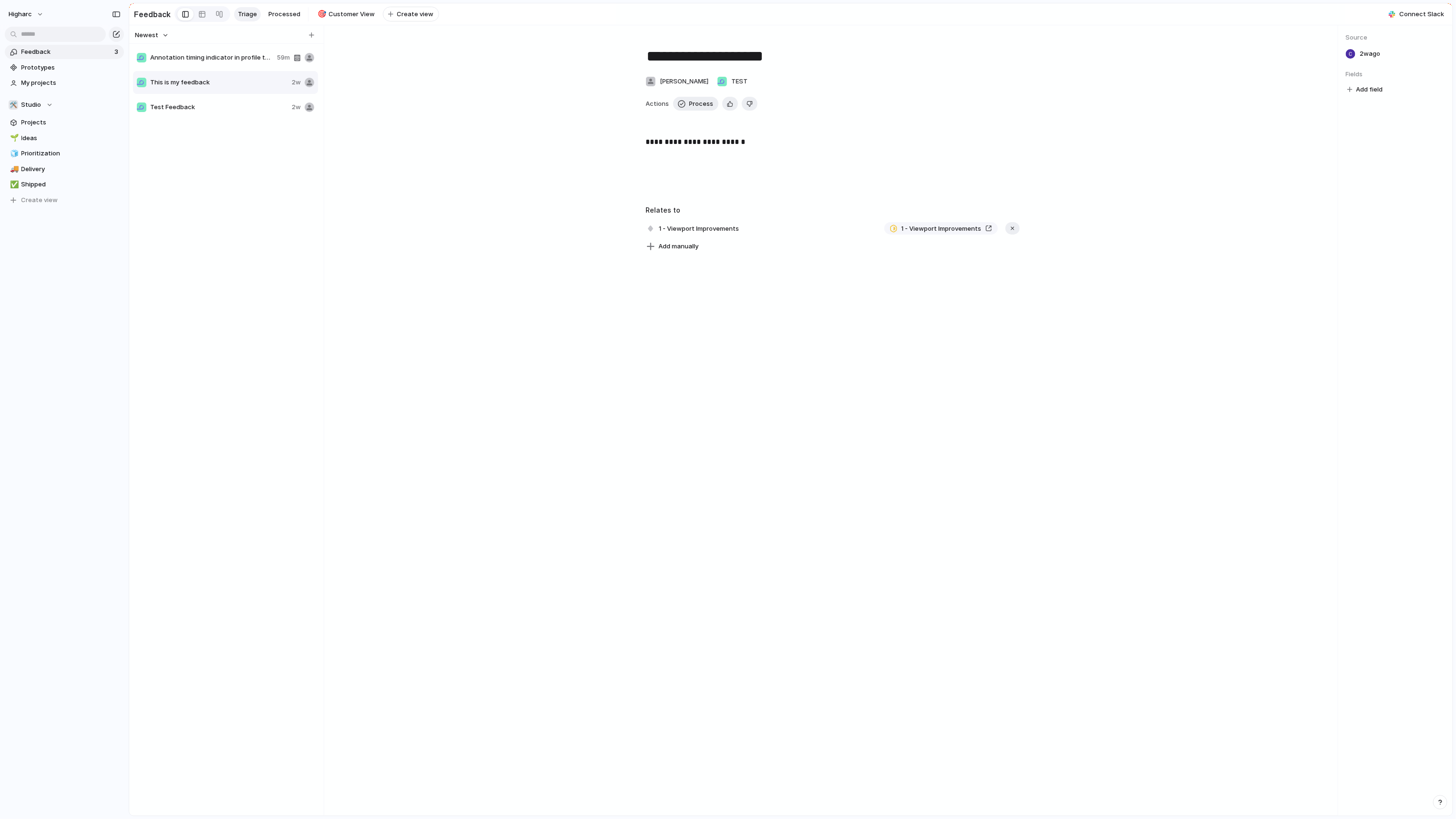
click at [29, 22] on div "higharc" at bounding box center [64, 12] width 129 height 25
click at [35, 14] on button "higharc" at bounding box center [26, 14] width 44 height 15
click at [92, 718] on div "Settings Invite members Change theme Sign out" at bounding box center [728, 409] width 1456 height 819
click at [1444, 802] on button "button" at bounding box center [1440, 803] width 15 height 15
click at [1382, 720] on span "Documentation" at bounding box center [1388, 719] width 47 height 10
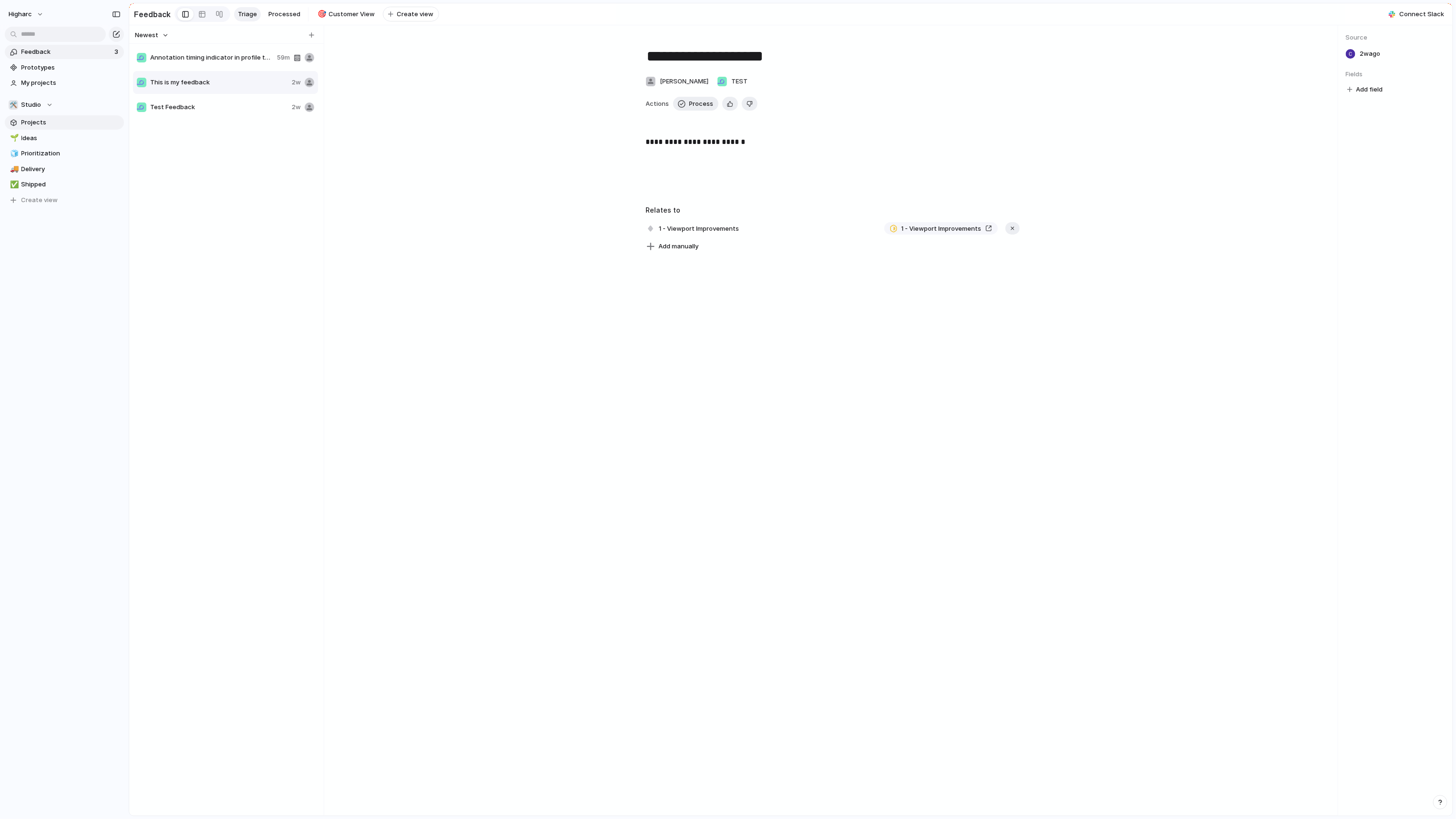
click at [38, 122] on span "Projects" at bounding box center [71, 122] width 99 height 10
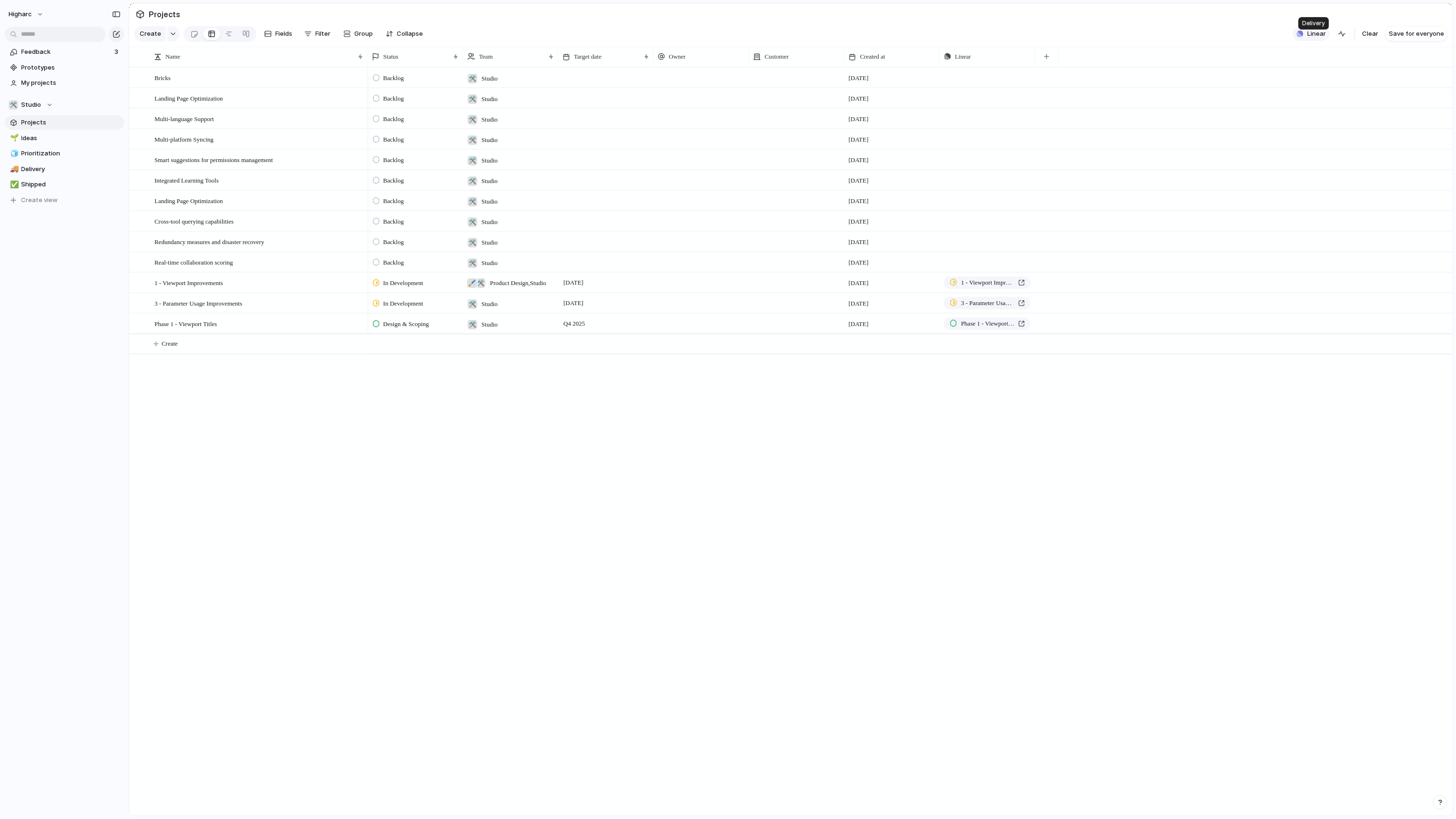
click at [1326, 39] on span "Linear" at bounding box center [1316, 34] width 19 height 10
click at [904, 673] on div "Backlog 🛠️ Studio [DATE] Push Backlog 🛠️ Studio [DATE] Push Backlog 🛠️ Studio […" at bounding box center [910, 441] width 1085 height 749
click at [1323, 39] on span "Linear" at bounding box center [1316, 34] width 19 height 10
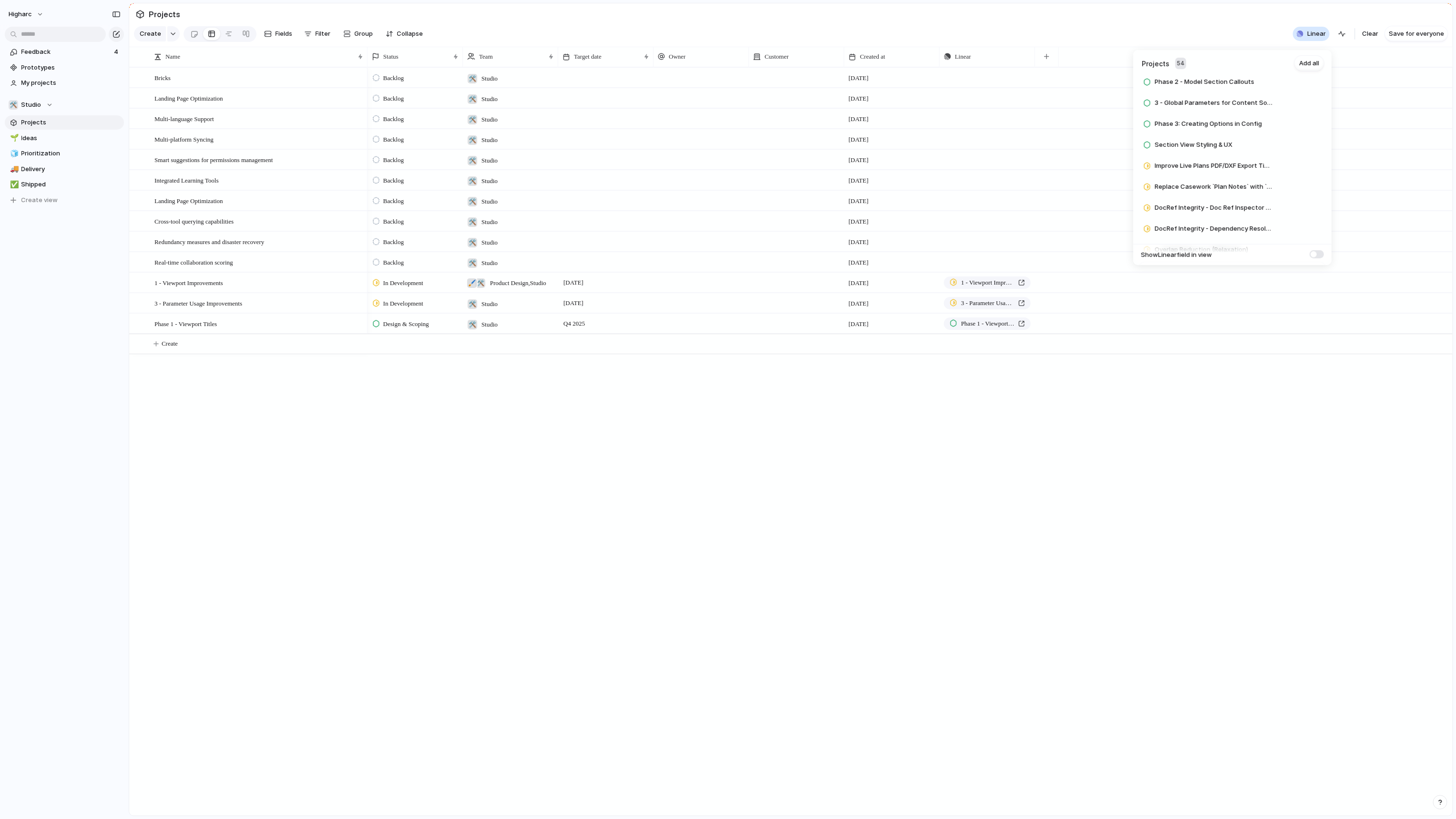
scroll to position [988, 0]
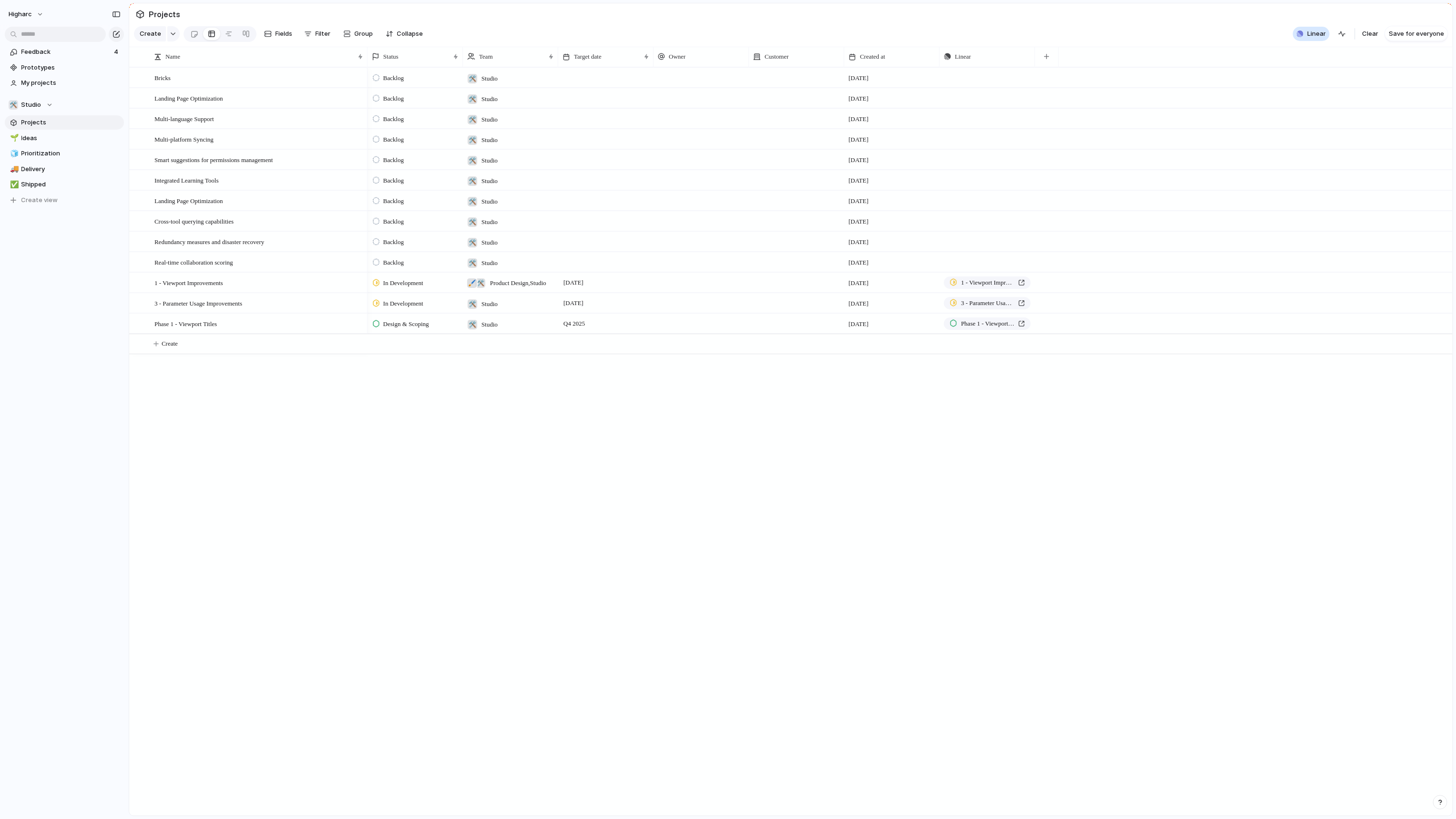
click at [456, 546] on div "Projects 54 Add all Improve Integrity of Mirrored Plans Add Entity Hosted Dimen…" at bounding box center [728, 409] width 1456 height 819
click at [25, 139] on span "Ideas" at bounding box center [71, 138] width 99 height 10
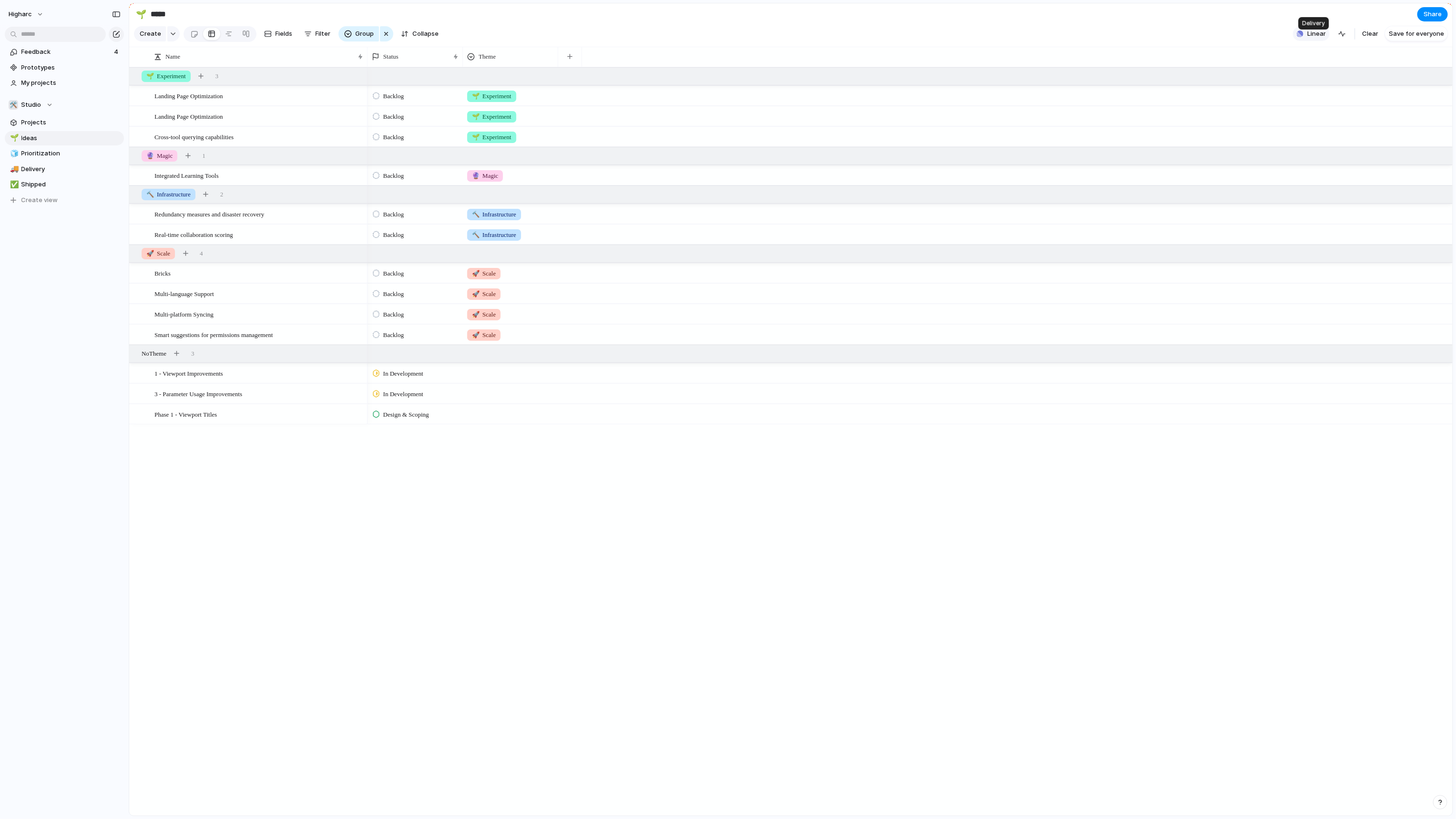
click at [1320, 36] on span "Linear" at bounding box center [1316, 34] width 19 height 10
click at [1179, 63] on div "54" at bounding box center [1180, 63] width 11 height 12
click at [1315, 256] on span at bounding box center [1317, 253] width 15 height 8
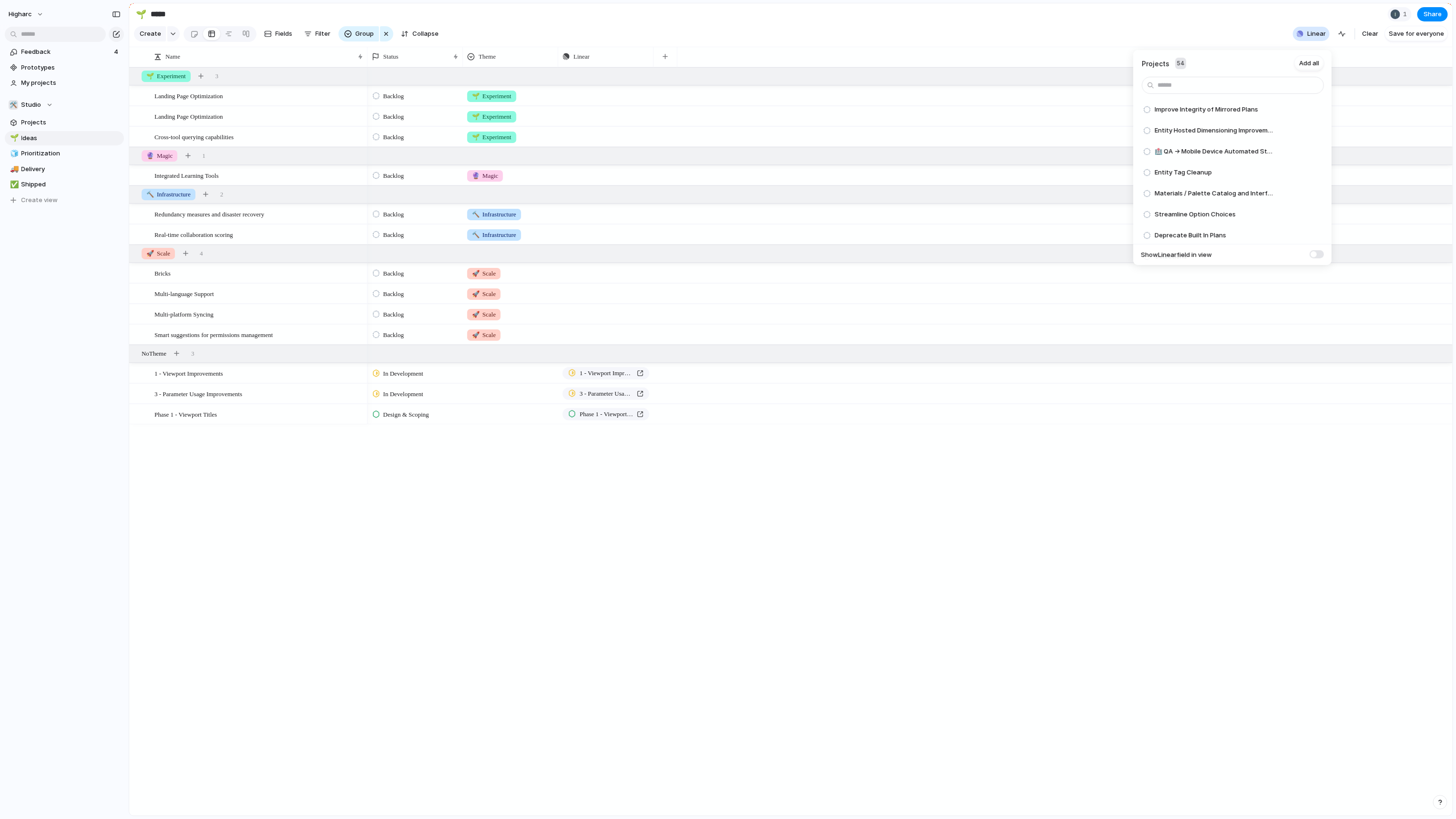
click at [331, 621] on div "Projects 54 Add all Improve Integrity of Mirrored Plans Add Entity Hosted Dimen…" at bounding box center [728, 409] width 1456 height 819
click at [39, 152] on span "Prioritization" at bounding box center [71, 153] width 99 height 10
type input "**********"
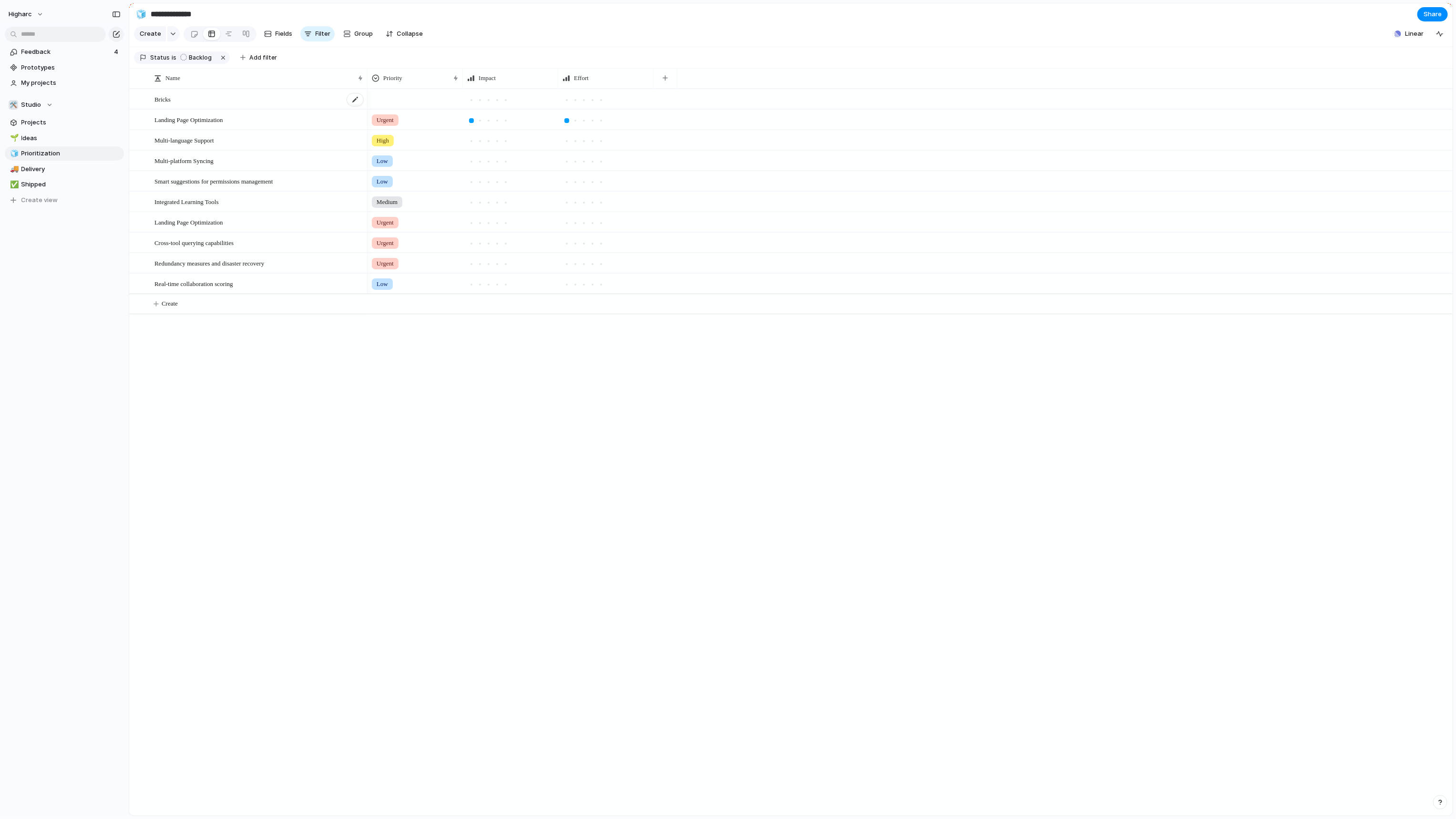
click at [190, 109] on div "Bricks" at bounding box center [259, 99] width 210 height 19
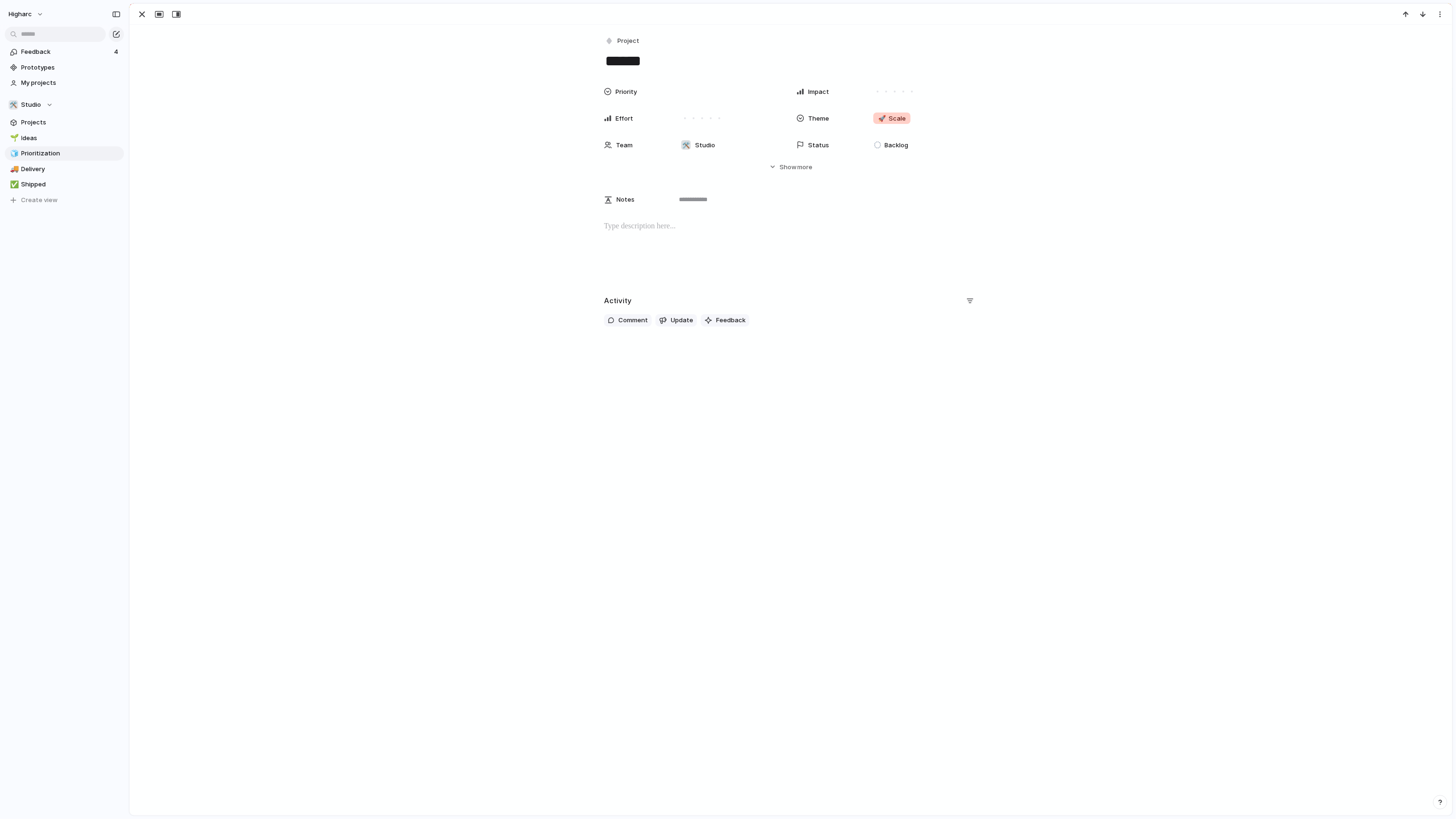
click at [369, 167] on div "Priority Impact Effort Theme 🚀 Scale Team 🛠️ Studio Status Backlog Start date T…" at bounding box center [791, 127] width 1300 height 90
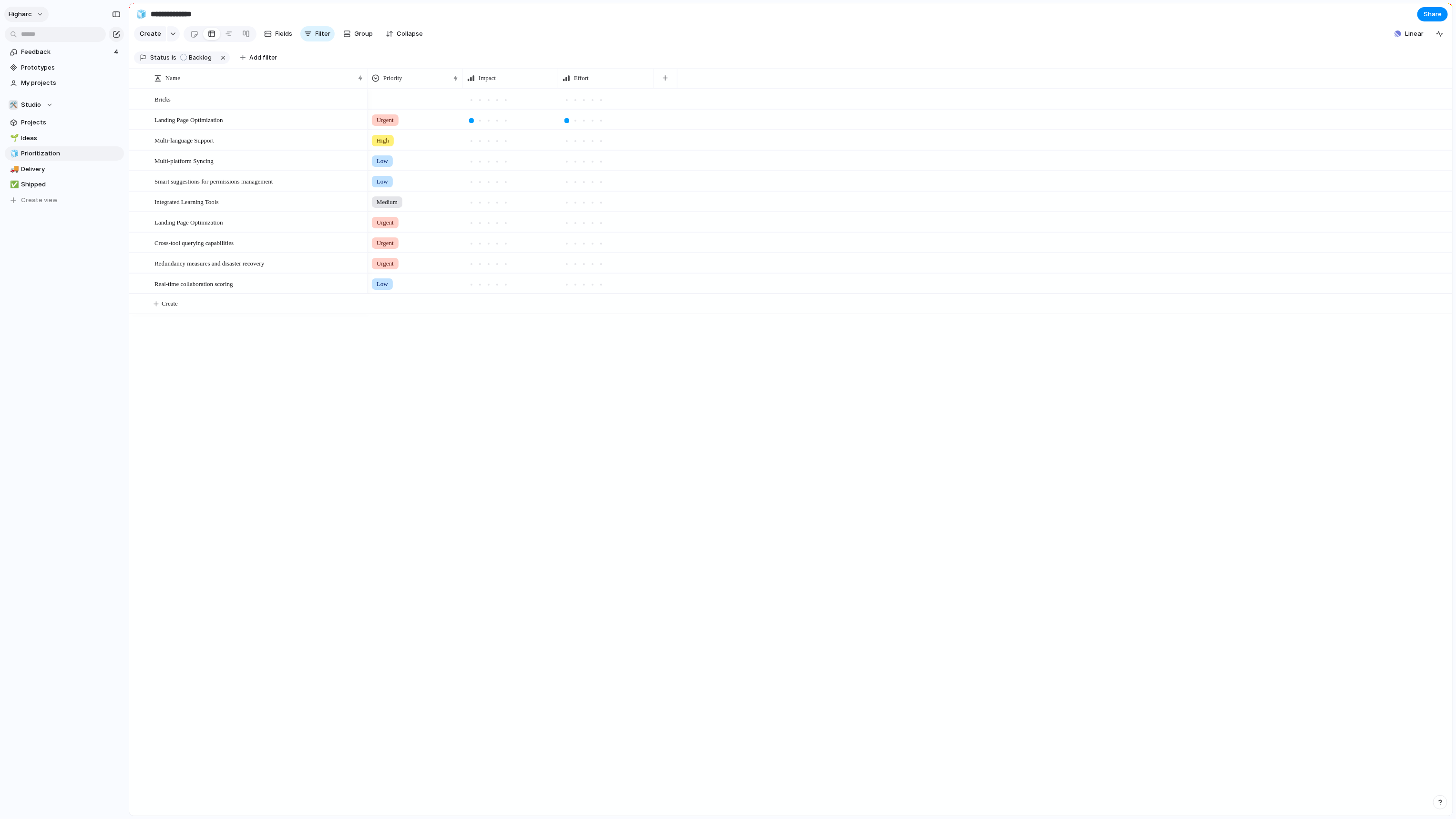
click at [19, 12] on span "higharc" at bounding box center [20, 15] width 24 height 10
click at [62, 32] on li "Settings" at bounding box center [46, 35] width 79 height 15
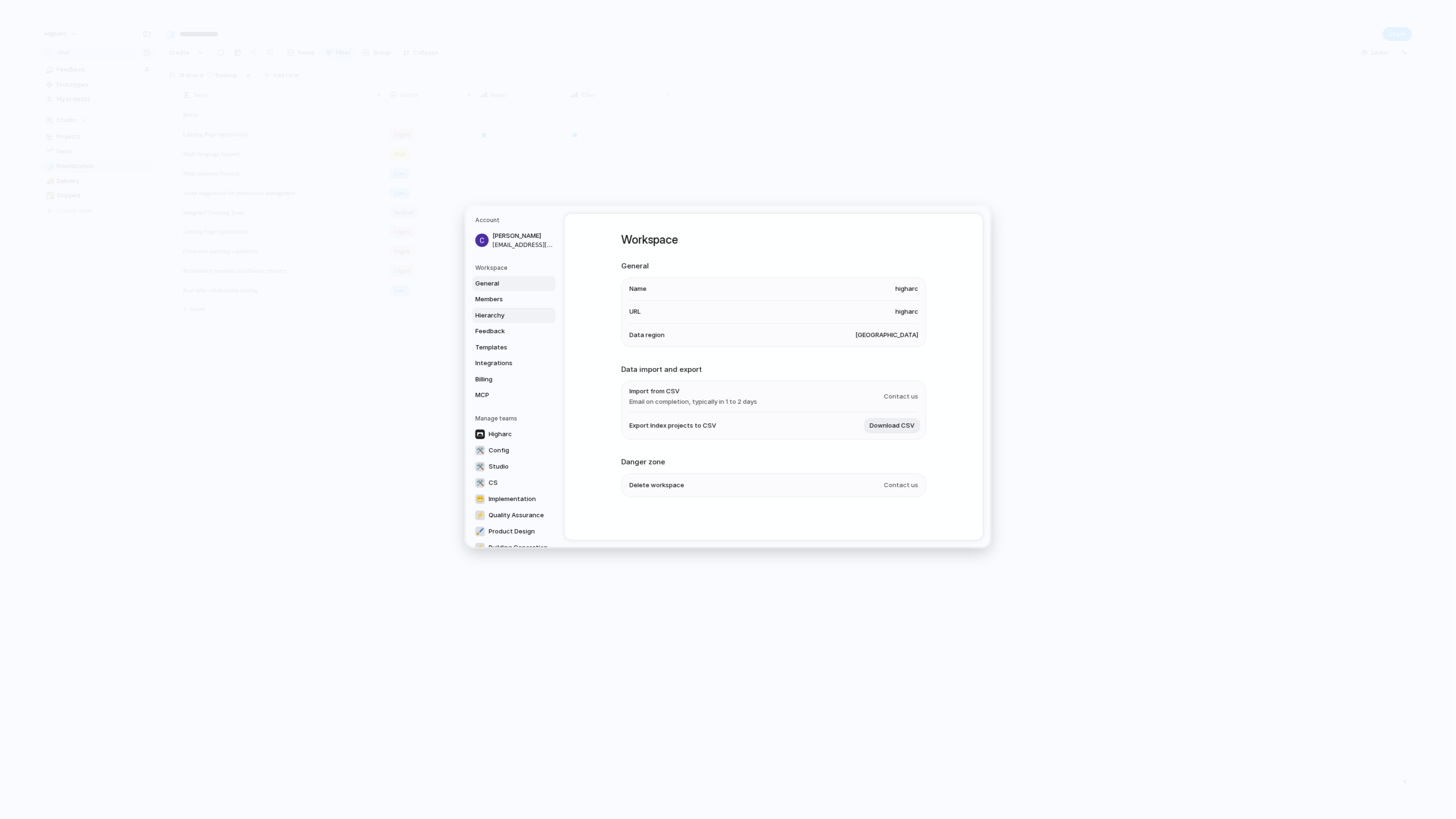
click at [494, 311] on span "Hierarchy" at bounding box center [506, 315] width 61 height 10
click at [516, 434] on link "Higharc" at bounding box center [513, 433] width 83 height 15
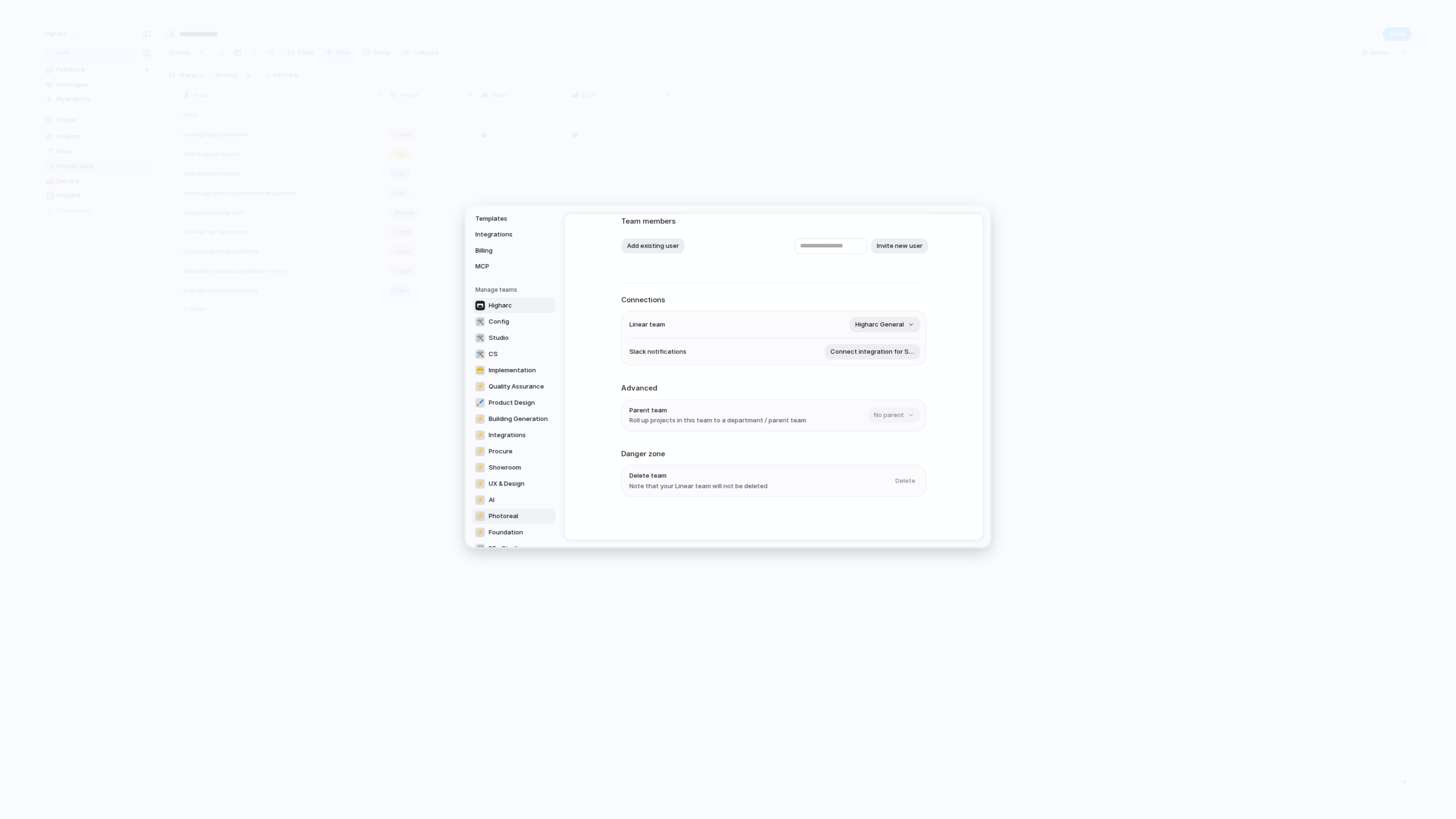
scroll to position [179, 0]
click at [521, 287] on link "🛠️ Studio" at bounding box center [513, 287] width 83 height 15
type input "******"
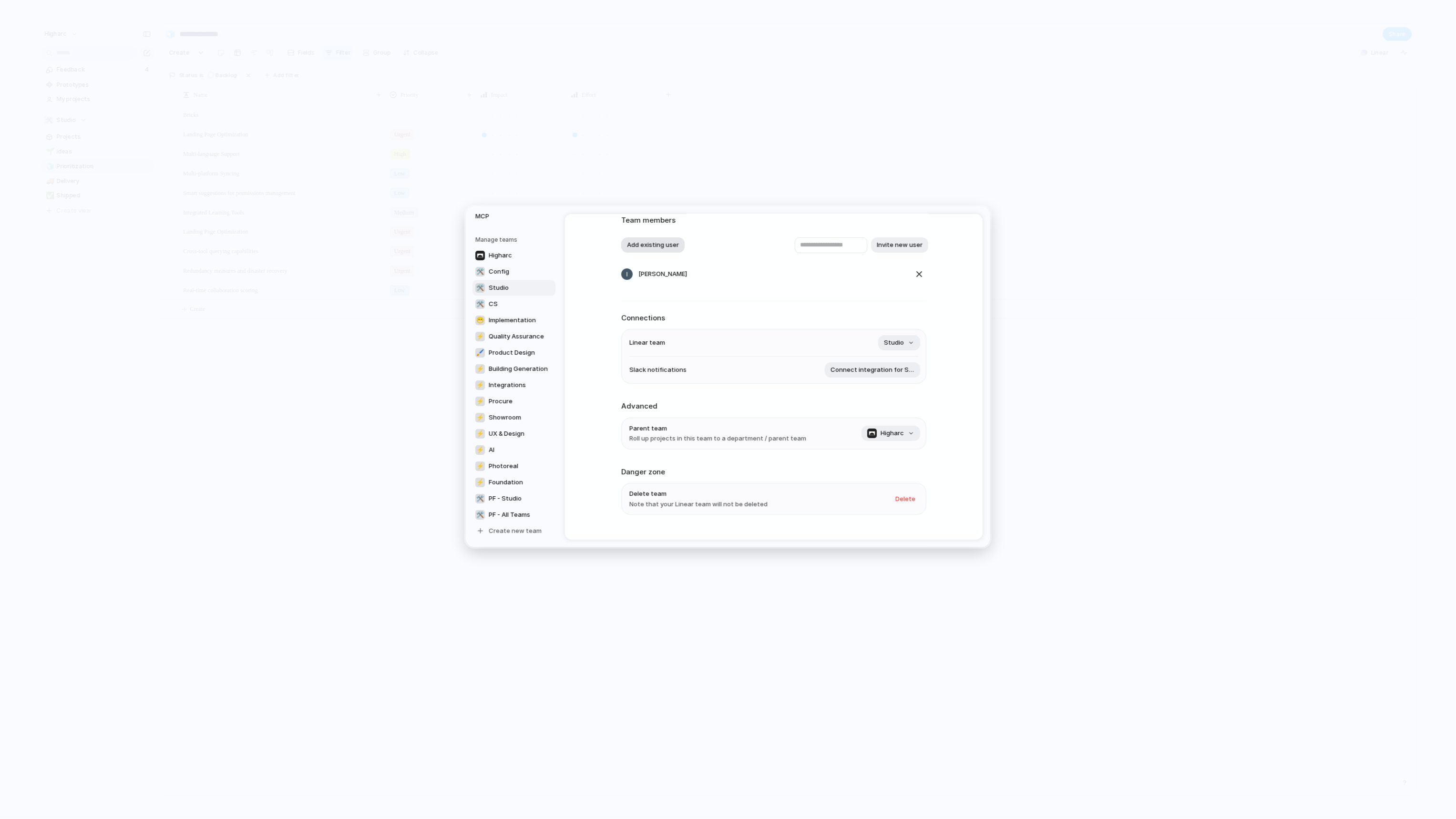
click at [668, 246] on button "Add existing user" at bounding box center [653, 245] width 64 height 15
click at [657, 303] on span "[PERSON_NAME]" at bounding box center [663, 301] width 48 height 10
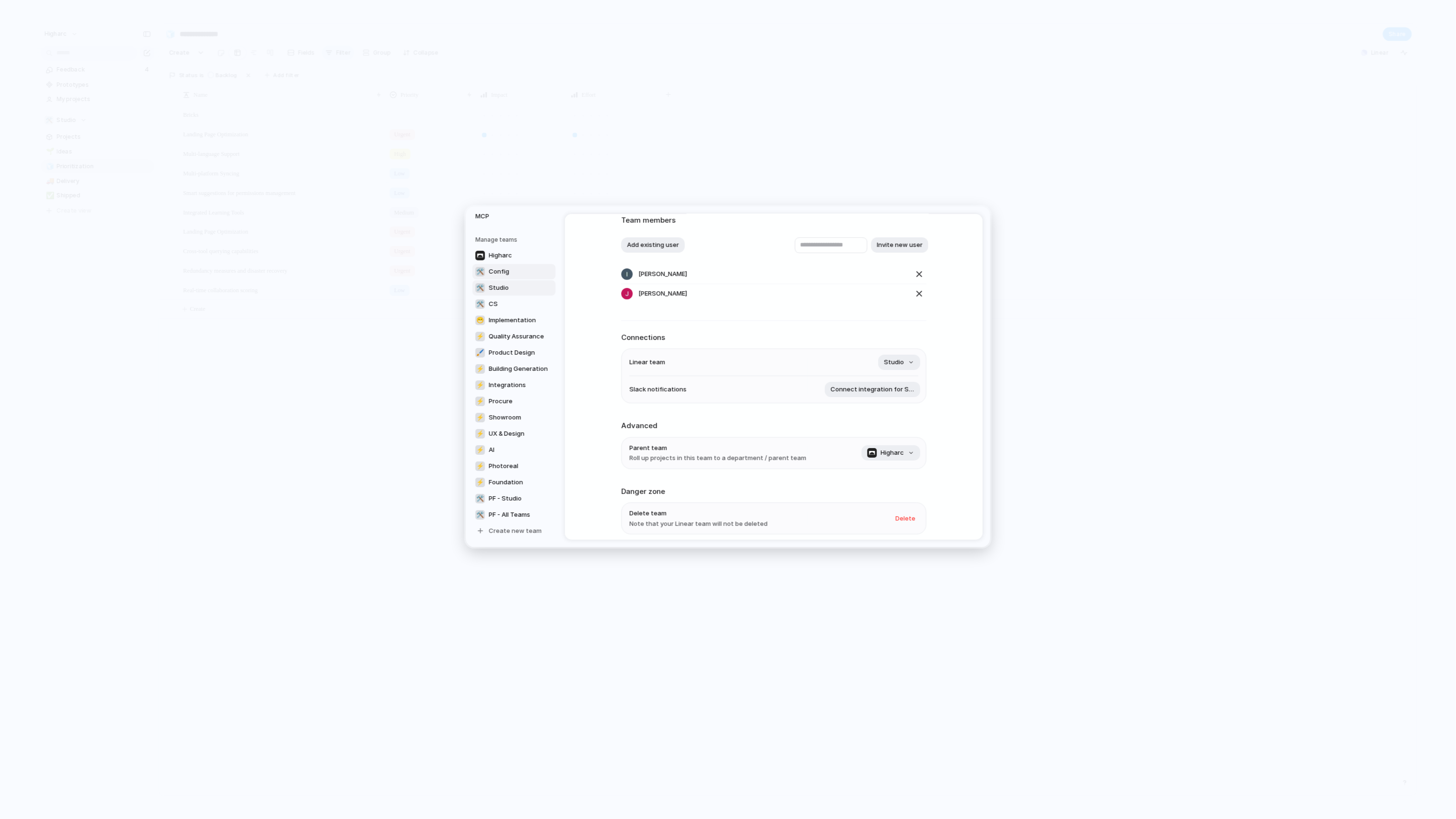
click at [509, 272] on link "🛠️ Config" at bounding box center [513, 271] width 83 height 15
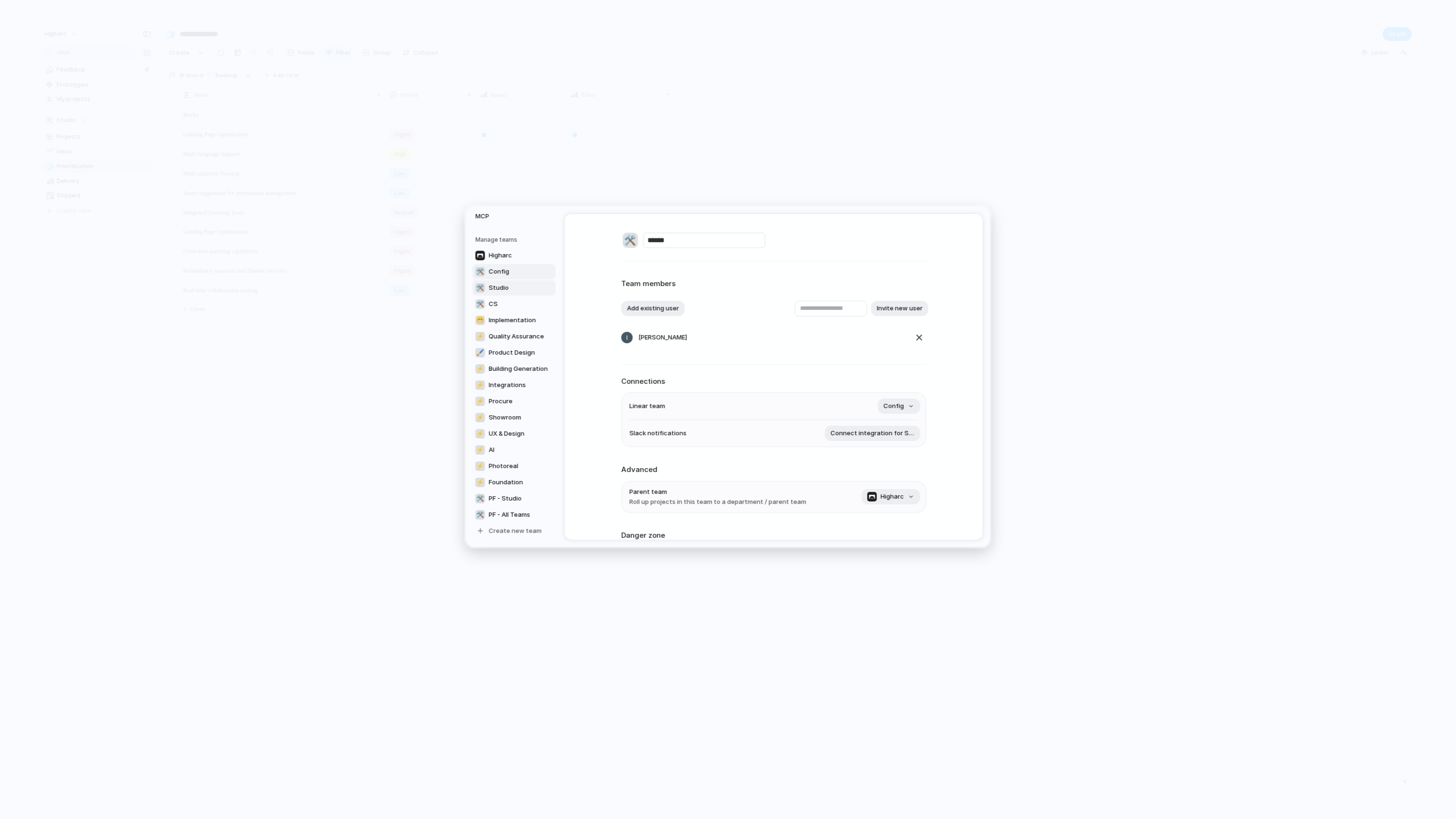
click at [509, 290] on link "🛠️ Studio" at bounding box center [513, 287] width 83 height 15
type input "******"
click at [920, 338] on div "button" at bounding box center [919, 337] width 12 height 12
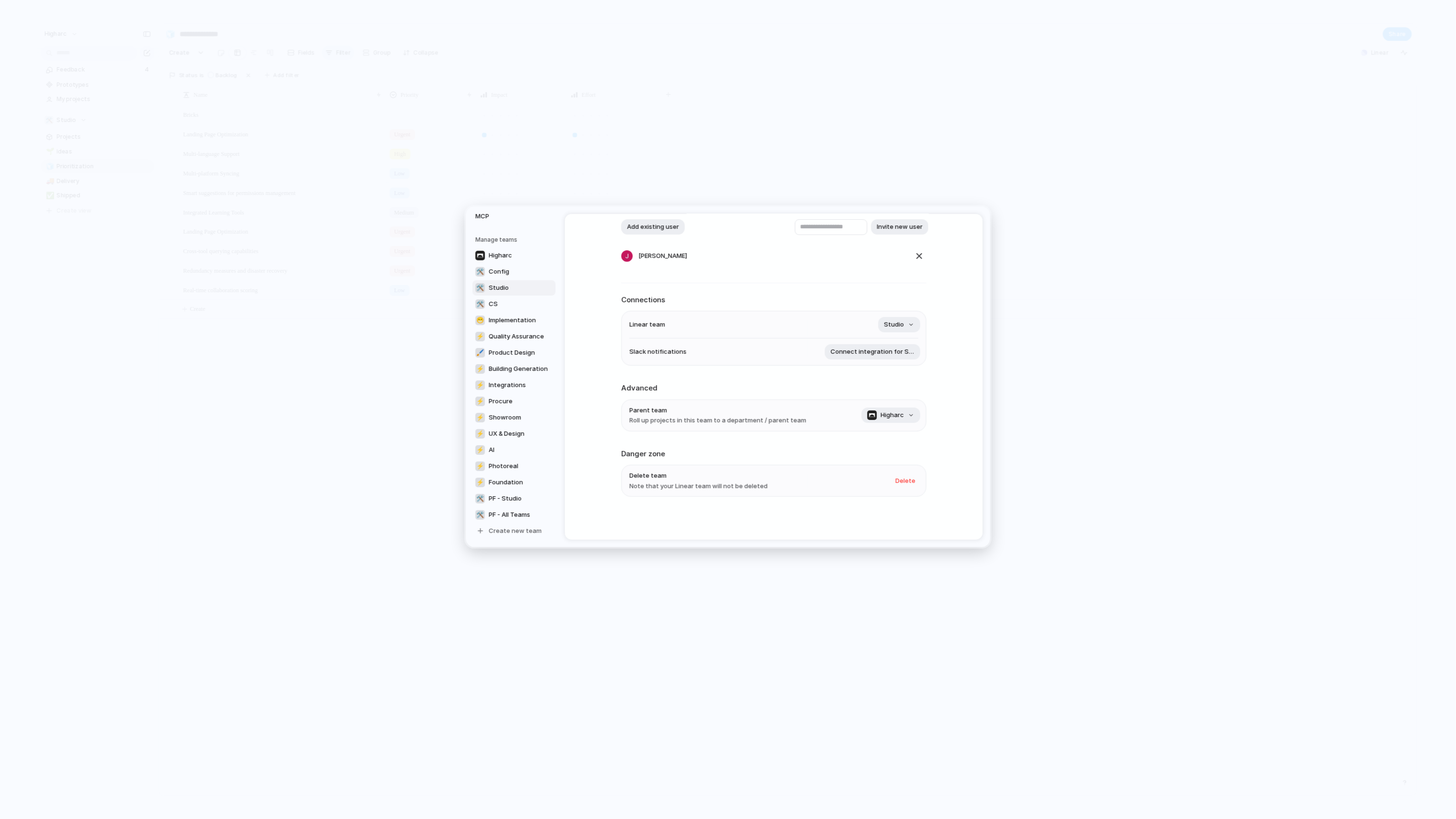
scroll to position [82, 0]
click at [670, 347] on span "Slack notifications" at bounding box center [658, 352] width 57 height 10
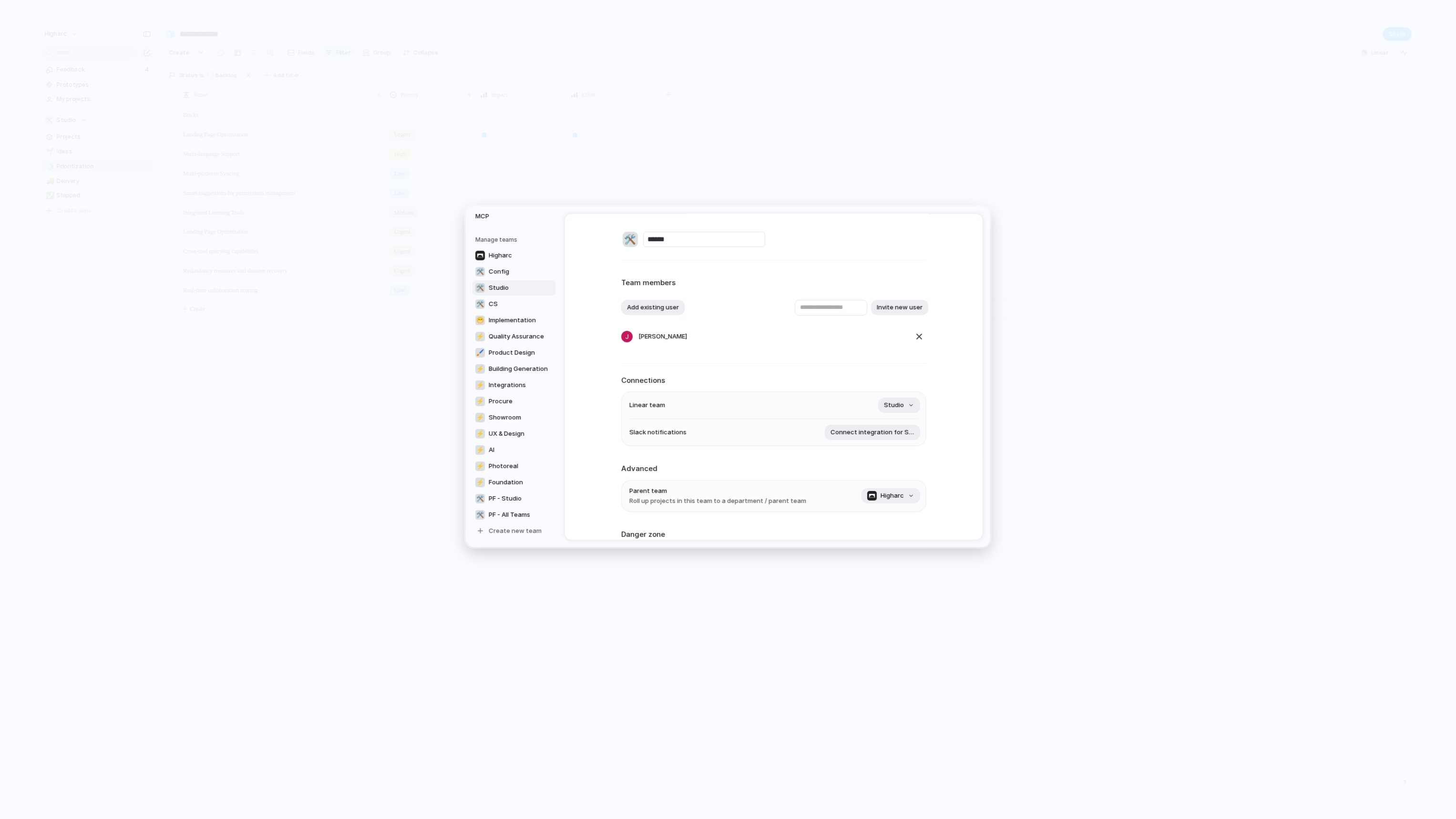
scroll to position [0, 0]
click at [841, 259] on div "🛠️ ****** Team members Add existing user Invite new user [PERSON_NAME] Connecti…" at bounding box center [773, 418] width 305 height 407
click at [496, 303] on span "CS" at bounding box center [493, 304] width 9 height 10
click at [521, 338] on span "Quality Assurance" at bounding box center [516, 336] width 55 height 10
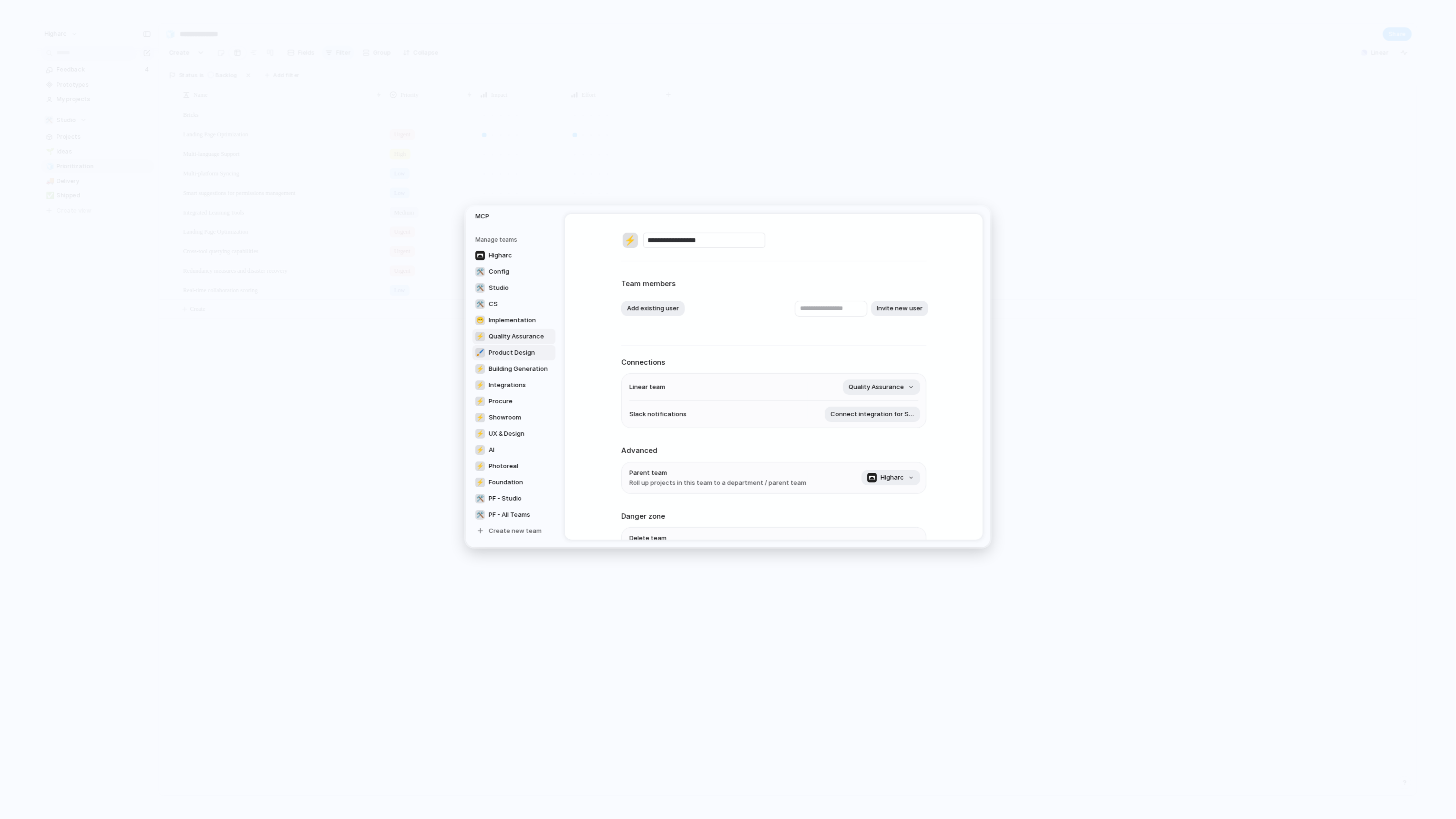
click at [521, 357] on link "🖌 Product Design" at bounding box center [513, 352] width 83 height 15
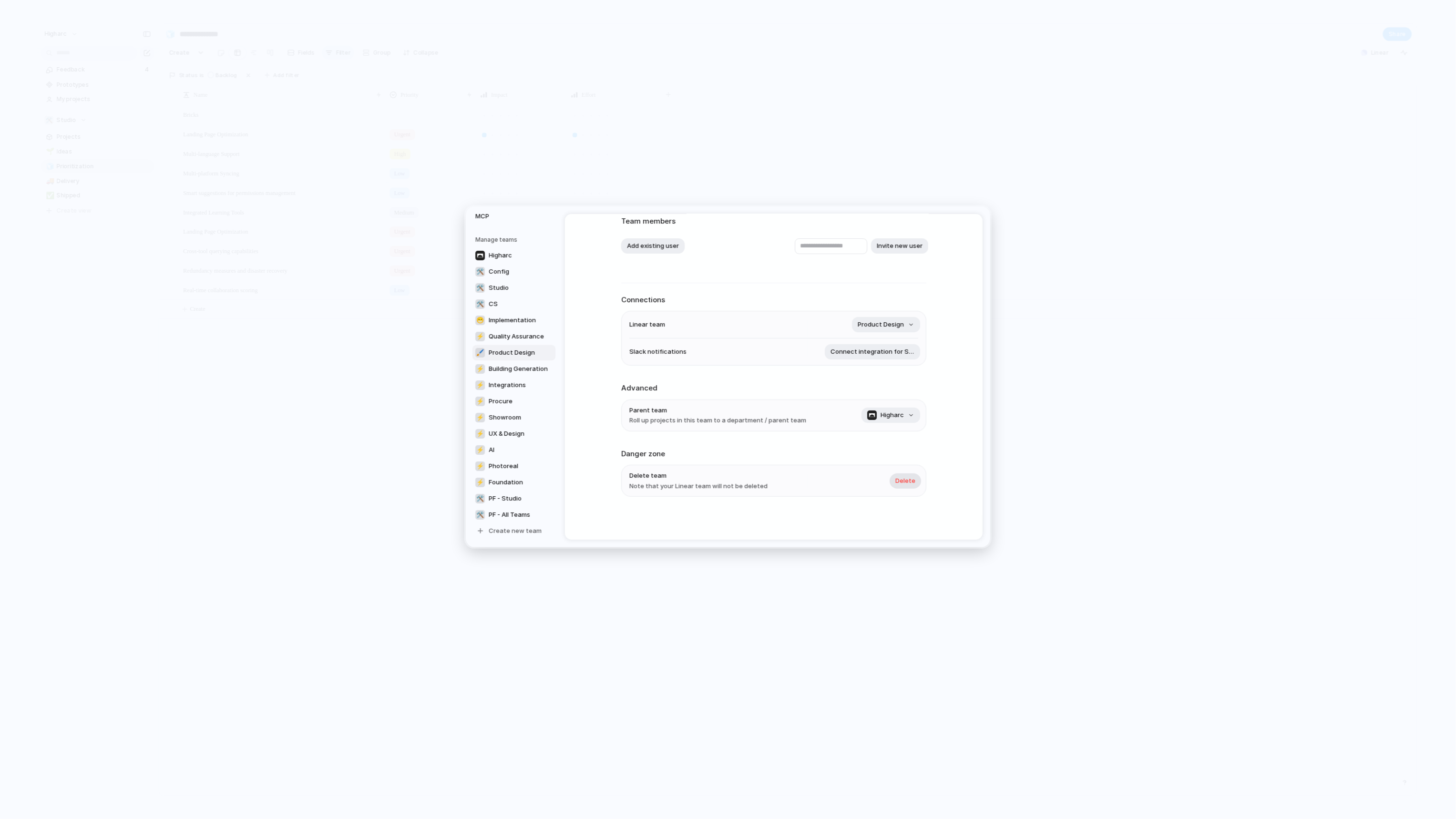
click at [907, 481] on span "Delete" at bounding box center [905, 481] width 20 height 10
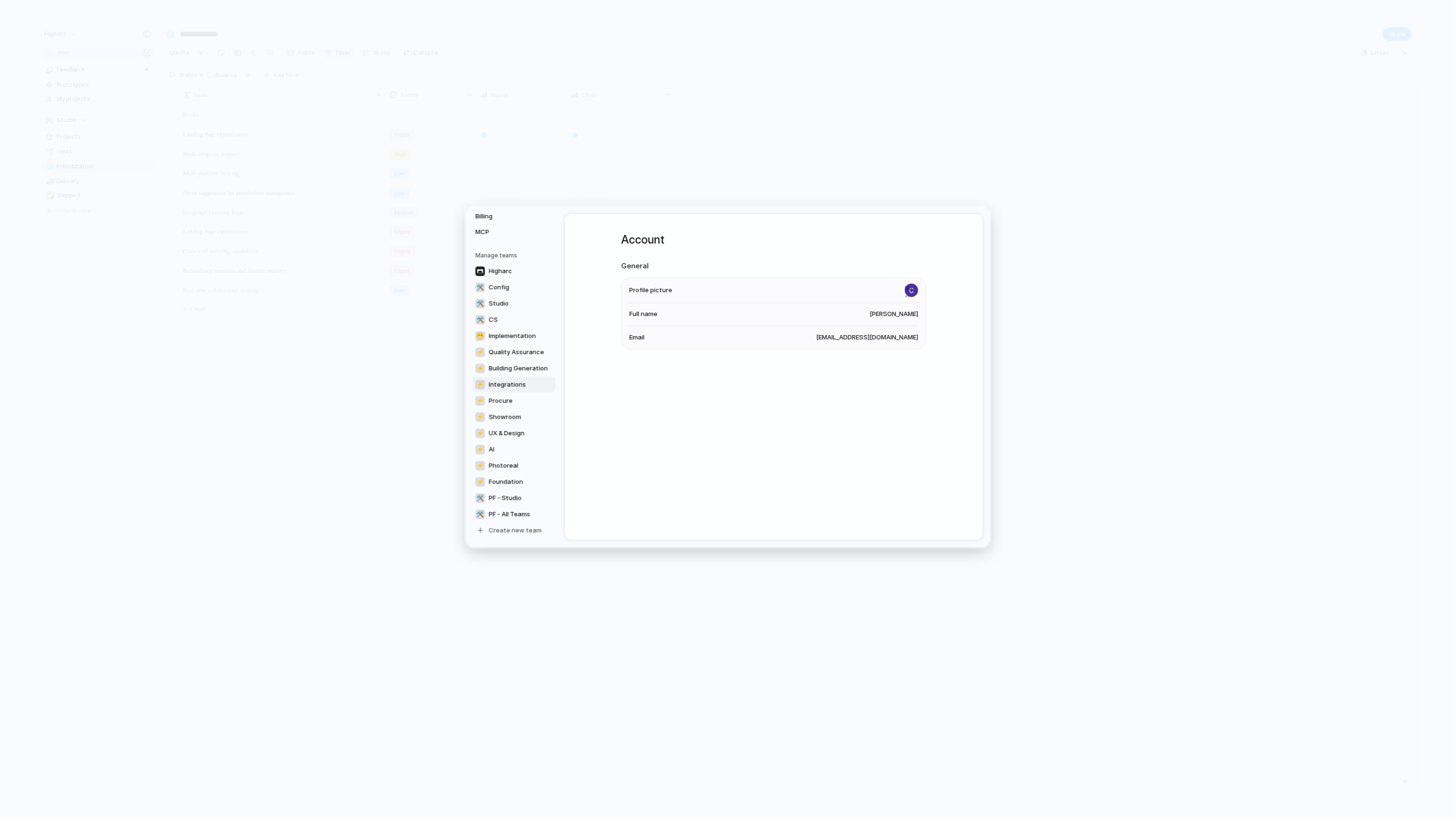
click at [513, 386] on span "Integrations" at bounding box center [507, 385] width 37 height 10
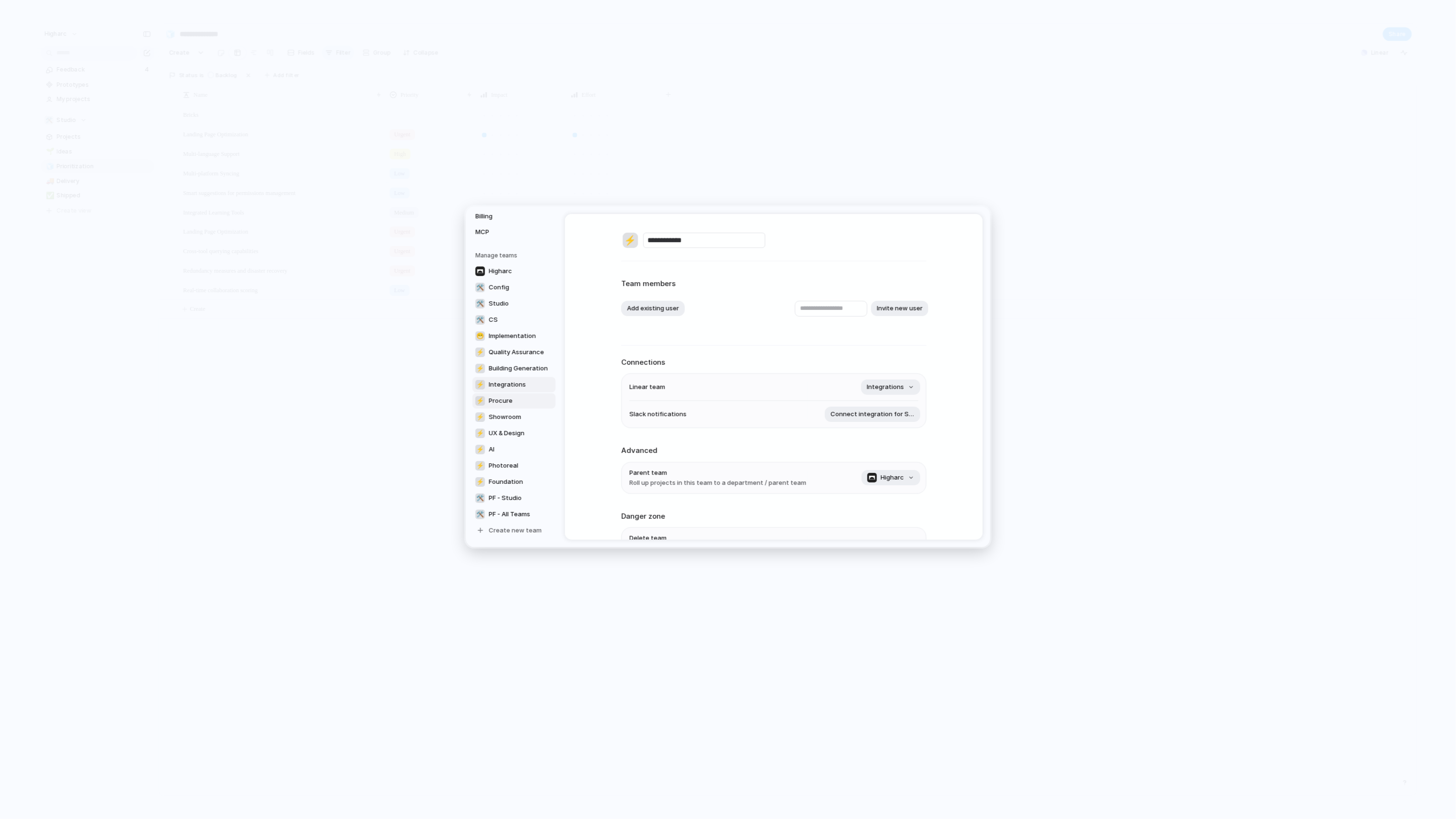
click at [512, 398] on span "Procure" at bounding box center [500, 401] width 24 height 10
click at [510, 446] on link "⚡ AI" at bounding box center [513, 449] width 83 height 15
click at [508, 461] on span "Photoreal" at bounding box center [503, 466] width 30 height 10
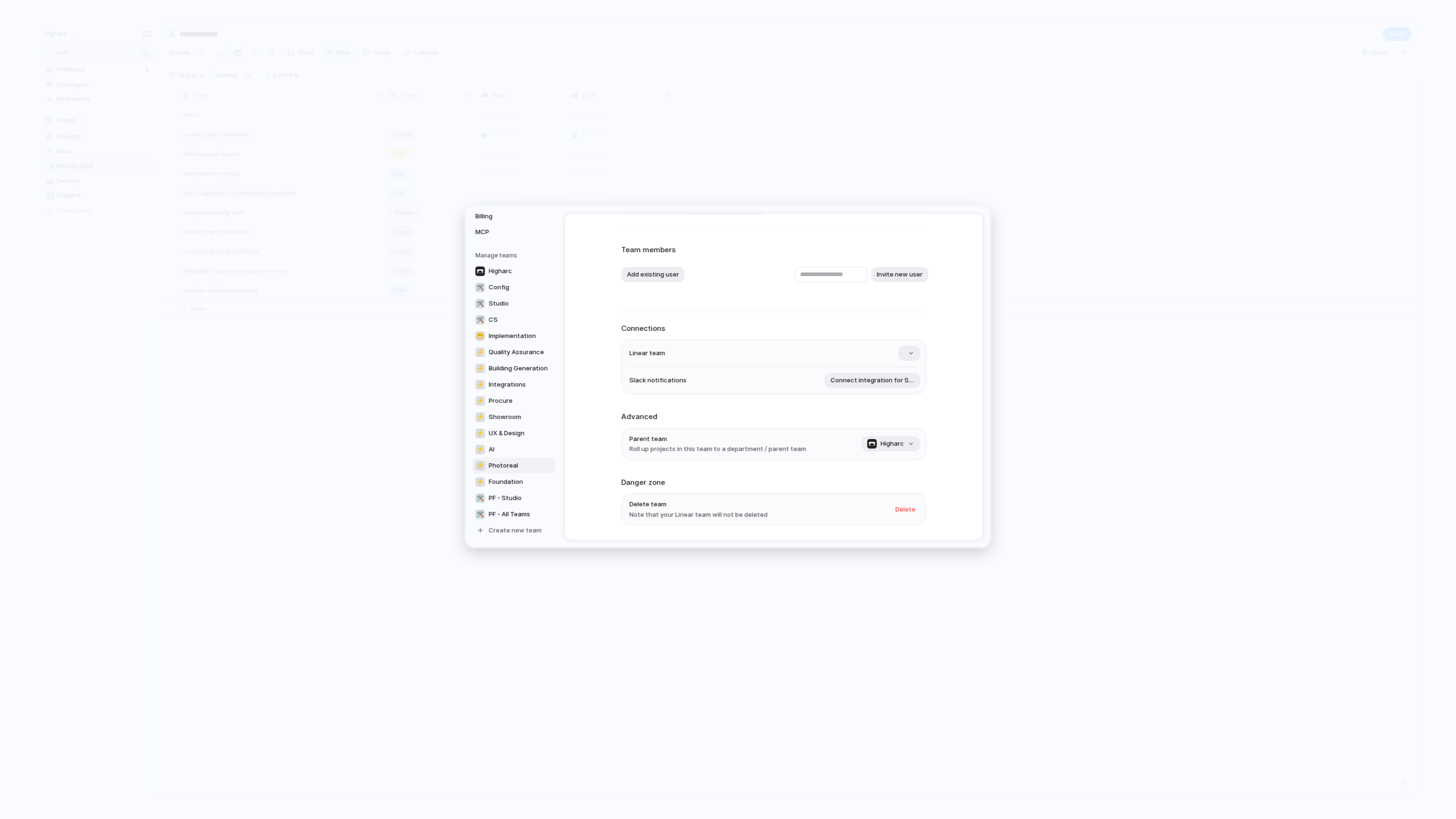
scroll to position [64, 0]
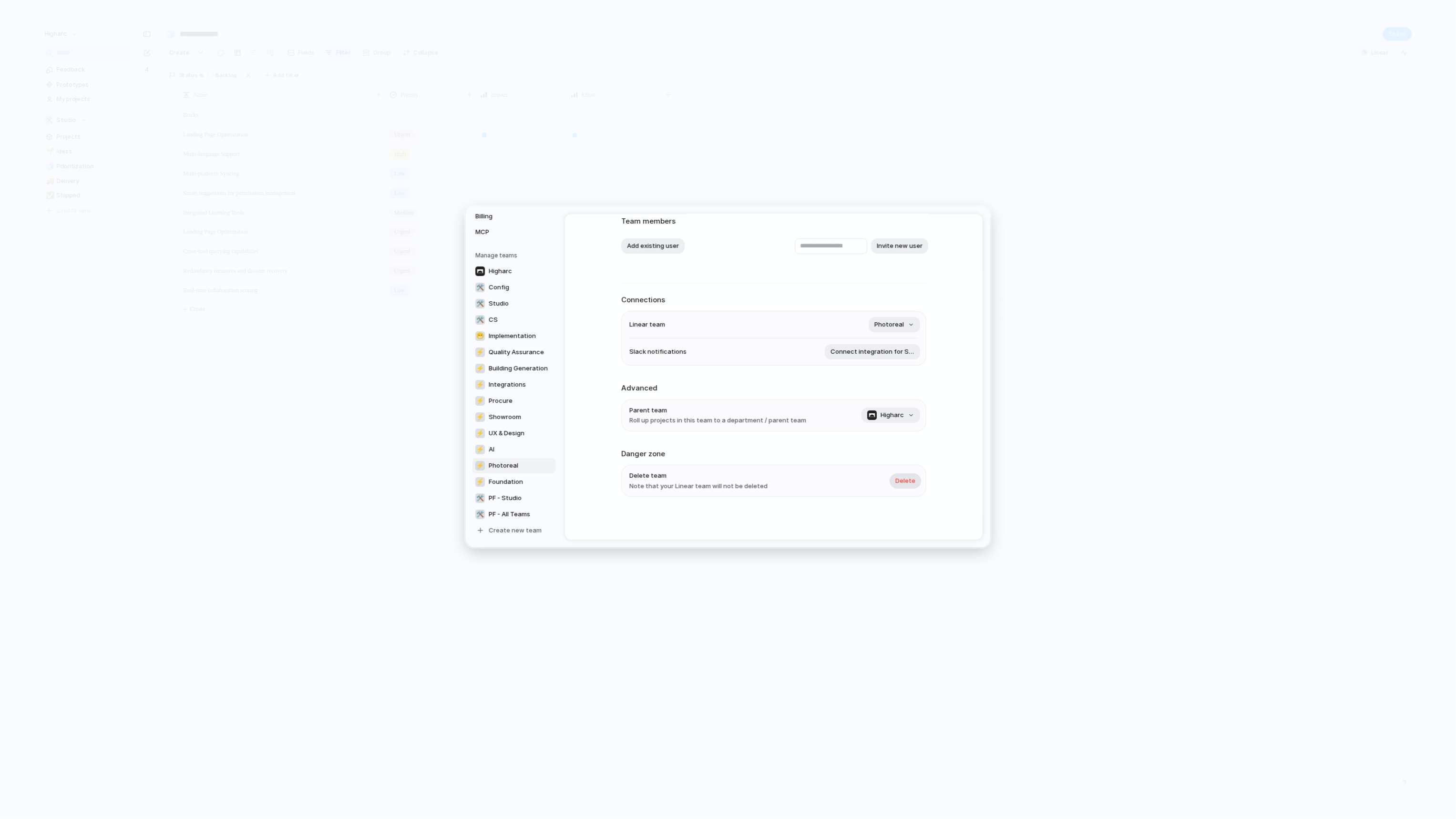
click at [901, 482] on span "Delete" at bounding box center [905, 481] width 20 height 10
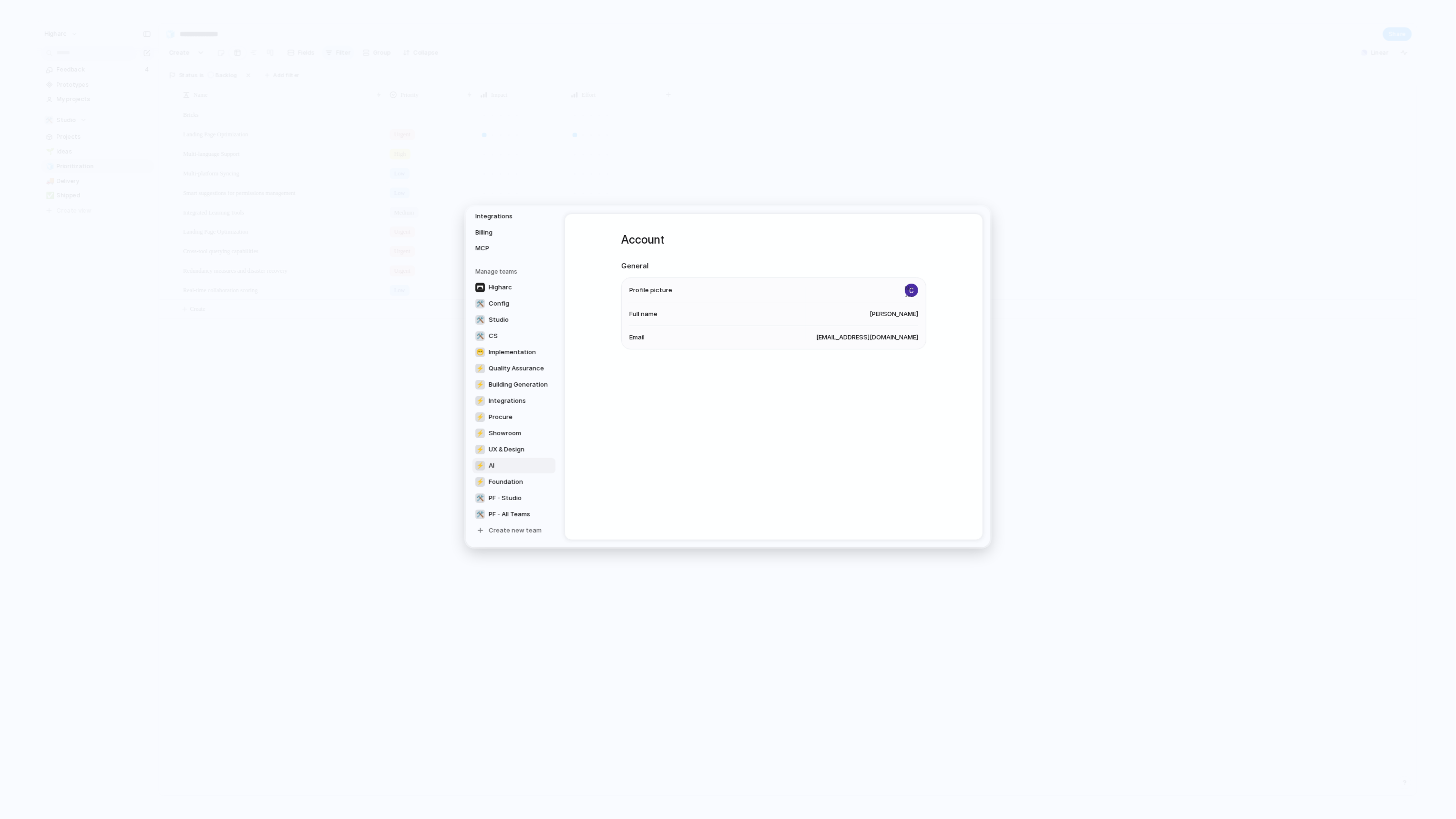
click at [499, 466] on link "⚡ AI" at bounding box center [513, 465] width 83 height 15
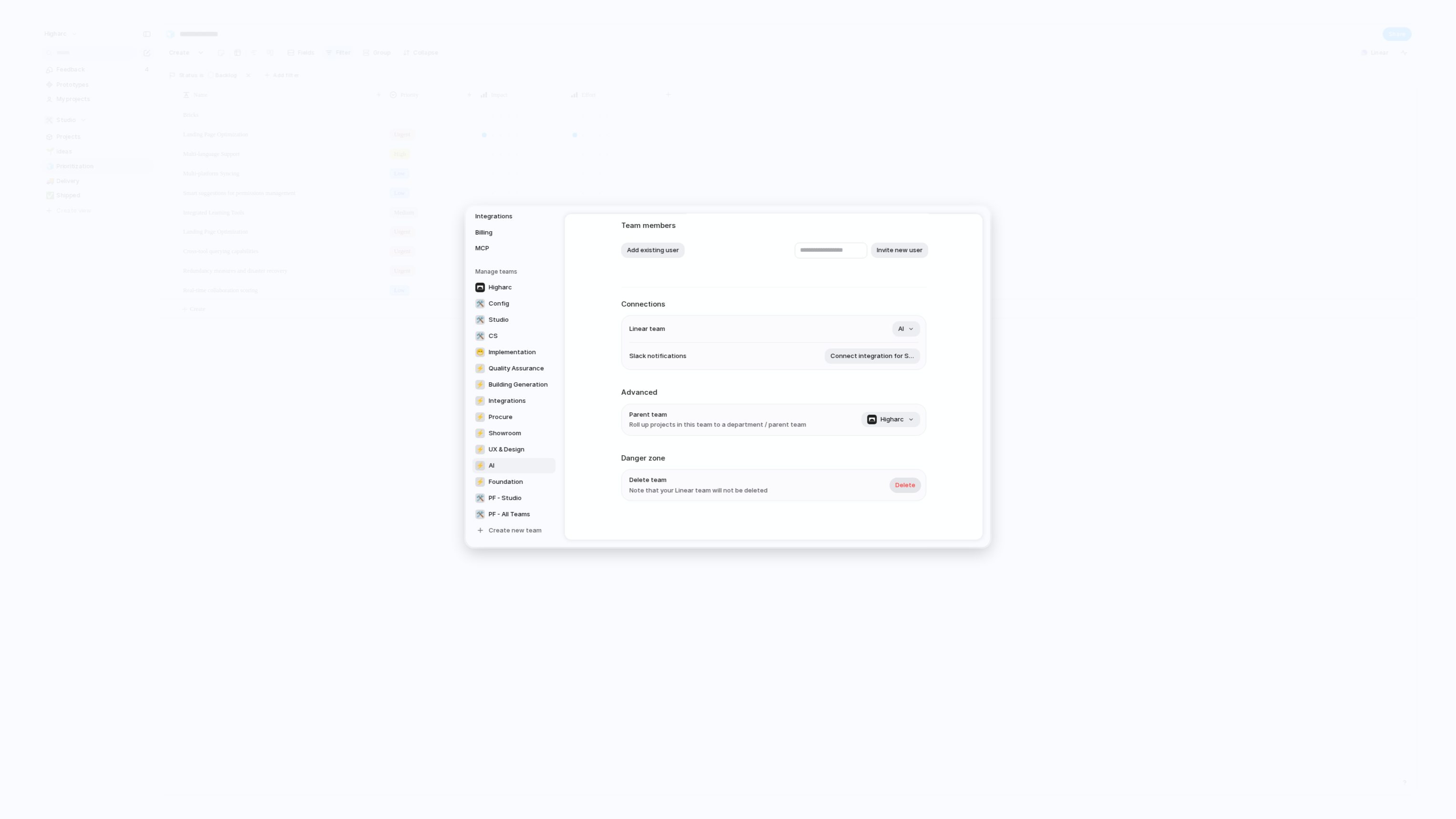
scroll to position [64, 0]
click at [909, 483] on span "Delete" at bounding box center [905, 481] width 20 height 10
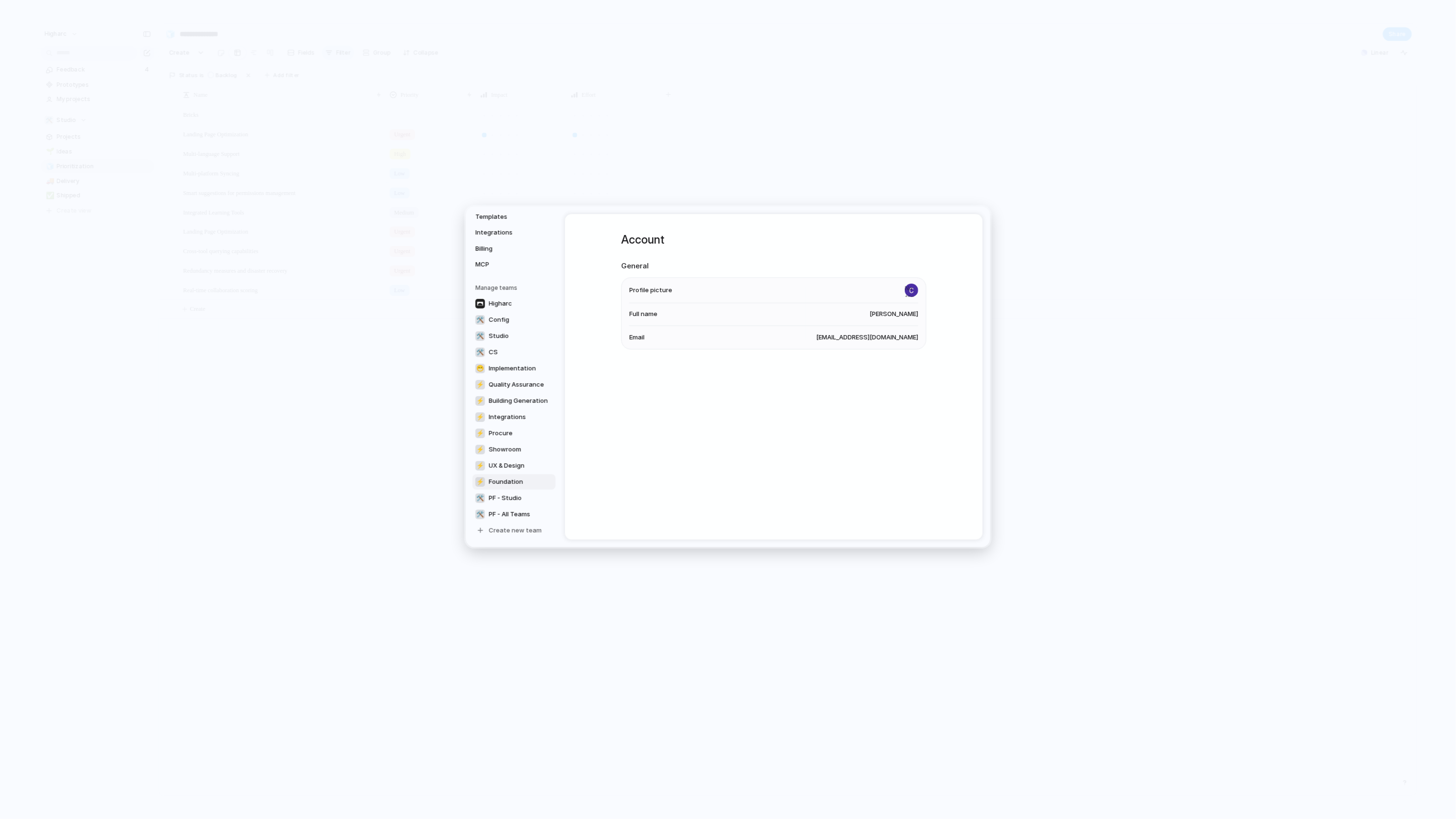
click at [487, 474] on link "⚡ Foundation" at bounding box center [513, 481] width 83 height 15
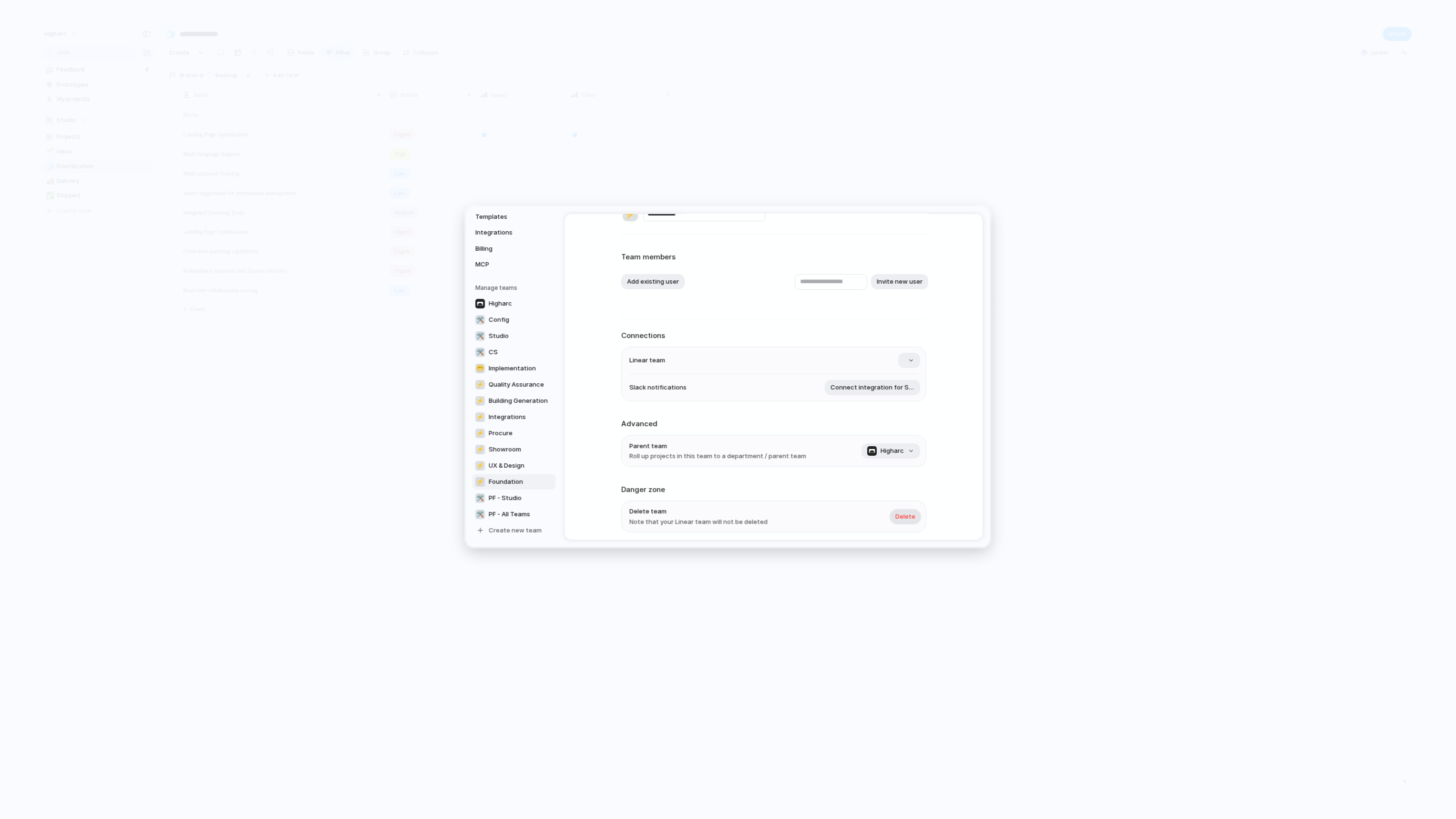
scroll to position [64, 0]
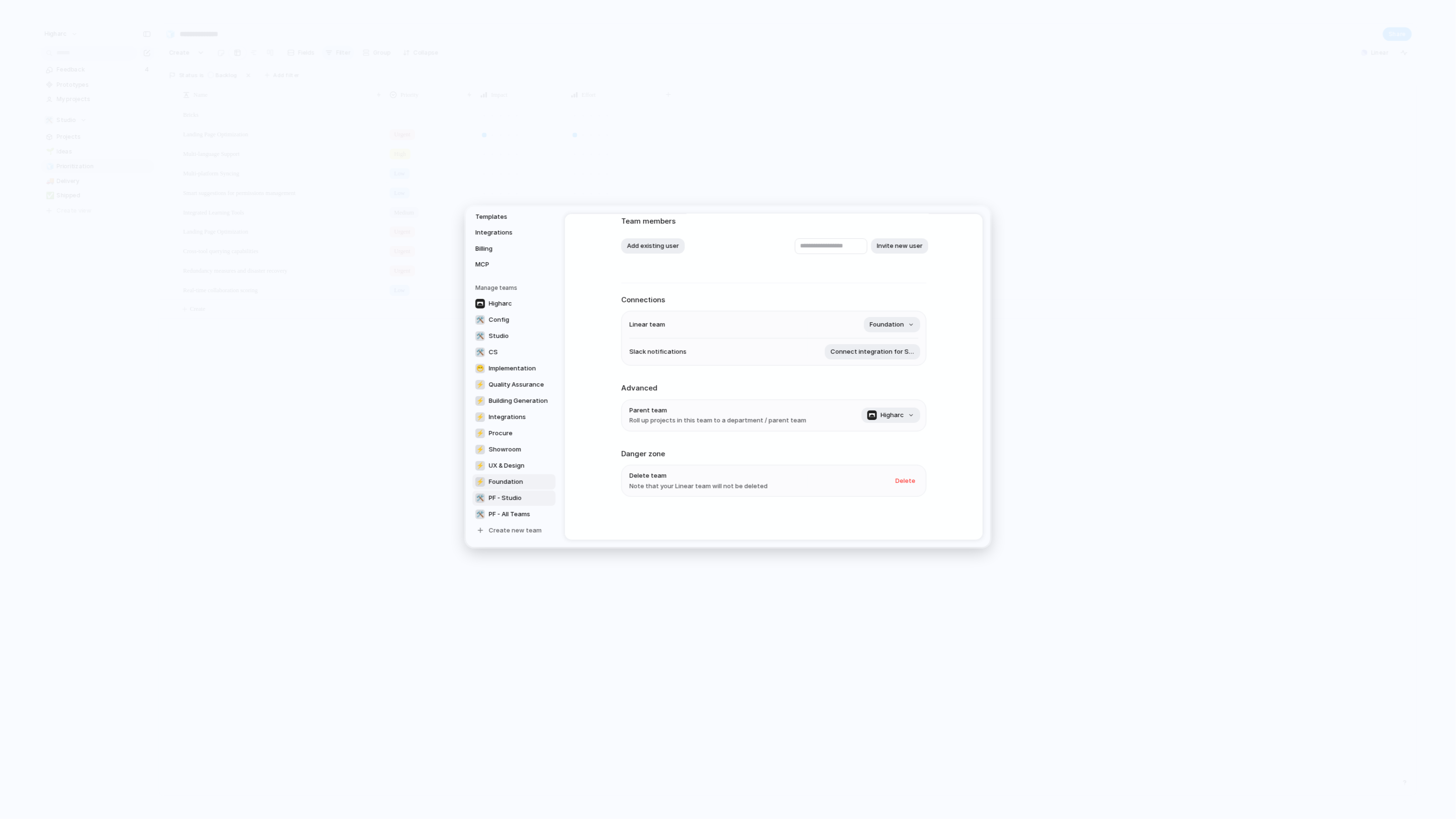
click at [507, 497] on span "PF - Studio" at bounding box center [505, 498] width 33 height 10
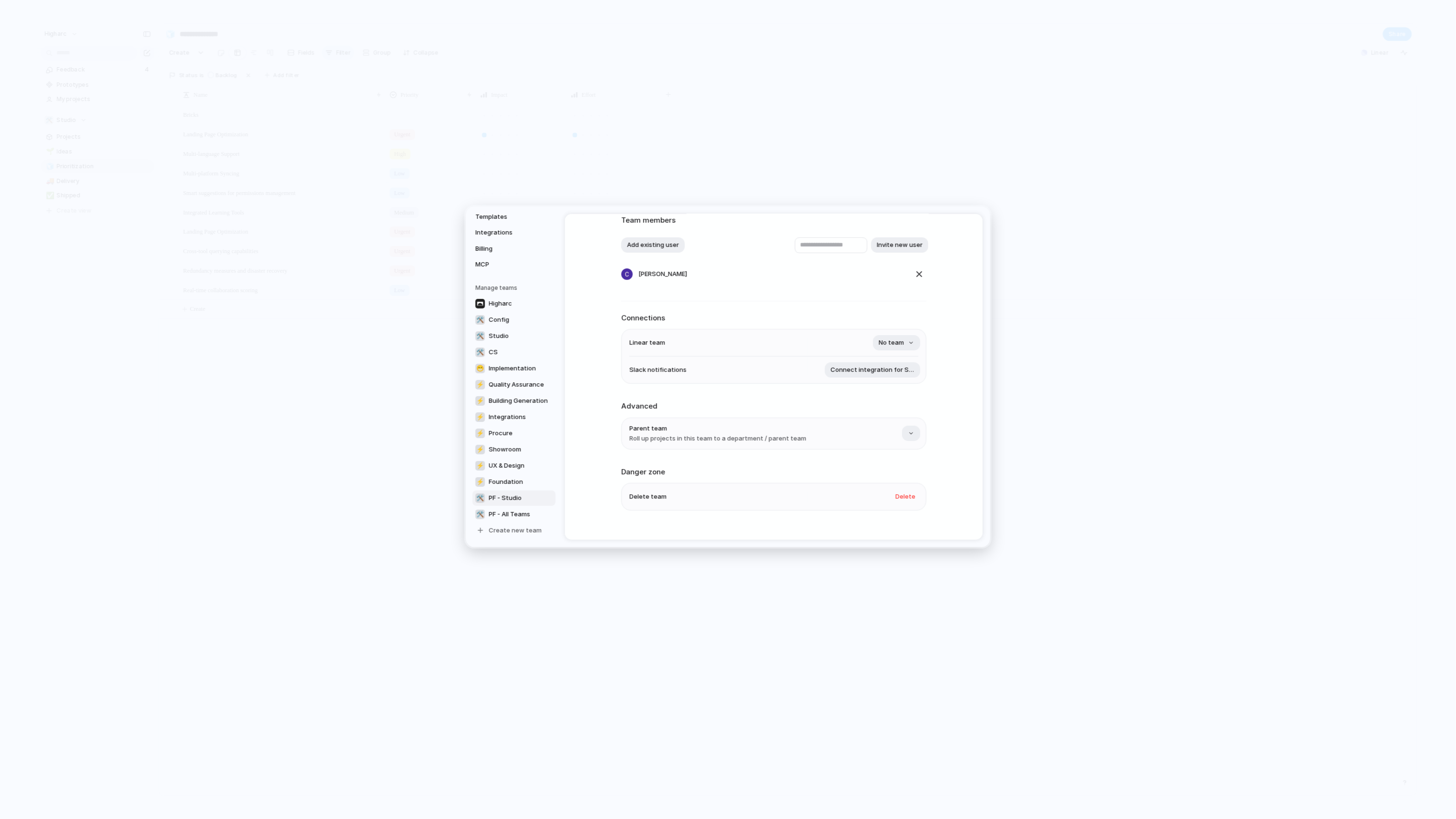
type input "**********"
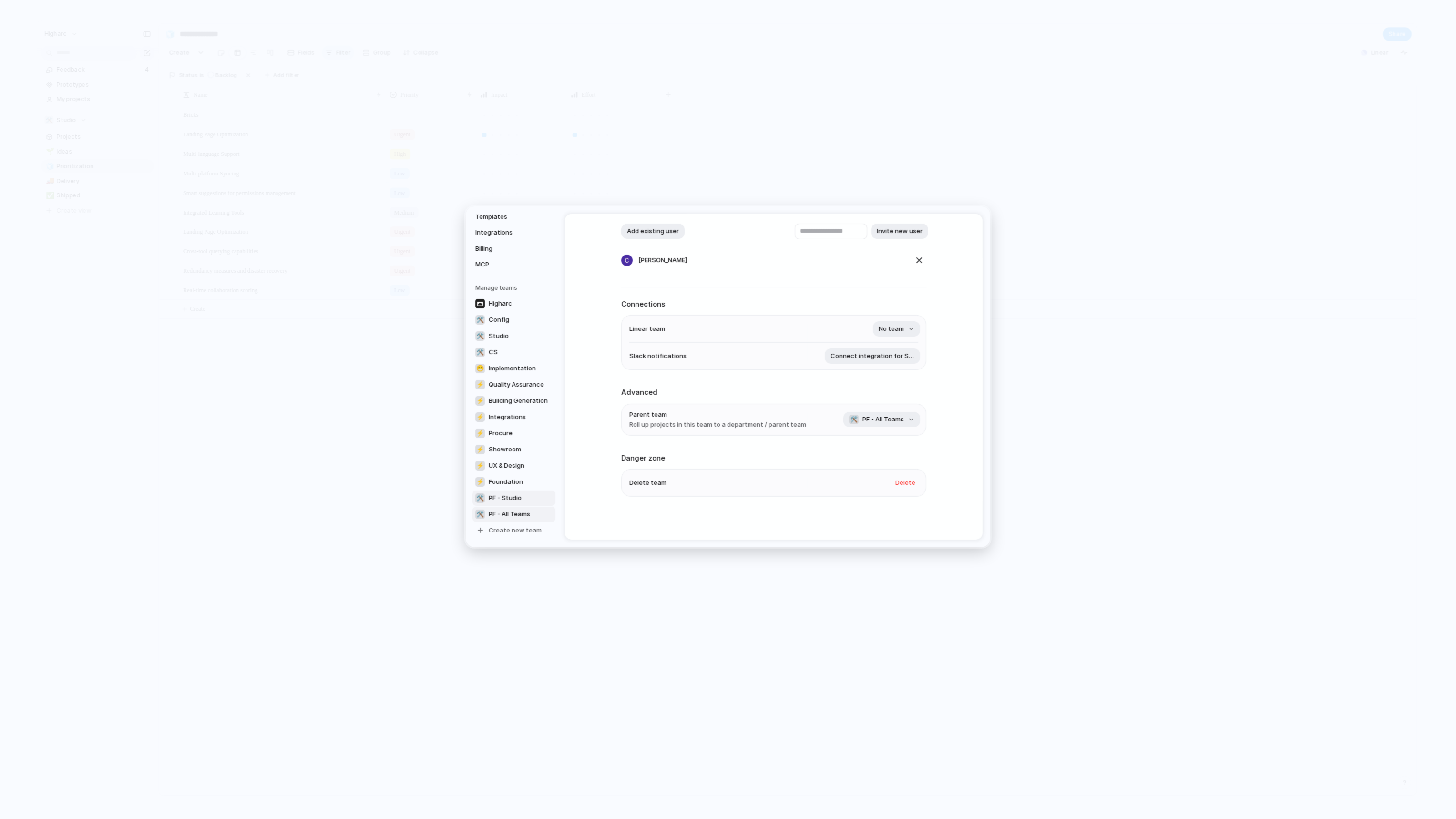
click at [503, 512] on span "PF - All Teams" at bounding box center [509, 515] width 41 height 10
click at [506, 315] on span "Hierarchy" at bounding box center [506, 315] width 61 height 10
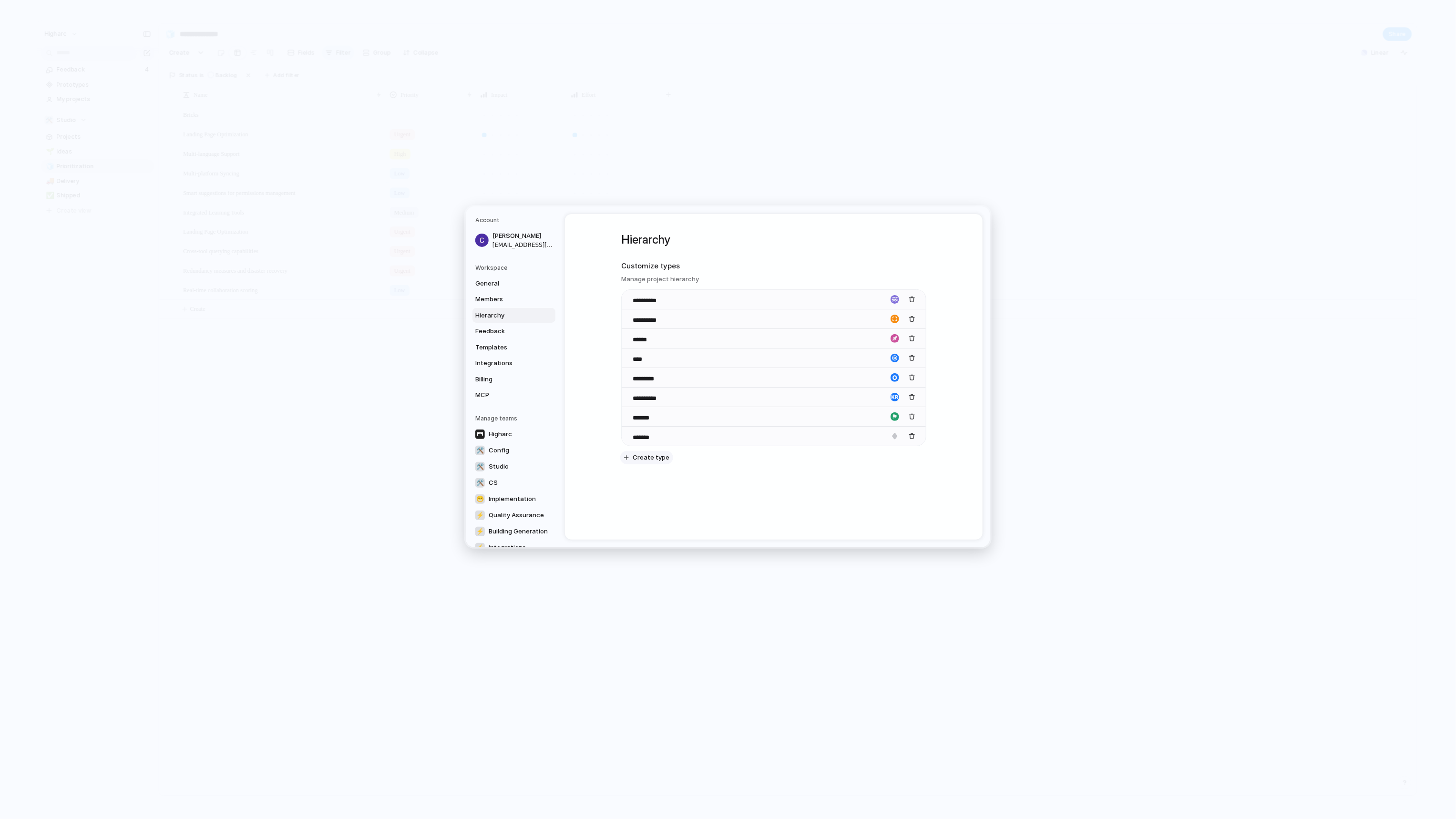
click at [655, 456] on span "Create type" at bounding box center [651, 458] width 37 height 10
type input "*"
type input "*****"
click at [888, 456] on button "button" at bounding box center [895, 456] width 15 height 15
click at [870, 514] on div "button" at bounding box center [869, 513] width 5 height 8
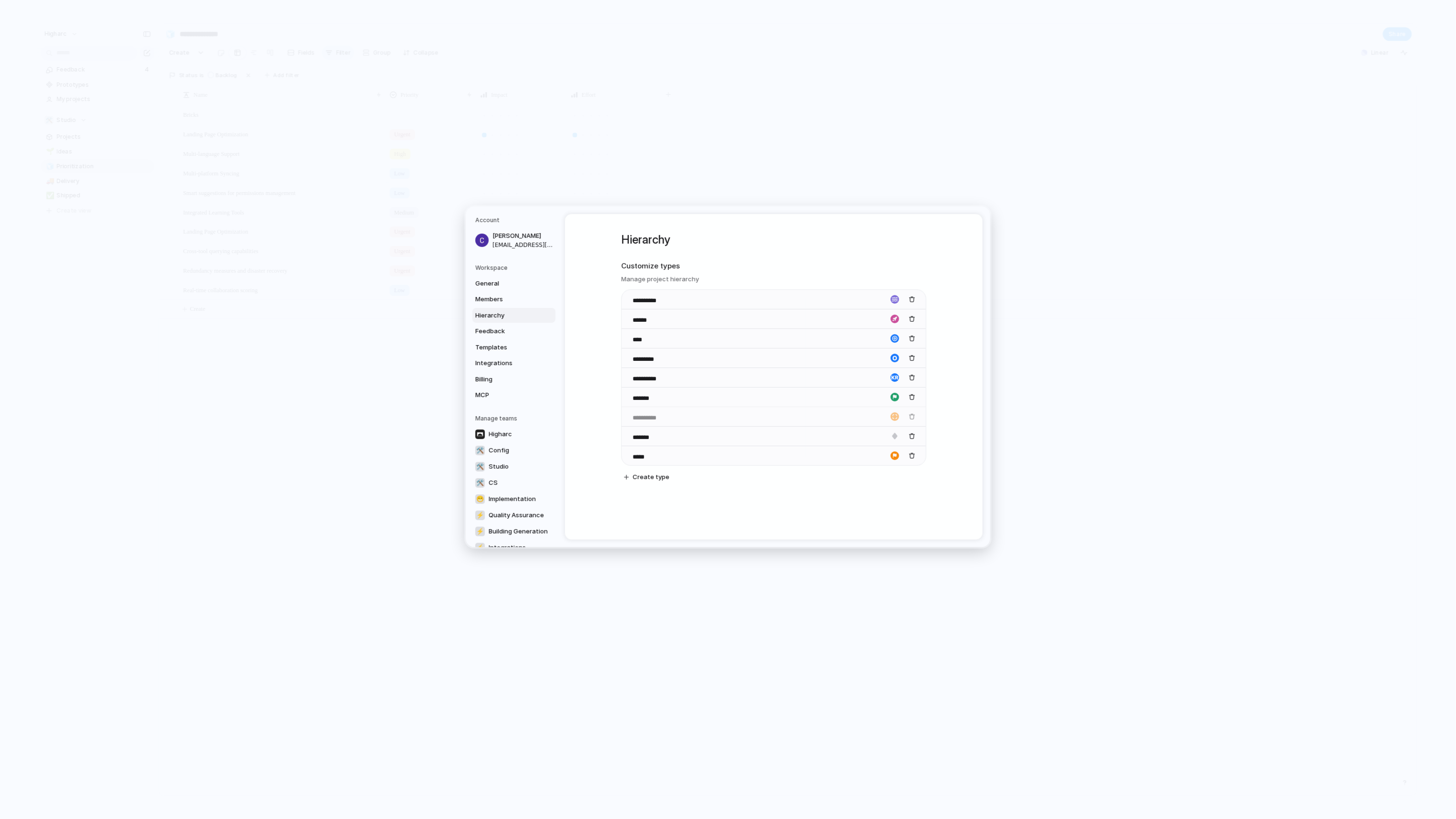
drag, startPoint x: 626, startPoint y: 319, endPoint x: 635, endPoint y: 419, distance: 100.4
click at [892, 339] on div "button" at bounding box center [895, 338] width 8 height 8
click at [893, 358] on button "button" at bounding box center [892, 357] width 8 height 8
click at [857, 381] on div "button" at bounding box center [858, 384] width 5 height 8
click at [721, 432] on div "**********" at bounding box center [773, 376] width 418 height 326
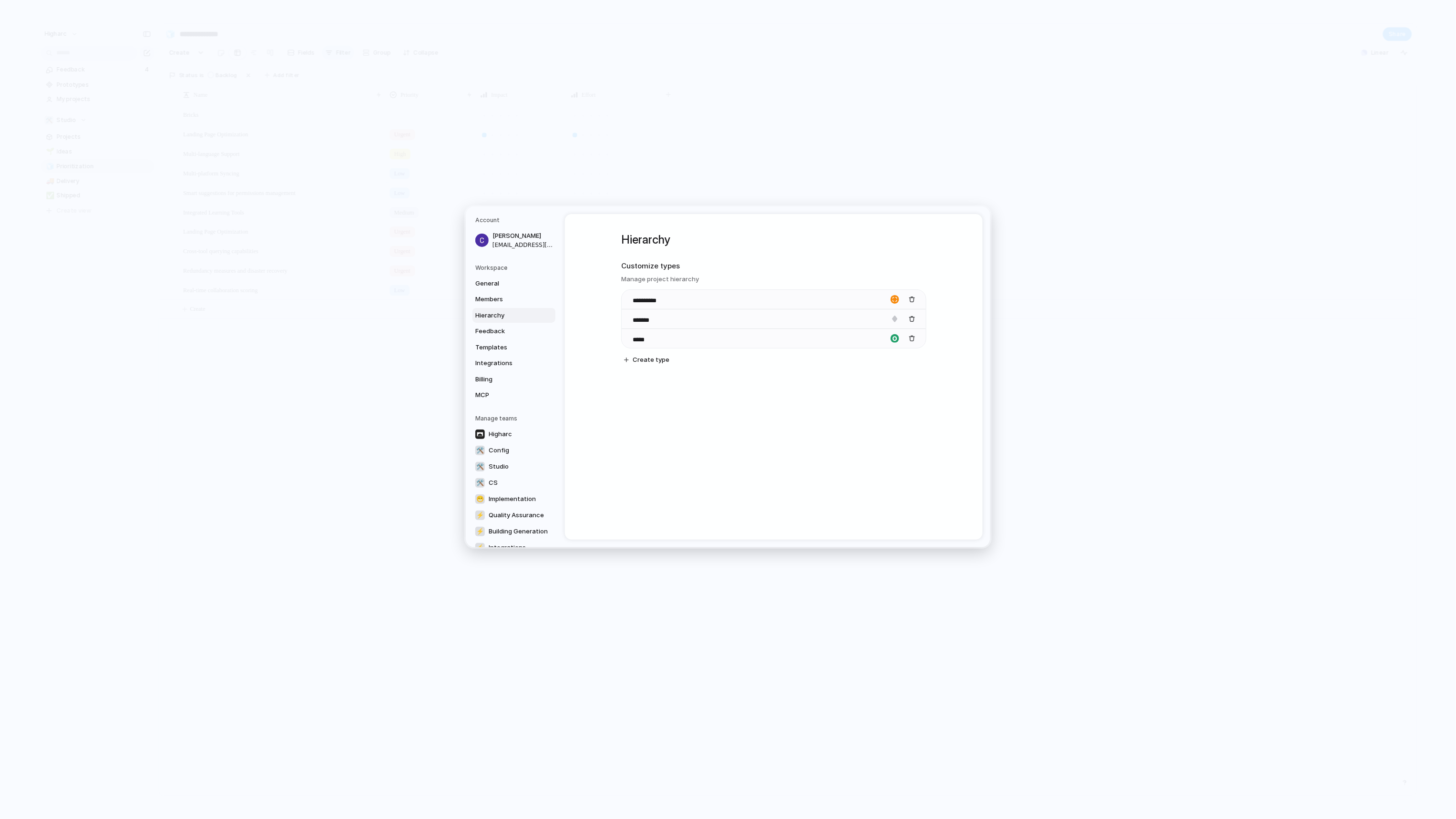
click at [723, 427] on div "**********" at bounding box center [773, 376] width 418 height 326
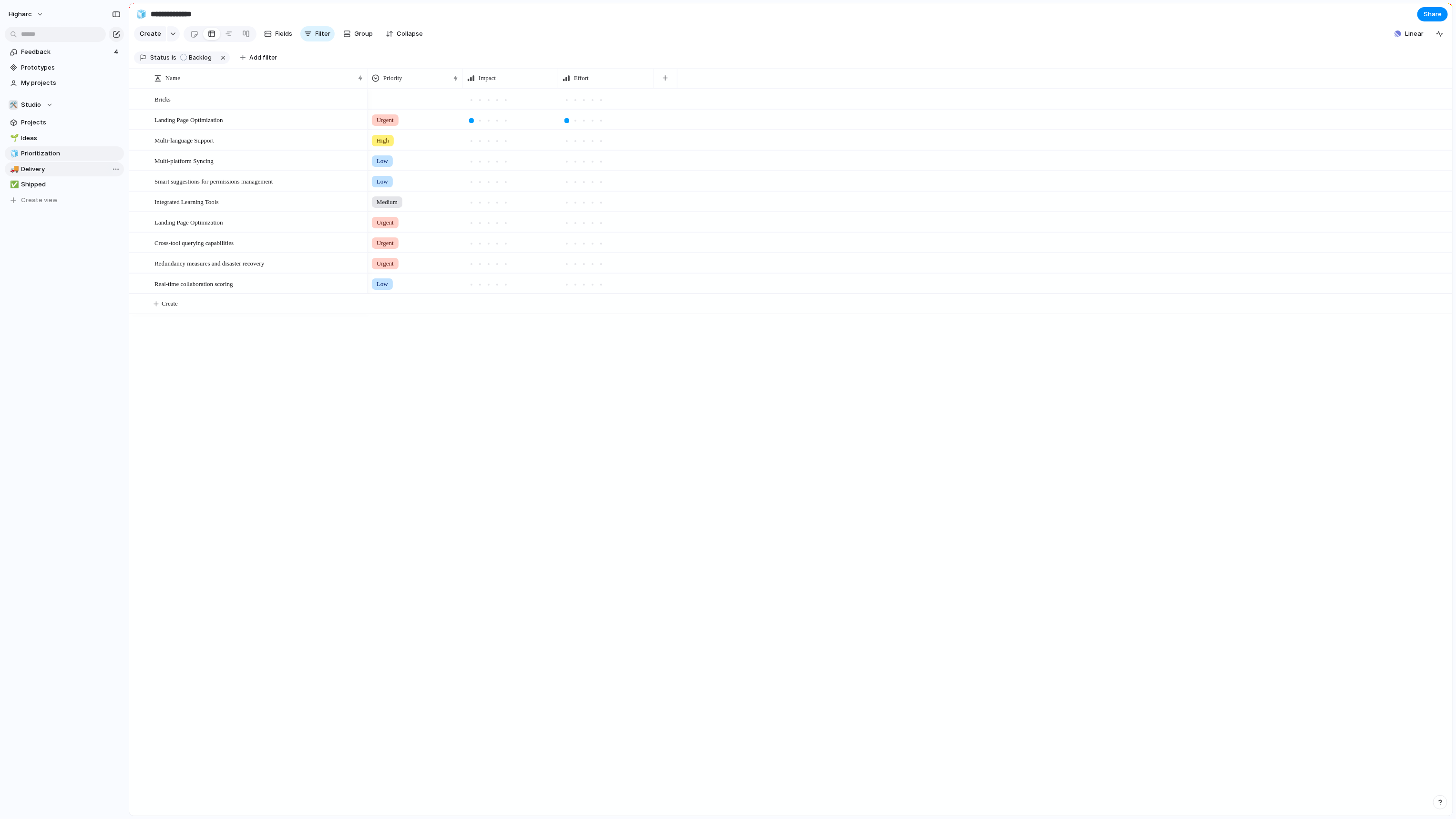
click at [33, 169] on span "Delivery" at bounding box center [71, 169] width 99 height 10
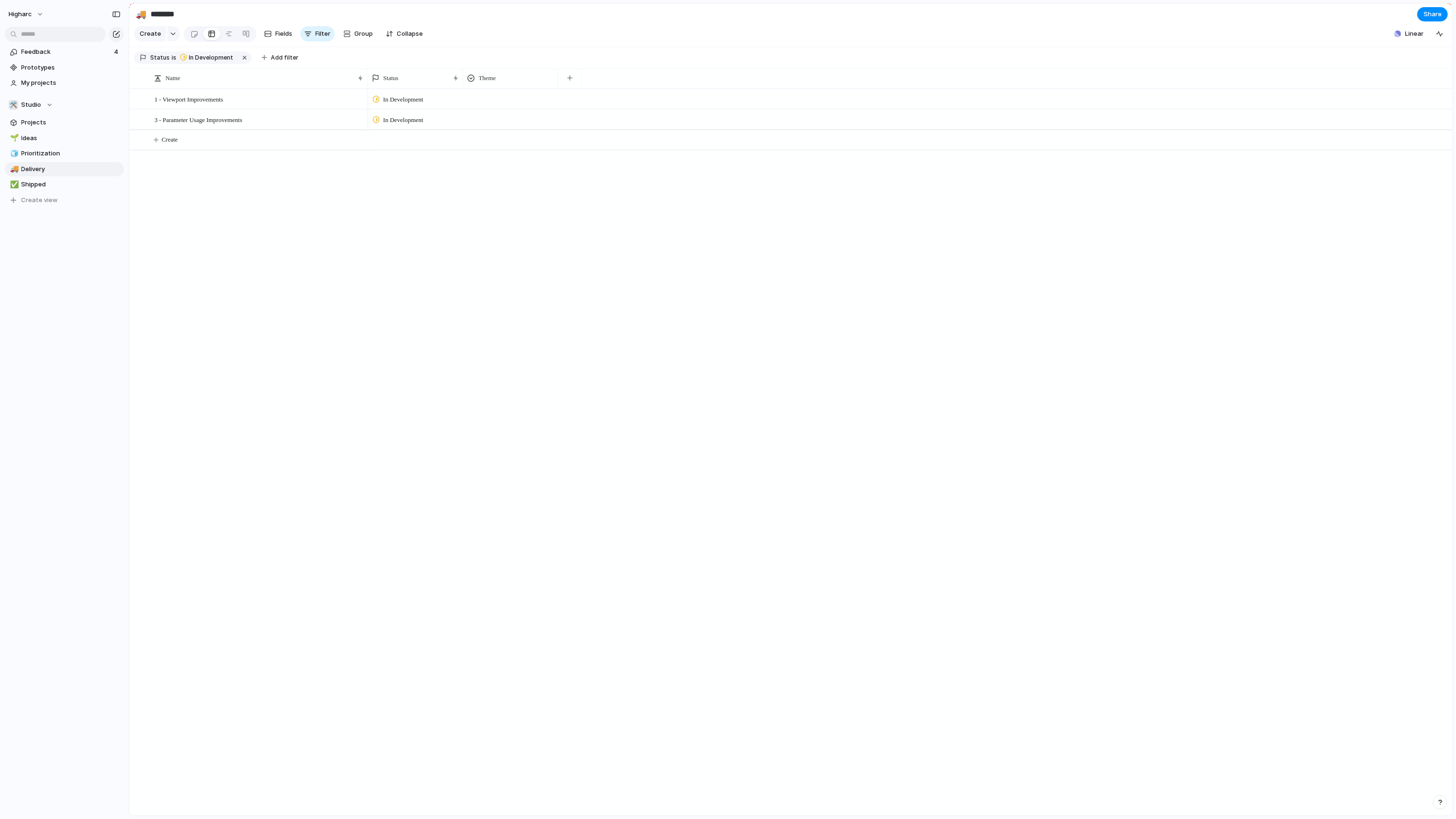
click at [379, 218] on div "In Development In Development" at bounding box center [910, 452] width 1085 height 727
click at [24, 184] on span "Shipped" at bounding box center [71, 184] width 99 height 10
click at [107, 164] on div at bounding box center [113, 169] width 17 height 12
click at [79, 153] on span "Prioritization" at bounding box center [71, 153] width 99 height 10
type input "**********"
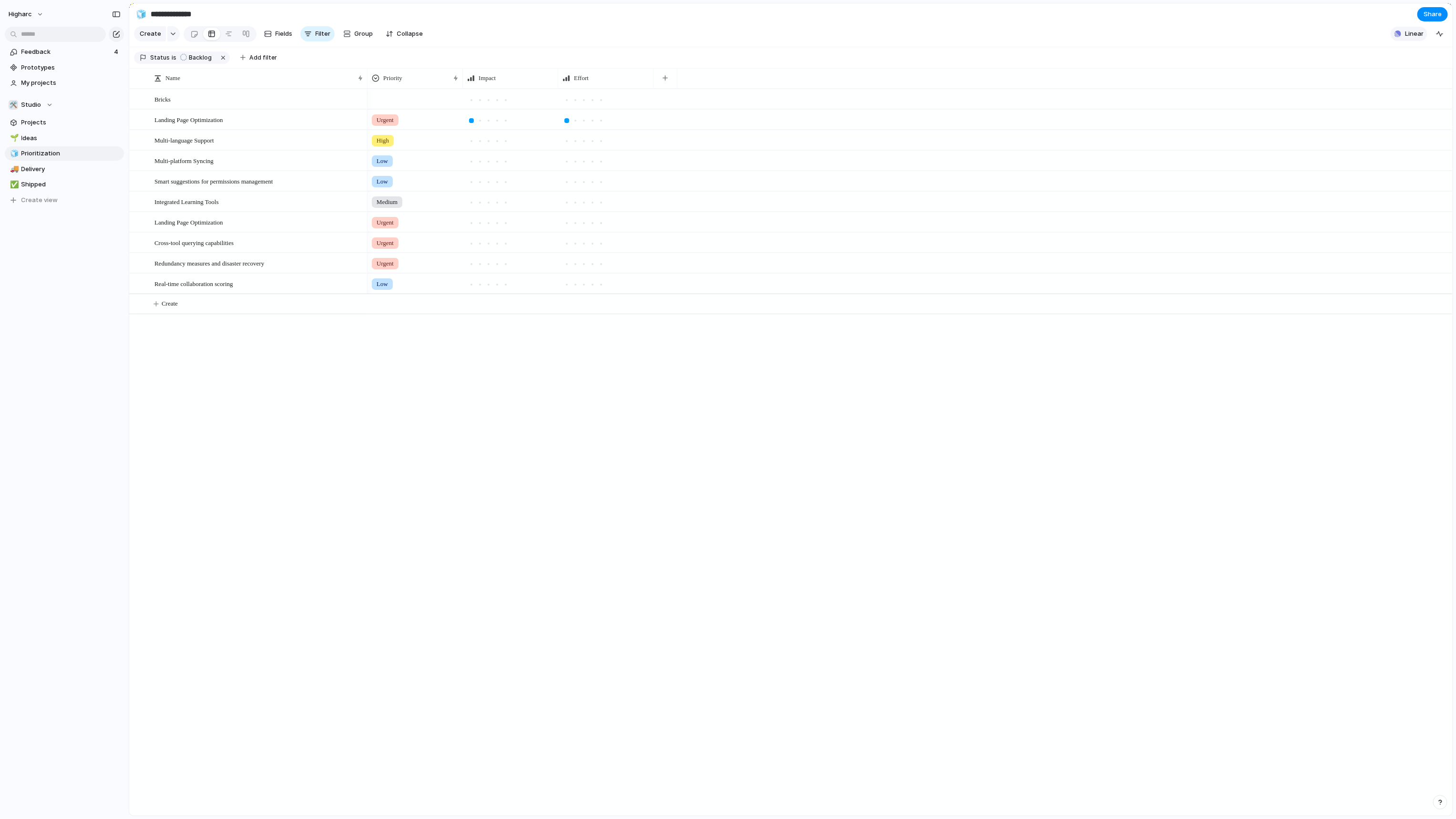
click at [1416, 39] on span "Linear" at bounding box center [1414, 34] width 19 height 10
click at [54, 202] on div "Projects 54 Add all Improve Integrity of Mirrored Plans Add Entity Hosted Dimen…" at bounding box center [728, 409] width 1456 height 819
click at [45, 200] on span "Create view" at bounding box center [39, 200] width 37 height 10
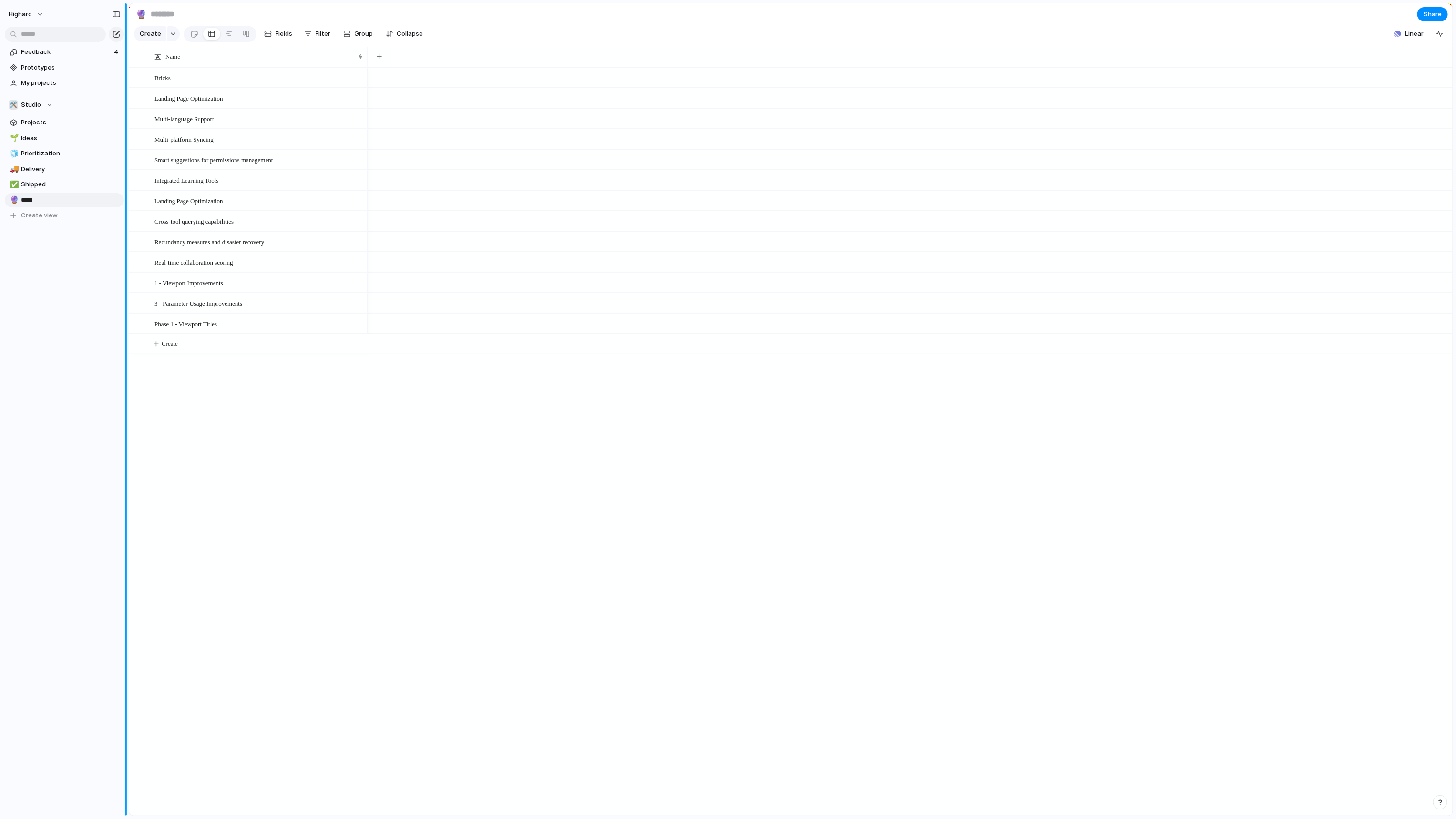
type input "******"
click at [174, 41] on button "button" at bounding box center [173, 33] width 12 height 15
click at [168, 110] on li "Issue" at bounding box center [175, 109] width 78 height 15
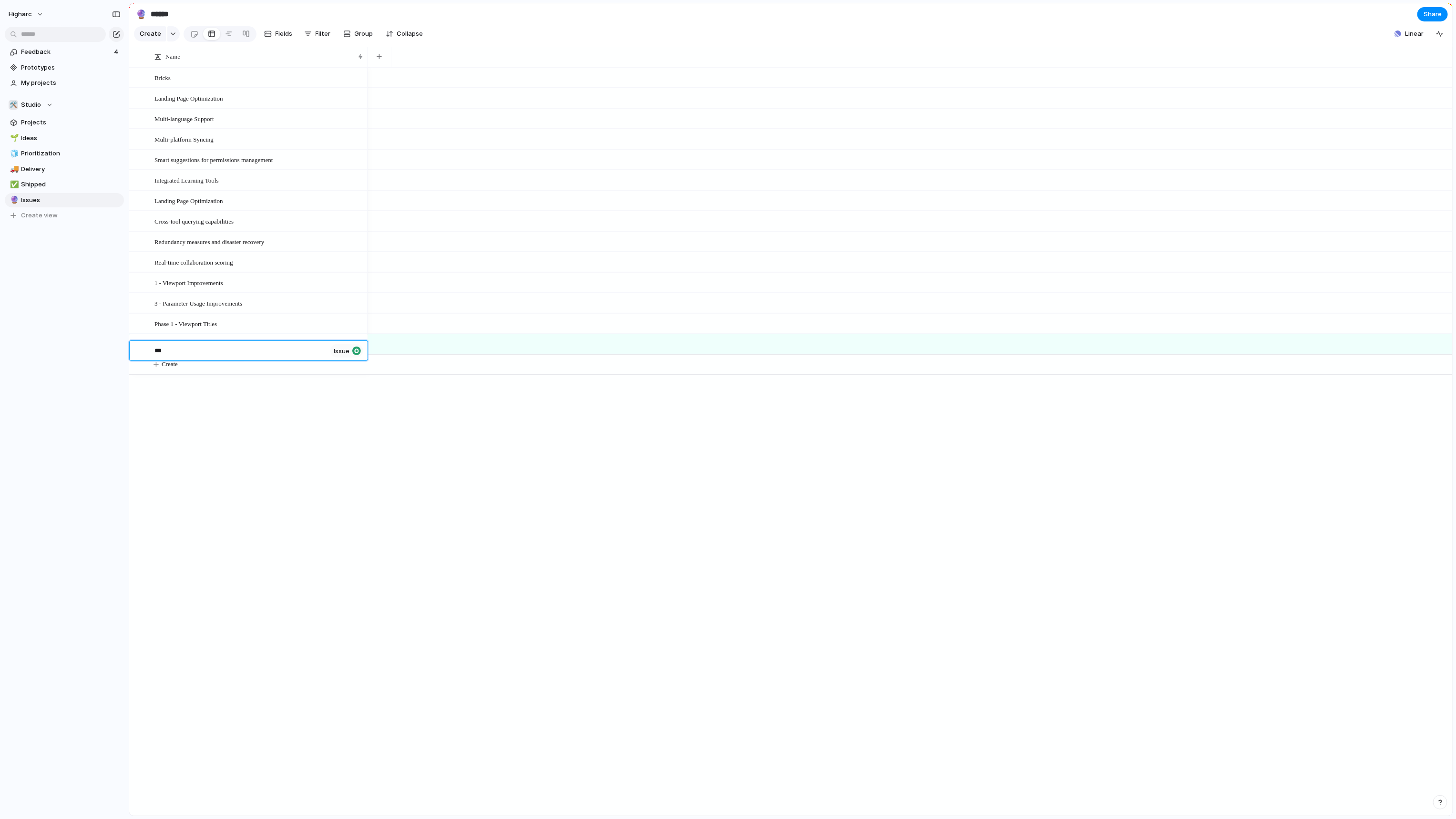
type textarea "****"
click at [353, 349] on div "button" at bounding box center [356, 344] width 8 height 8
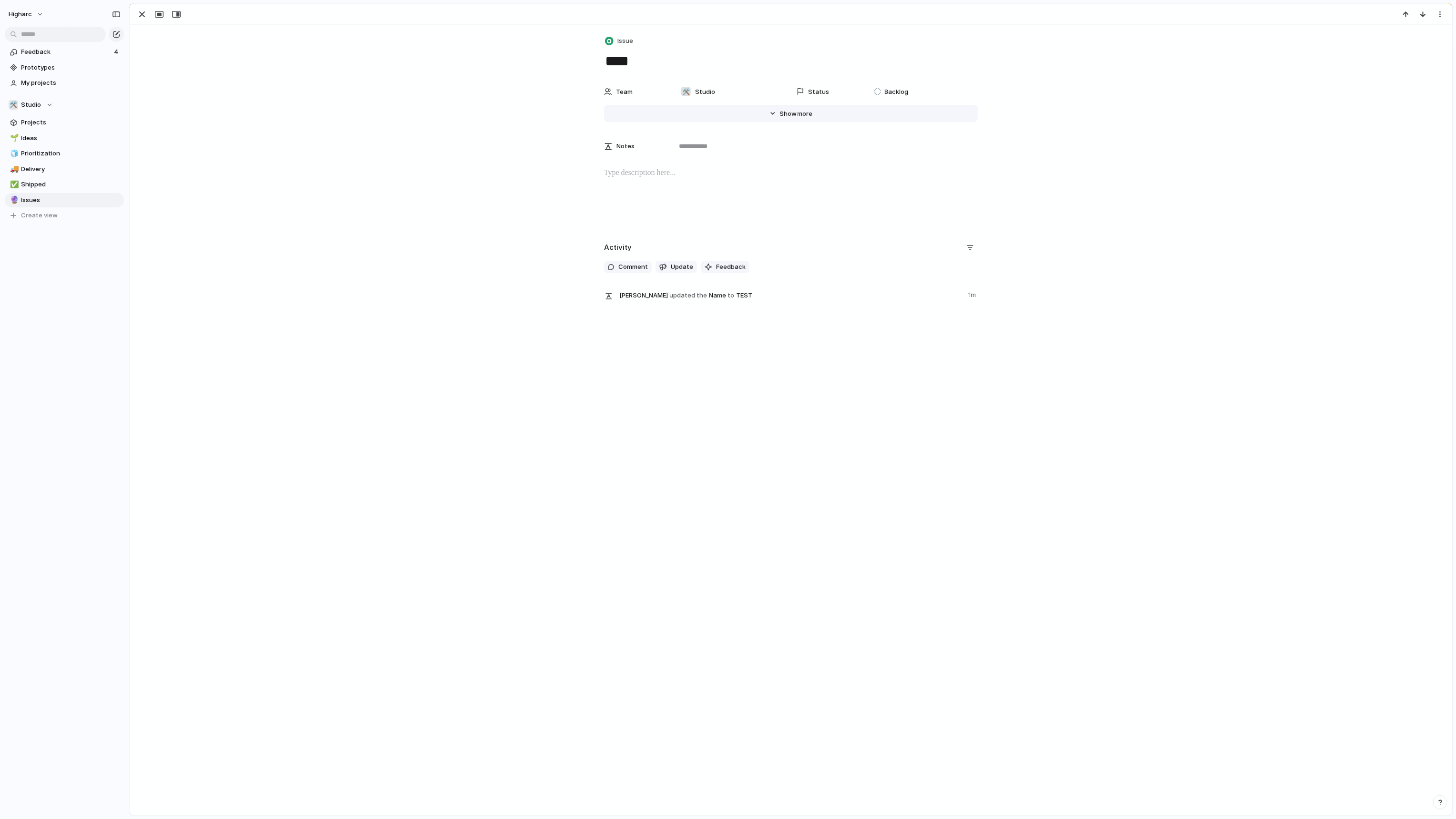
click at [781, 112] on span "Show" at bounding box center [788, 114] width 17 height 10
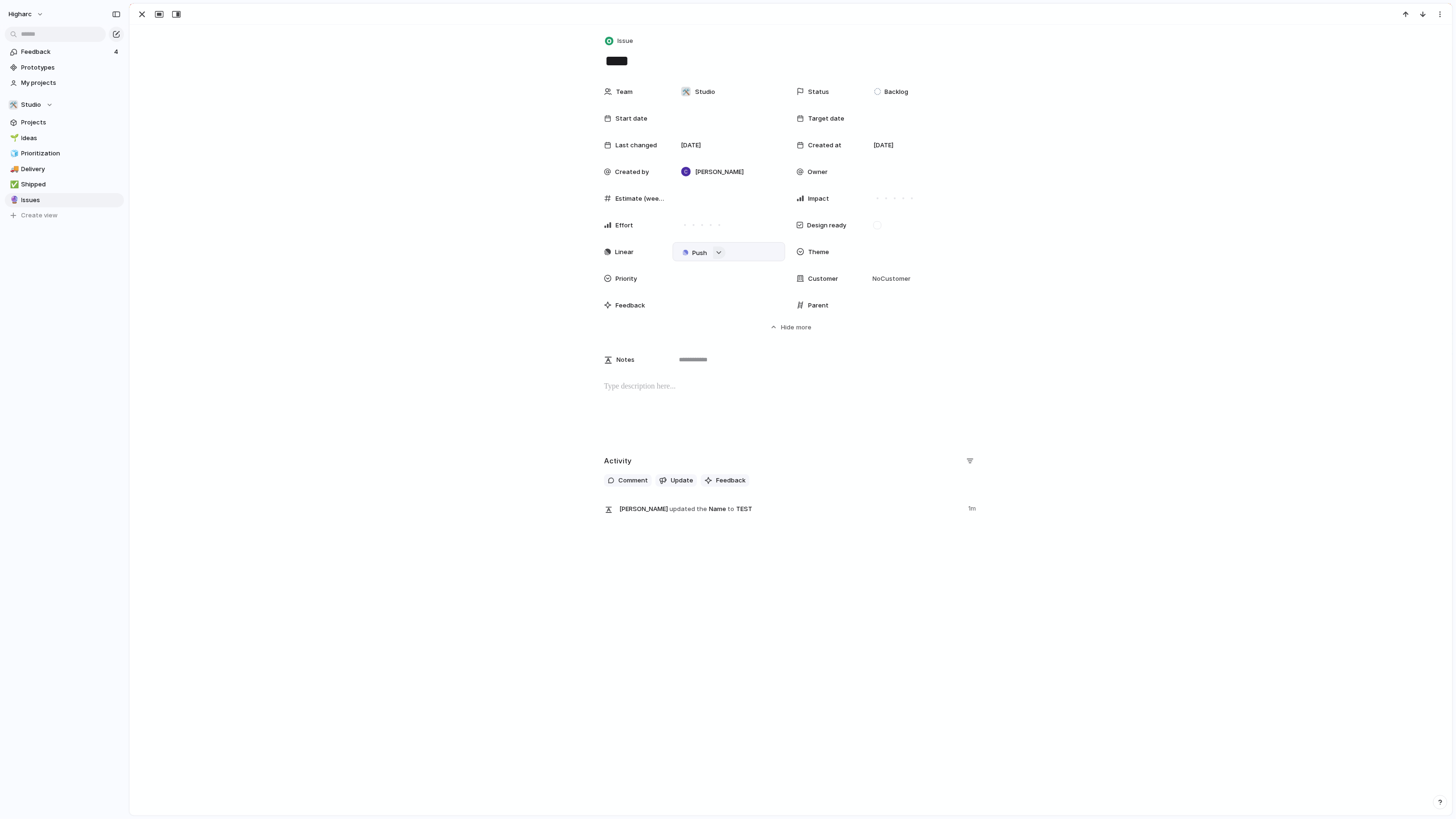
click at [713, 255] on button "button" at bounding box center [719, 253] width 12 height 12
click at [755, 291] on span "Issues" at bounding box center [755, 290] width 19 height 10
drag, startPoint x: 482, startPoint y: 649, endPoint x: 487, endPoint y: 649, distance: 5.0
click at [483, 649] on div "Projects Issues Showroom Intro does not trigger the effects for the default ele…" at bounding box center [728, 409] width 1456 height 819
drag, startPoint x: 507, startPoint y: 614, endPoint x: 503, endPoint y: 621, distance: 8.1
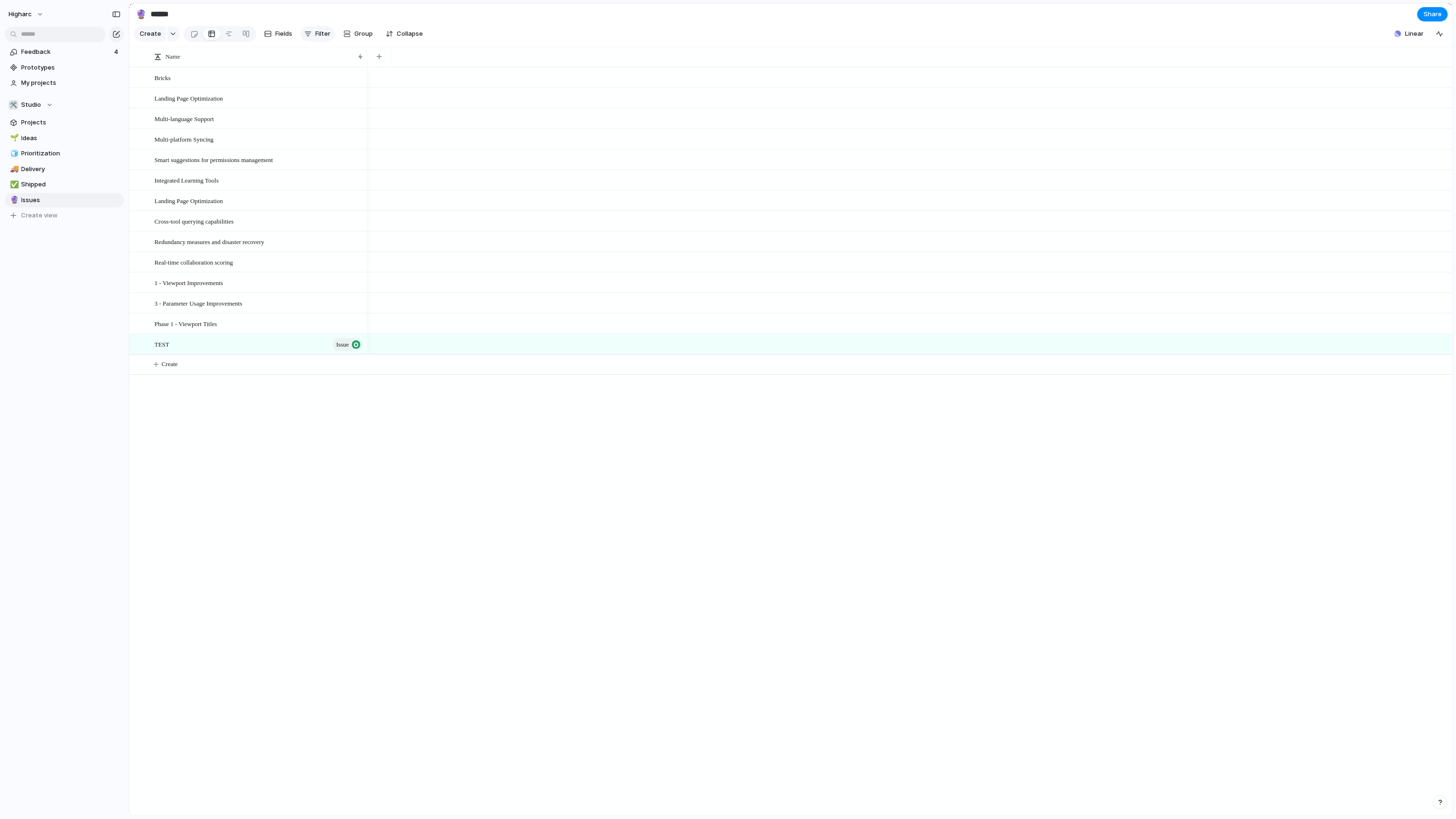
click at [329, 38] on button "Filter" at bounding box center [317, 33] width 35 height 15
click at [381, 262] on li "Parent" at bounding box center [370, 270] width 78 height 15
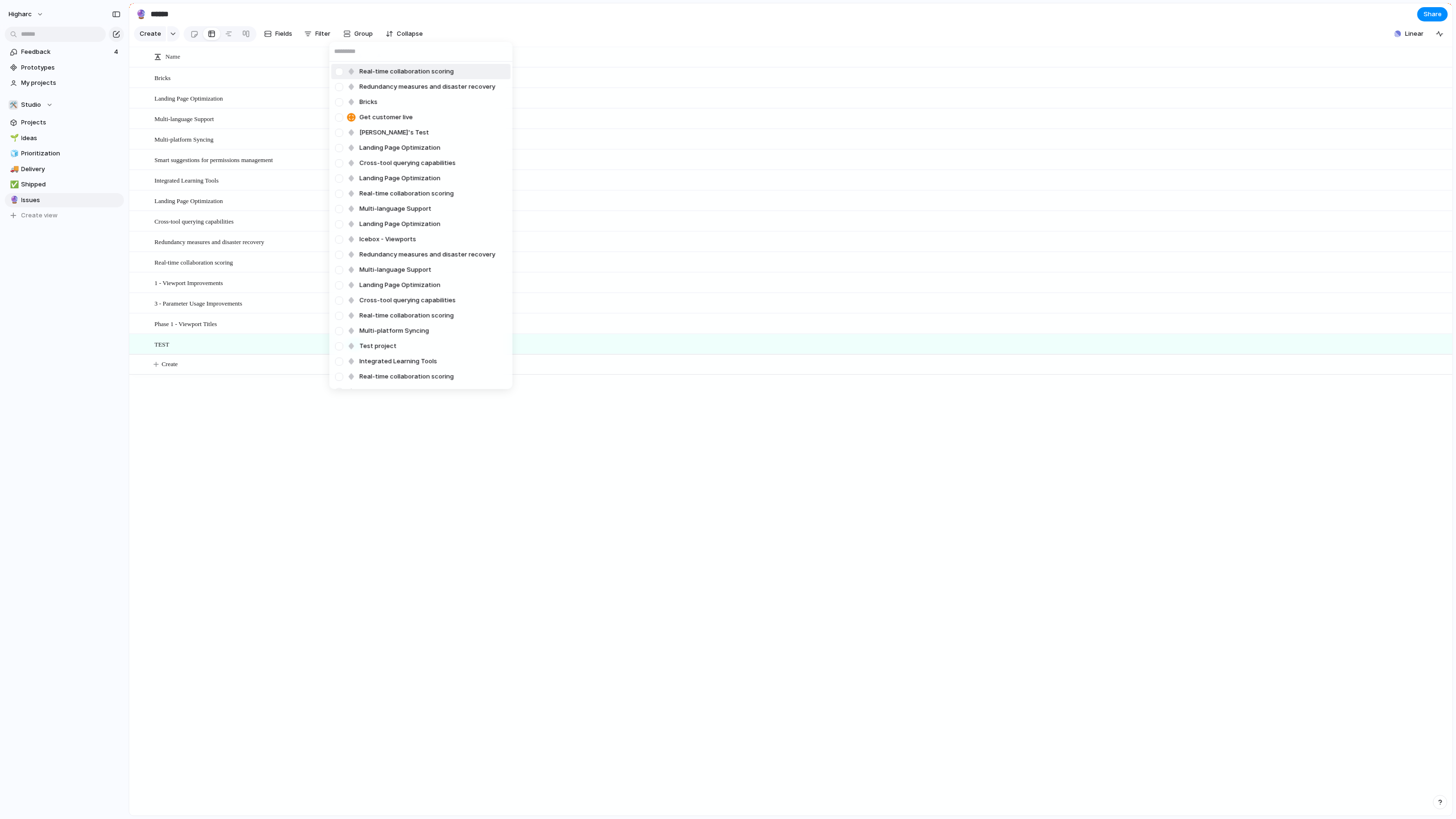
click at [381, 262] on li "Multi-language Support" at bounding box center [421, 270] width 179 height 15
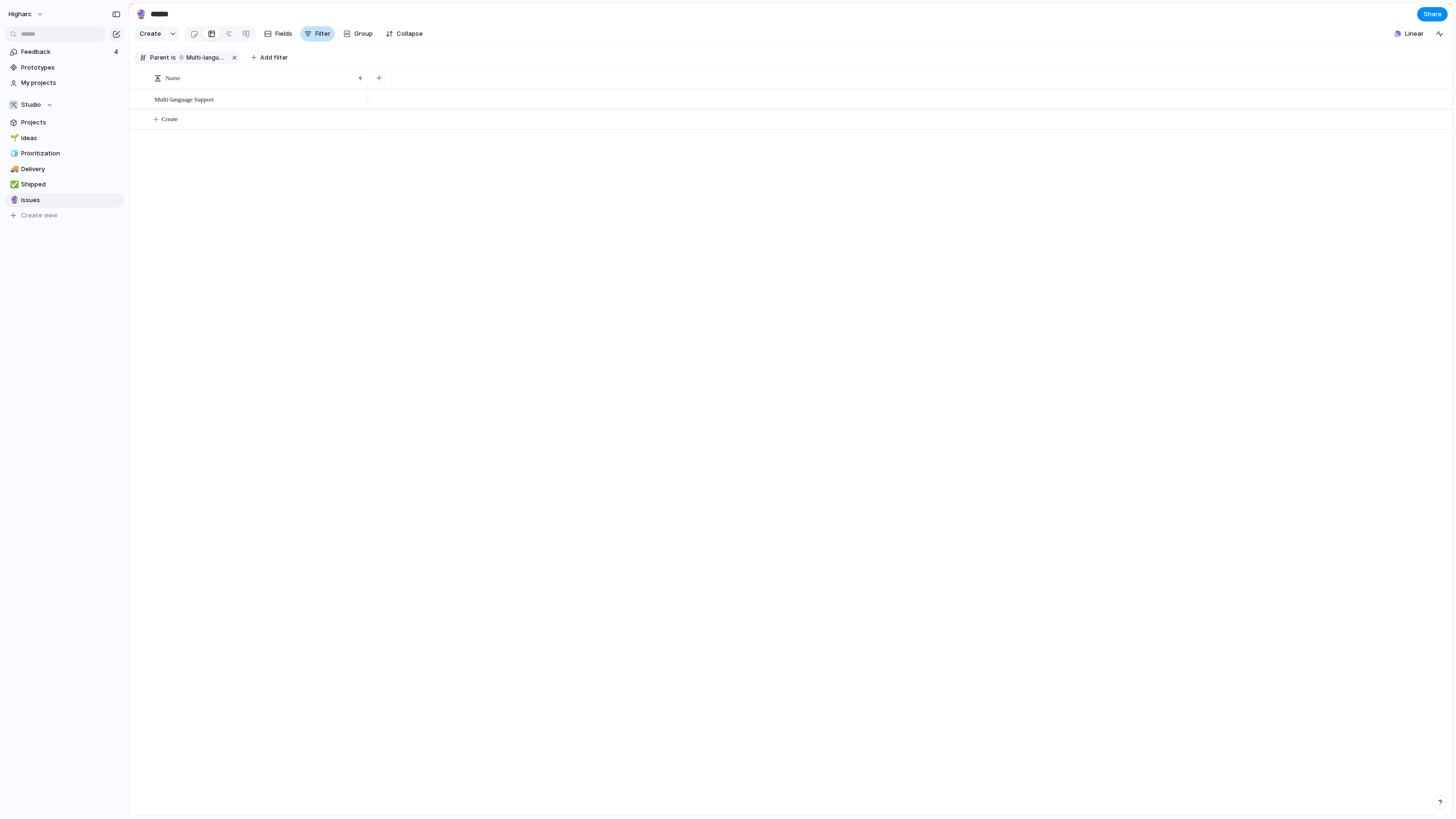
click at [315, 31] on button "Filter" at bounding box center [317, 33] width 35 height 15
click at [316, 36] on span "Filter" at bounding box center [323, 34] width 15 height 10
click at [153, 64] on div "Parent is Multi-language Support" at bounding box center [187, 58] width 107 height 12
click at [166, 64] on div "Real-time collaboration scoring Redundancy measures and disaster recovery Brick…" at bounding box center [728, 409] width 1456 height 819
click at [171, 63] on div "Parent is Multi-language Support" at bounding box center [187, 58] width 107 height 12
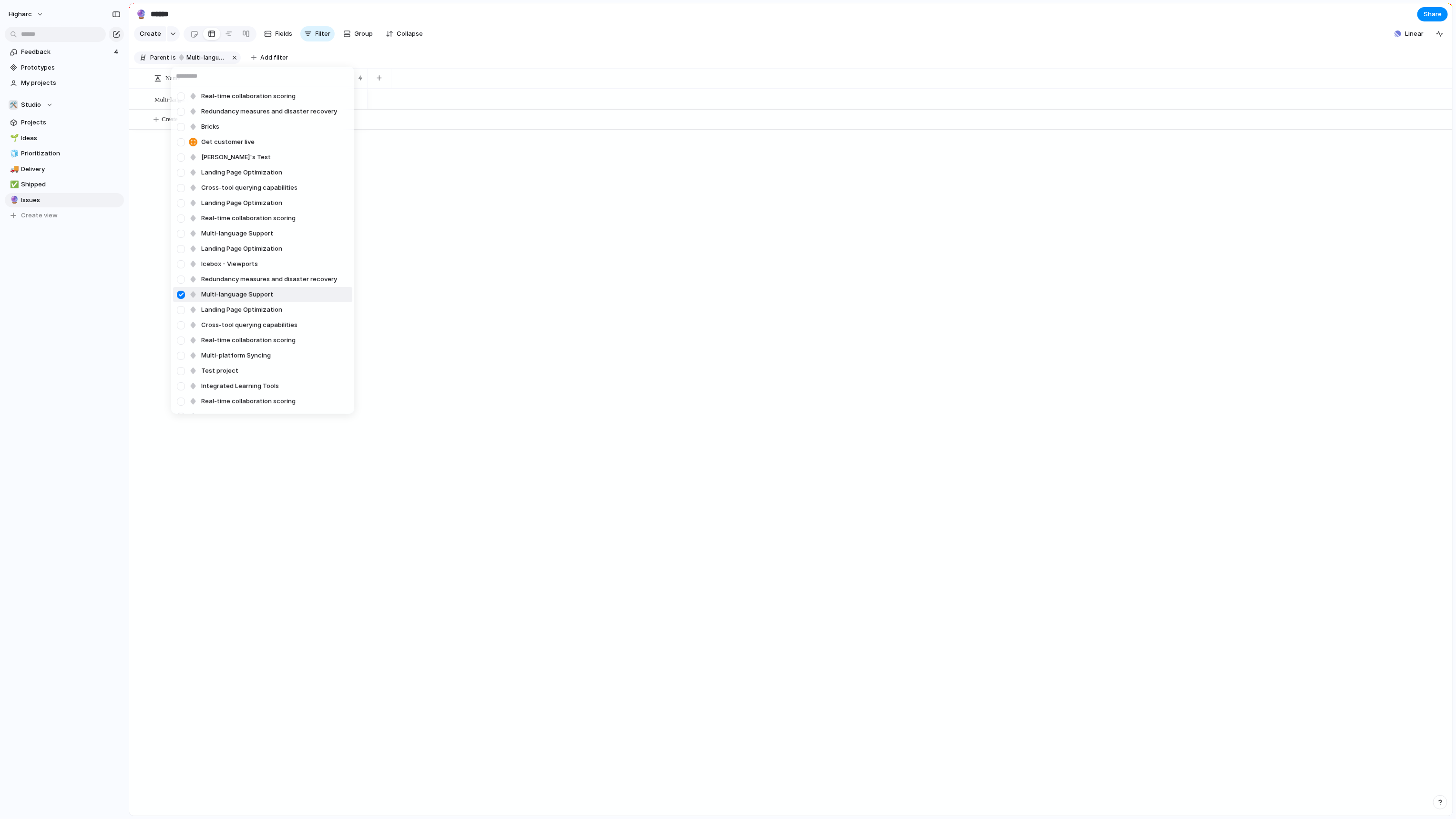
click at [232, 63] on div "Real-time collaboration scoring Redundancy measures and disaster recovery Brick…" at bounding box center [728, 409] width 1456 height 819
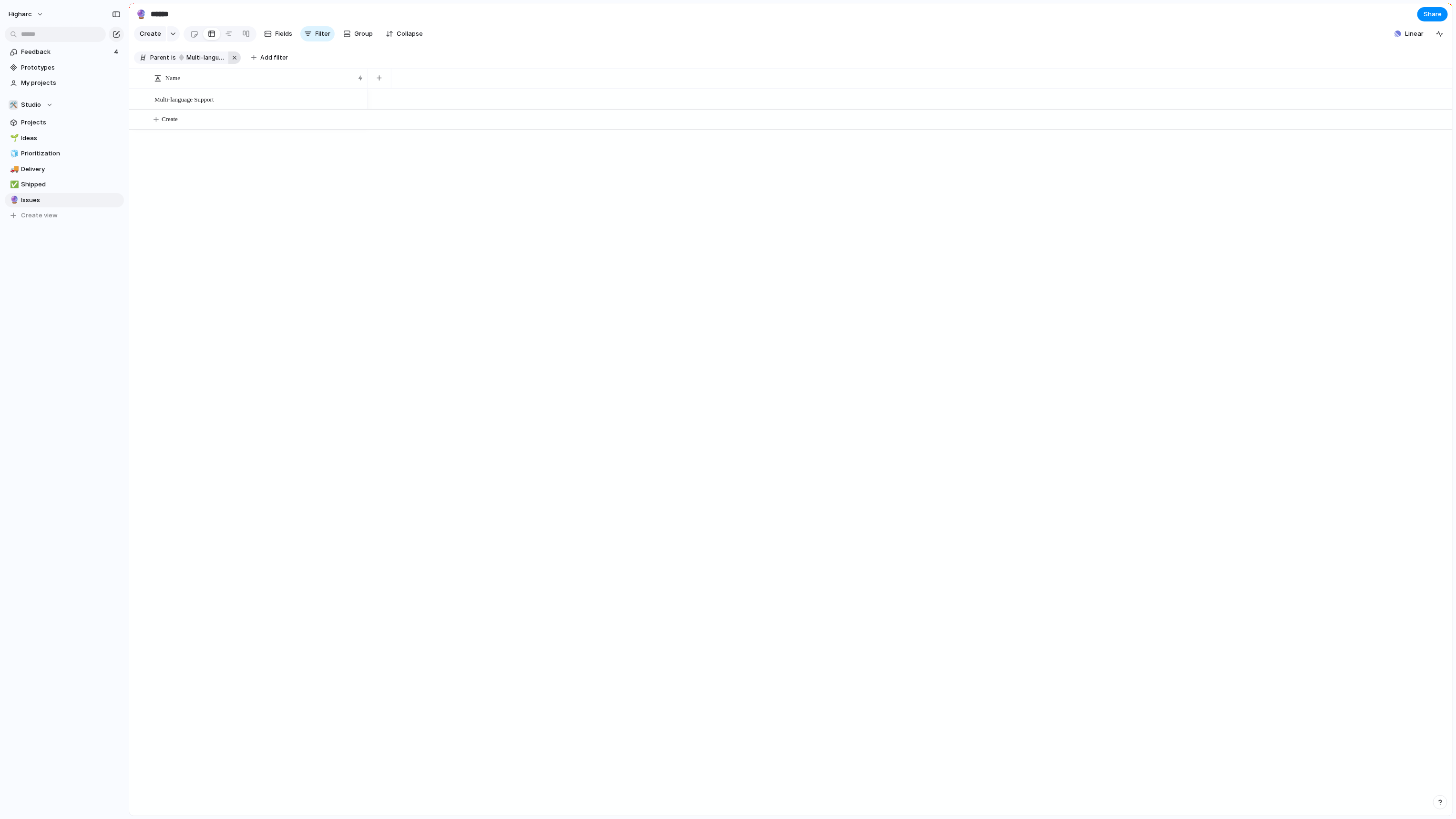
click at [229, 64] on button "button" at bounding box center [235, 58] width 12 height 12
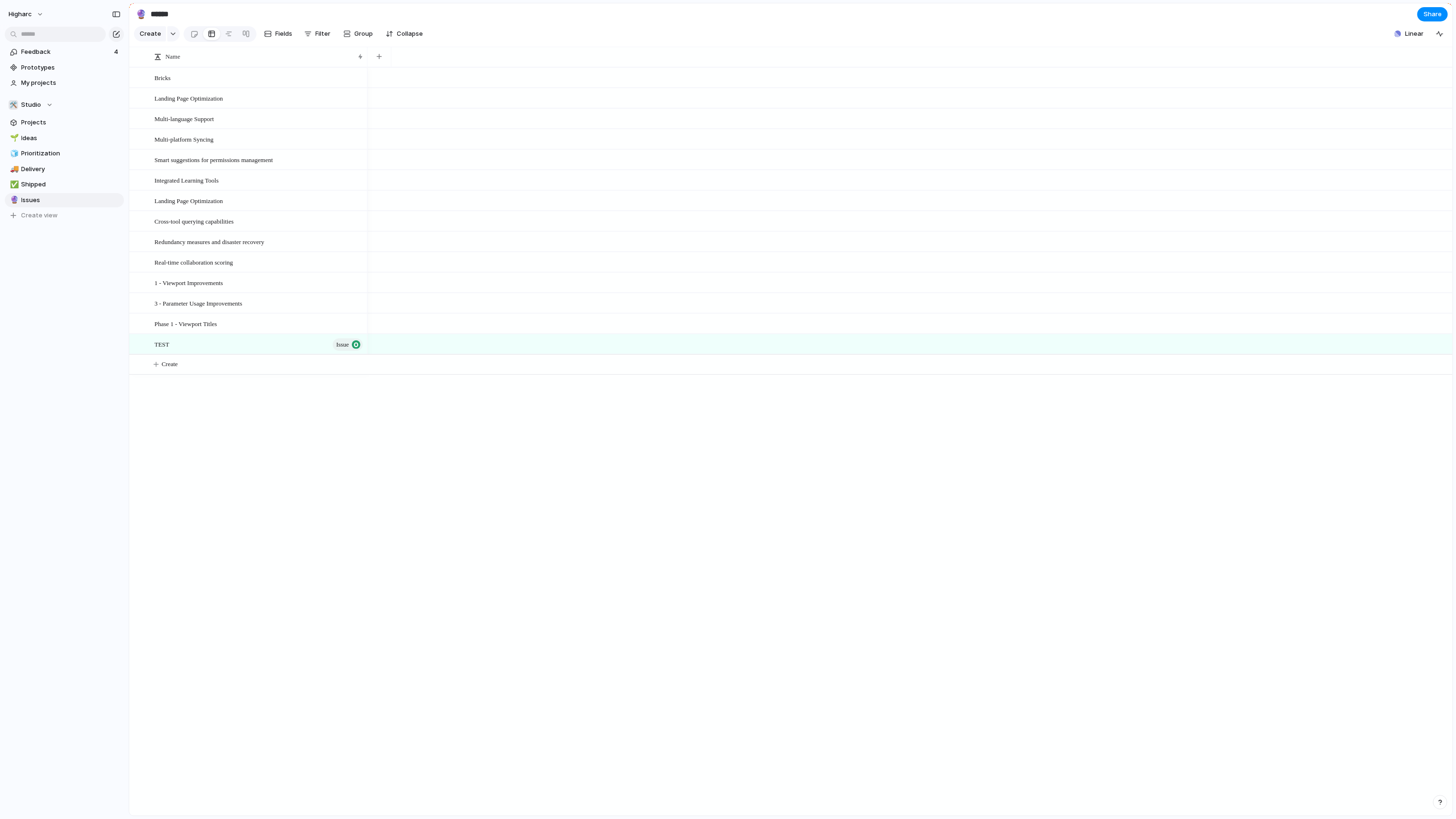
drag, startPoint x: 308, startPoint y: 33, endPoint x: 262, endPoint y: 45, distance: 47.5
click at [261, 44] on div "Create Fields Filter Group Zoom Collapse" at bounding box center [281, 34] width 293 height 19
click at [276, 39] on span "Fields" at bounding box center [284, 34] width 17 height 10
click at [630, 618] on div at bounding box center [839, 441] width 944 height 749
click at [327, 38] on span "Filter" at bounding box center [323, 34] width 15 height 10
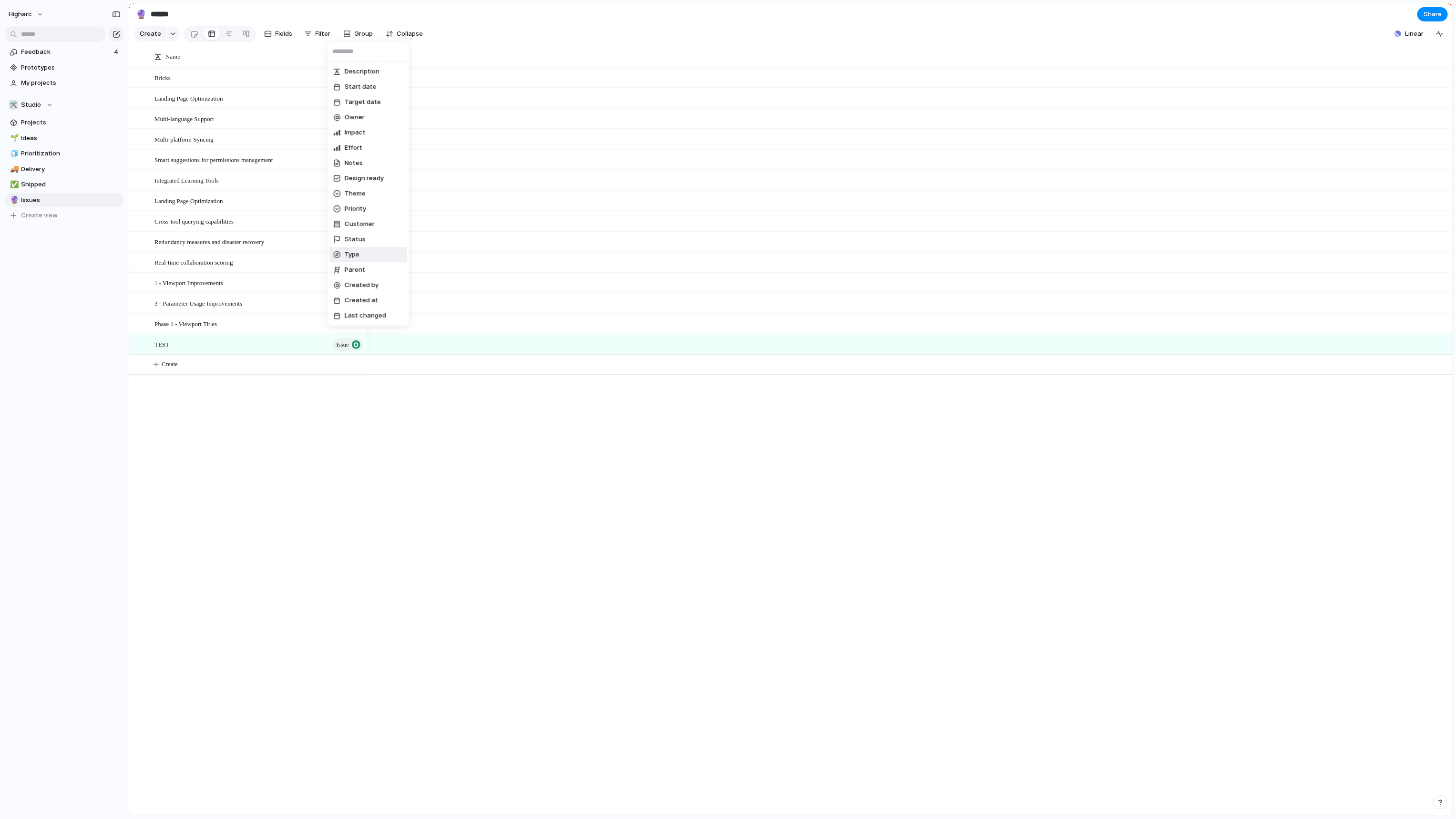
click at [374, 254] on li "Type" at bounding box center [368, 254] width 78 height 15
click at [372, 98] on span "Issue" at bounding box center [366, 102] width 16 height 10
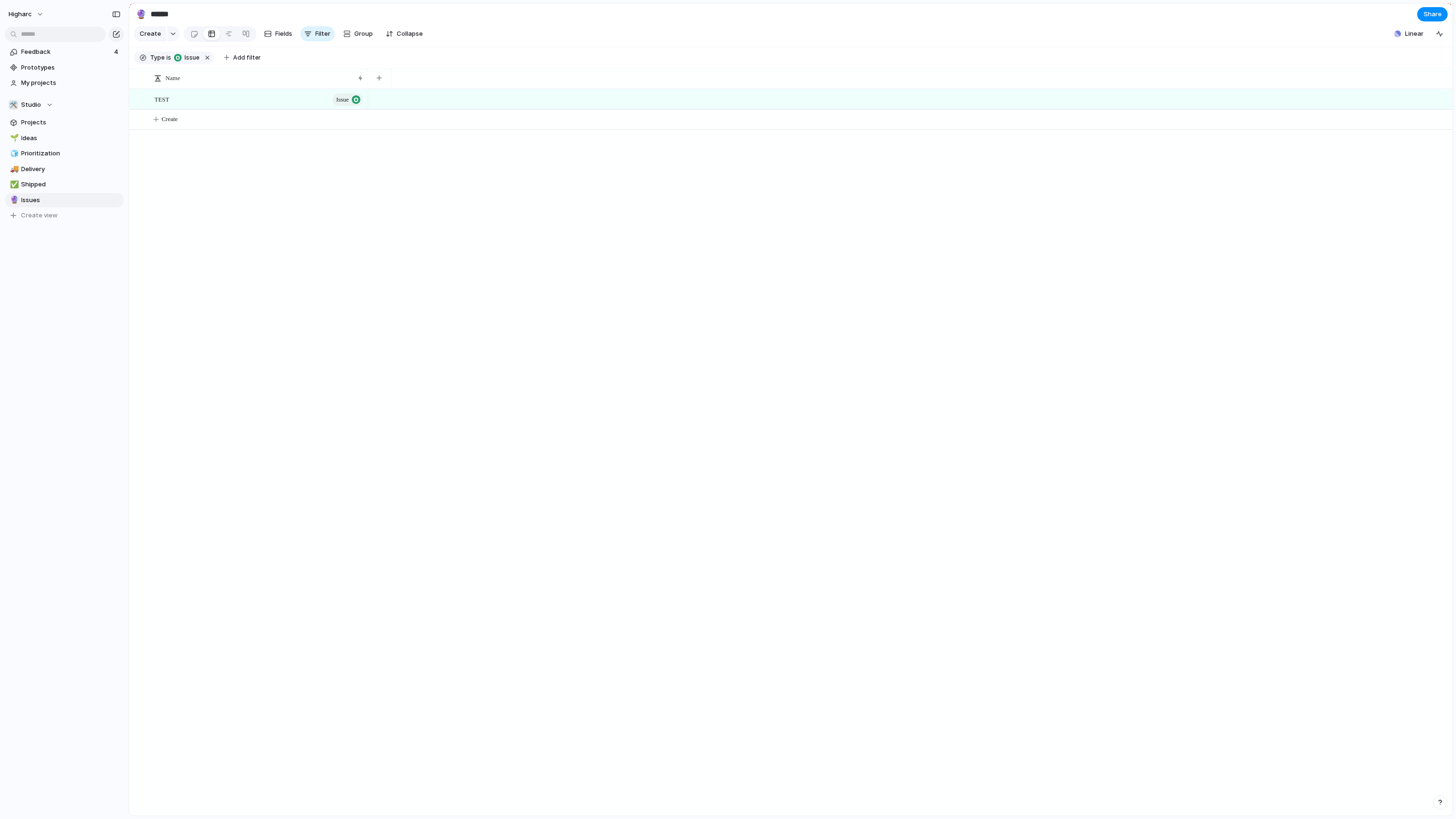
click at [321, 246] on div "Initiative Project Issue" at bounding box center [728, 409] width 1456 height 819
click at [1404, 38] on button "Linear" at bounding box center [1409, 34] width 37 height 15
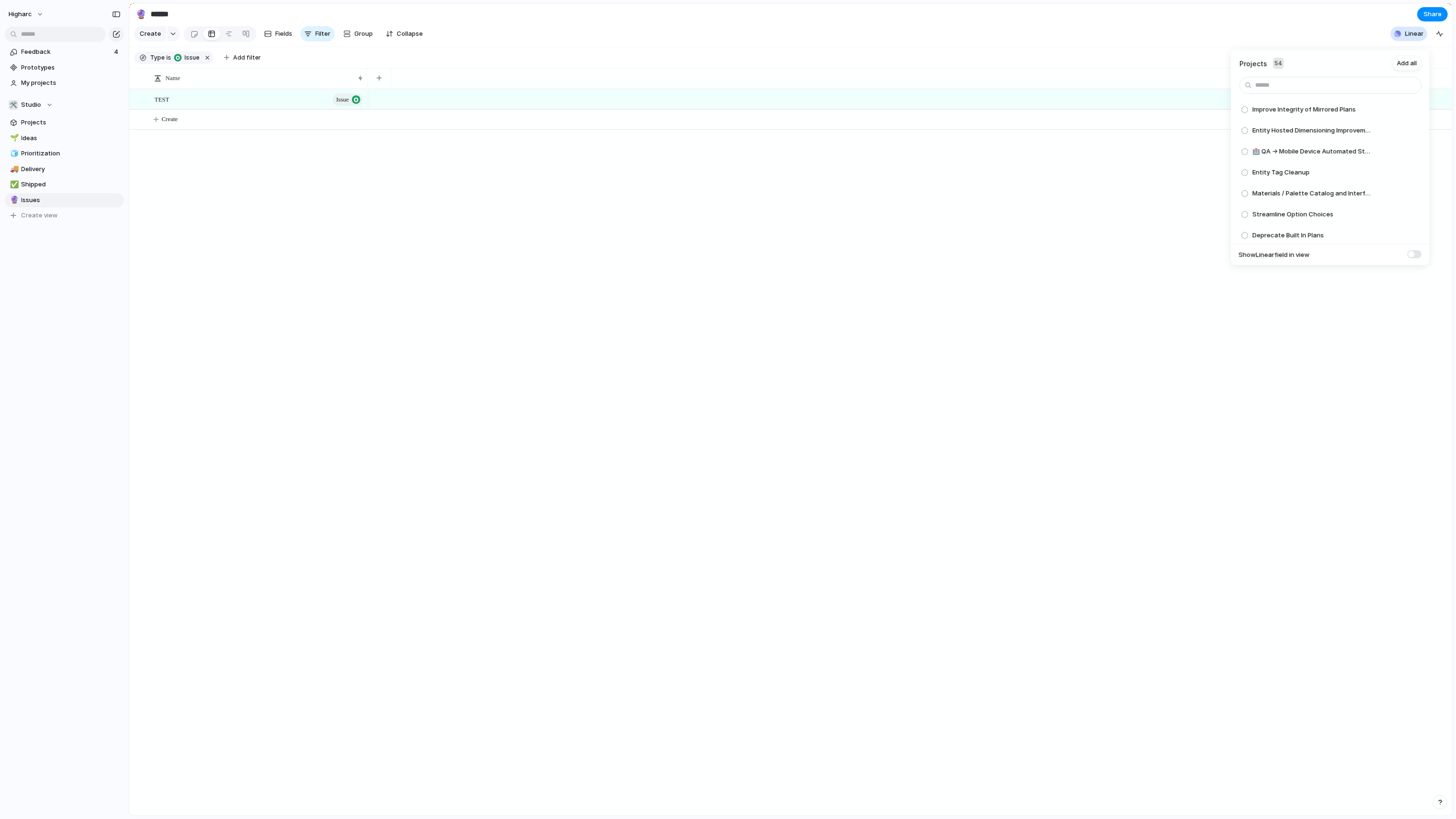
click at [1275, 59] on div "54" at bounding box center [1278, 63] width 11 height 12
drag, startPoint x: 212, startPoint y: 159, endPoint x: 209, endPoint y: 136, distance: 23.2
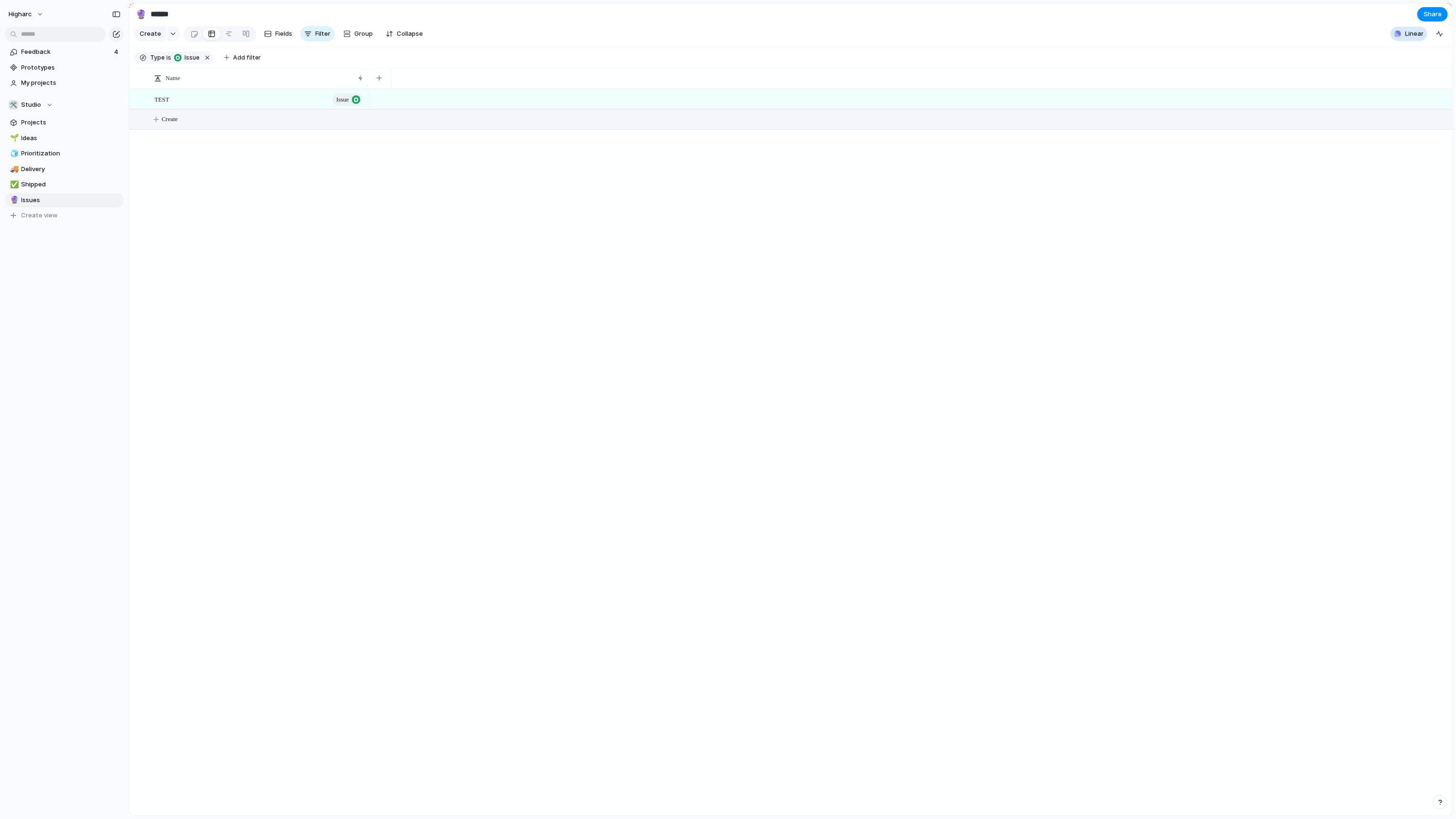
click at [213, 159] on div "Projects 54 Add all Improve Integrity of Mirrored Plans Add Entity Hosted Dimen…" at bounding box center [728, 409] width 1456 height 819
click at [346, 219] on div "TEST Issue Create" at bounding box center [790, 452] width 1323 height 727
click at [76, 55] on span "Feedback" at bounding box center [66, 52] width 90 height 10
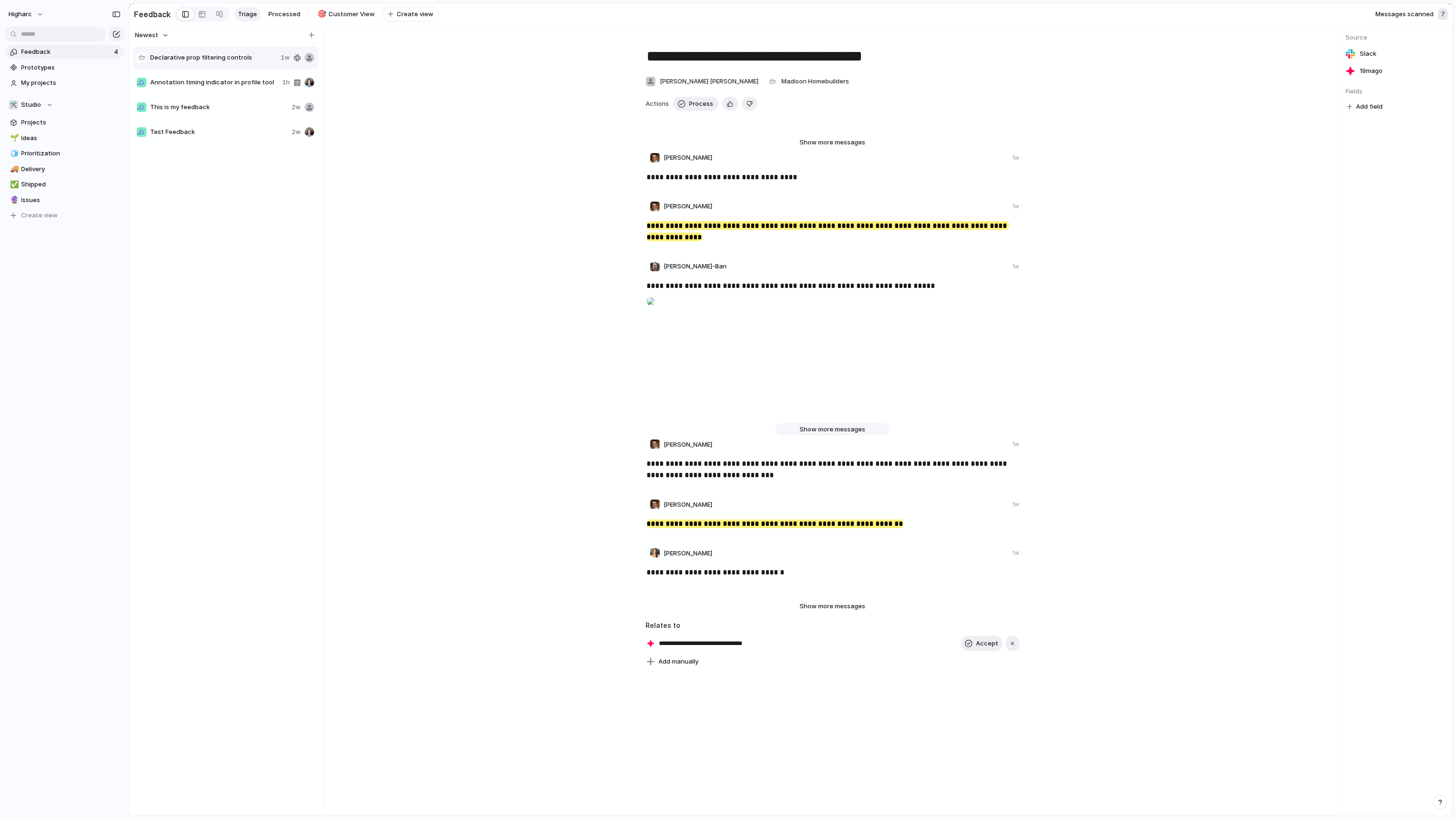
click at [816, 432] on span "Show more messages" at bounding box center [833, 430] width 66 height 10
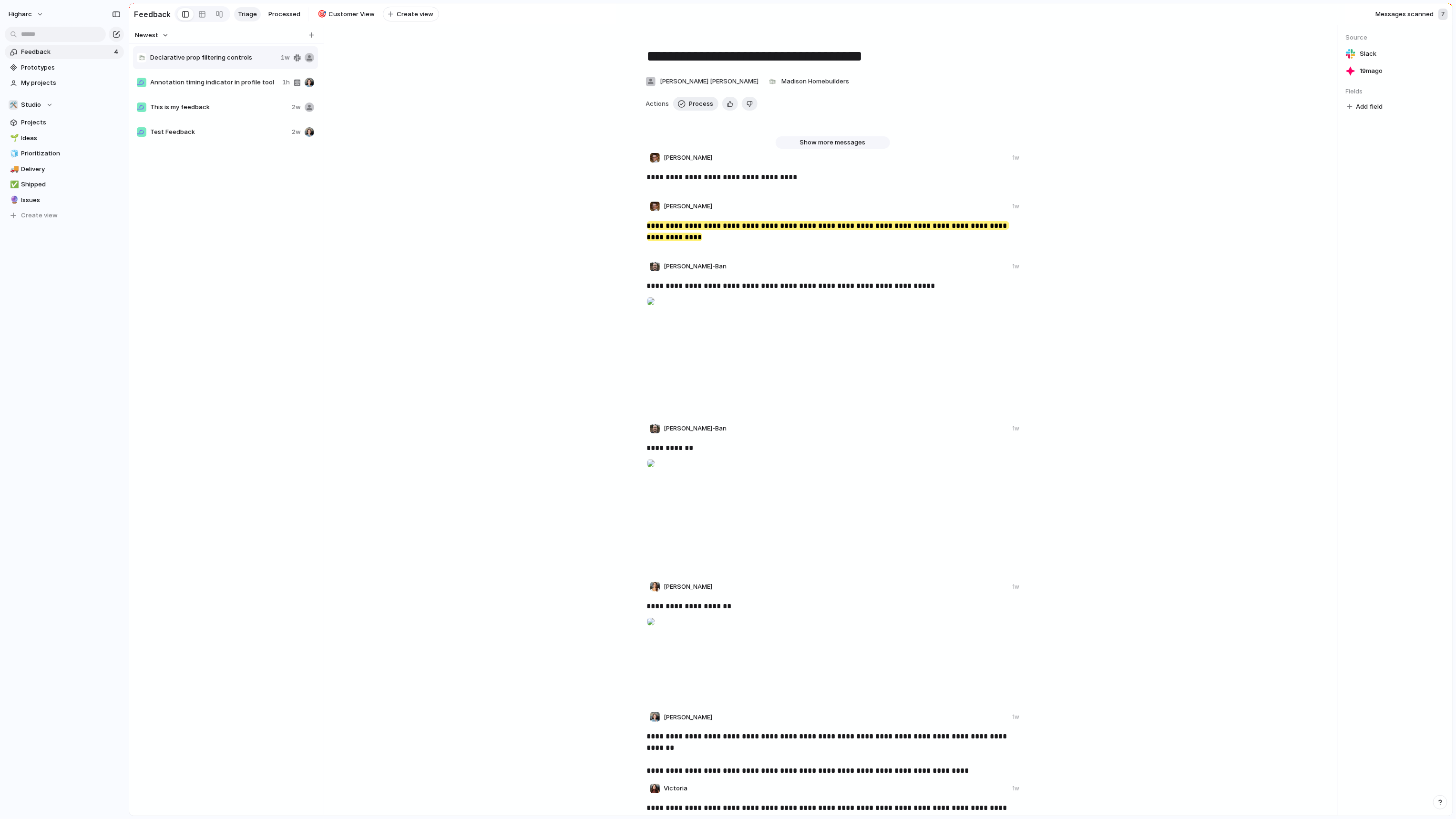
click at [855, 147] on span "Show more messages" at bounding box center [833, 142] width 66 height 10
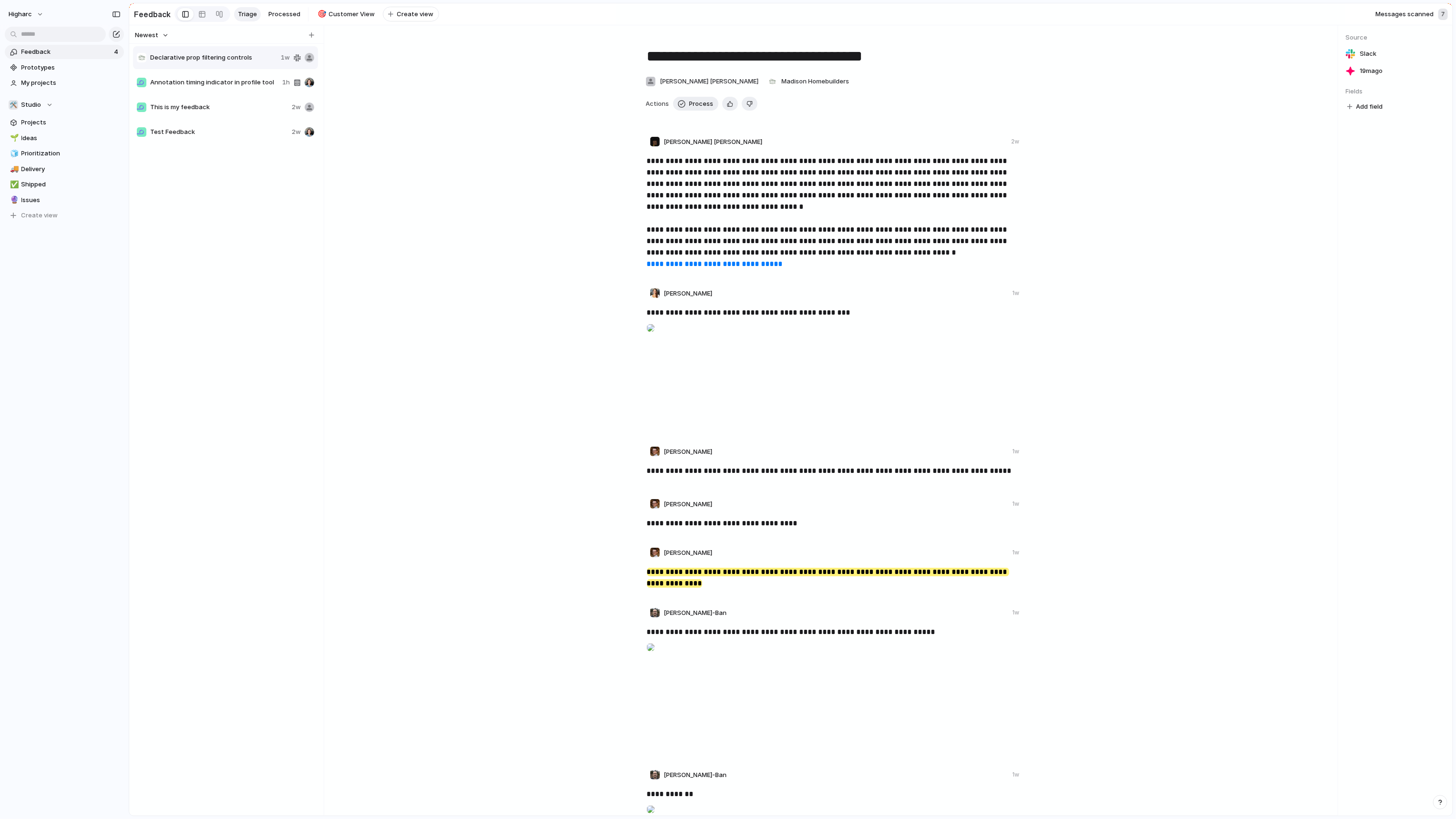
click at [654, 111] on div "Actions Process Delete" at bounding box center [833, 104] width 374 height 15
click at [781, 83] on span "Madison Homebuilders" at bounding box center [815, 82] width 68 height 10
click at [960, 110] on div "TEST Higharc Brand New Custome Madison Homebuilders MonteVista Homes" at bounding box center [728, 409] width 1456 height 819
click at [198, 86] on span "Annotation timing indicator in profile tool" at bounding box center [215, 82] width 129 height 10
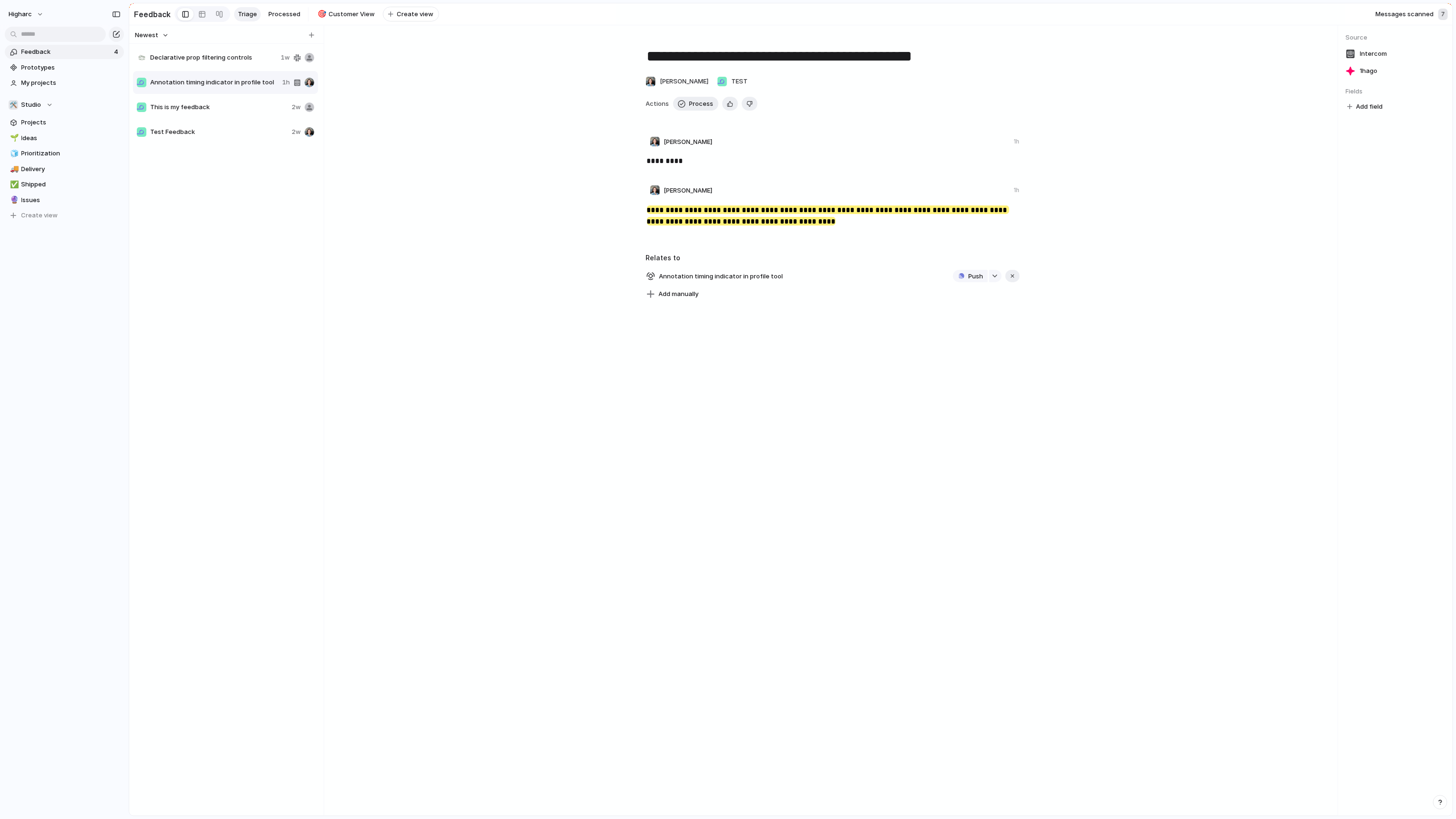
click at [165, 108] on span "This is my feedback" at bounding box center [219, 107] width 138 height 10
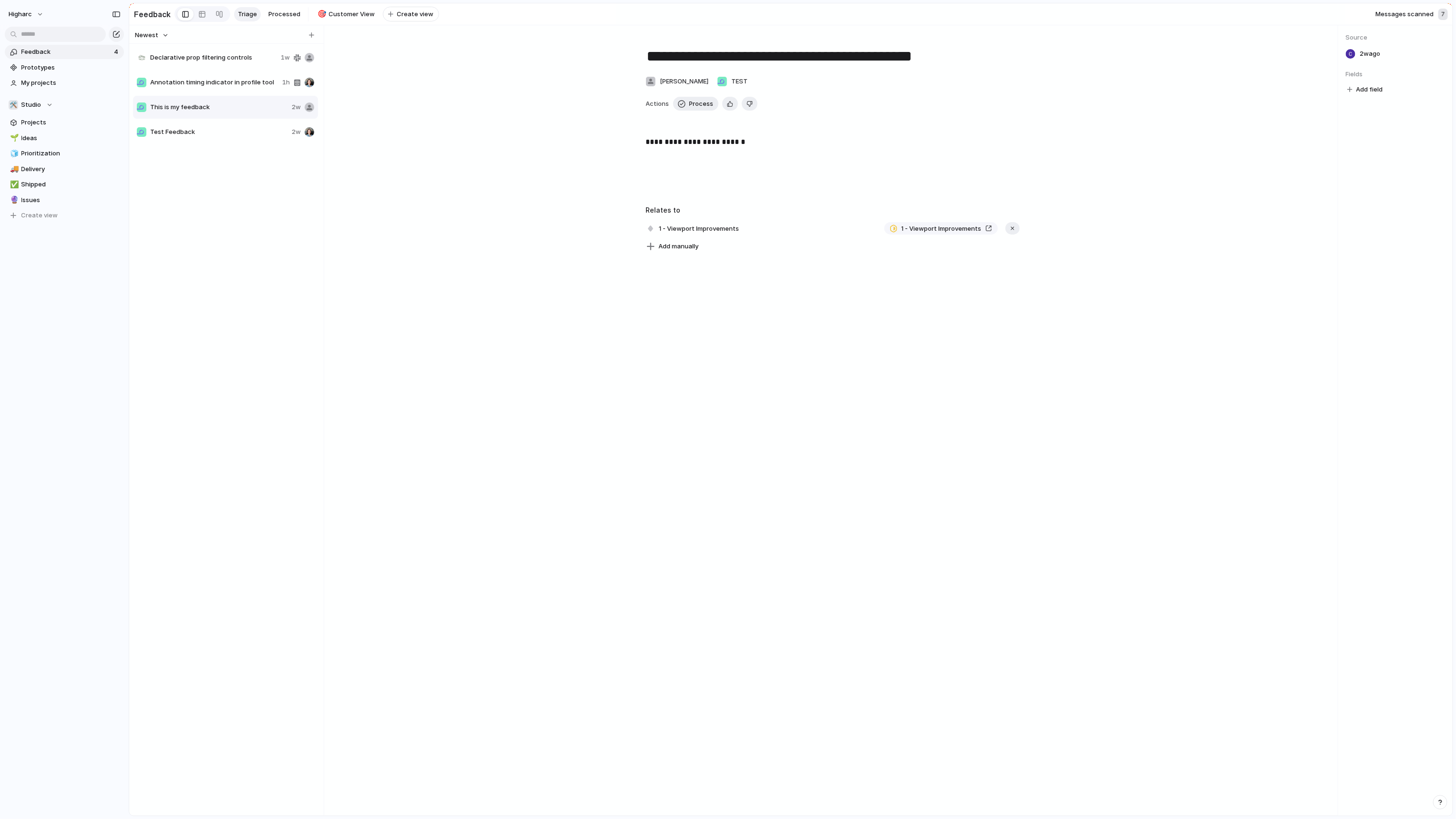
type textarea "**********"
click at [237, 137] on span "Delete" at bounding box center [244, 138] width 20 height 10
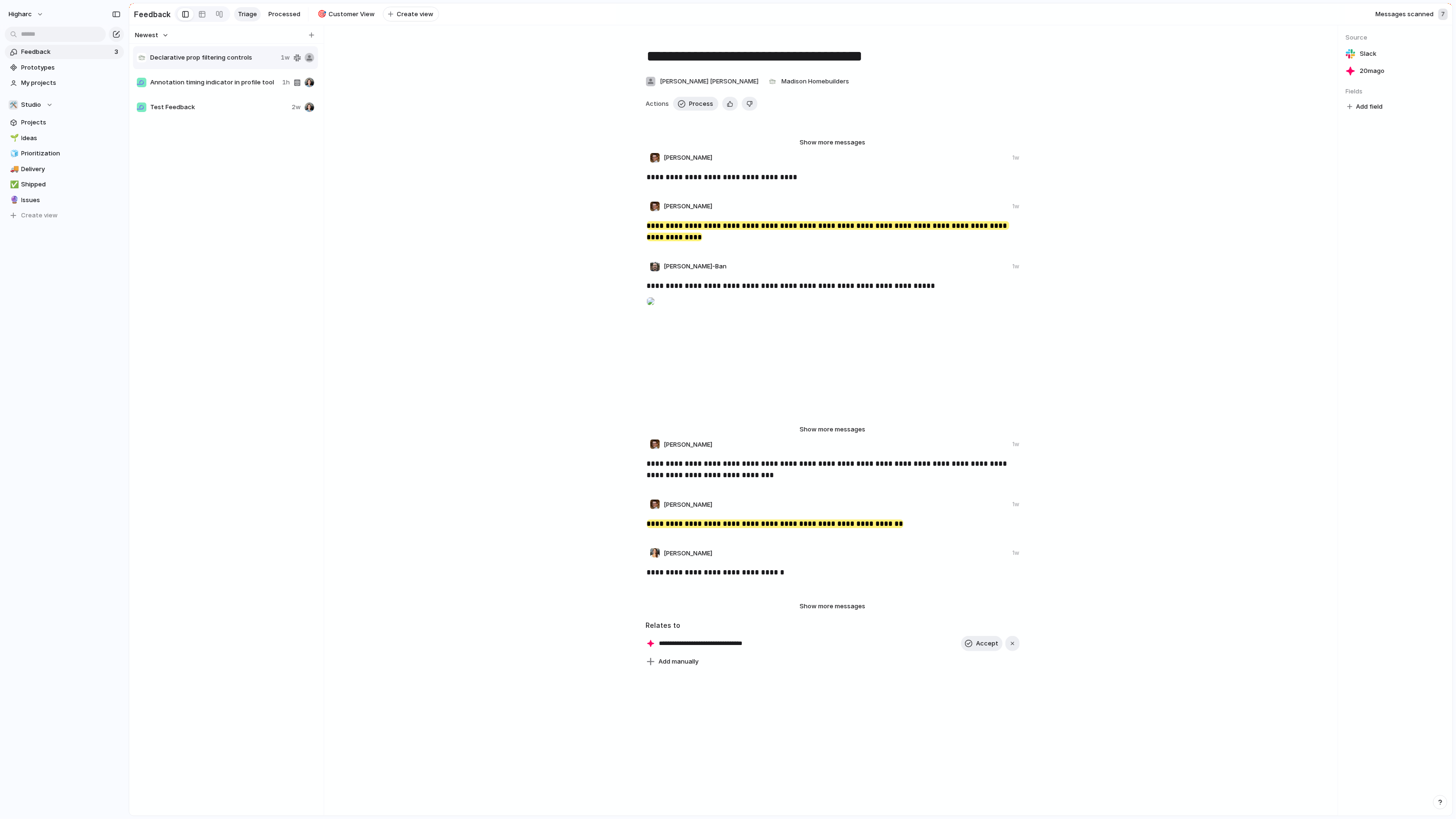
click at [192, 109] on span "Test Feedback" at bounding box center [219, 107] width 138 height 10
type textarea "**********"
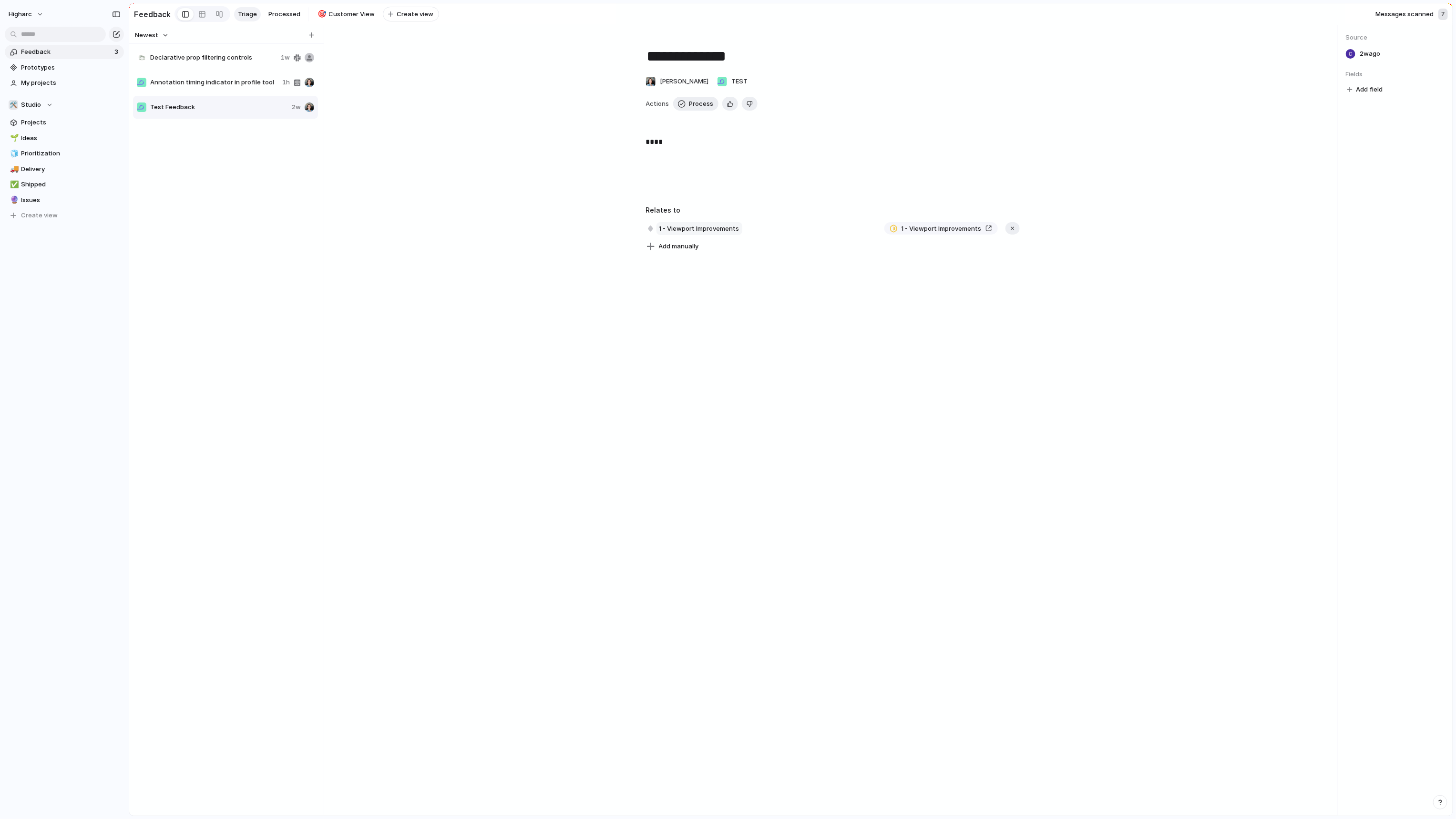
click at [718, 235] on span "1 - Viewport Improvements" at bounding box center [700, 229] width 86 height 13
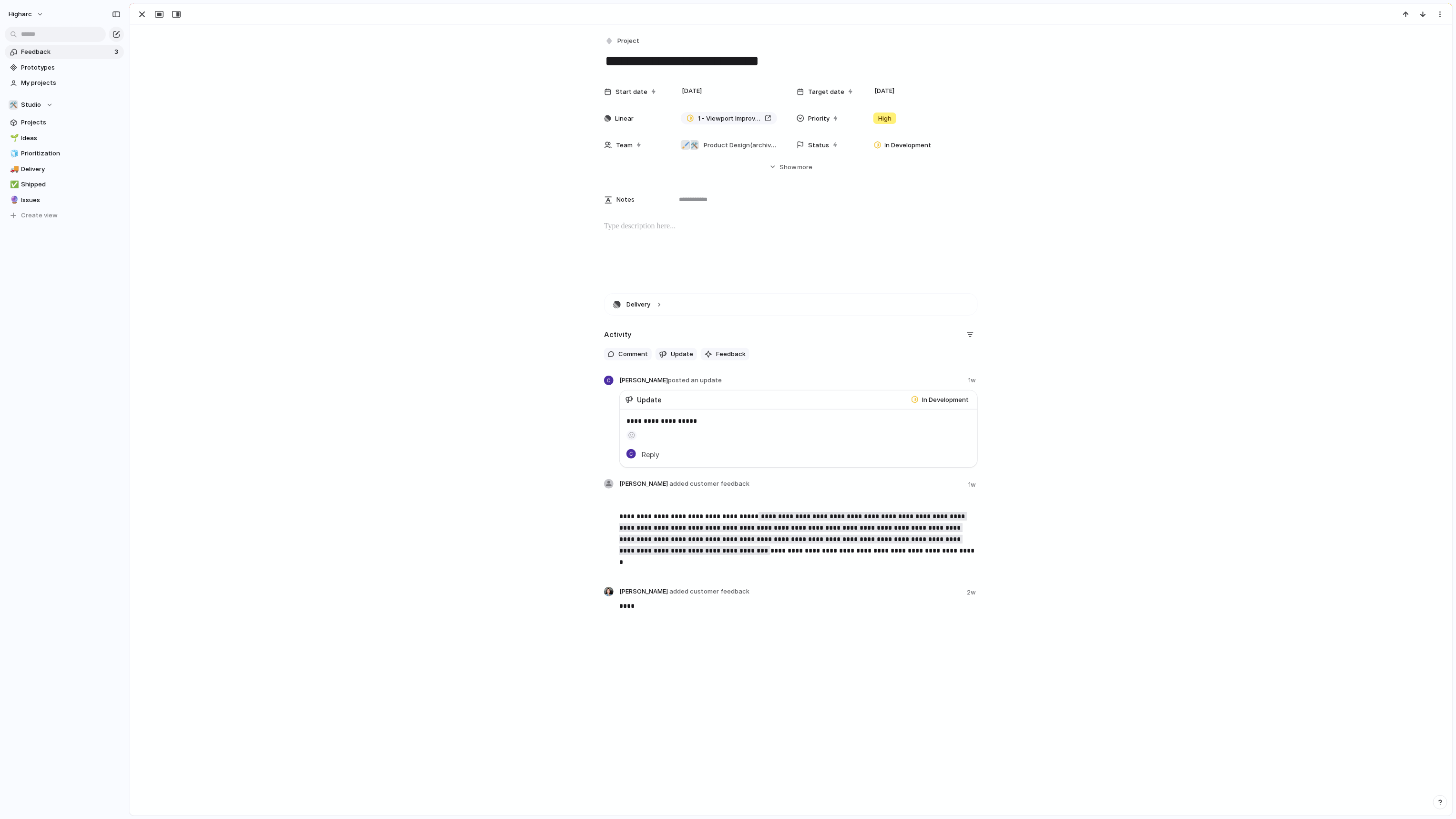
click at [422, 212] on div "**********" at bounding box center [790, 324] width 1322 height 599
drag, startPoint x: 422, startPoint y: 212, endPoint x: 416, endPoint y: 215, distance: 6.7
